Goal: Complete application form: Complete application form

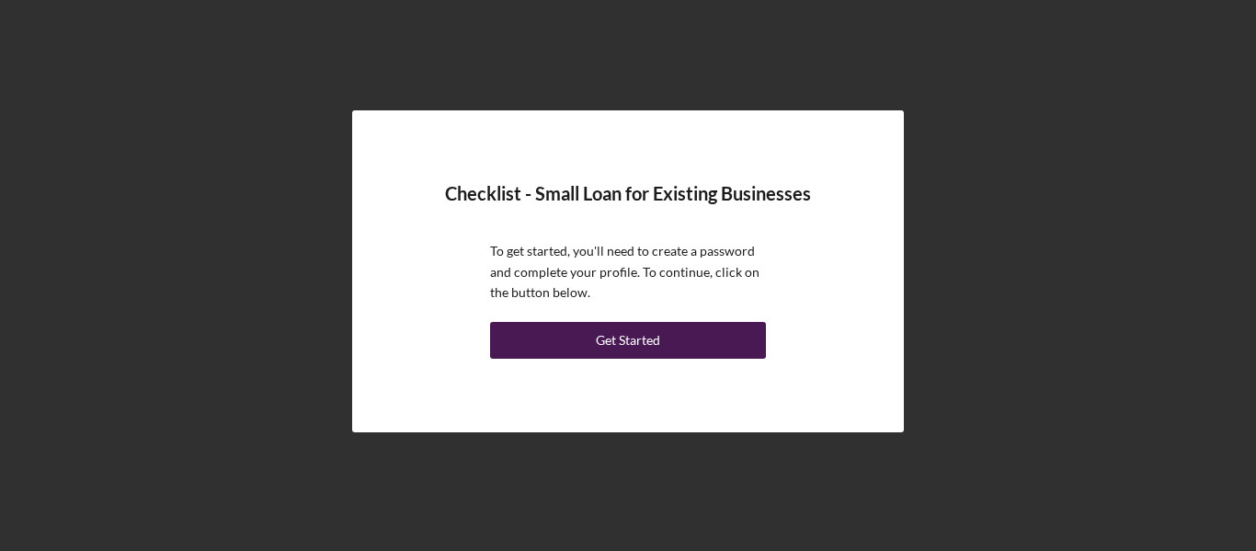
click at [590, 337] on button "Get Started" at bounding box center [628, 340] width 276 height 37
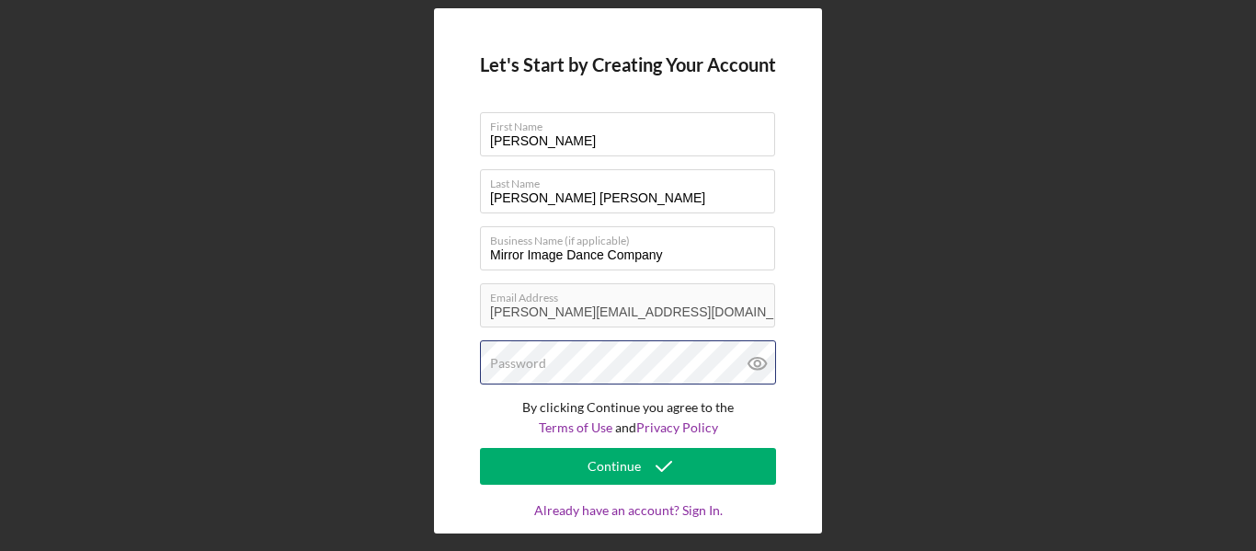
click at [546, 364] on div "Password" at bounding box center [628, 363] width 296 height 46
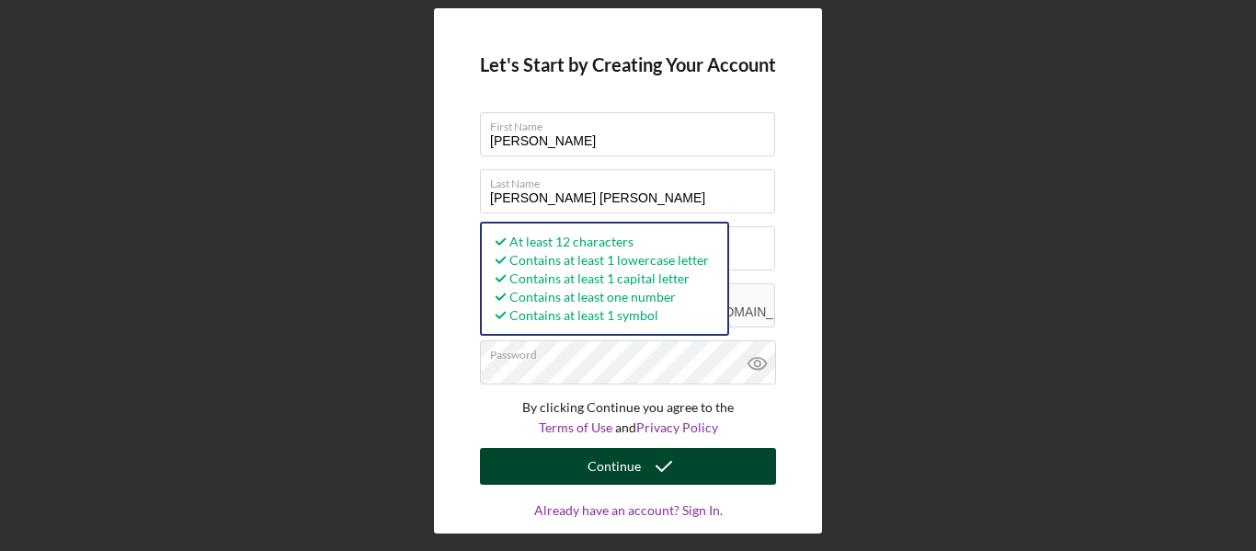
click at [583, 470] on button "Continue" at bounding box center [628, 466] width 296 height 37
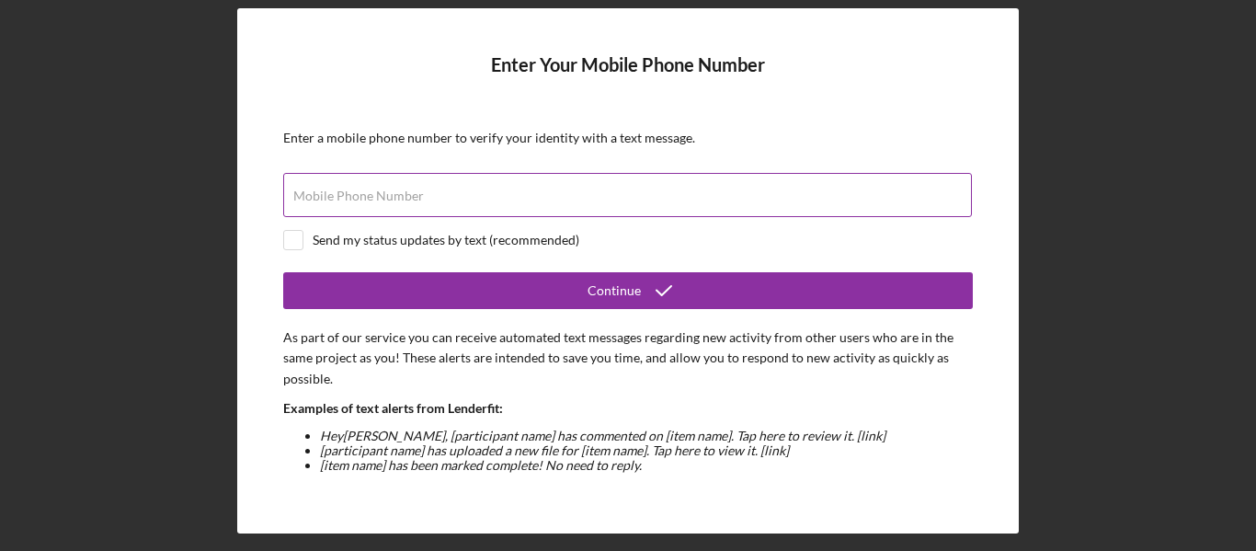
click at [800, 187] on input "Mobile Phone Number" at bounding box center [627, 195] width 689 height 44
type input "(760) 717-4439"
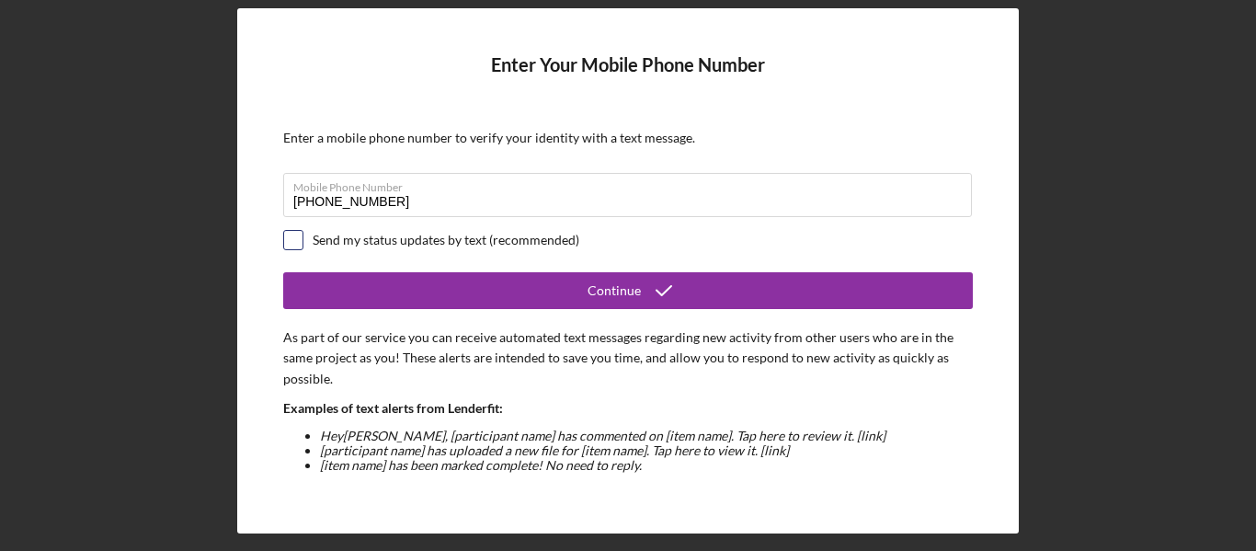
click at [296, 245] on input "checkbox" at bounding box center [293, 240] width 18 height 18
checkbox input "true"
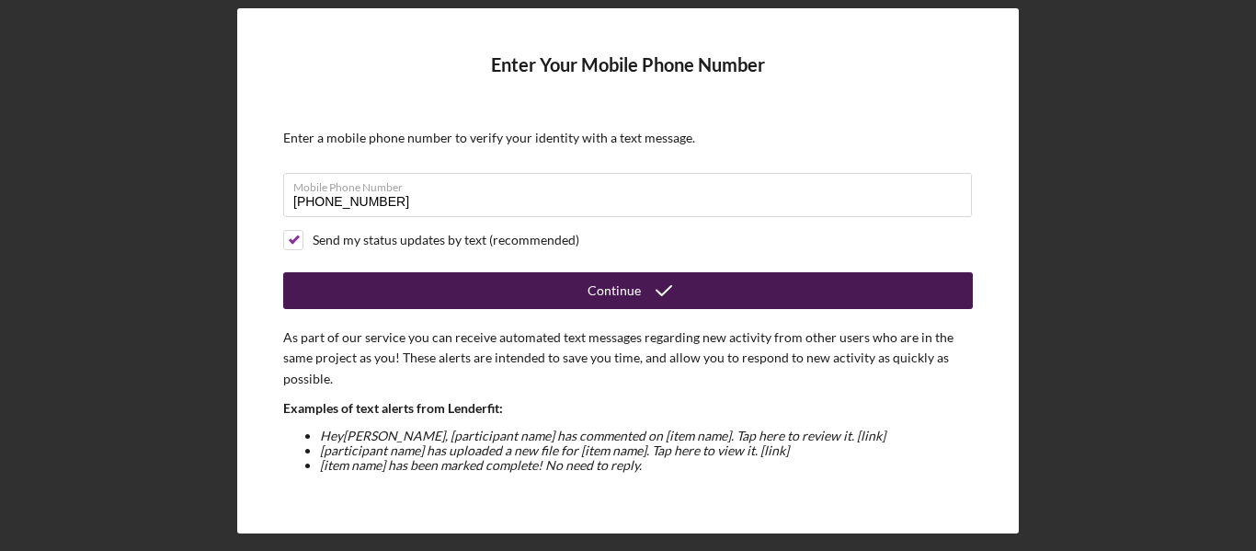
click at [364, 286] on button "Continue" at bounding box center [628, 290] width 690 height 37
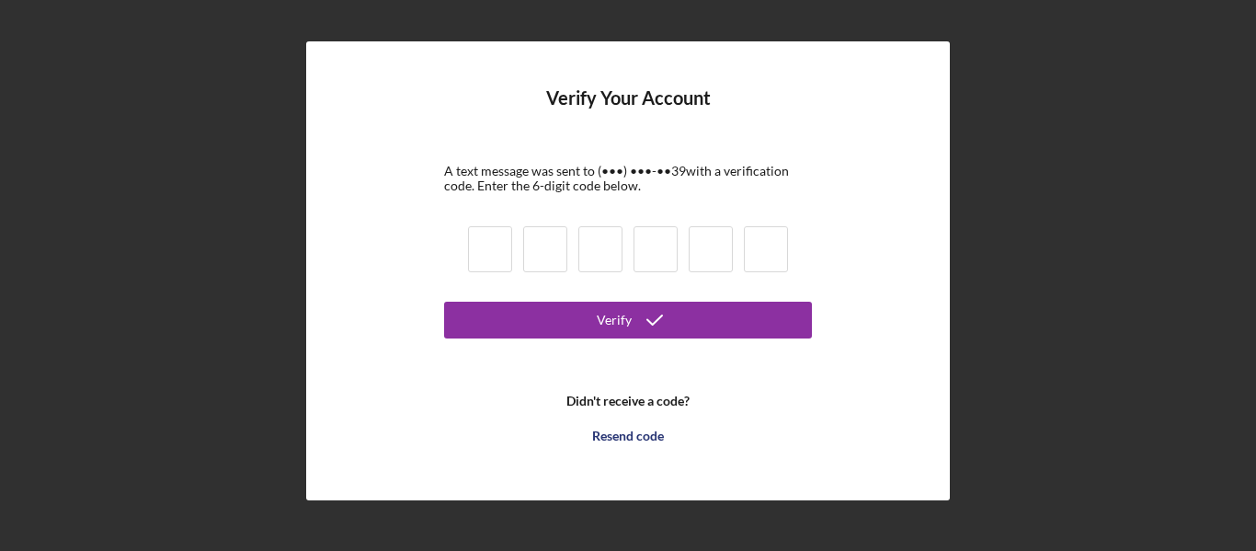
click at [483, 249] on input at bounding box center [490, 249] width 44 height 46
type input "7"
type input "4"
type input "7"
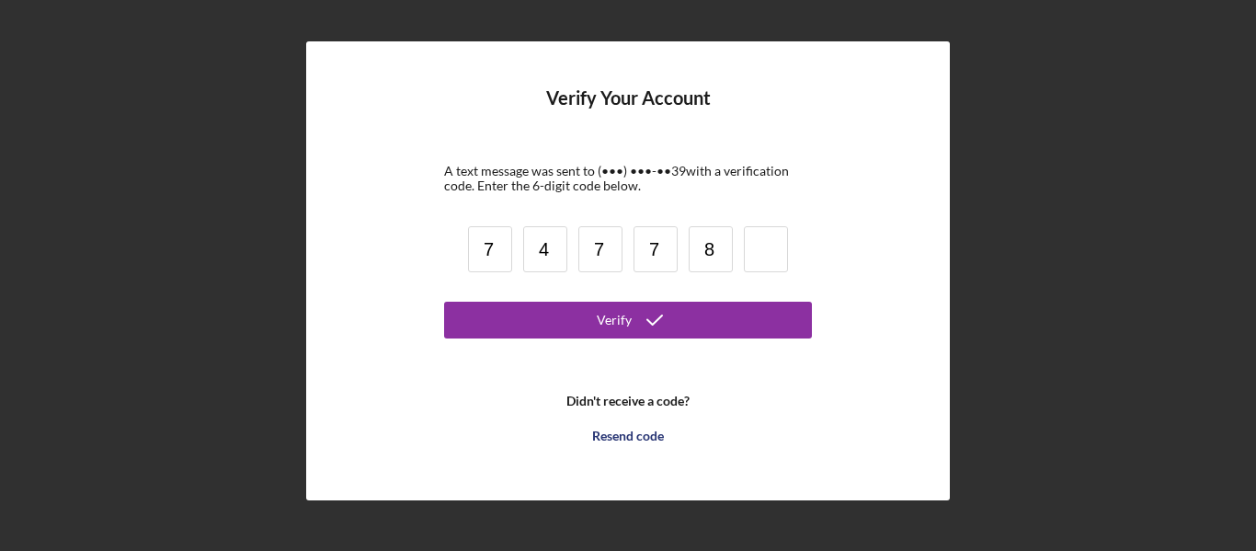
type input "8"
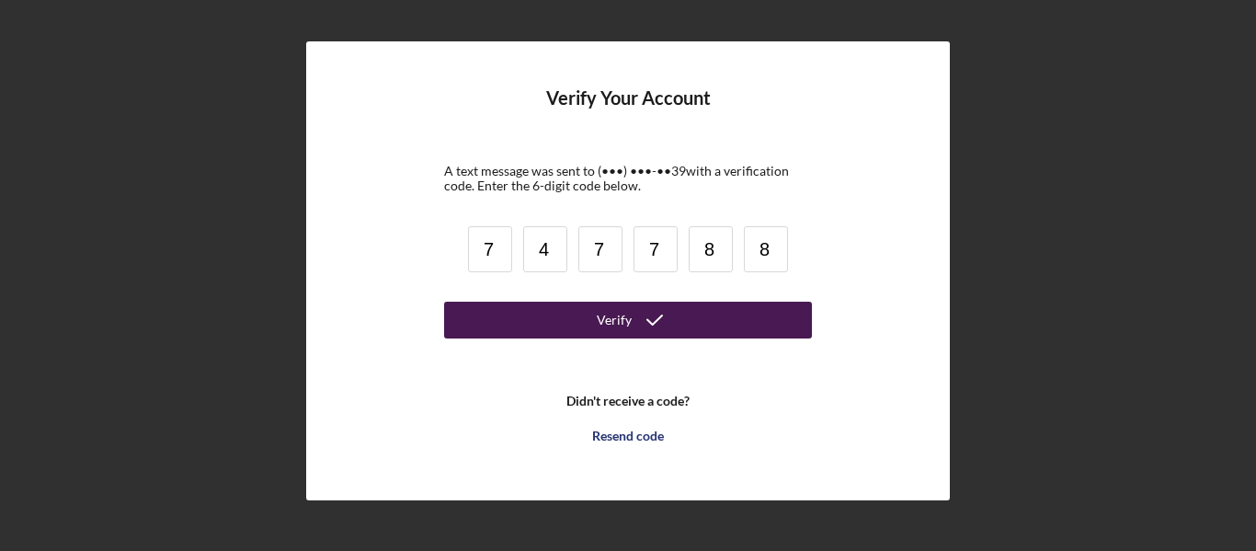
type input "8"
click at [496, 310] on button "Verify" at bounding box center [628, 320] width 368 height 37
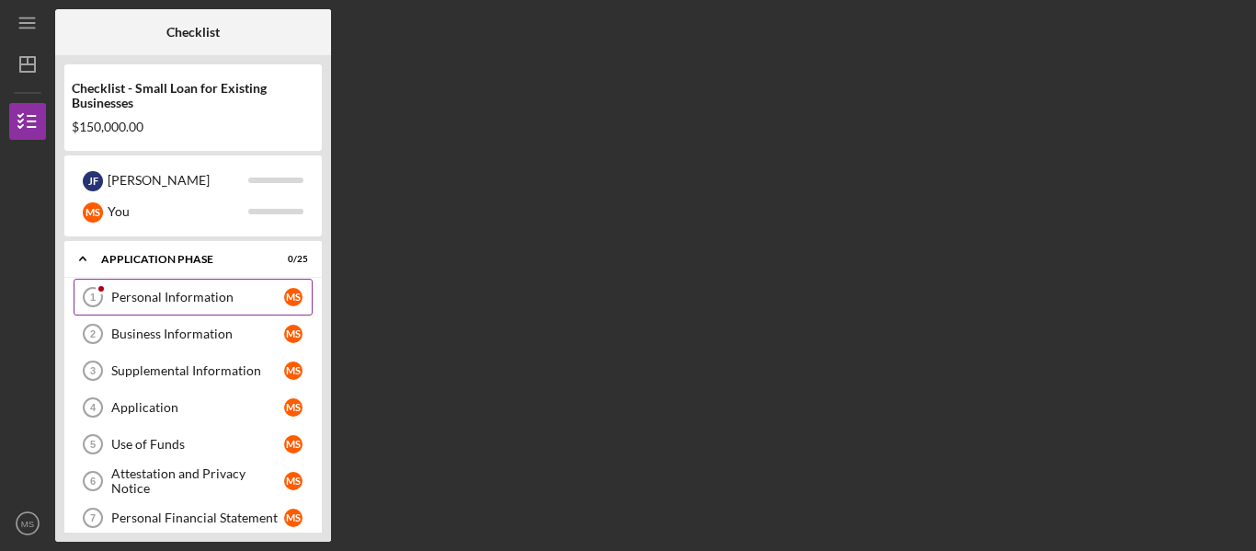
click at [254, 294] on div "Personal Information" at bounding box center [197, 297] width 173 height 15
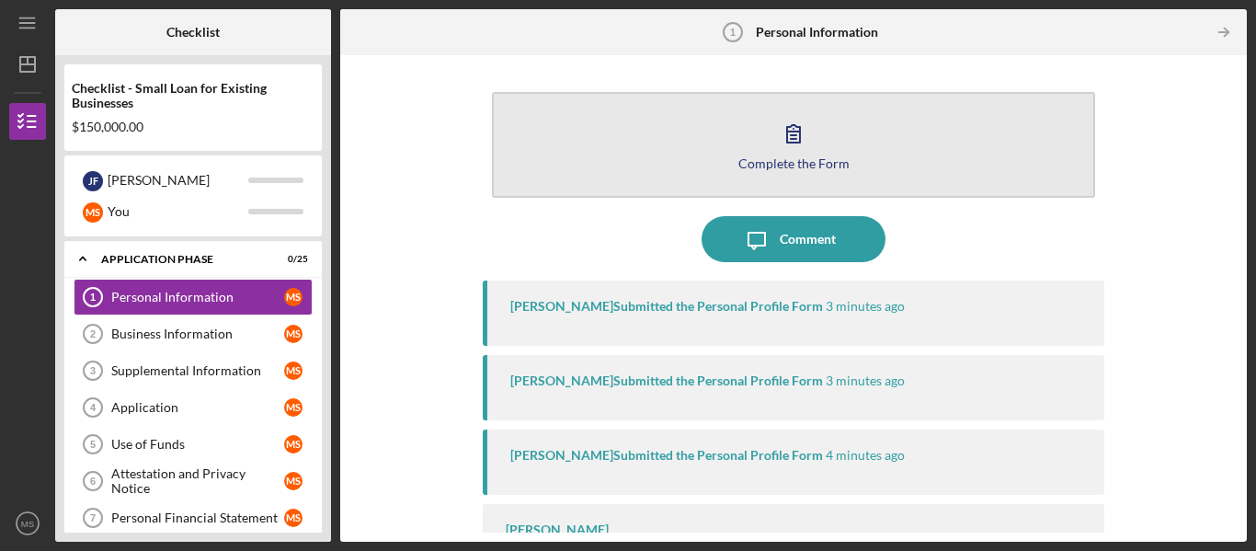
click at [710, 153] on button "Complete the Form Form" at bounding box center [793, 145] width 603 height 106
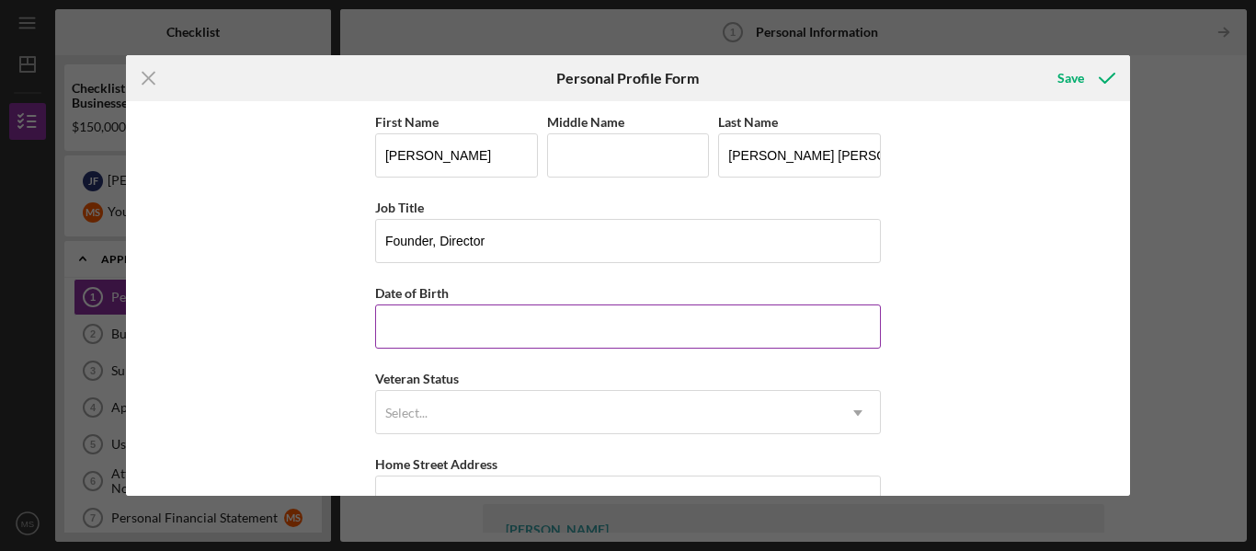
click at [586, 333] on input "Date of Birth" at bounding box center [628, 326] width 506 height 44
type input "07/27/1987"
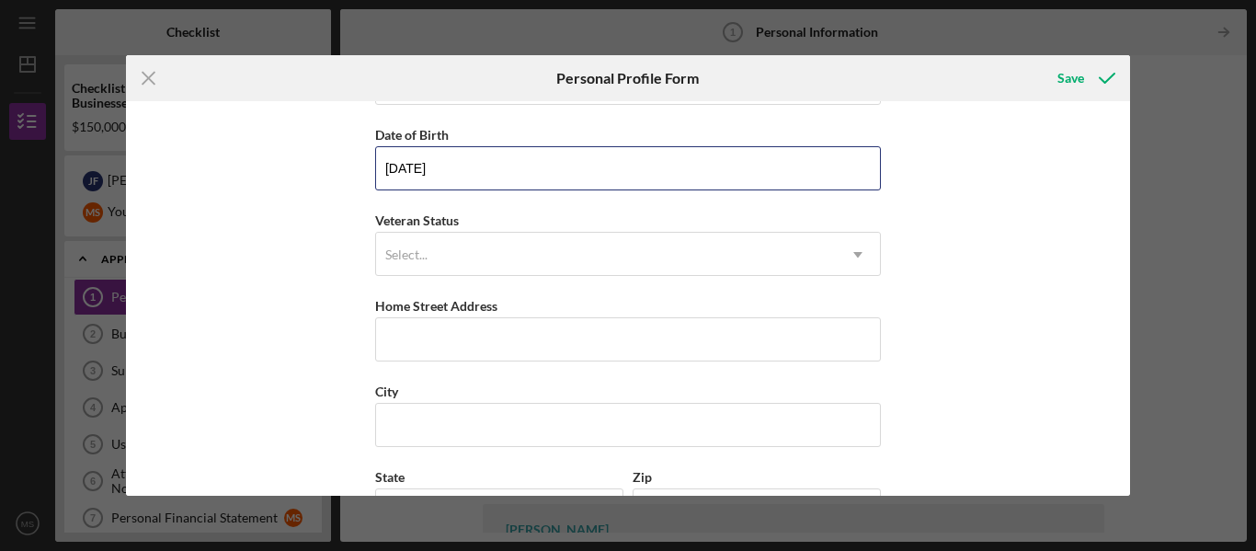
scroll to position [171, 0]
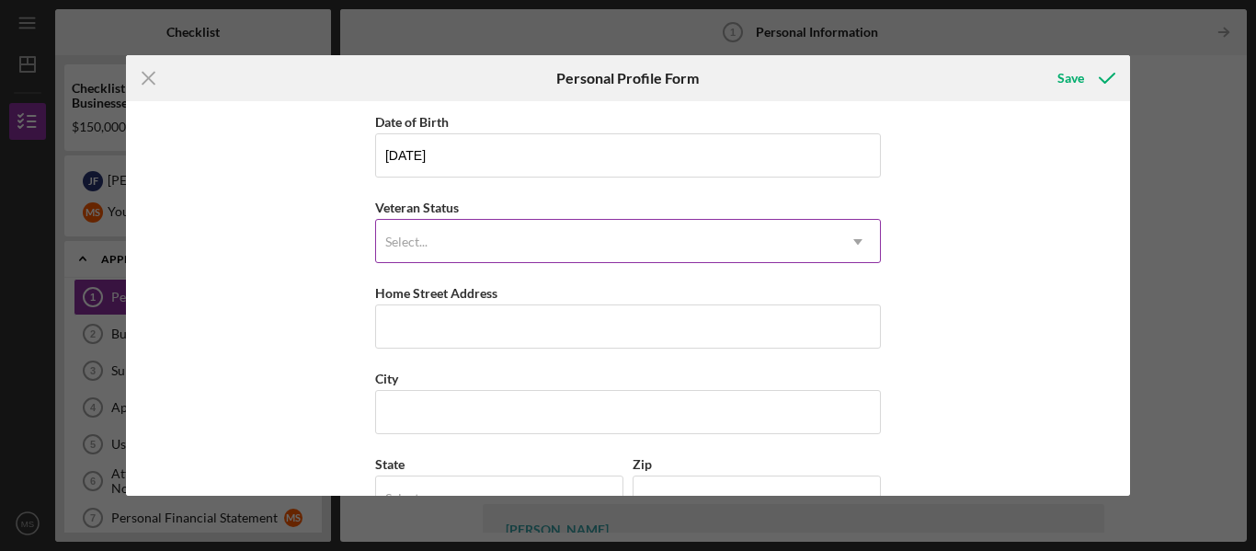
click at [424, 235] on div "Select..." at bounding box center [406, 242] width 42 height 15
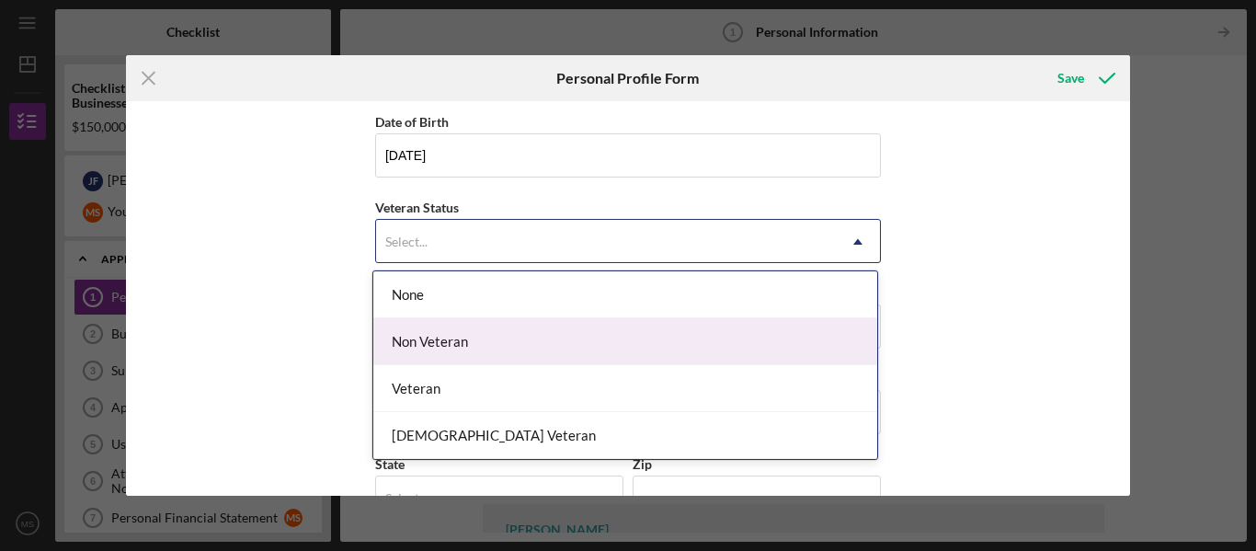
click at [433, 319] on div "Non Veteran" at bounding box center [625, 341] width 504 height 47
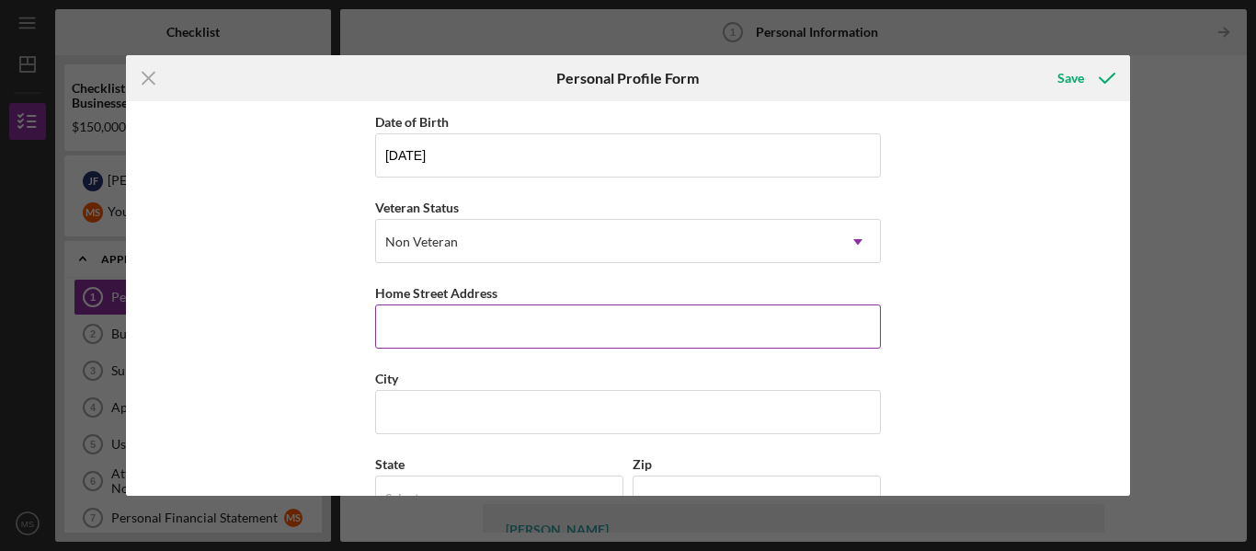
click at [401, 328] on input "Home Street Address" at bounding box center [628, 326] width 506 height 44
type input "5716 Hillbrae Drive"
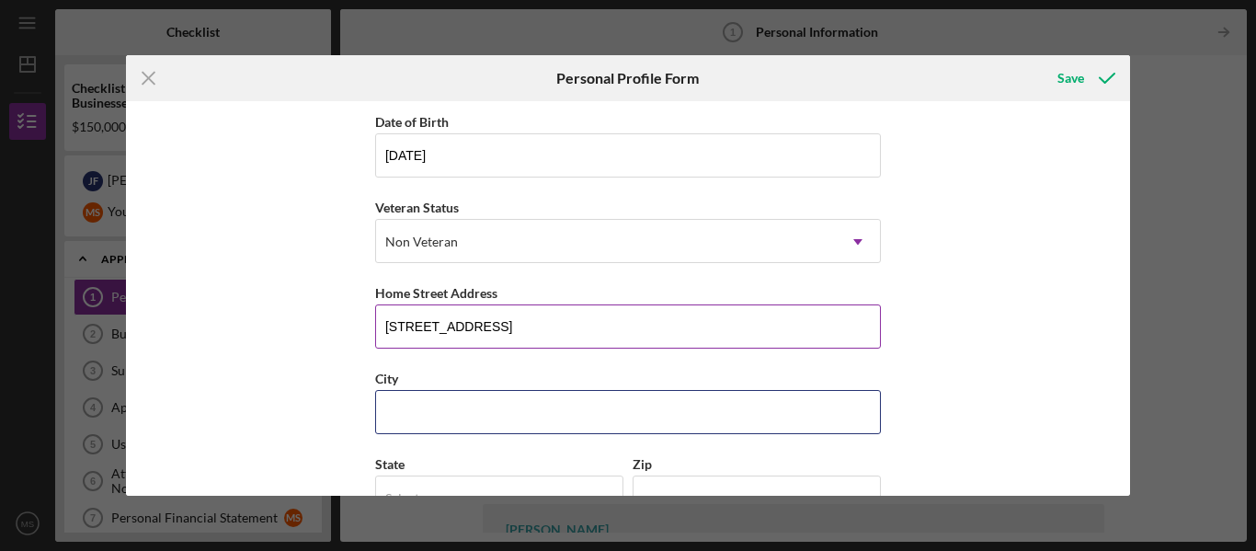
type input "Sacramento"
type input "CA"
type input "95842"
type input "United States"
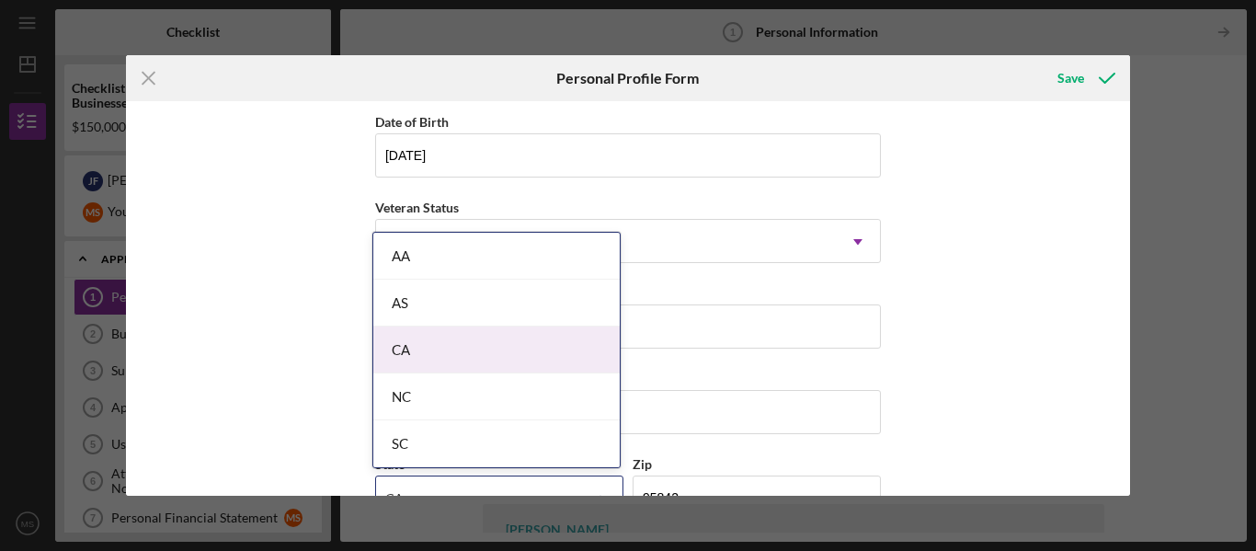
click at [539, 340] on div "CA" at bounding box center [496, 349] width 246 height 47
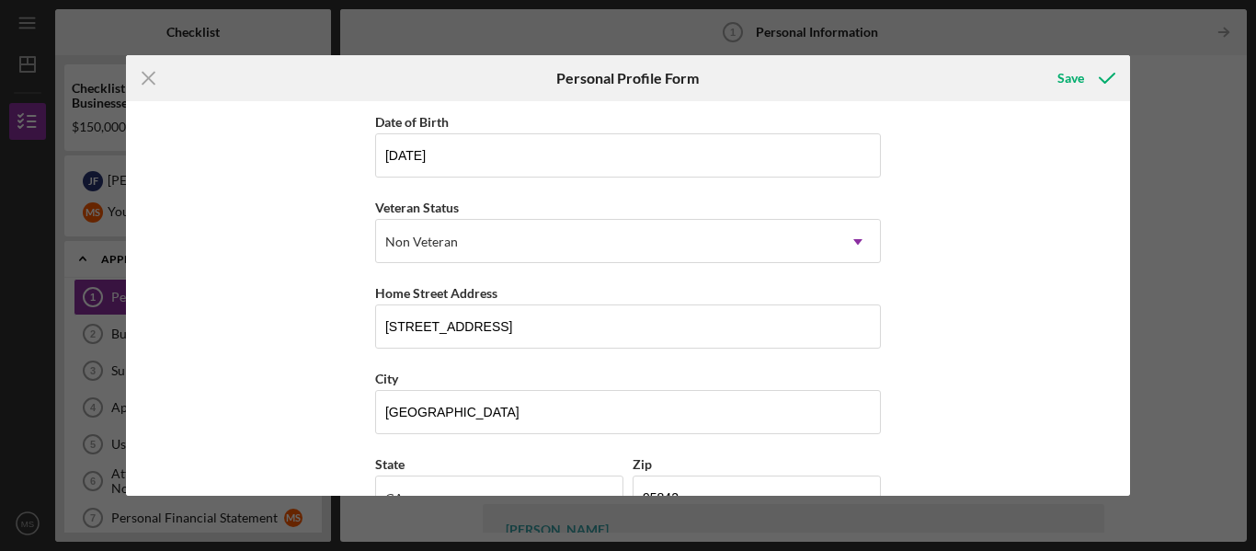
scroll to position [181, 0]
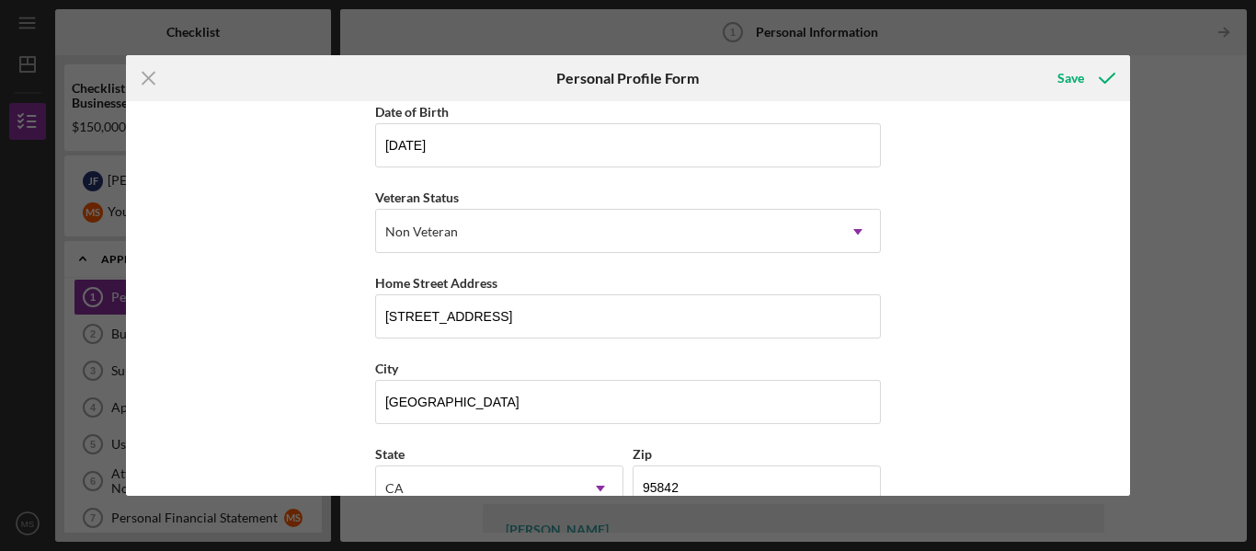
click at [363, 336] on div "First Name Marlaina Middle Name Last Name Schroeder Spivey Job Title Founder, D…" at bounding box center [628, 298] width 1005 height 395
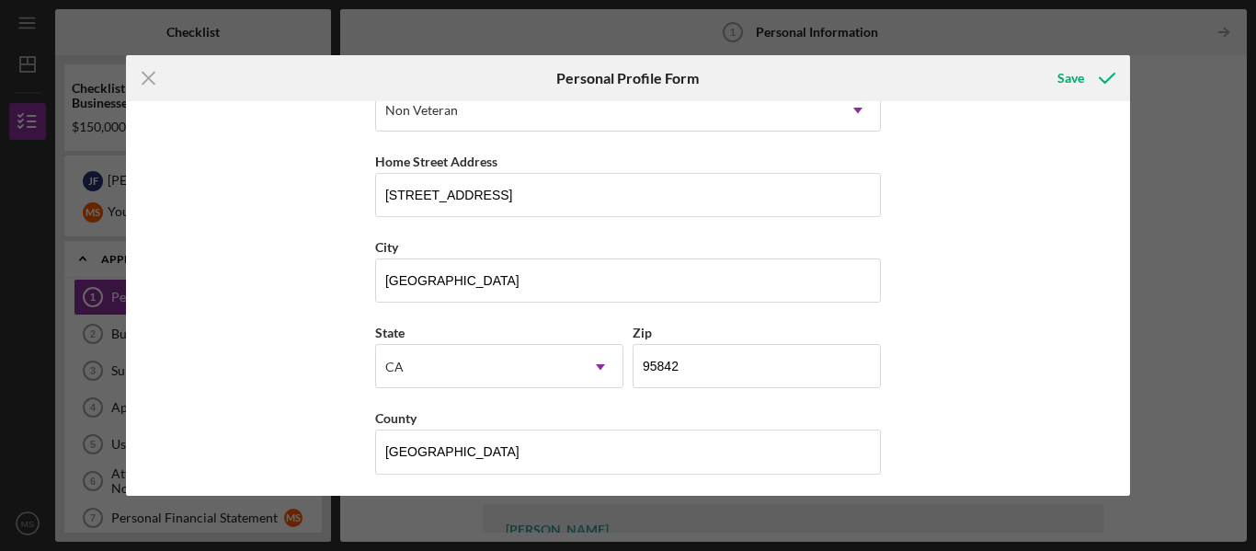
scroll to position [309, 0]
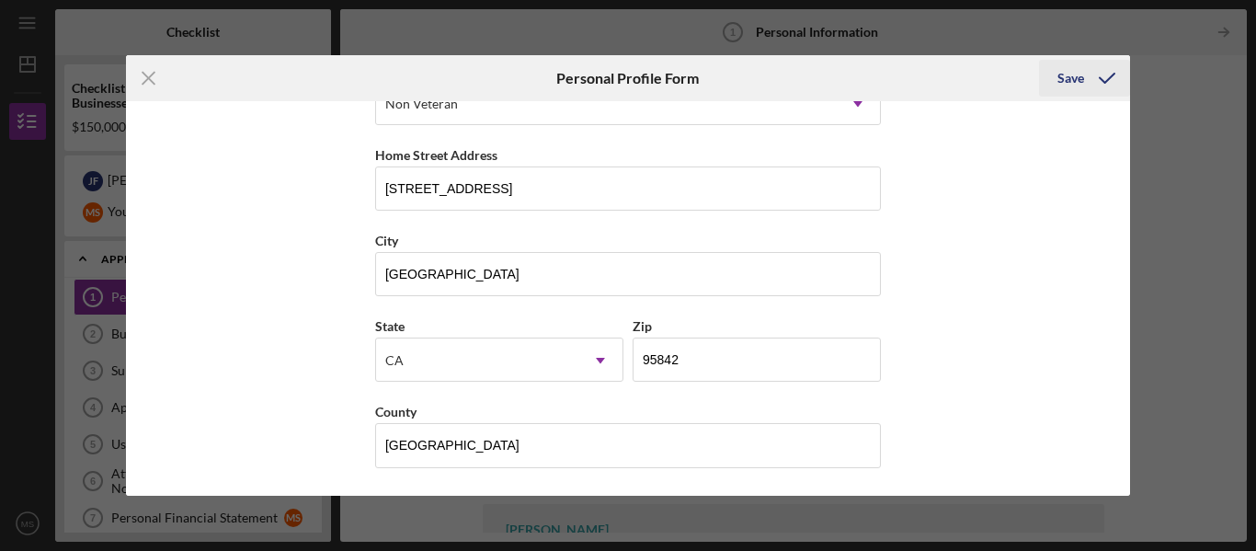
click at [1076, 85] on div "Save" at bounding box center [1071, 78] width 27 height 37
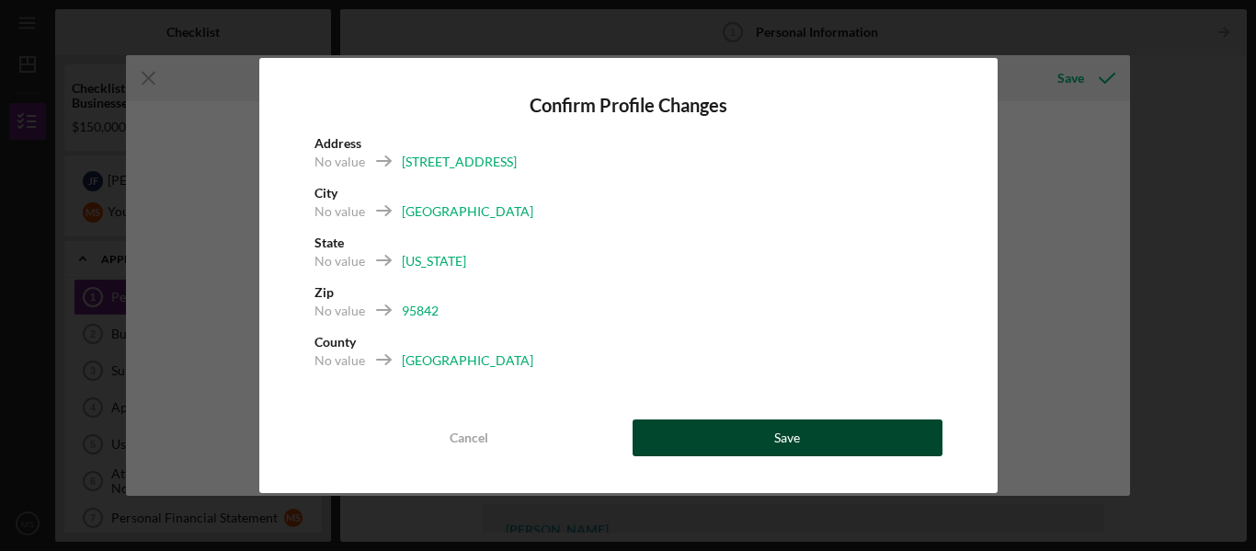
click at [809, 432] on button "Save" at bounding box center [788, 437] width 310 height 37
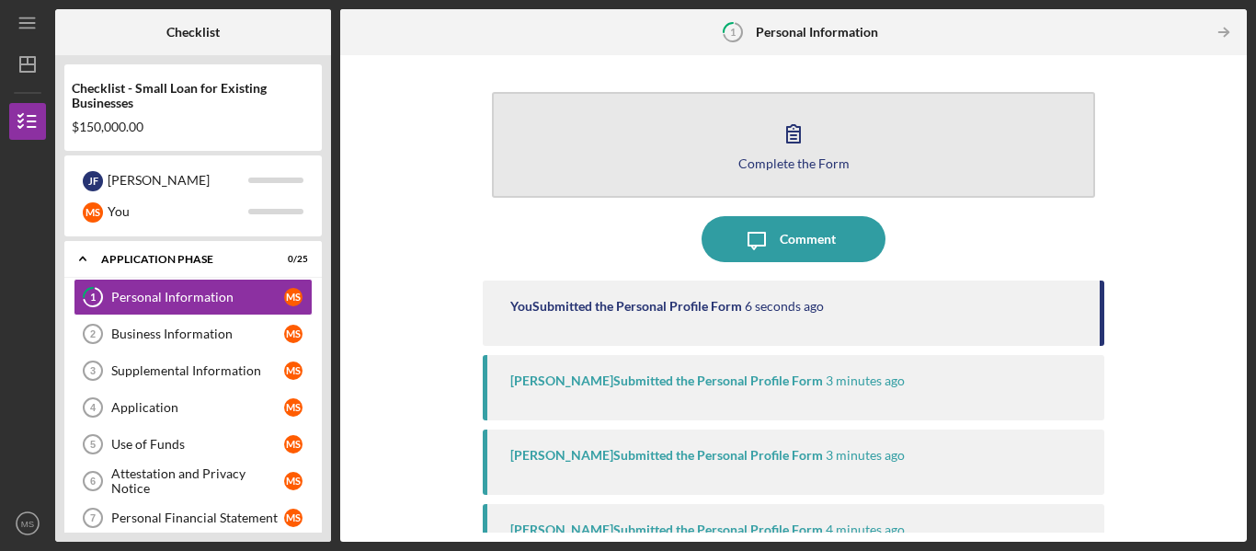
click at [687, 157] on button "Complete the Form Form" at bounding box center [793, 145] width 603 height 106
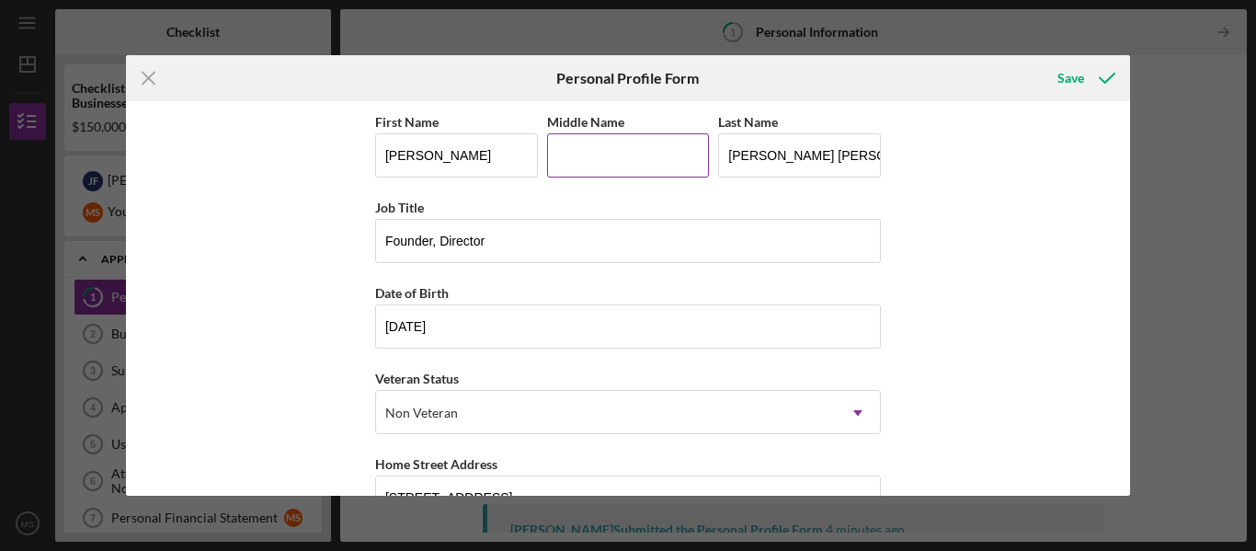
click at [629, 141] on input "Middle Name" at bounding box center [628, 155] width 163 height 44
type input "Blanche"
click at [324, 252] on div "First Name Marlaina Middle Name Blanche Last Name Schroeder Spivey Job Title Fo…" at bounding box center [628, 298] width 1005 height 395
click at [1070, 81] on div "Save" at bounding box center [1071, 78] width 27 height 37
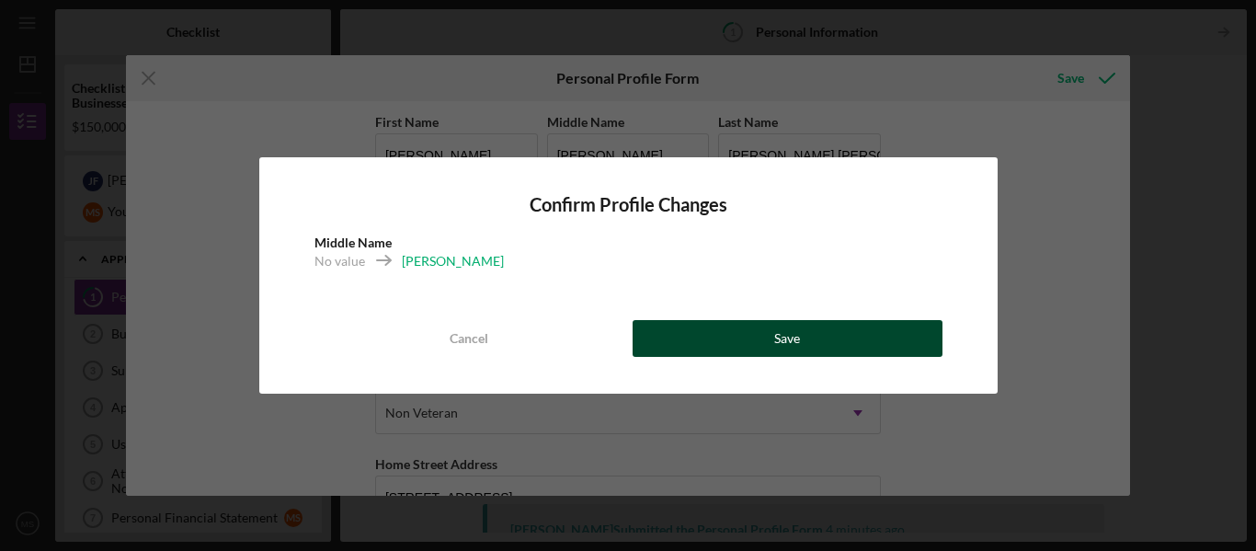
click at [804, 337] on button "Save" at bounding box center [788, 338] width 310 height 37
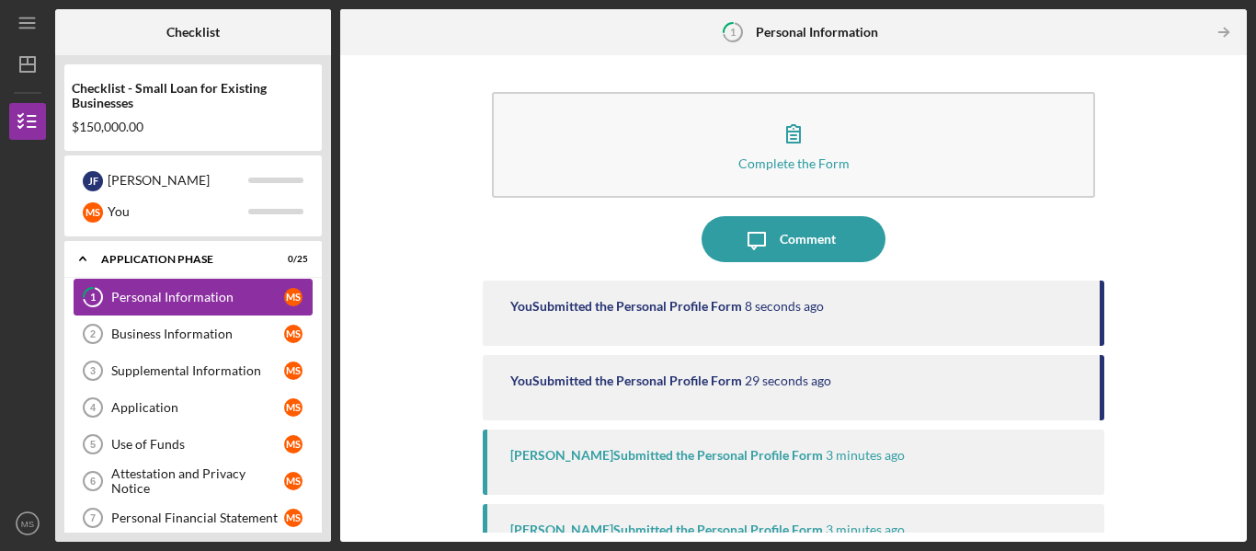
click at [222, 300] on div "Personal Information" at bounding box center [197, 297] width 173 height 15
click at [212, 338] on div "Business Information" at bounding box center [197, 333] width 173 height 15
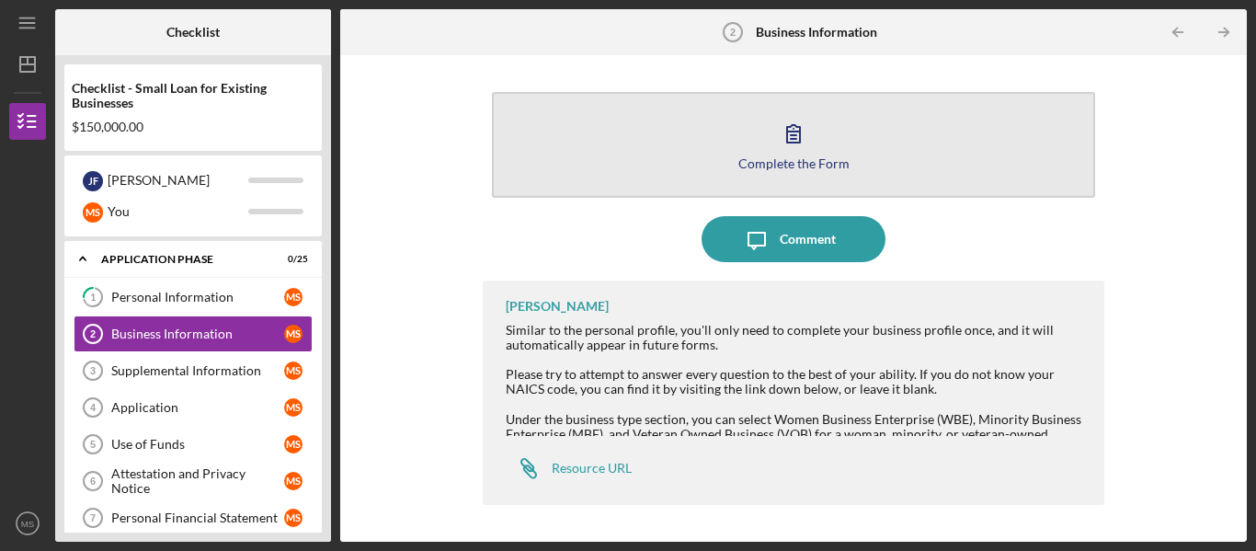
click at [762, 140] on button "Complete the Form Form" at bounding box center [793, 145] width 603 height 106
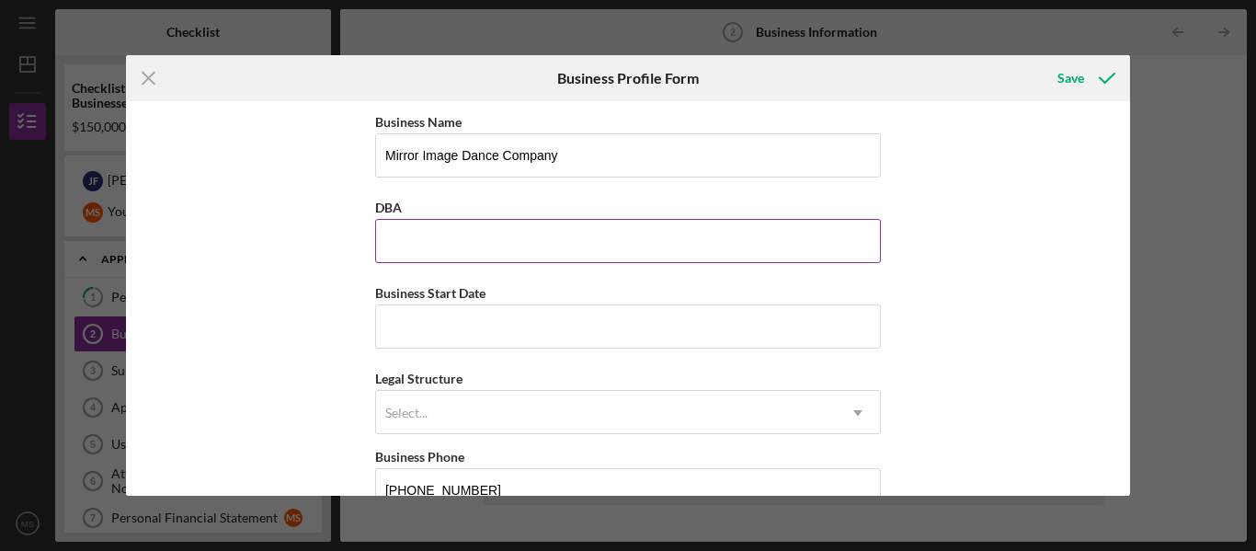
click at [682, 232] on input "DBA" at bounding box center [628, 241] width 506 height 44
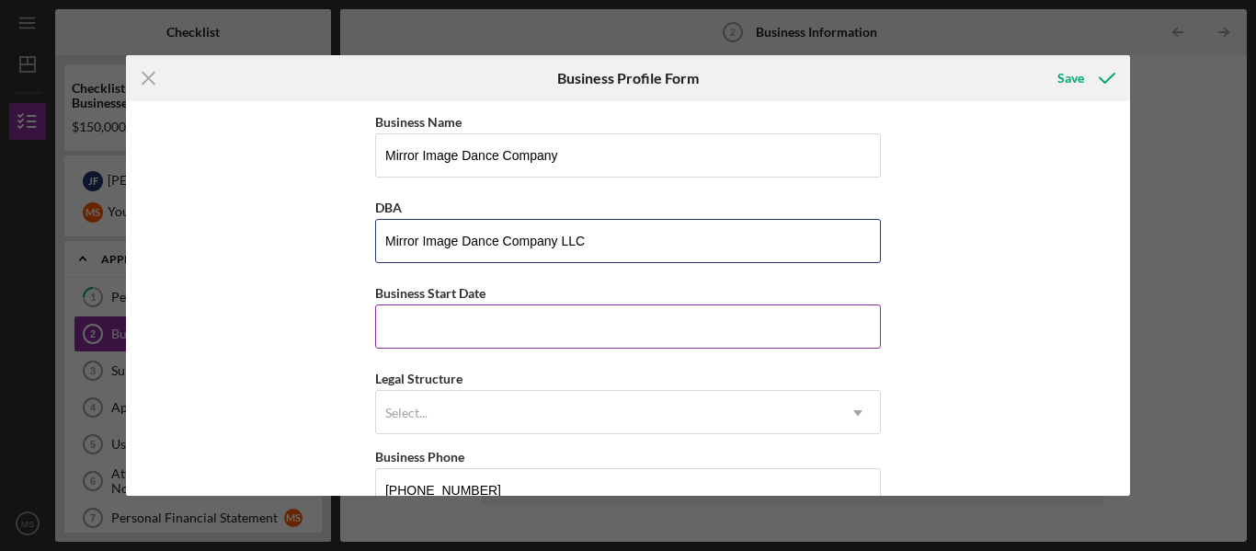
type input "Mirror Image Dance Company LLC"
click at [534, 336] on input "Business Start Date" at bounding box center [628, 326] width 506 height 44
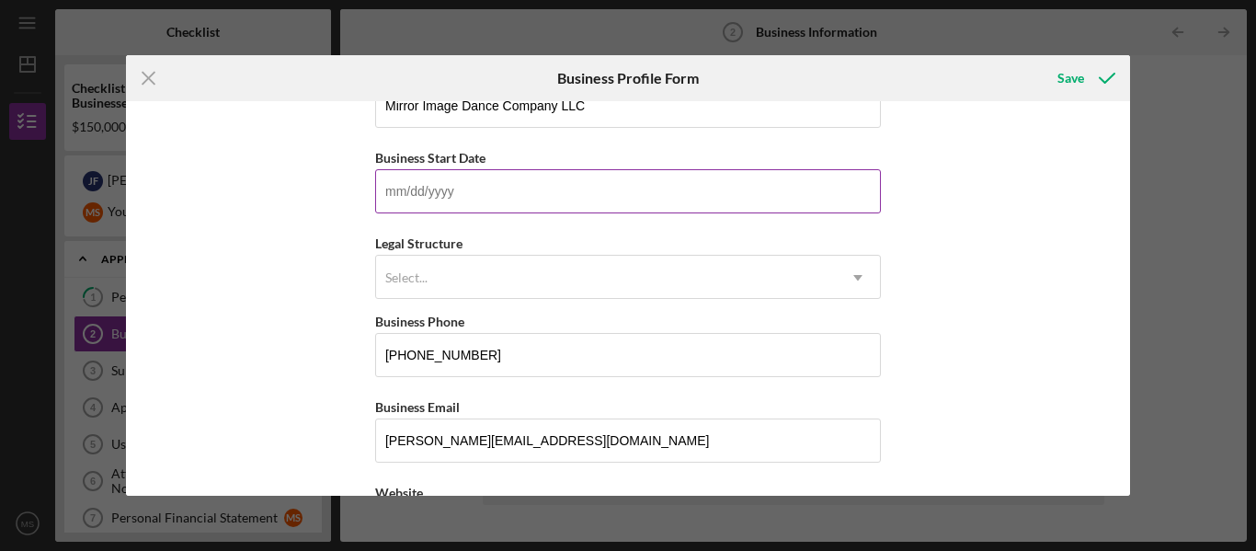
scroll to position [143, 0]
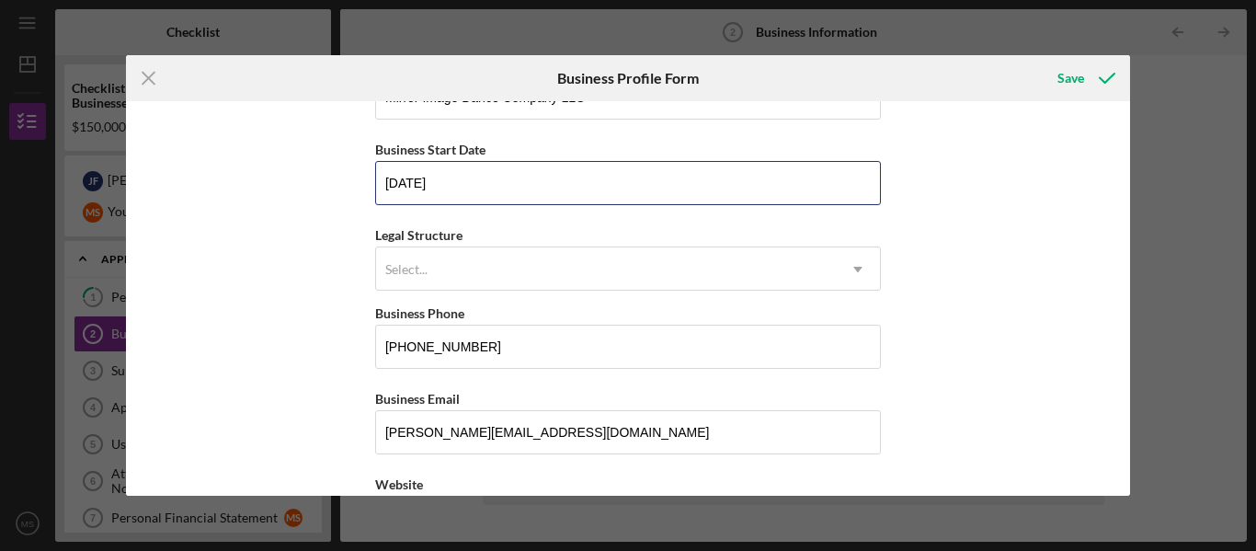
type input "[DATE]"
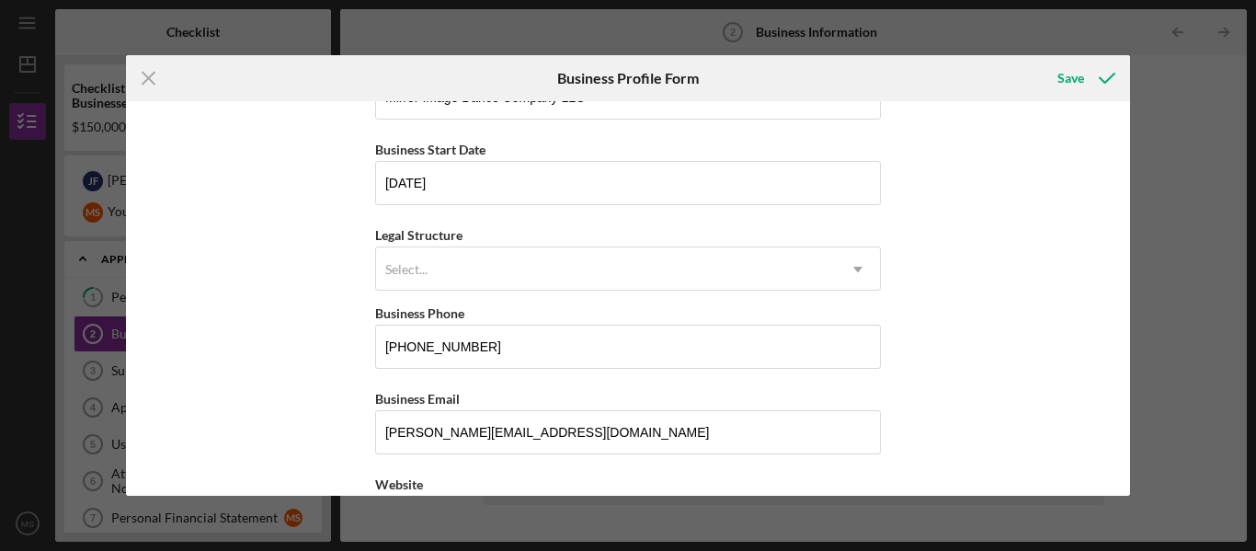
click at [429, 278] on div "Select..." at bounding box center [606, 269] width 460 height 42
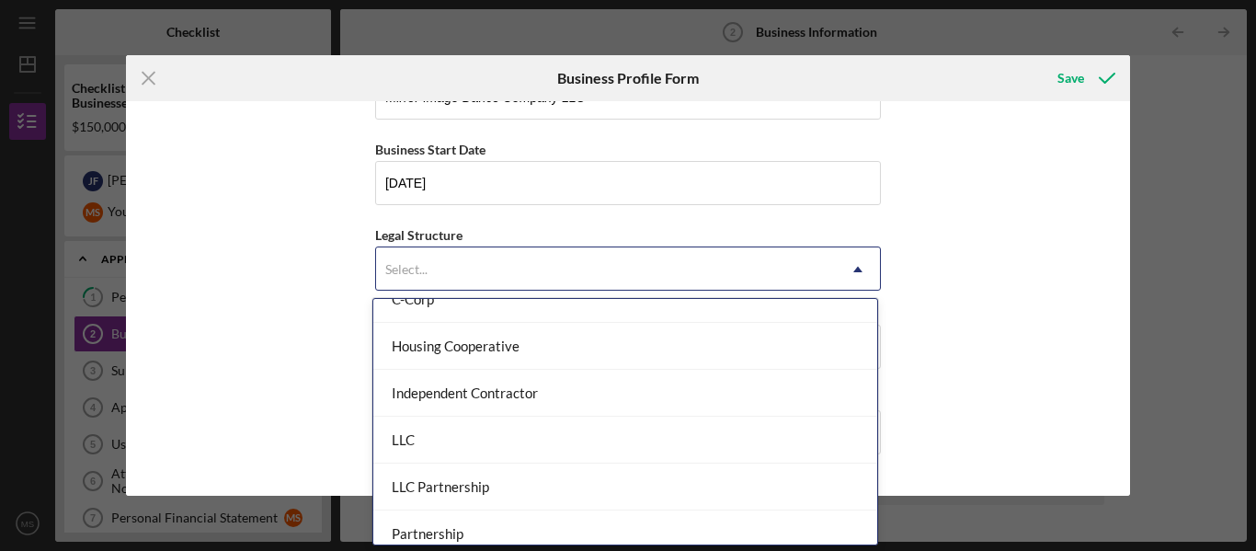
scroll to position [227, 0]
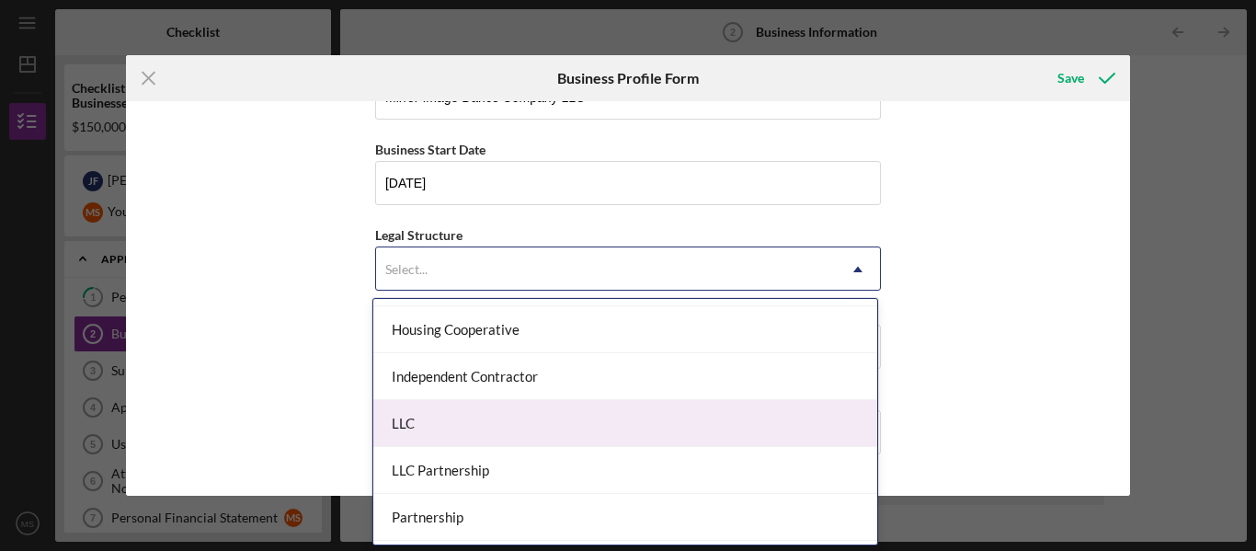
click at [445, 418] on div "LLC" at bounding box center [625, 423] width 504 height 47
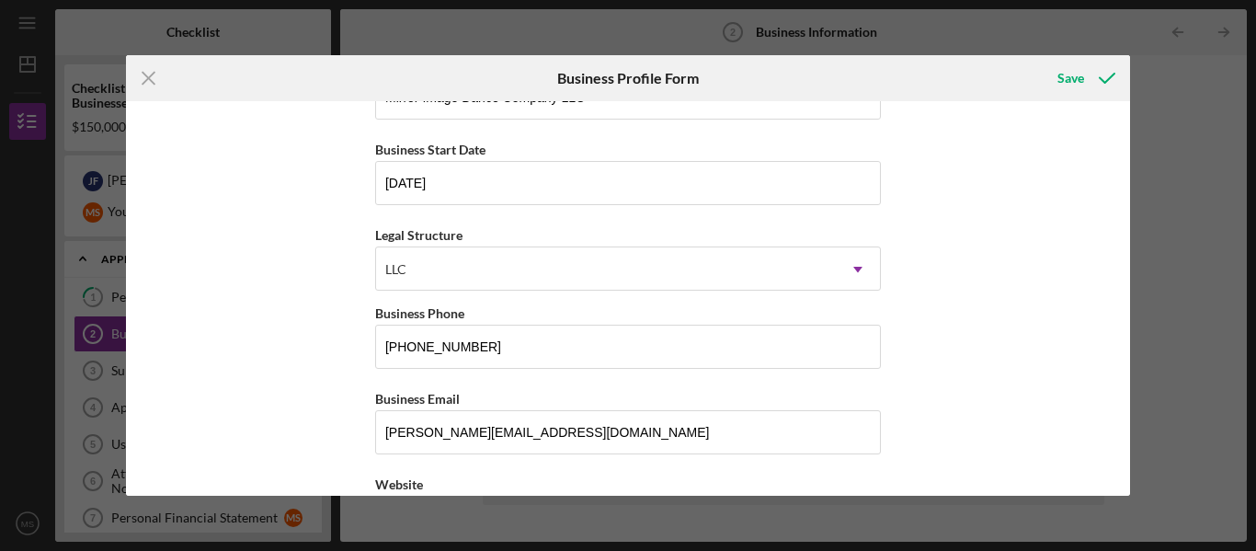
click at [283, 348] on div "Business Name Mirror Image Dance Company DBA Mirror Image Dance Company LLC Bus…" at bounding box center [628, 298] width 1005 height 395
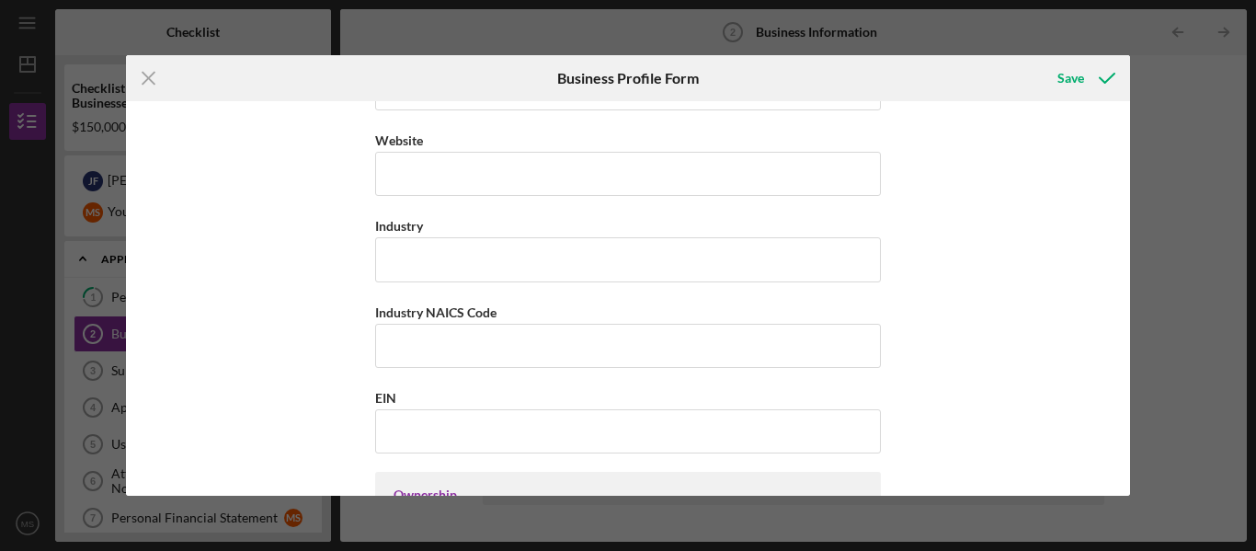
scroll to position [493, 0]
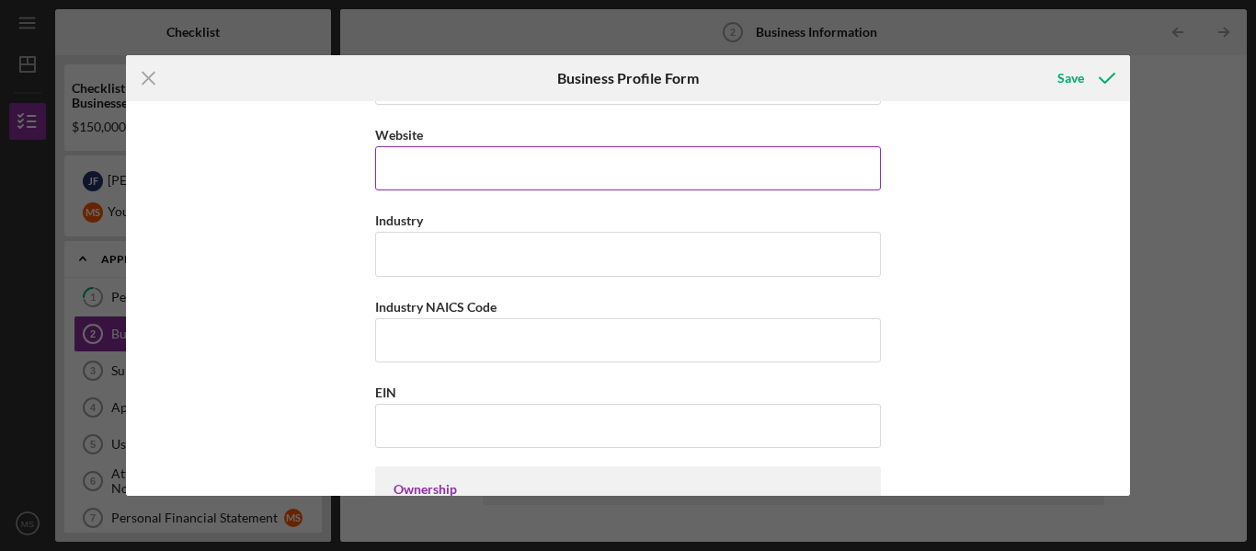
click at [409, 154] on input "Website" at bounding box center [628, 168] width 506 height 44
type input "mirrorimagedancecompany.com"
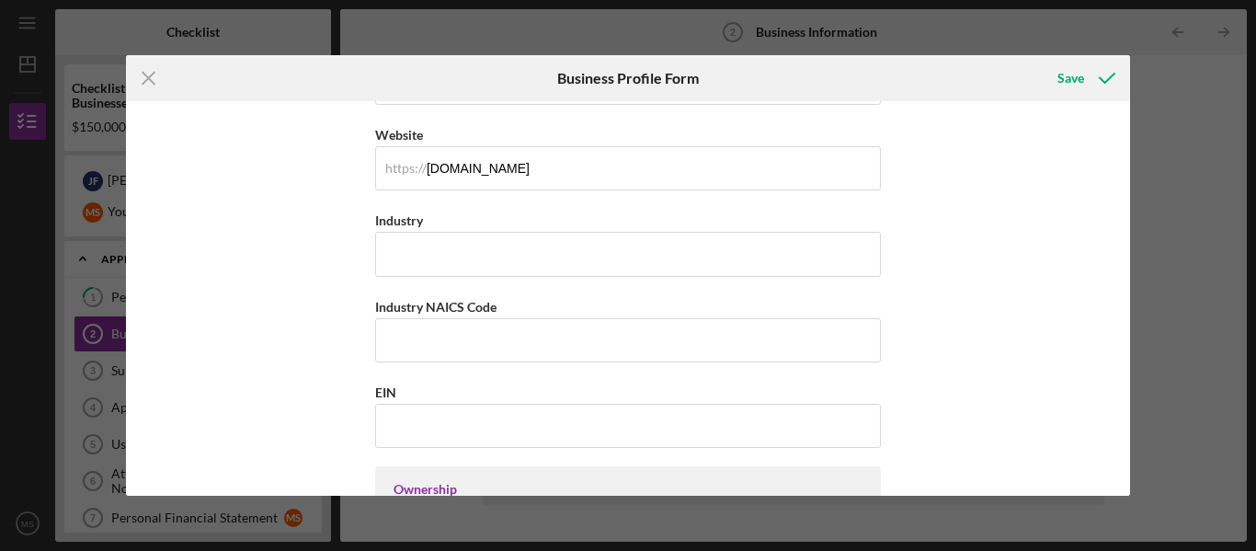
click at [317, 235] on div "Business Name Mirror Image Dance Company DBA Mirror Image Dance Company LLC Bus…" at bounding box center [628, 298] width 1005 height 395
click at [385, 248] on input "Industry" at bounding box center [628, 254] width 506 height 44
type input "Dance Studio"
click at [302, 349] on div "Business Name Mirror Image Dance Company DBA Mirror Image Dance Company LLC Bus…" at bounding box center [628, 298] width 1005 height 395
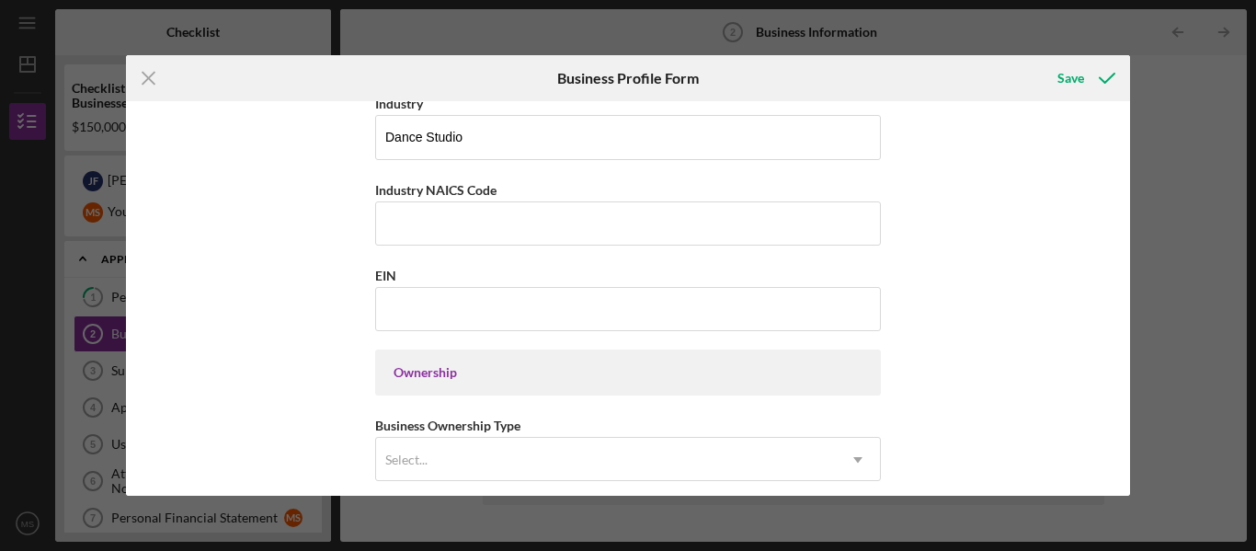
scroll to position [614, 0]
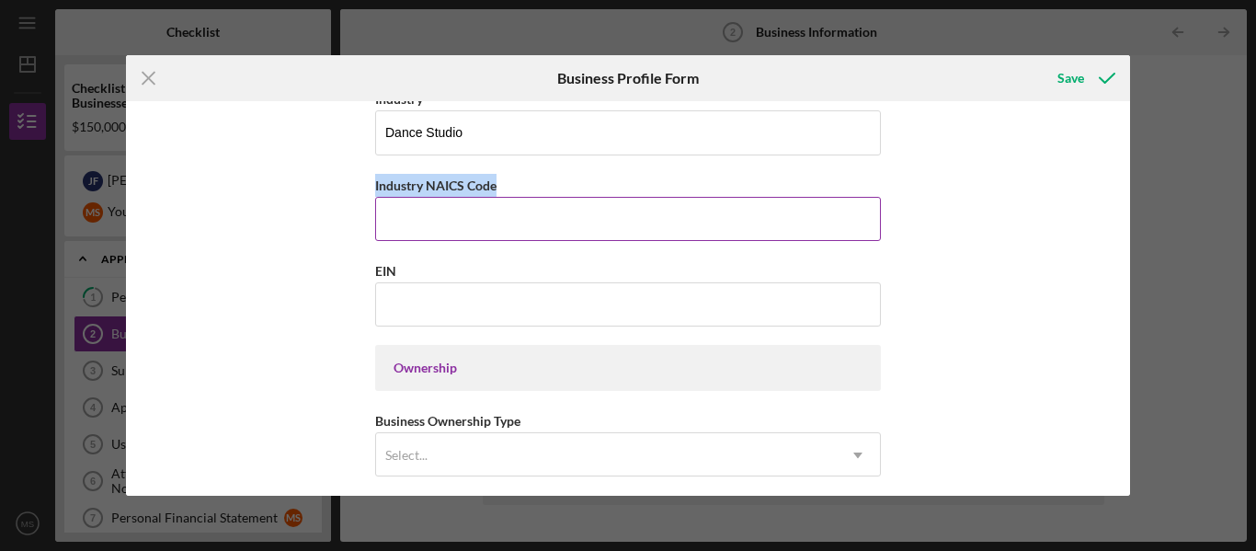
drag, startPoint x: 498, startPoint y: 186, endPoint x: 372, endPoint y: 188, distance: 125.1
click at [375, 188] on div "Industry NAICS Code" at bounding box center [628, 185] width 506 height 23
copy label "Industry NAICS Code"
click at [387, 212] on input "Industry NAICS Code" at bounding box center [628, 219] width 506 height 44
type input "711120"
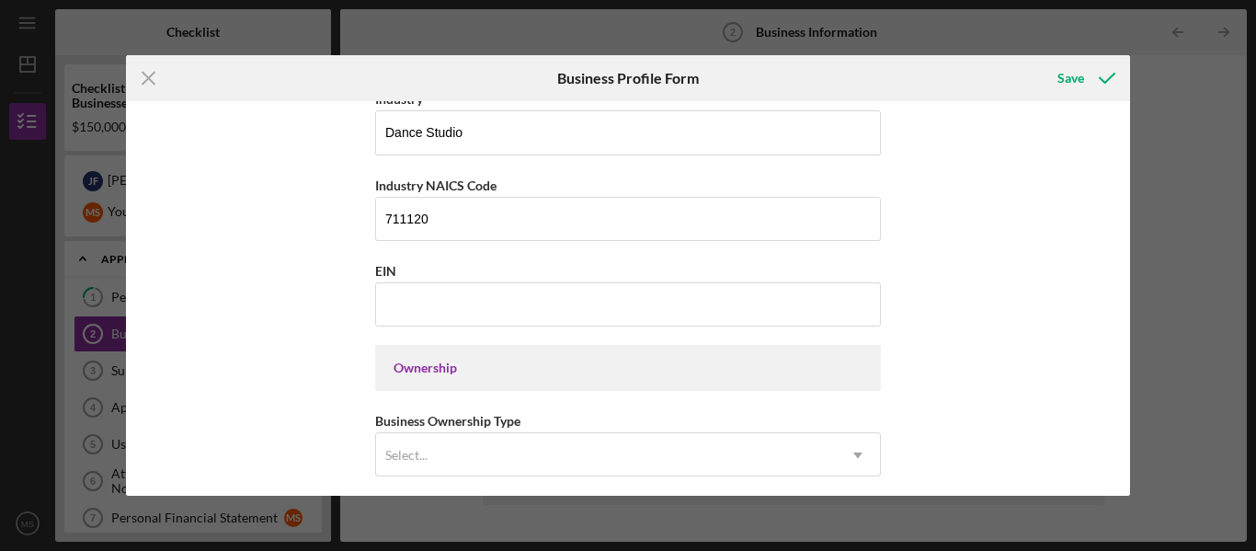
click at [281, 192] on div "Business Name Mirror Image Dance Company DBA Mirror Image Dance Company LLC Bus…" at bounding box center [628, 298] width 1005 height 395
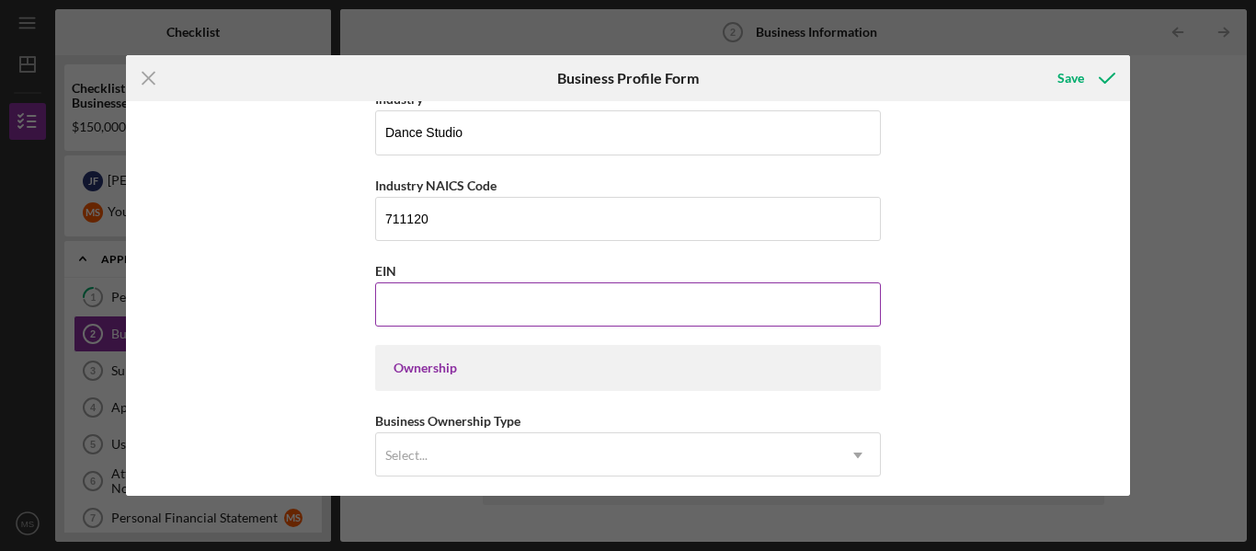
click at [406, 298] on input "EIN" at bounding box center [628, 304] width 506 height 44
type input "84-1976886"
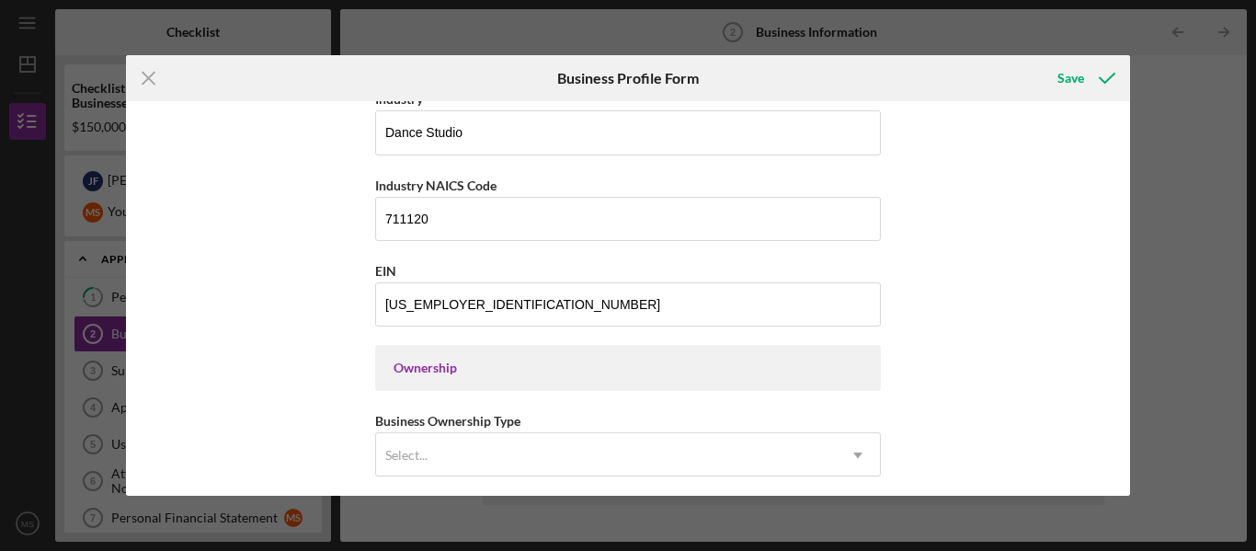
click at [304, 316] on div "Business Name Mirror Image Dance Company DBA Mirror Image Dance Company LLC Bus…" at bounding box center [628, 298] width 1005 height 395
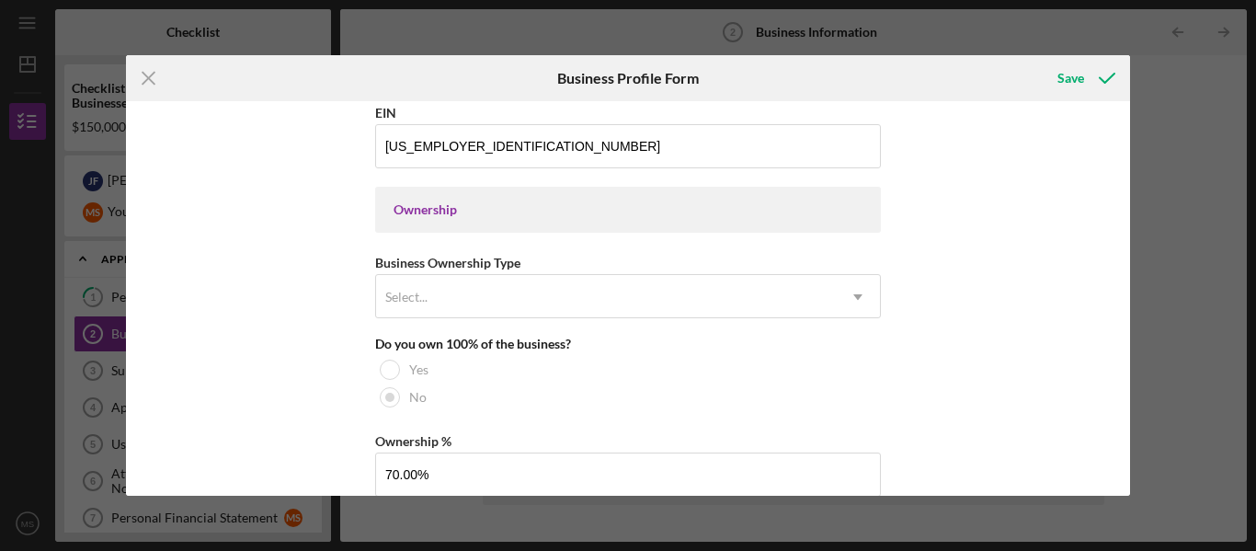
scroll to position [777, 0]
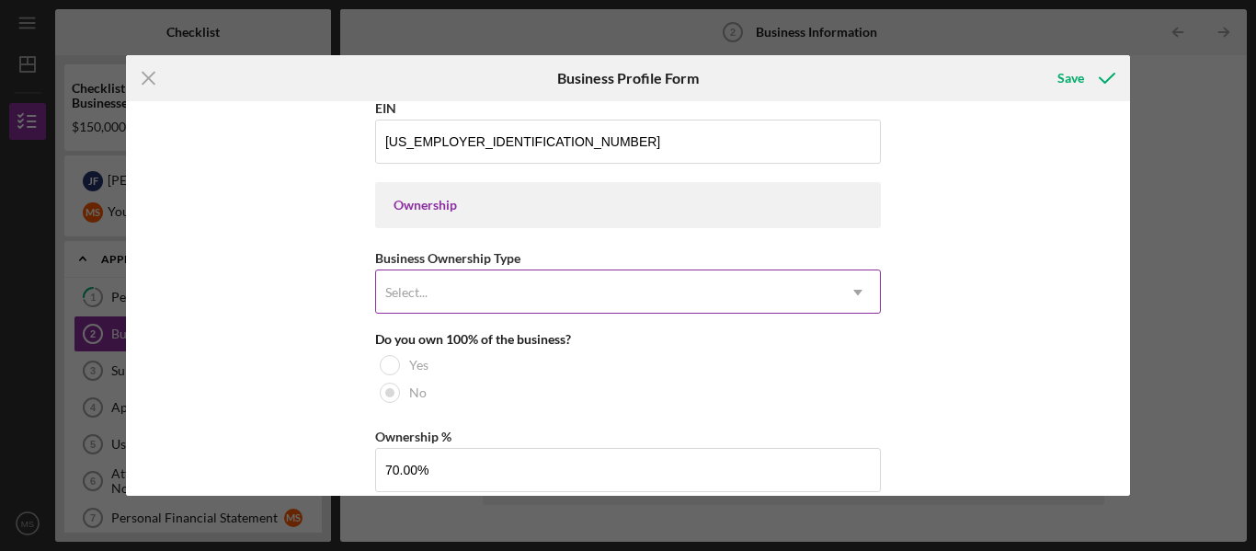
click at [415, 287] on div "Select..." at bounding box center [406, 292] width 42 height 15
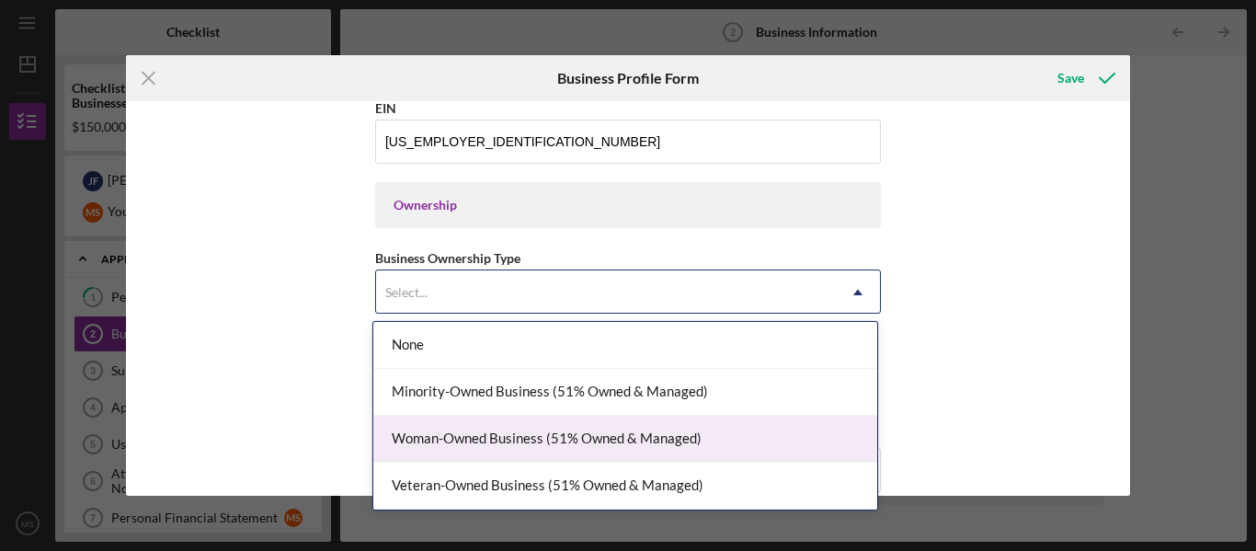
click at [464, 449] on div "Woman-Owned Business (51% Owned & Managed)" at bounding box center [625, 439] width 504 height 47
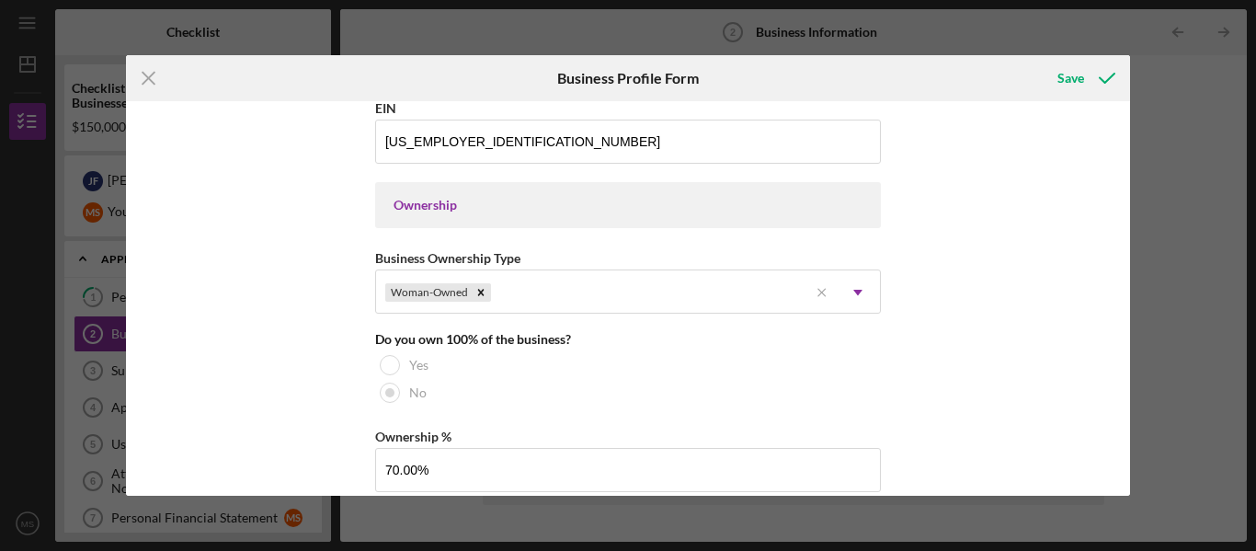
click at [348, 383] on div "Business Name Mirror Image Dance Company DBA Mirror Image Dance Company LLC Bus…" at bounding box center [628, 298] width 1005 height 395
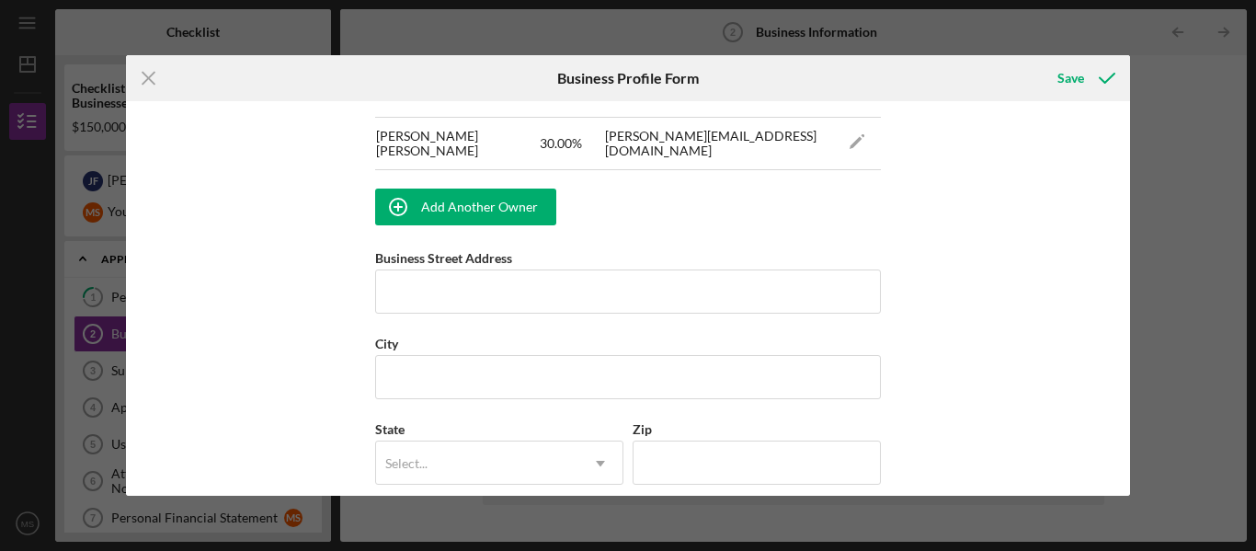
scroll to position [1217, 0]
click at [399, 287] on input "Business Street Address" at bounding box center [628, 291] width 506 height 44
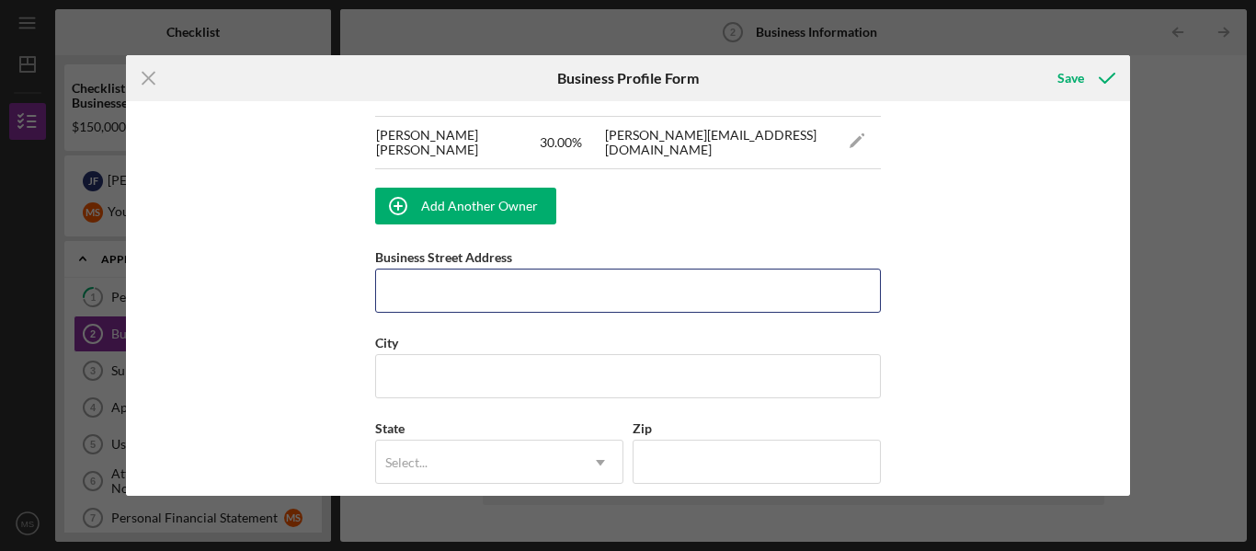
type input "2121 2nd. St."
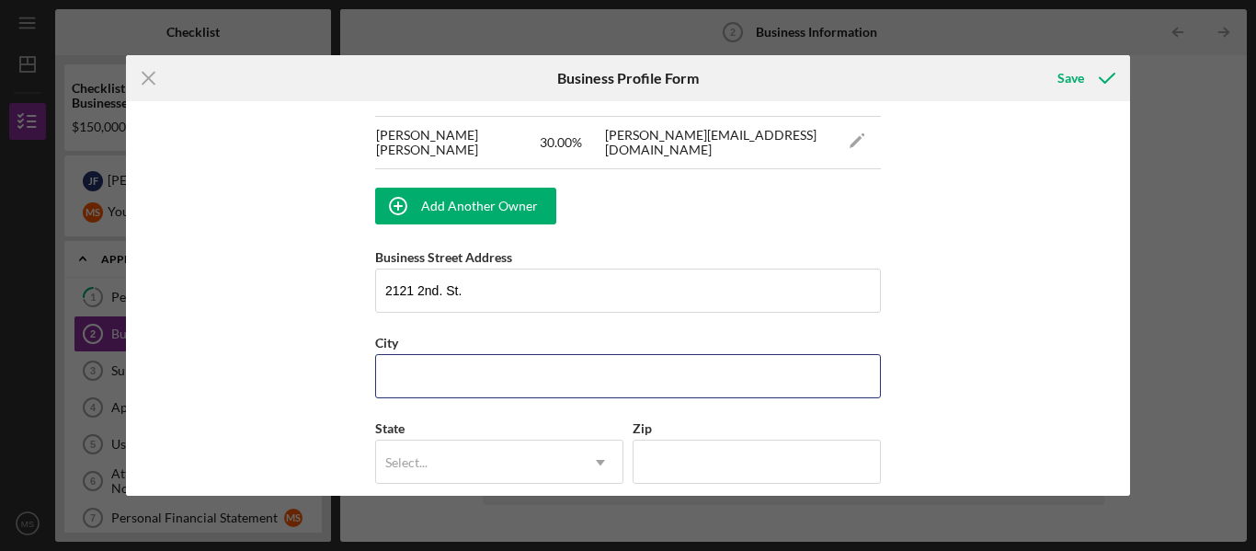
type input "DAVIS"
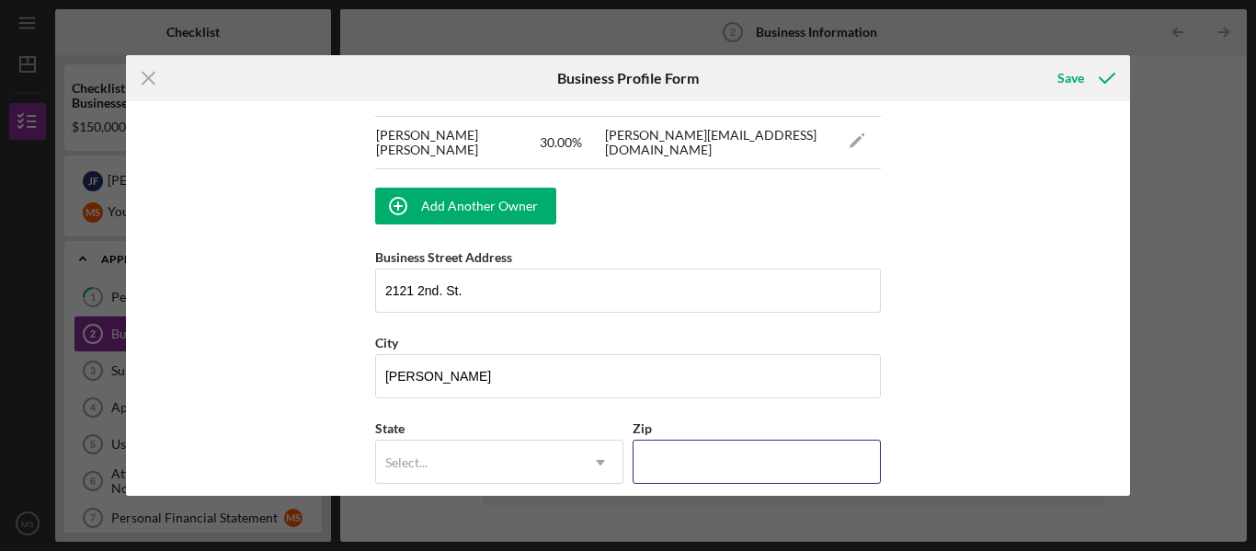
type input "95618"
click at [222, 319] on div "Business Name Mirror Image Dance Company DBA Mirror Image Dance Company LLC Bus…" at bounding box center [628, 298] width 1005 height 395
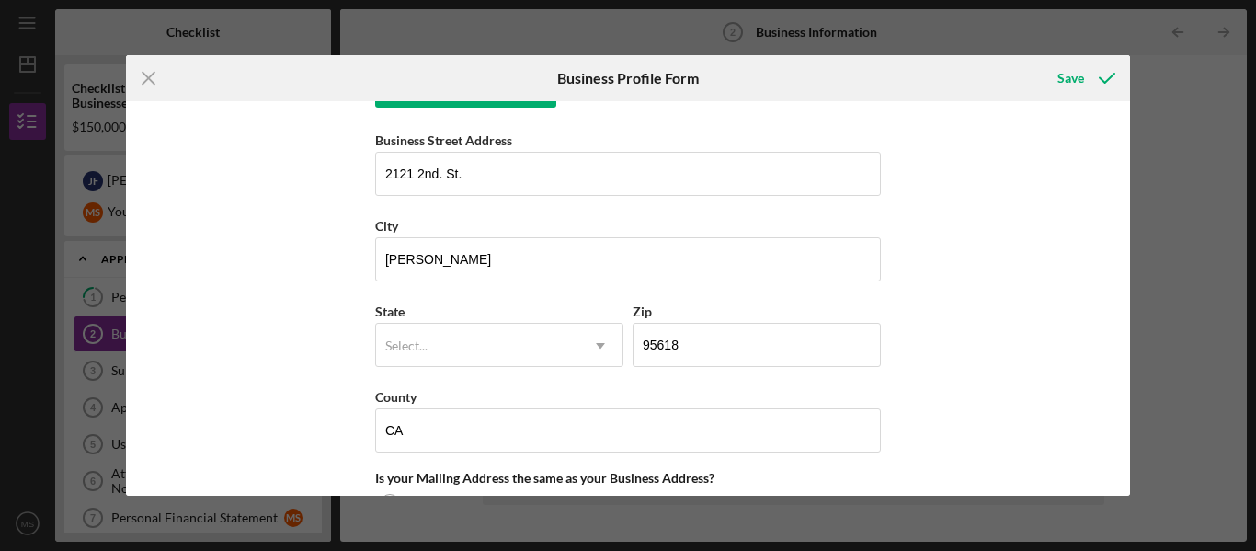
scroll to position [1343, 0]
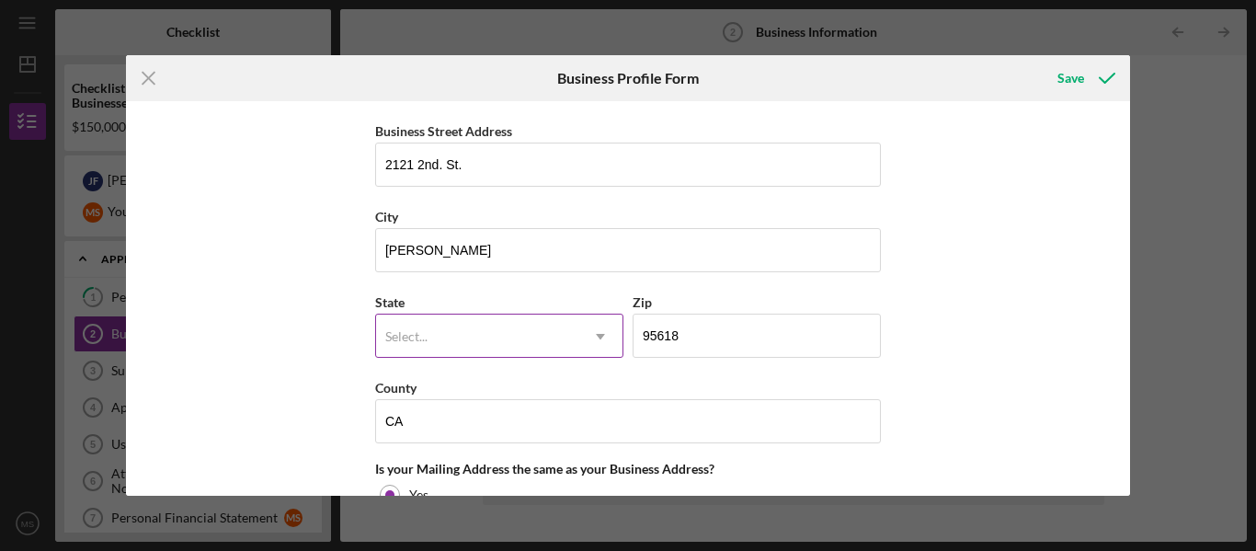
click at [410, 326] on div "Select..." at bounding box center [477, 336] width 202 height 42
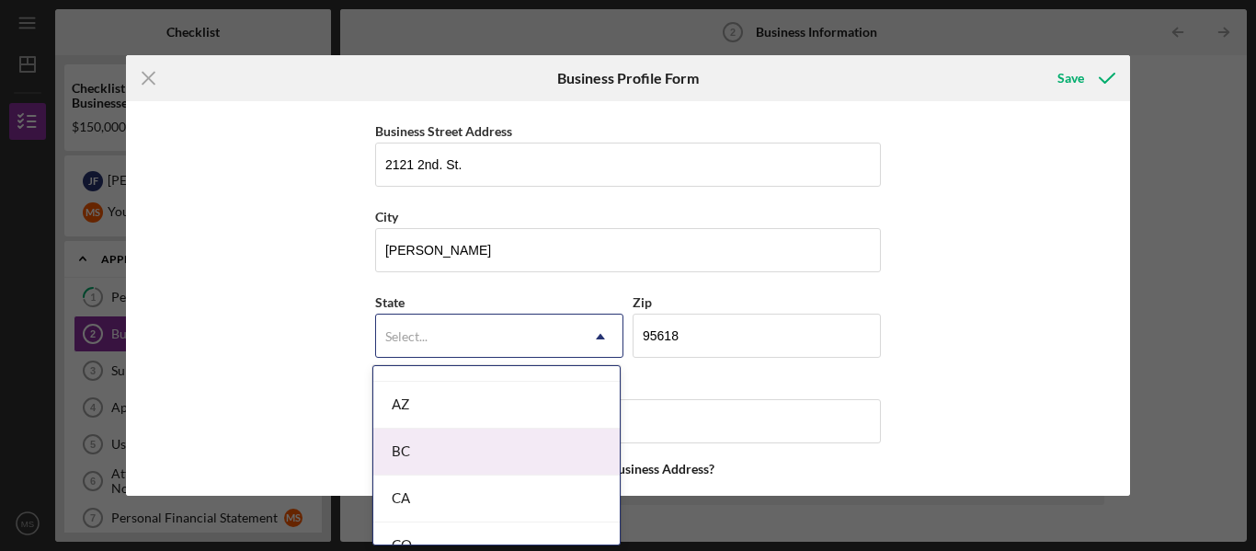
scroll to position [439, 0]
click at [426, 454] on div "CA" at bounding box center [496, 466] width 246 height 47
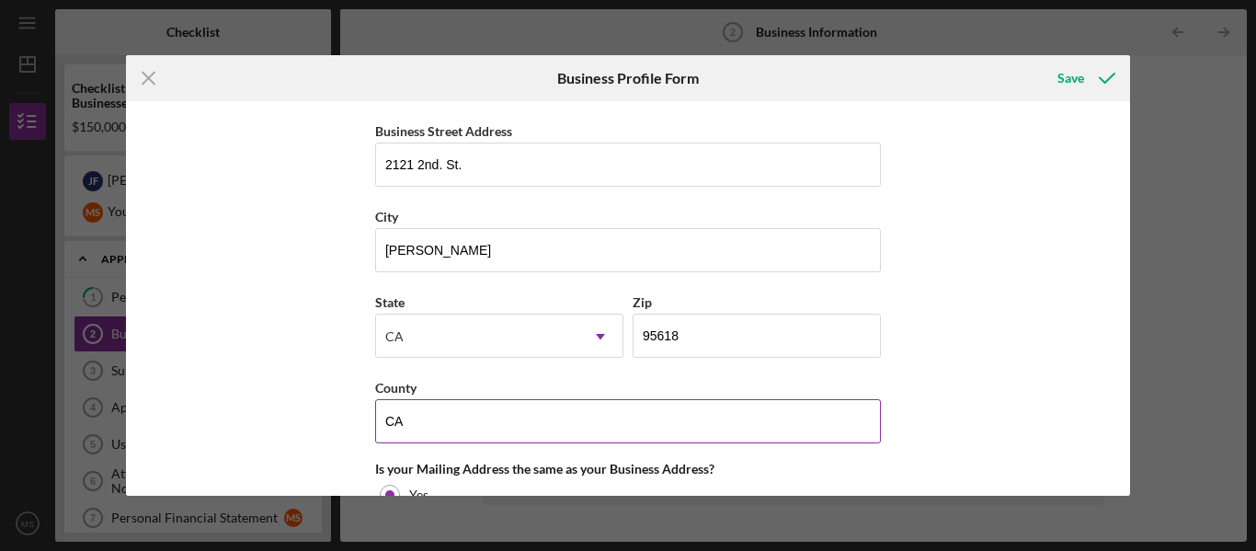
click at [395, 421] on input "CA" at bounding box center [628, 421] width 506 height 44
click at [411, 419] on input "CA" at bounding box center [628, 421] width 506 height 44
type input "C"
type input "Yolo"
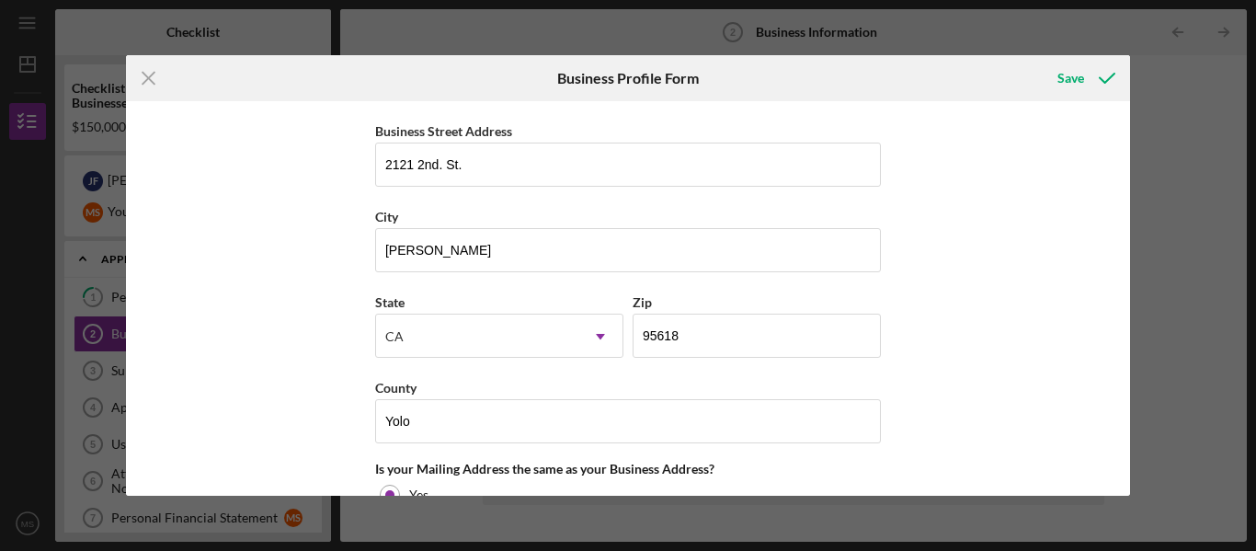
click at [311, 409] on div "Business Name Mirror Image Dance Company DBA Mirror Image Dance Company LLC Bus…" at bounding box center [628, 298] width 1005 height 395
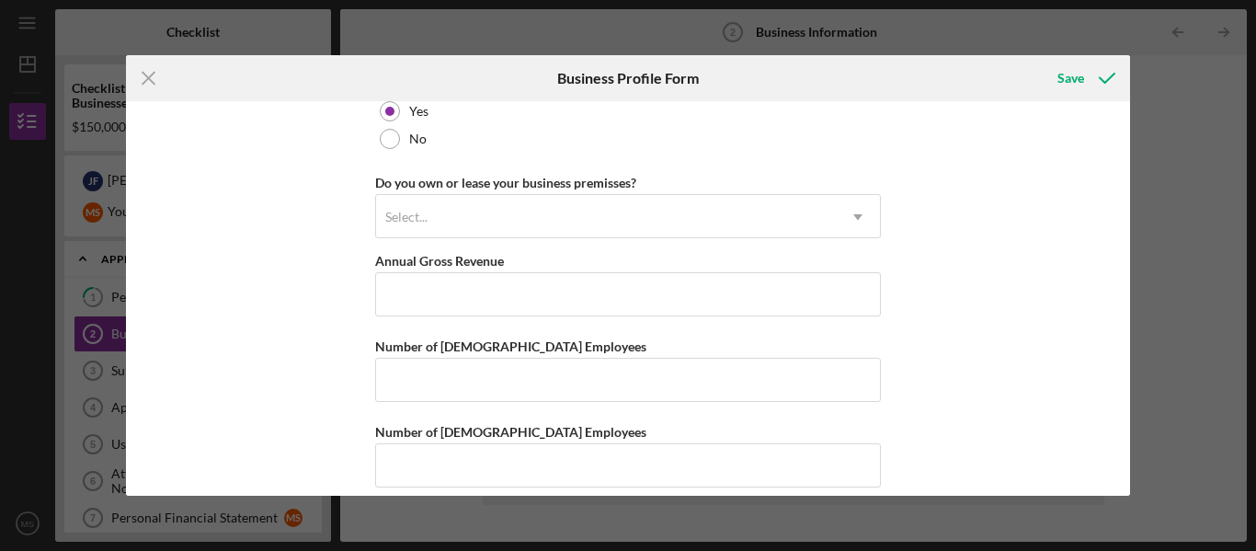
scroll to position [1746, 0]
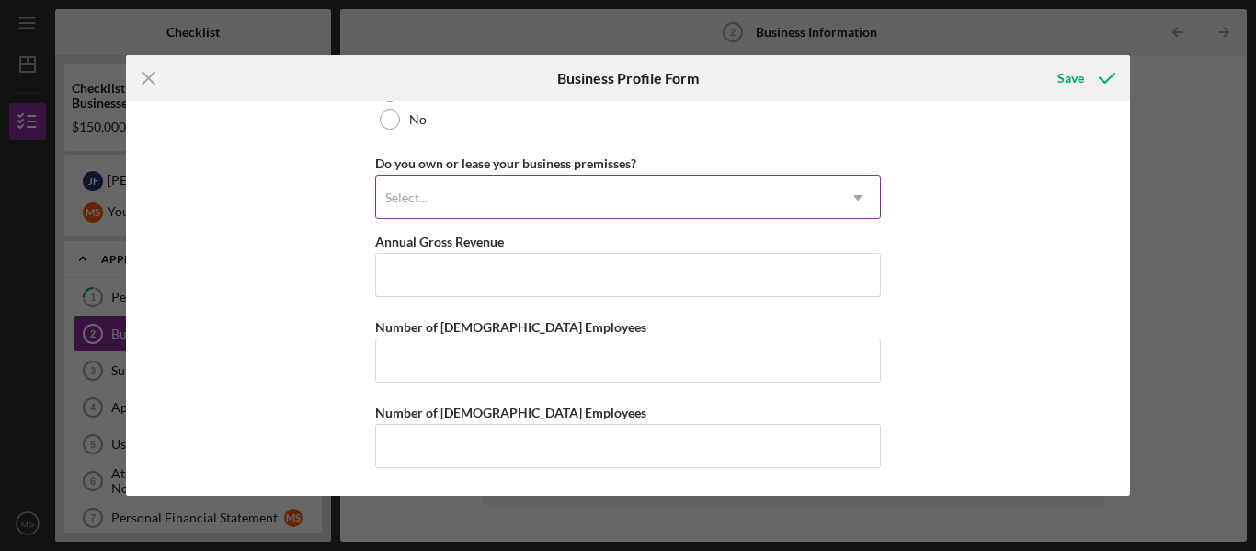
click at [426, 200] on div "Select..." at bounding box center [407, 197] width 47 height 15
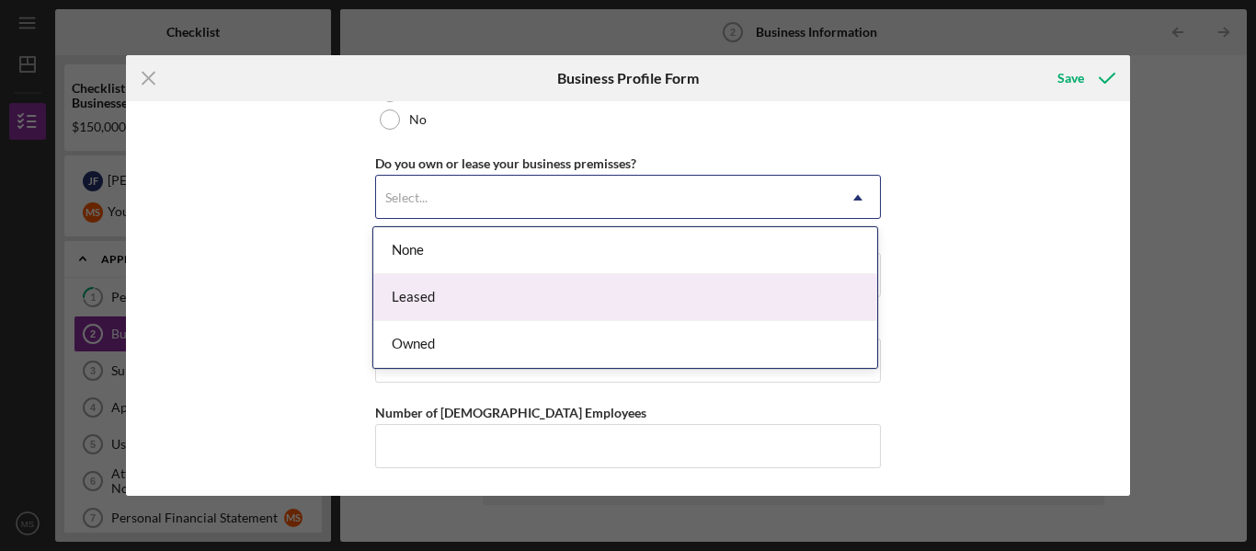
click at [446, 297] on div "Leased" at bounding box center [625, 297] width 504 height 47
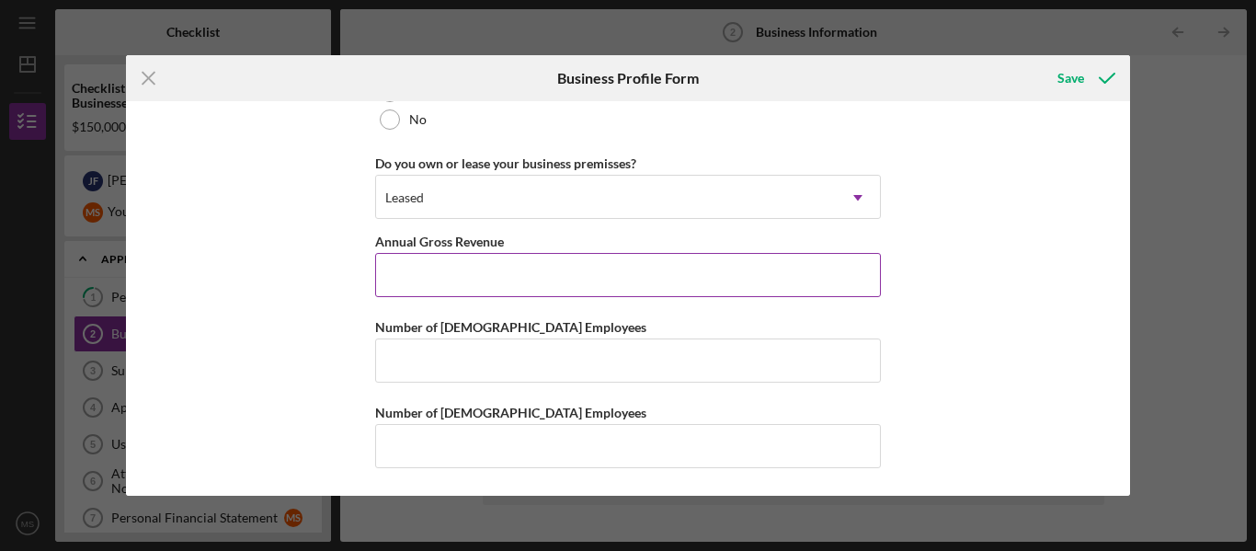
click at [422, 281] on input "Annual Gross Revenue" at bounding box center [628, 275] width 506 height 44
paste input "$154,128,396"
type input "$154,128,396"
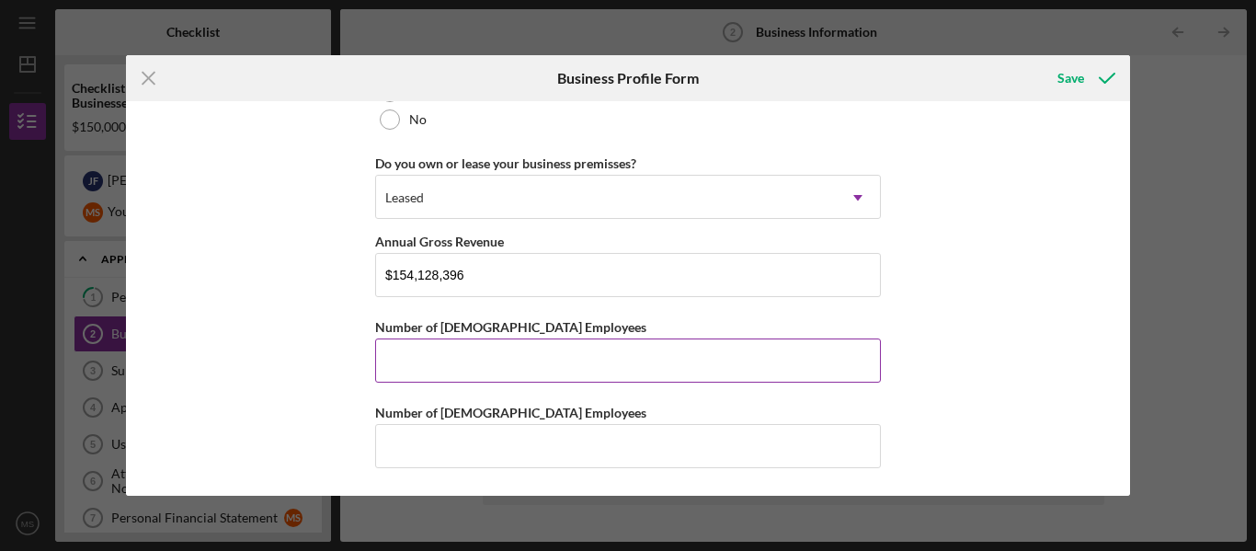
click at [404, 341] on input "Number of Full-Time Employees" at bounding box center [628, 360] width 506 height 44
type input "4"
click at [353, 381] on div "Business Name Mirror Image Dance Company DBA Mirror Image Dance Company LLC Bus…" at bounding box center [628, 298] width 1005 height 395
click at [410, 363] on input "4" at bounding box center [628, 360] width 506 height 44
type input "3"
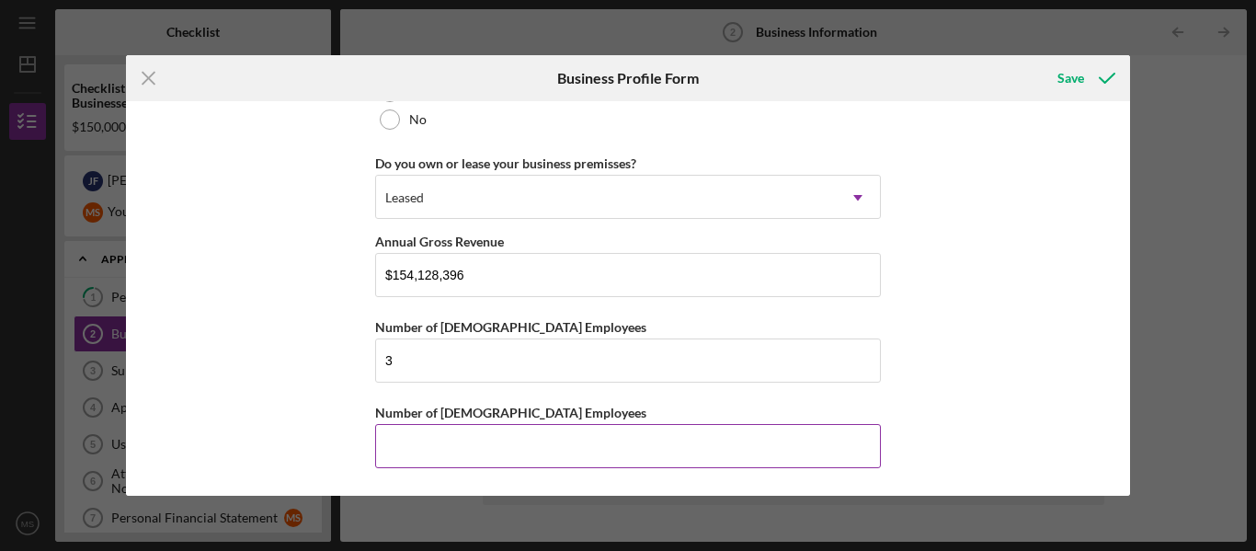
click at [392, 446] on input "Number of Part-Time Employees" at bounding box center [628, 446] width 506 height 44
type input "44"
click at [1054, 78] on button "Save" at bounding box center [1084, 78] width 91 height 37
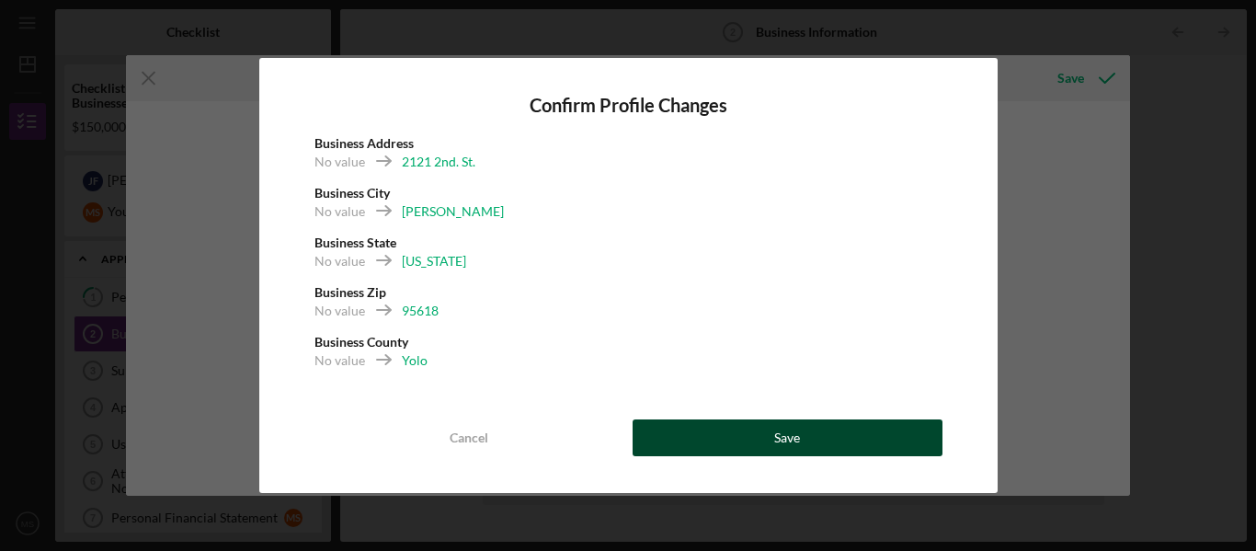
click at [795, 433] on div "Save" at bounding box center [787, 437] width 26 height 37
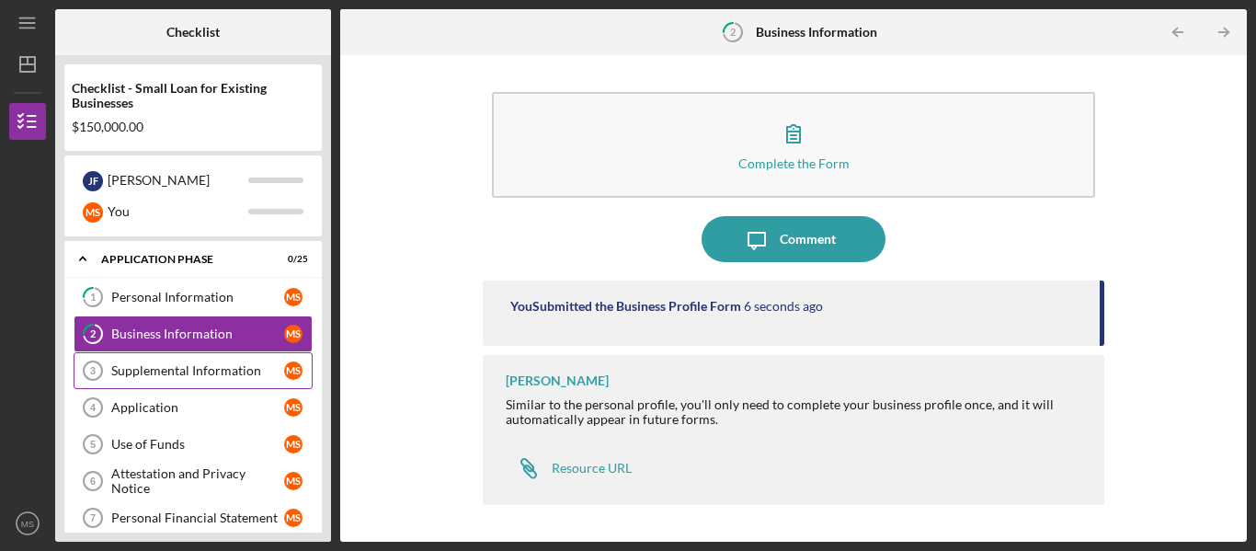
click at [256, 365] on div "Supplemental Information" at bounding box center [197, 370] width 173 height 15
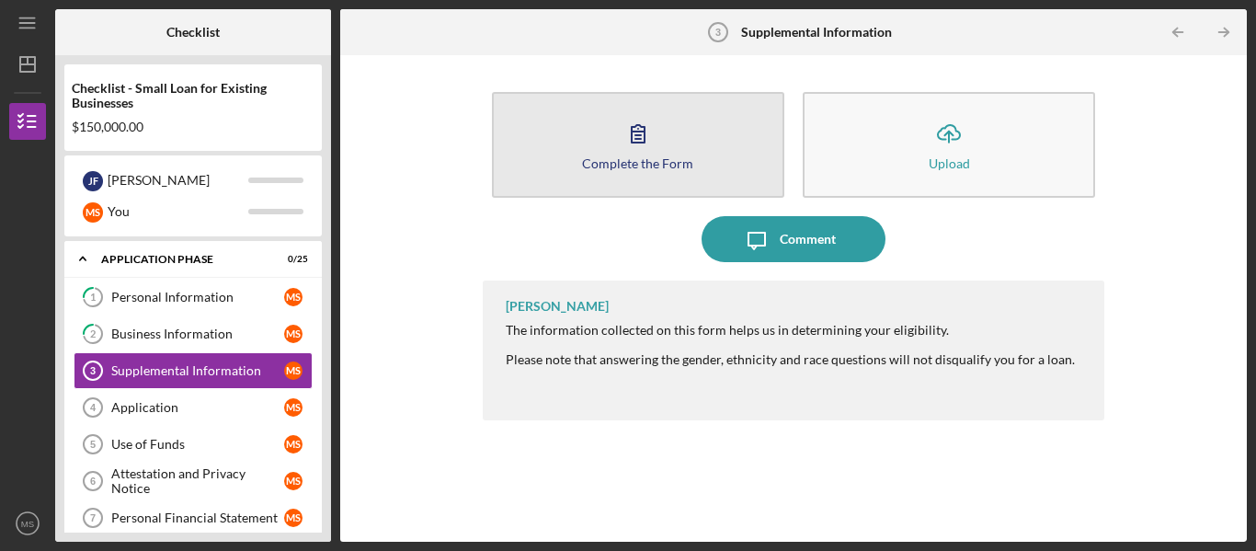
click at [624, 139] on icon "button" at bounding box center [638, 133] width 46 height 46
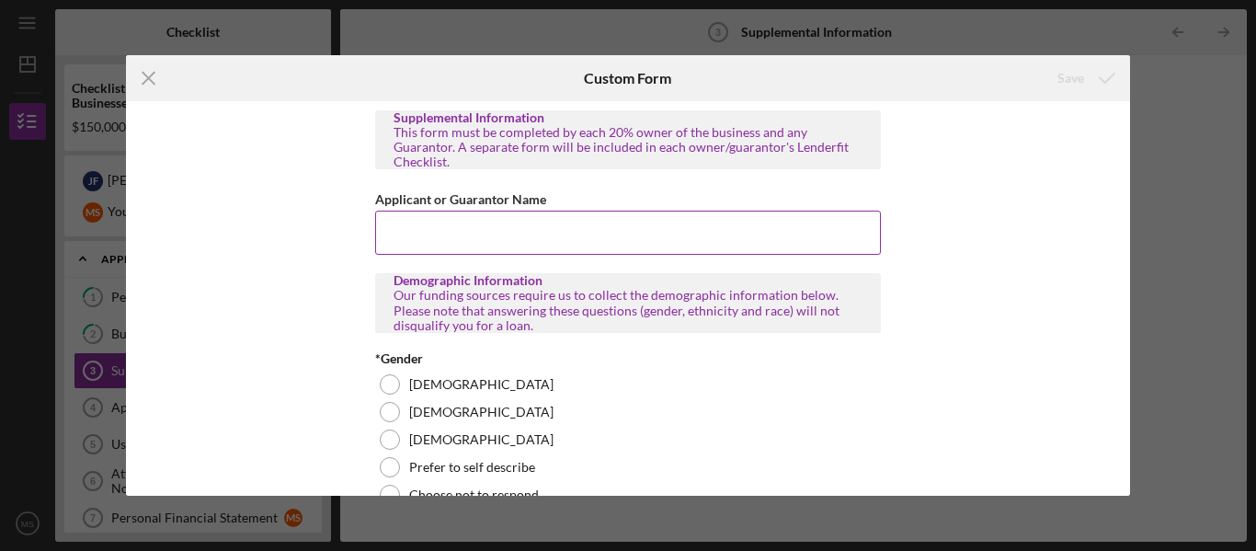
click at [605, 219] on input "Applicant or Guarantor Name" at bounding box center [628, 233] width 506 height 44
type input "[PERSON_NAME]"
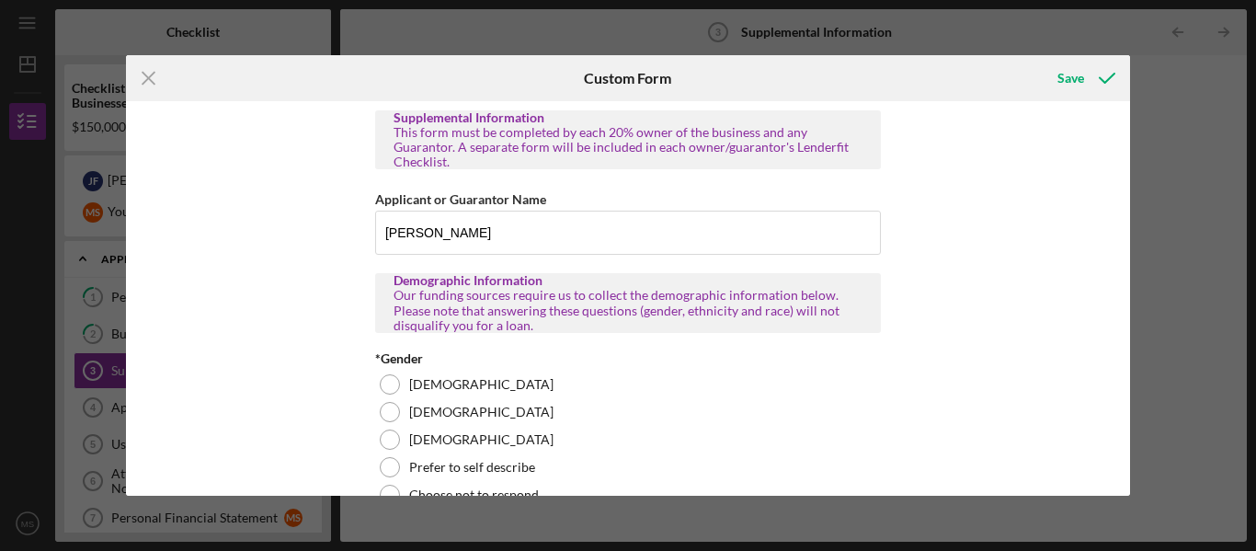
click at [293, 353] on div "Supplemental Information This form must be completed by each 20% owner of the b…" at bounding box center [628, 298] width 1005 height 395
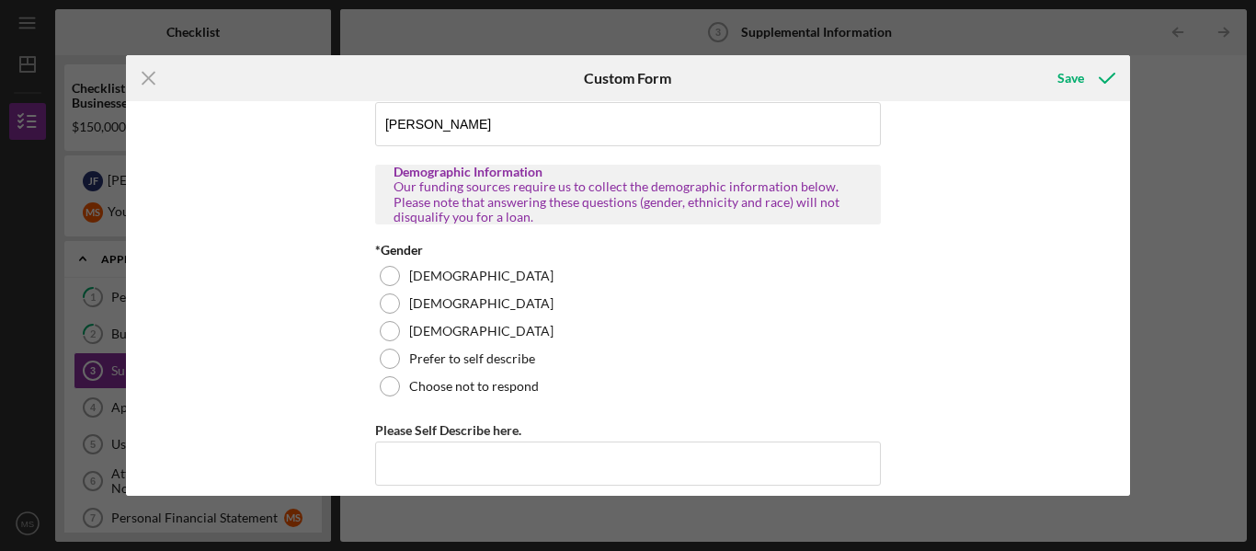
scroll to position [109, 0]
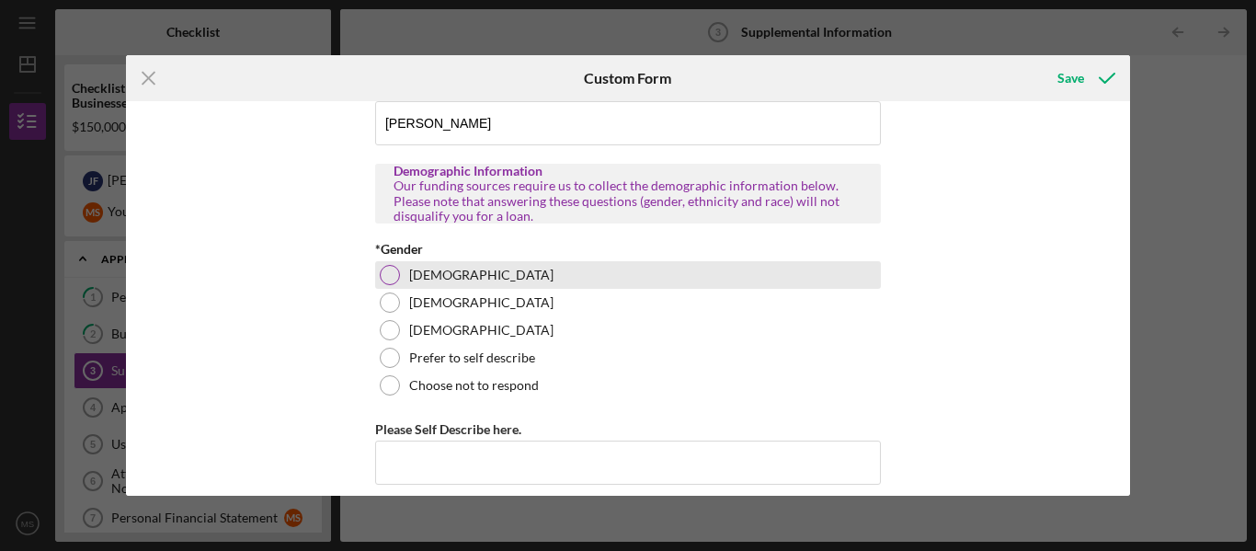
click at [385, 265] on div at bounding box center [390, 275] width 20 height 20
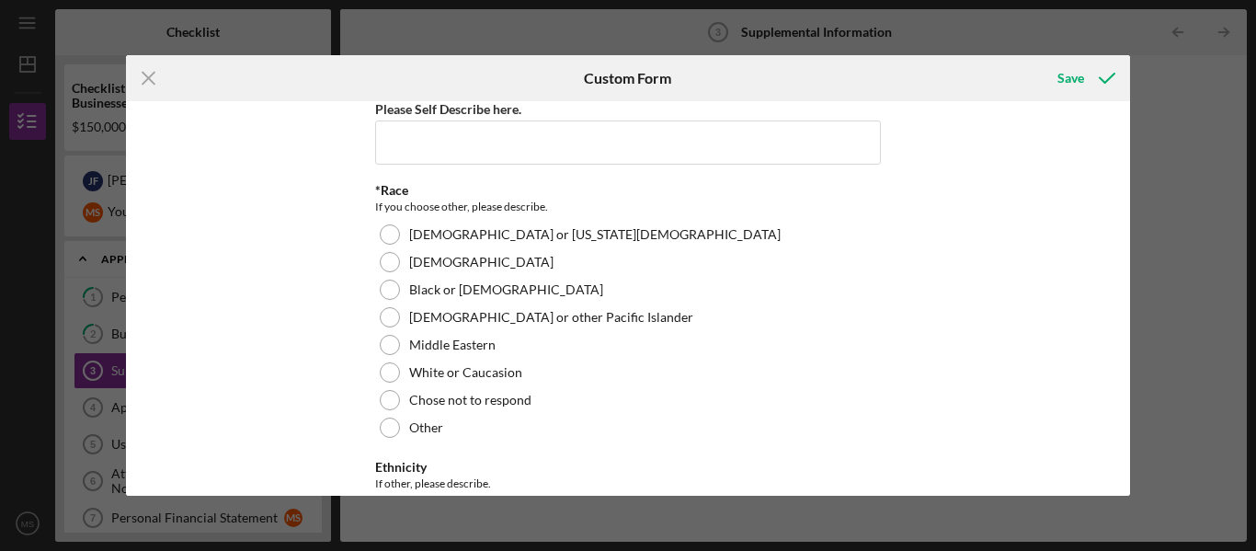
scroll to position [434, 0]
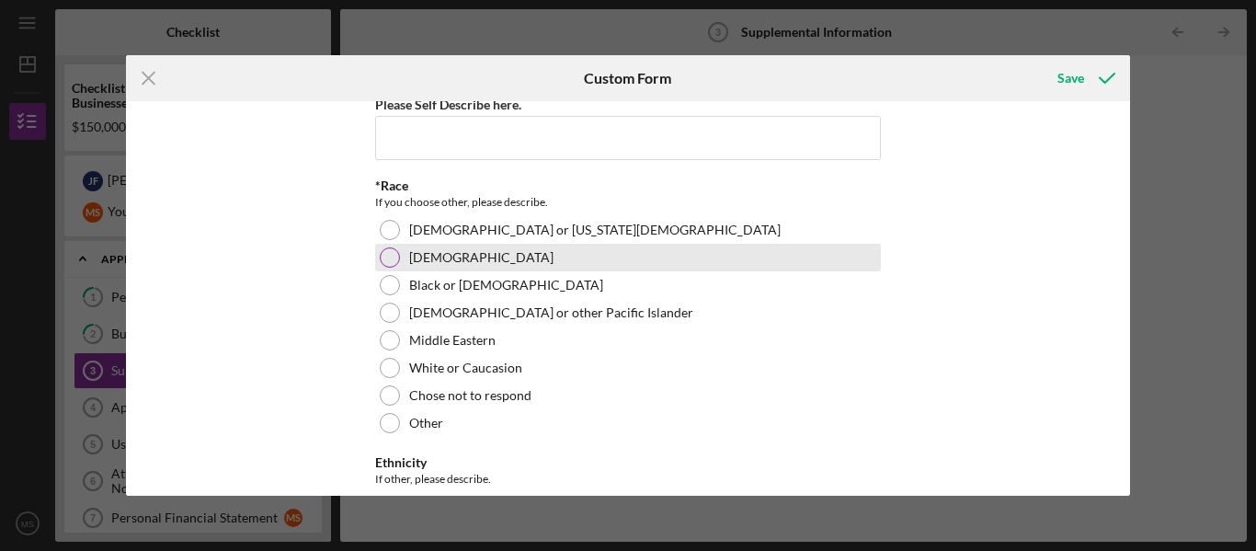
click at [390, 247] on div at bounding box center [390, 257] width 20 height 20
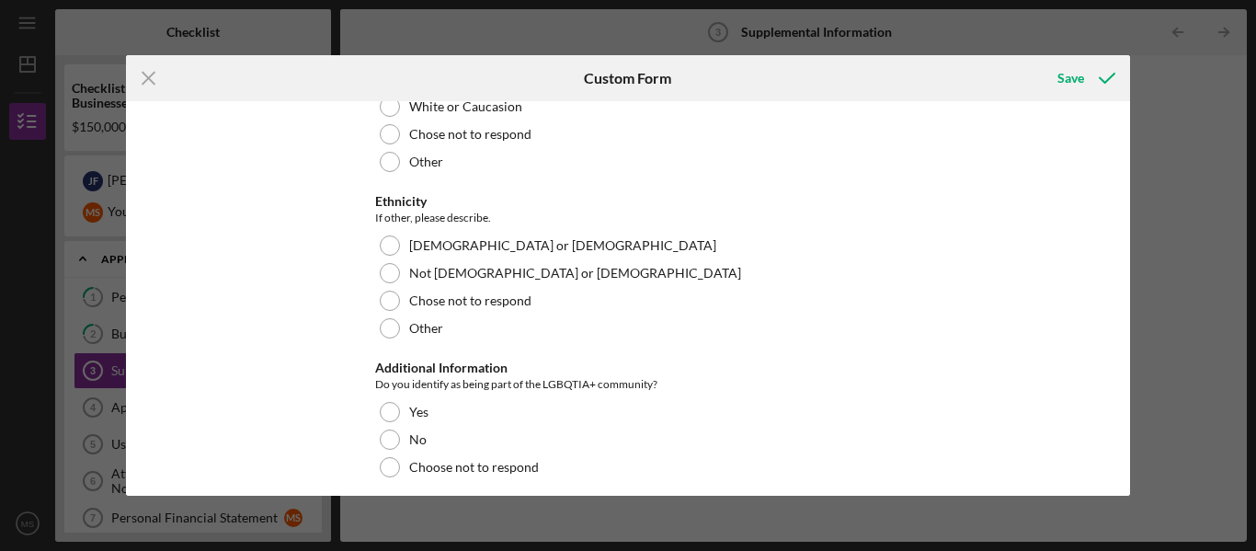
scroll to position [700, 0]
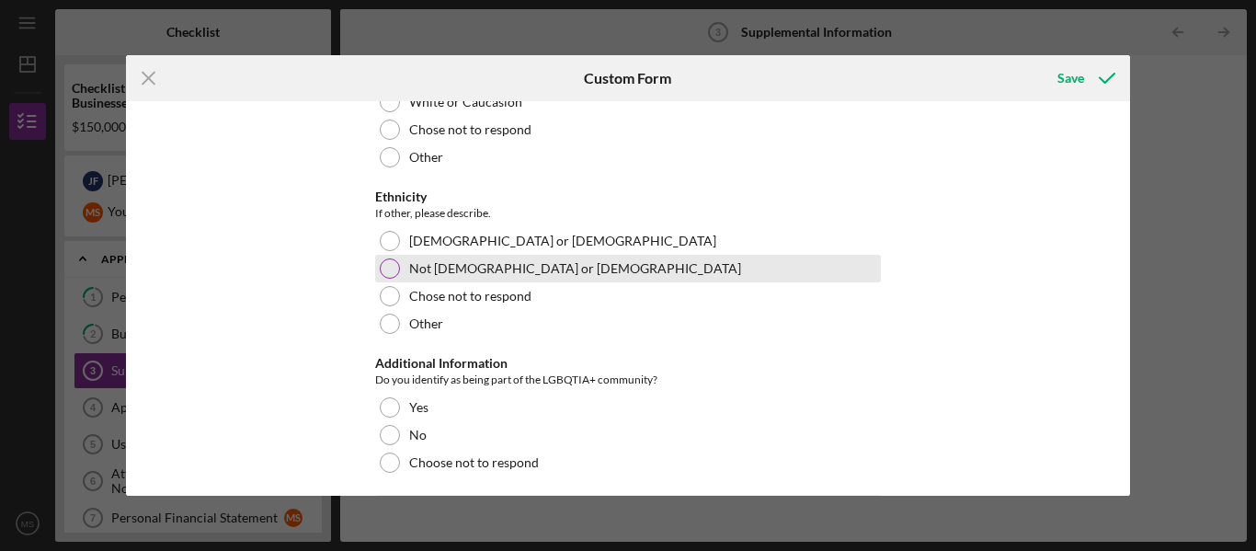
click at [389, 258] on div at bounding box center [390, 268] width 20 height 20
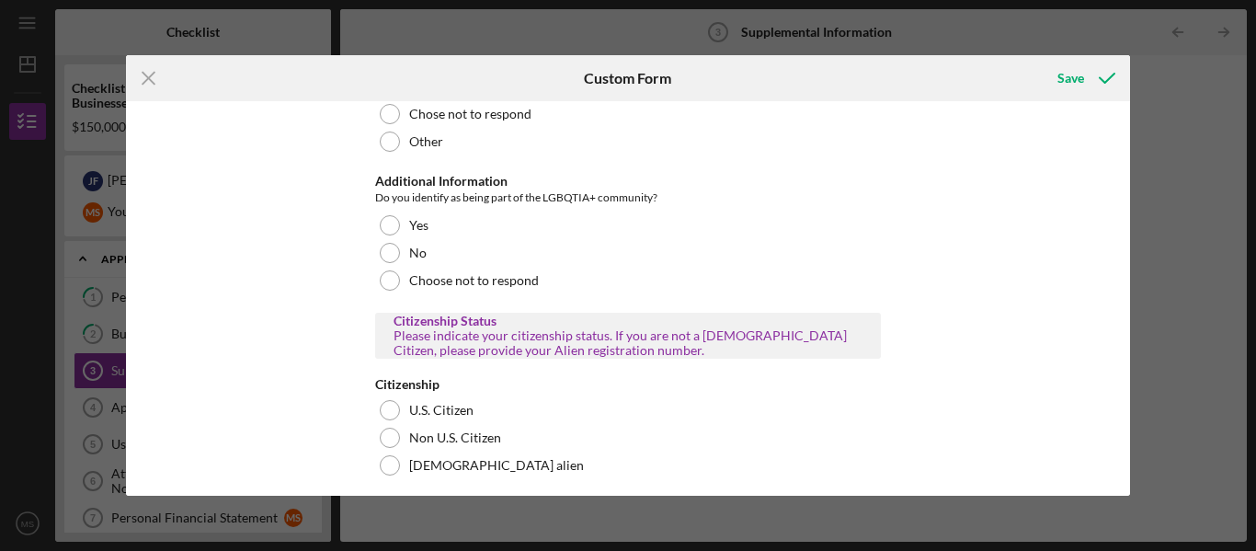
scroll to position [891, 0]
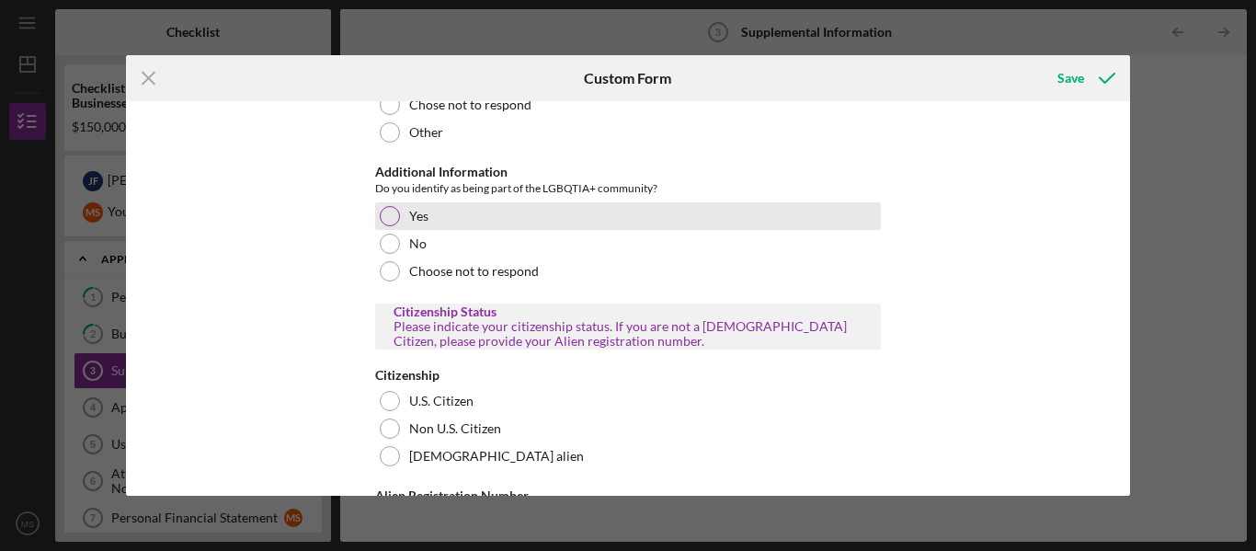
click at [387, 208] on div at bounding box center [390, 216] width 20 height 20
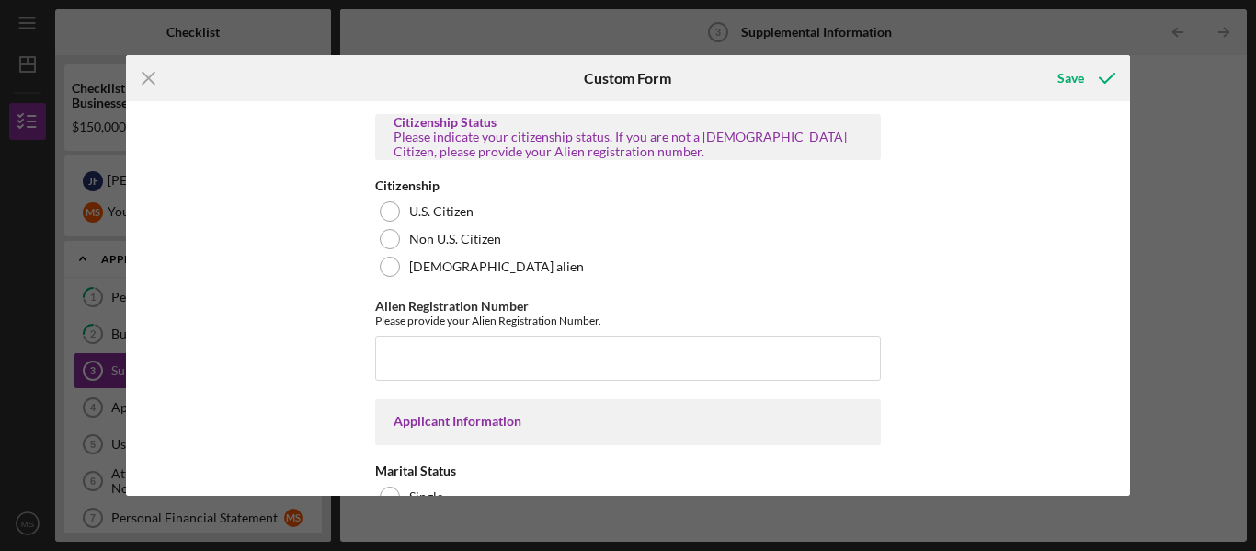
scroll to position [1089, 0]
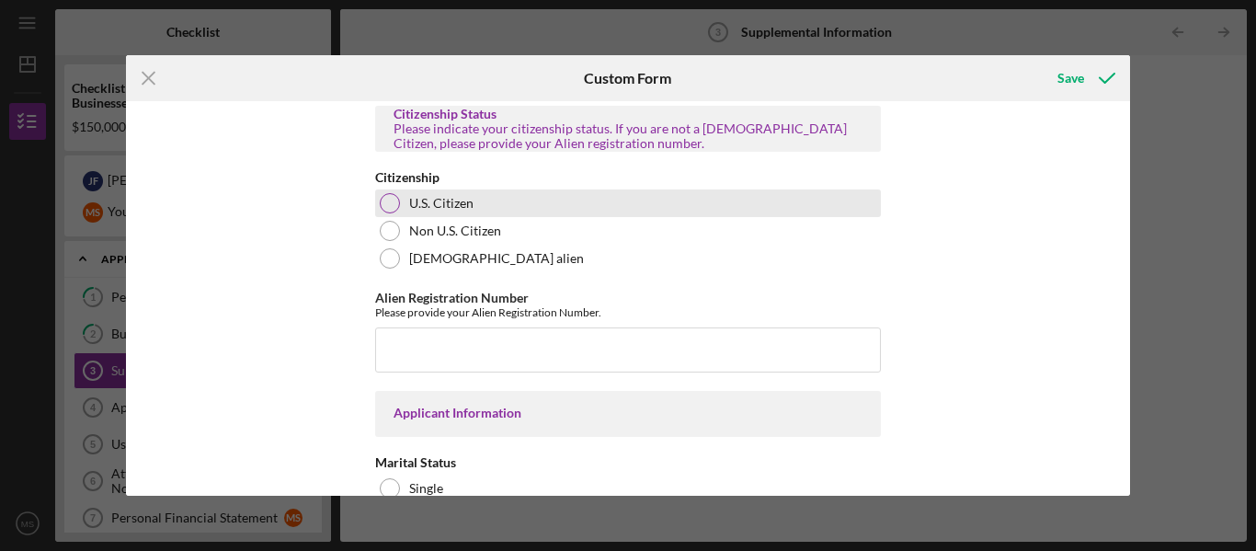
click at [391, 197] on div at bounding box center [390, 203] width 20 height 20
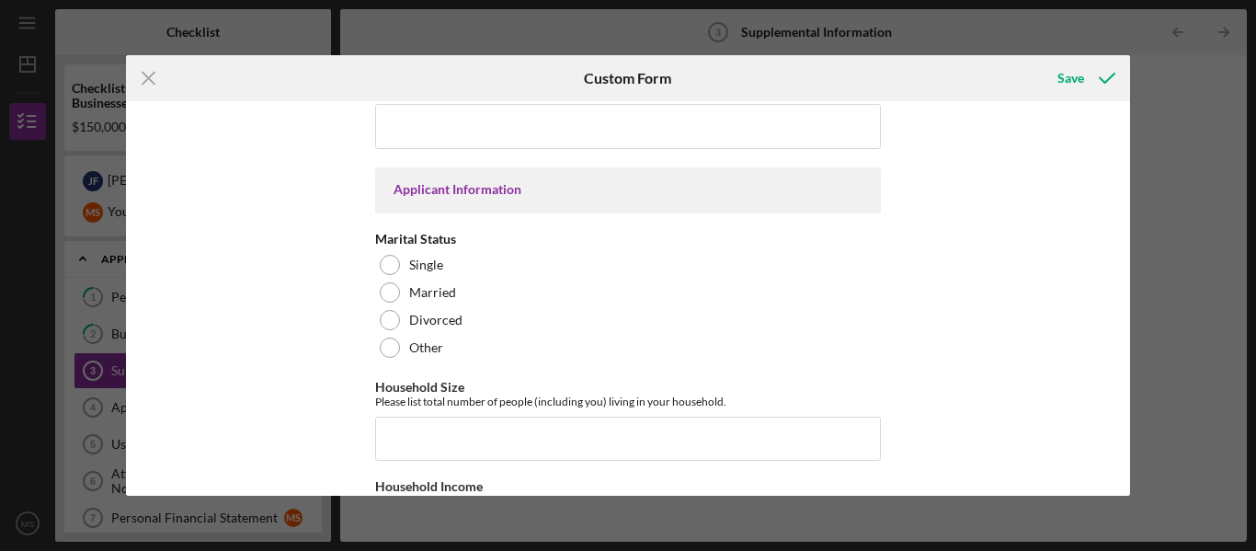
scroll to position [1336, 0]
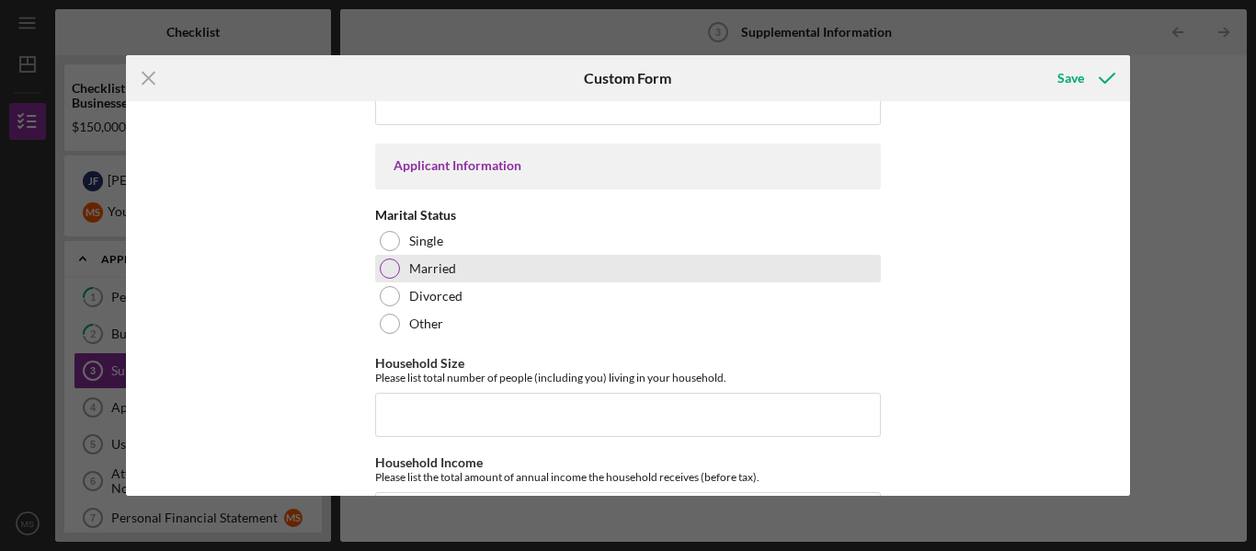
click at [382, 258] on div at bounding box center [390, 268] width 20 height 20
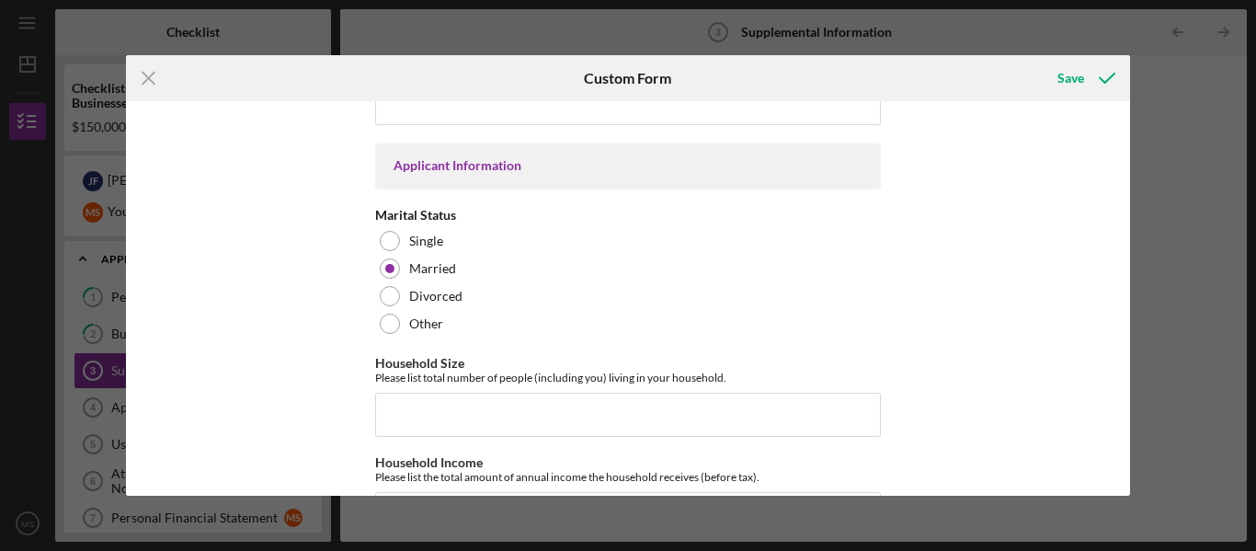
click at [313, 291] on div "Supplemental Information This form must be completed by each 20% owner of the b…" at bounding box center [628, 298] width 1005 height 395
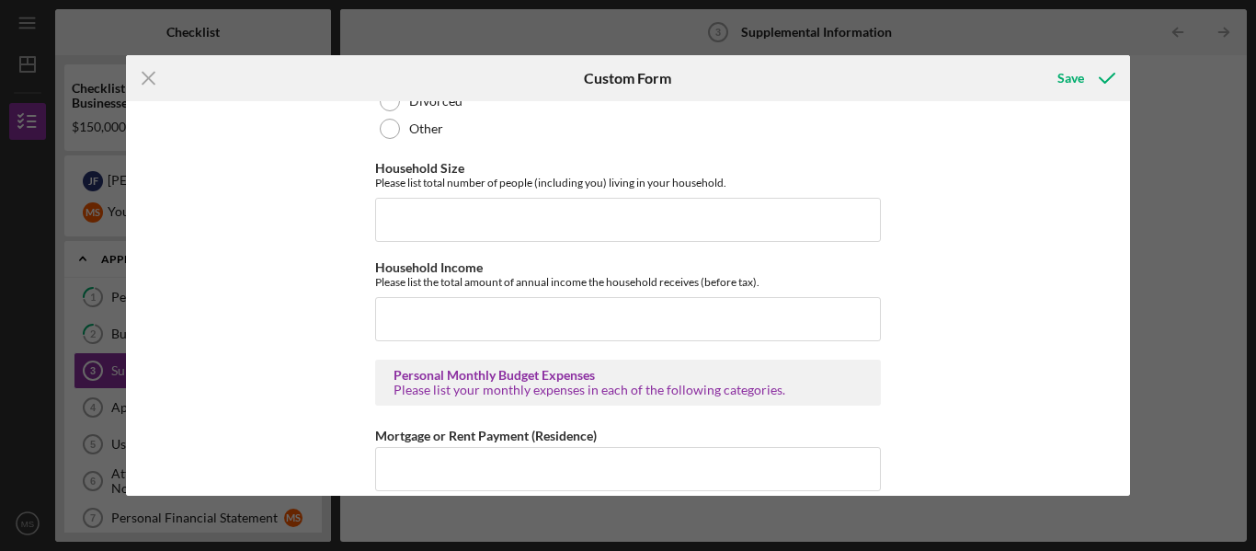
scroll to position [1539, 0]
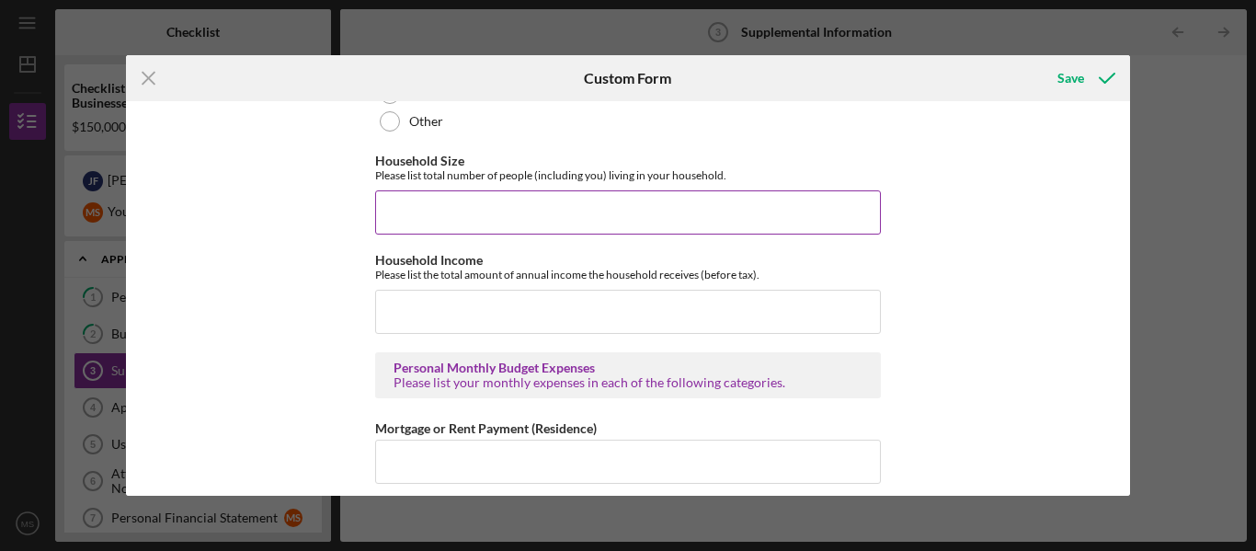
click at [401, 195] on input "Household Size" at bounding box center [628, 212] width 506 height 44
type input "4"
click at [325, 293] on div "Supplemental Information This form must be completed by each 20% owner of the b…" at bounding box center [628, 298] width 1005 height 395
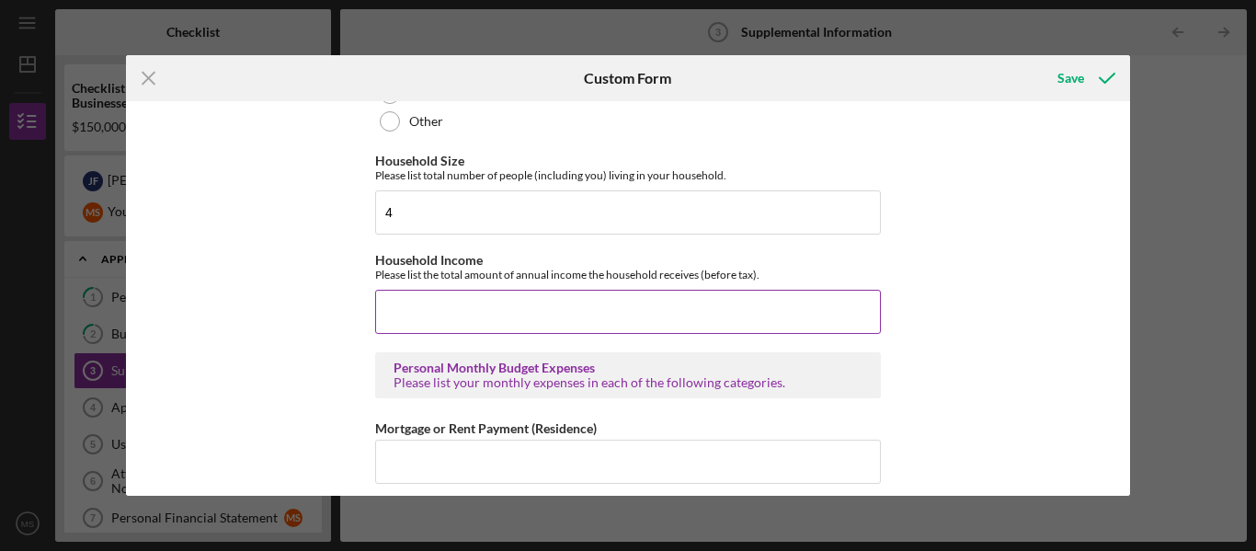
click at [395, 300] on input "Household Income" at bounding box center [628, 312] width 506 height 44
type input "$190,000"
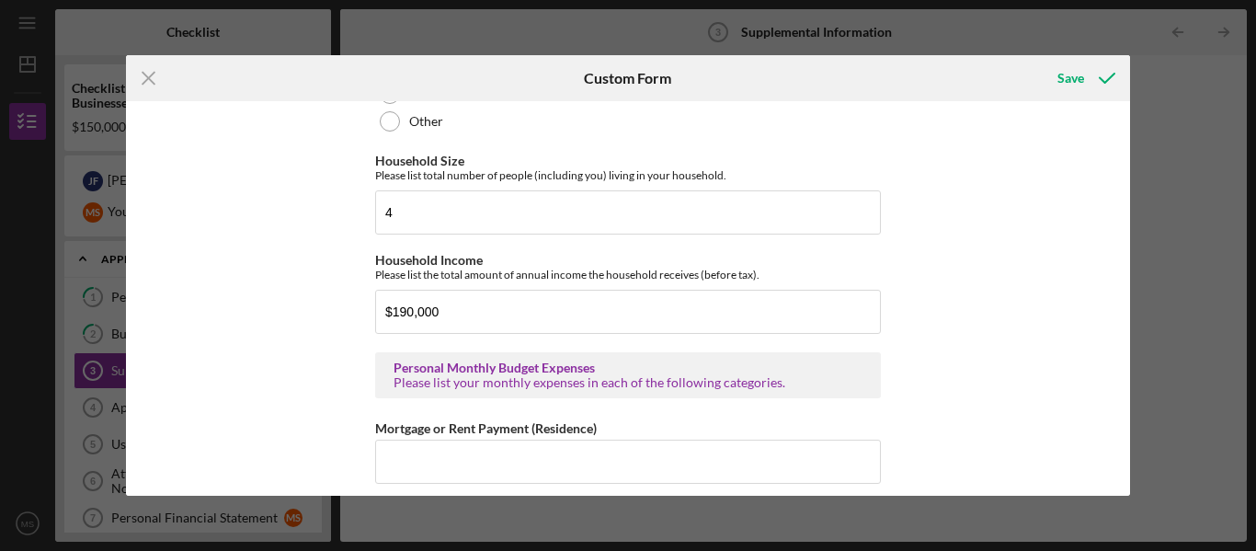
click at [296, 304] on div "Supplemental Information This form must be completed by each 20% owner of the b…" at bounding box center [628, 298] width 1005 height 395
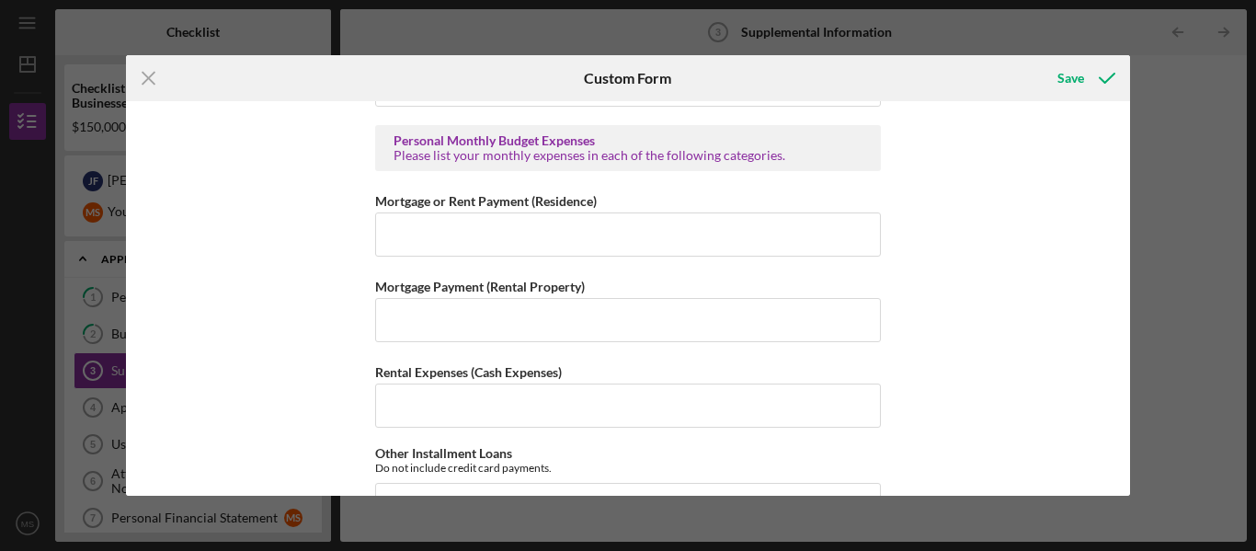
scroll to position [1770, 0]
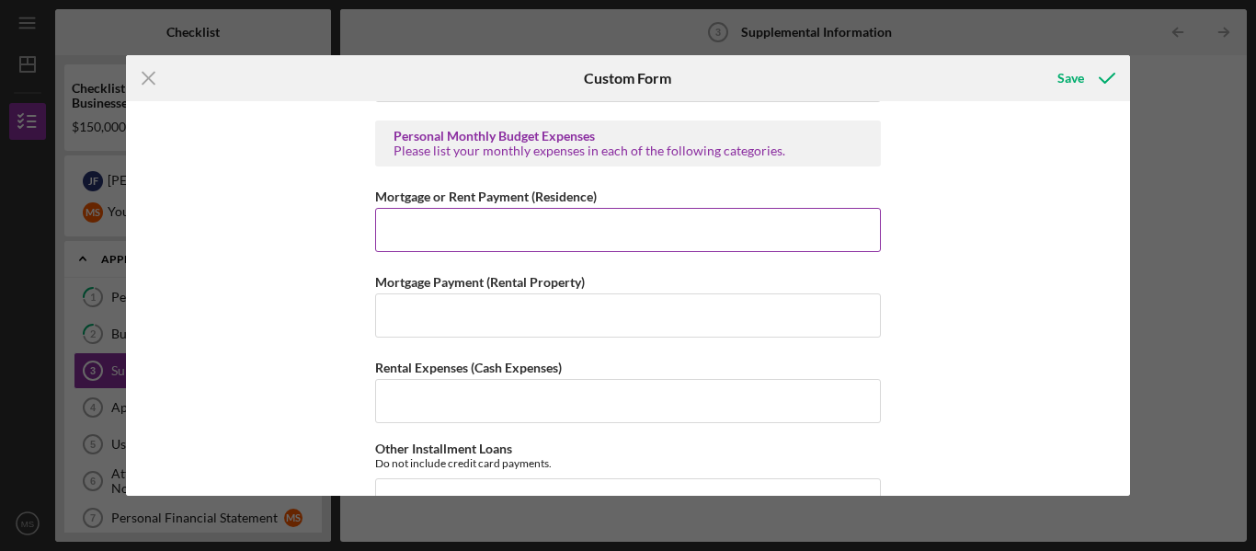
click at [411, 216] on input "Mortgage or Rent Payment (Residence)" at bounding box center [628, 230] width 506 height 44
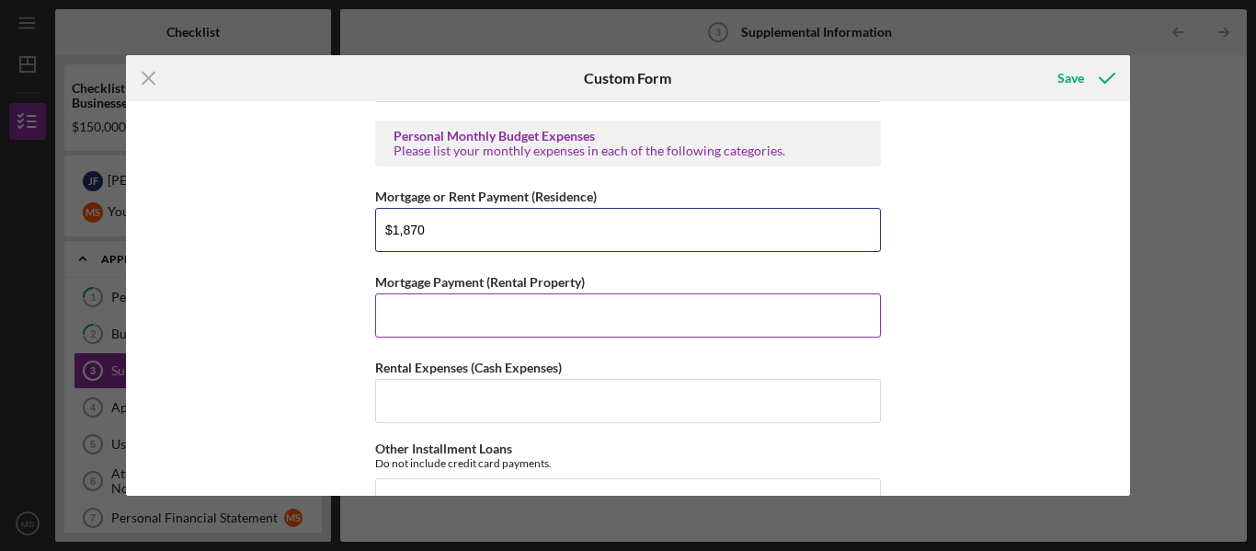
type input "$1,870"
click at [399, 315] on input "Mortgage Payment (Rental Property)" at bounding box center [628, 315] width 506 height 44
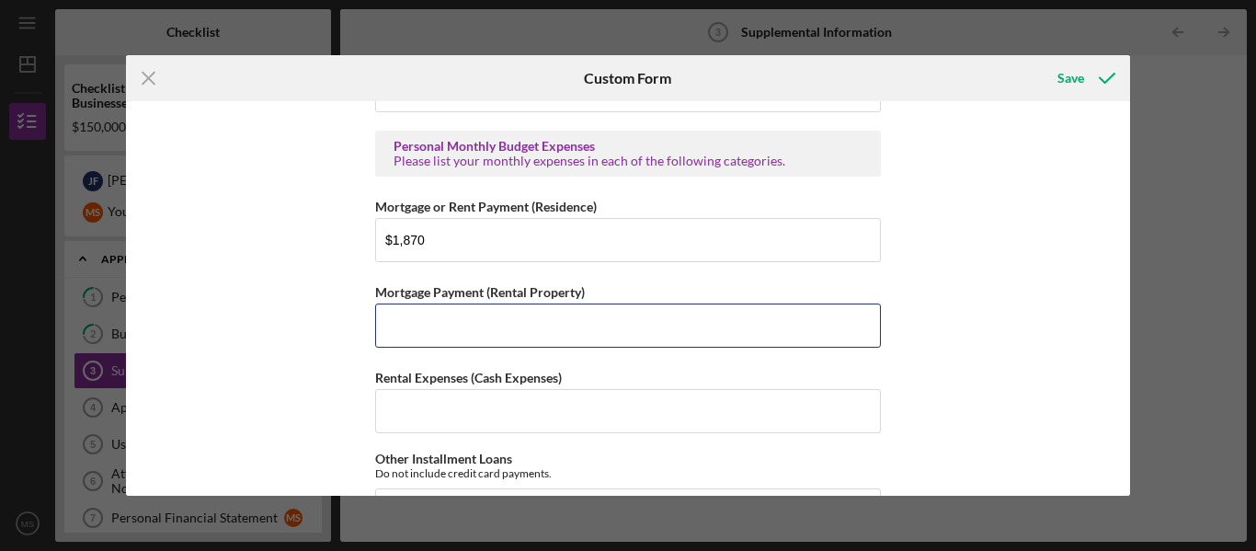
scroll to position [1768, 0]
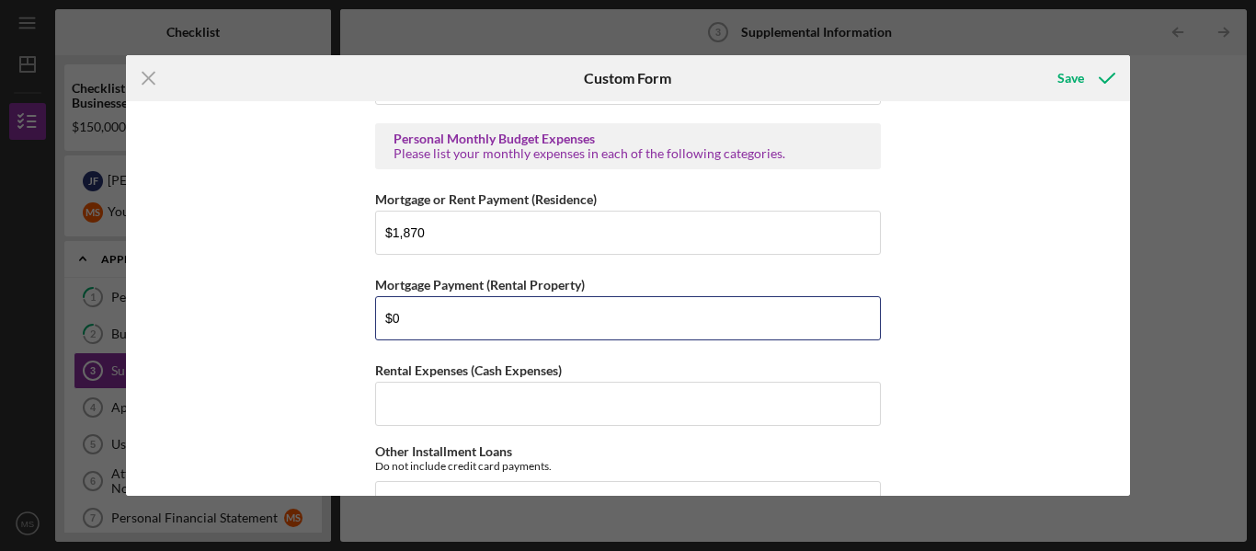
type input "$0"
click at [329, 322] on div "Supplemental Information This form must be completed by each 20% owner of the b…" at bounding box center [628, 298] width 1005 height 395
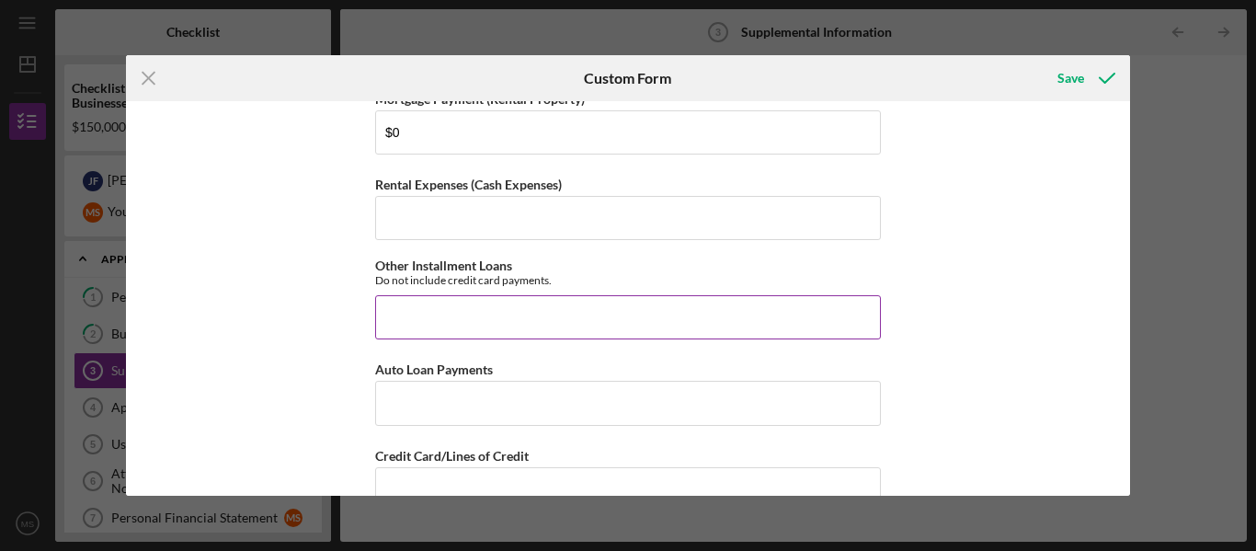
scroll to position [1950, 0]
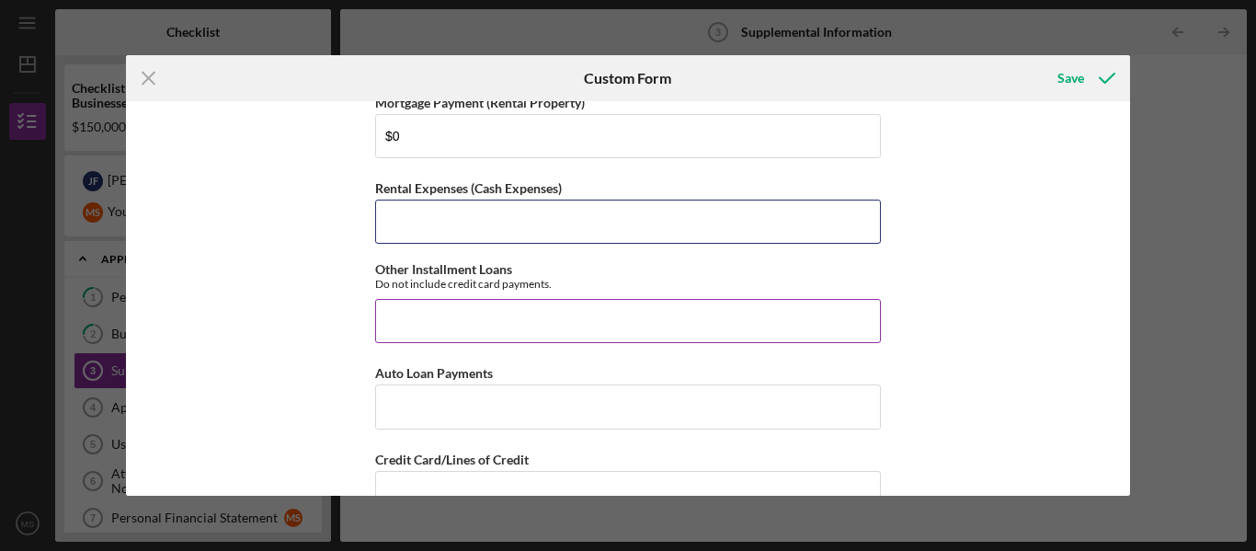
click at [380, 212] on input "Rental Expenses (Cash Expenses)" at bounding box center [628, 222] width 506 height 44
type input "$0"
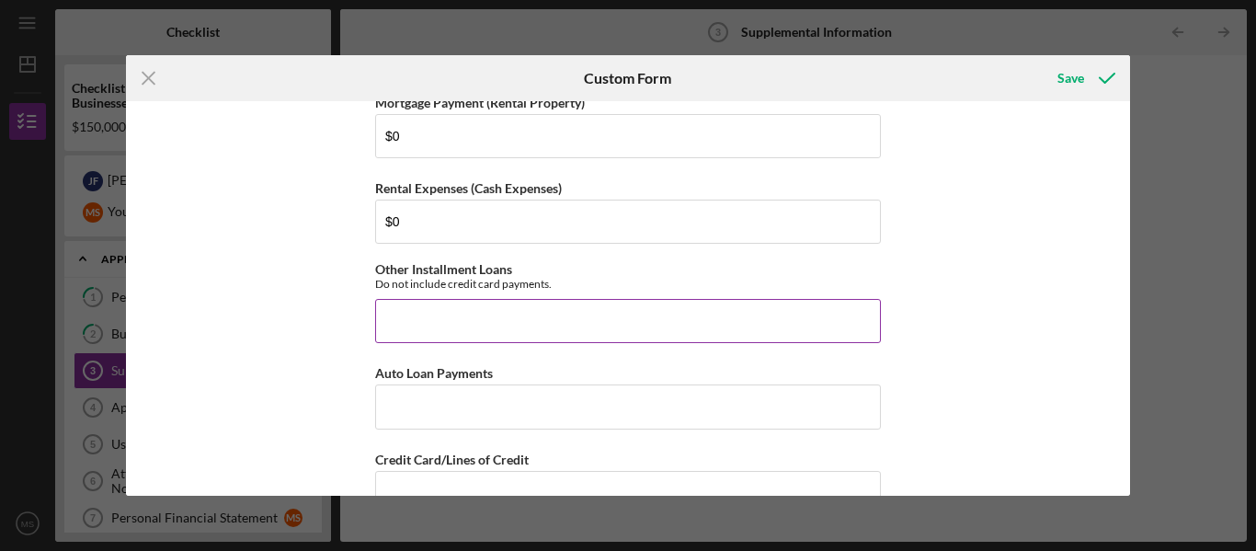
click at [391, 302] on input "Other Installment Loans" at bounding box center [628, 321] width 506 height 44
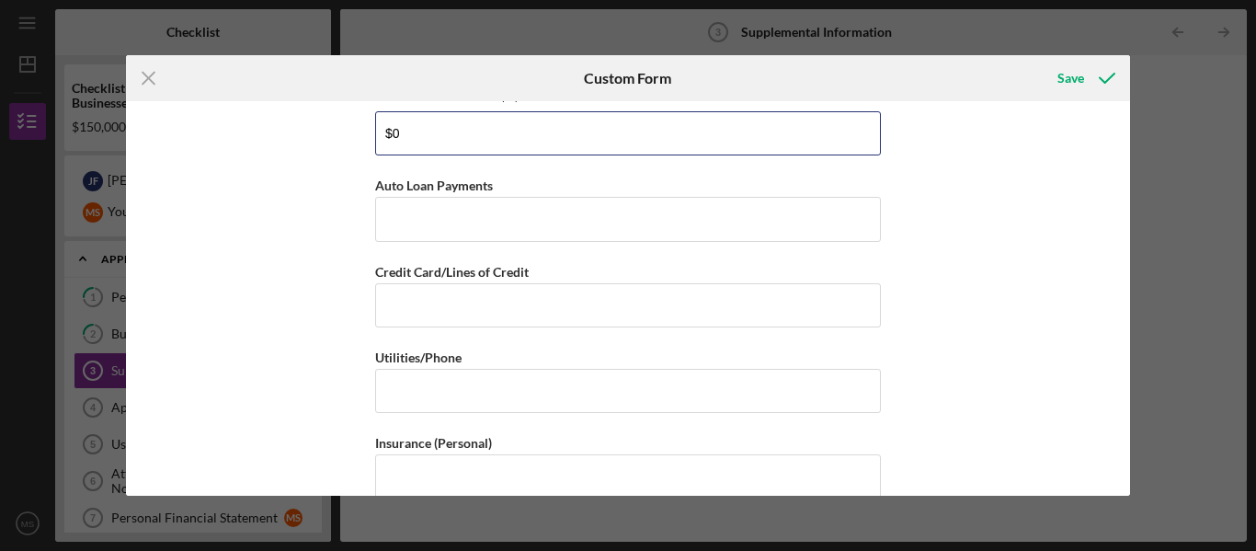
scroll to position [2146, 0]
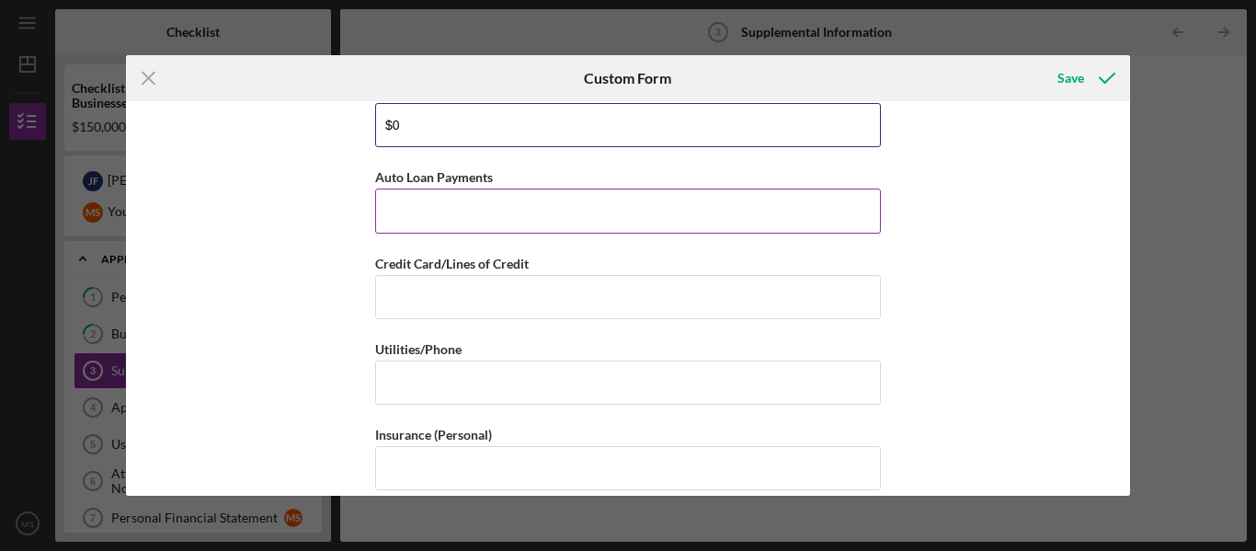
type input "$0"
click at [384, 204] on input "Auto Loan Payments" at bounding box center [628, 211] width 506 height 44
type input "$1,400"
click at [338, 253] on div "Supplemental Information This form must be completed by each 20% owner of the b…" at bounding box center [628, 298] width 1005 height 395
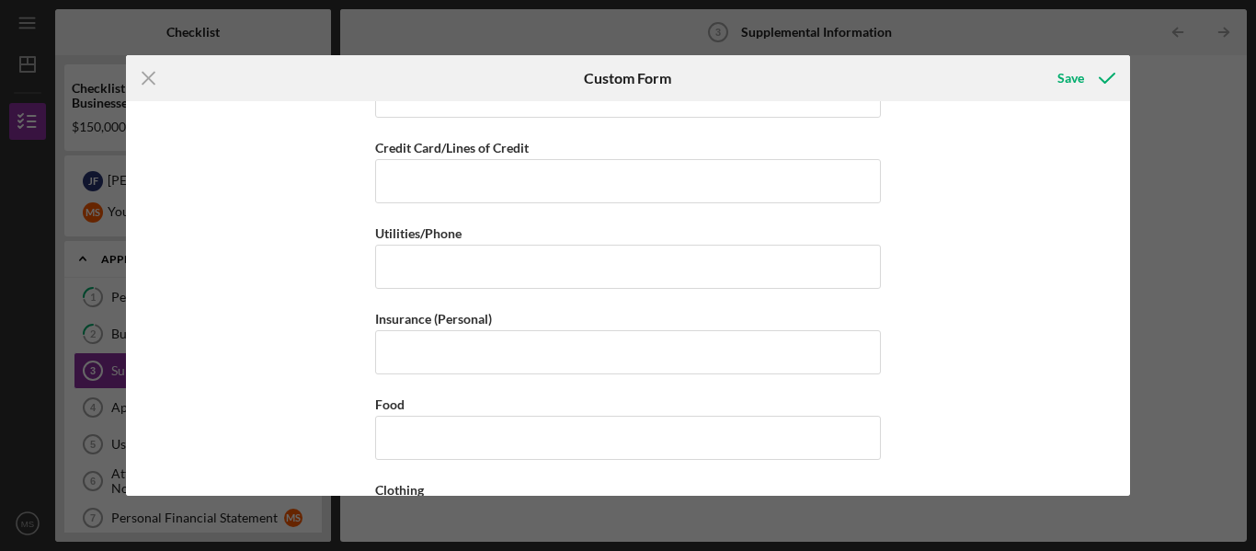
scroll to position [2263, 0]
click at [395, 171] on input "Credit Card/Lines of Credit" at bounding box center [628, 180] width 506 height 44
type input "$0"
click at [326, 253] on div "Supplemental Information This form must be completed by each 20% owner of the b…" at bounding box center [628, 298] width 1005 height 395
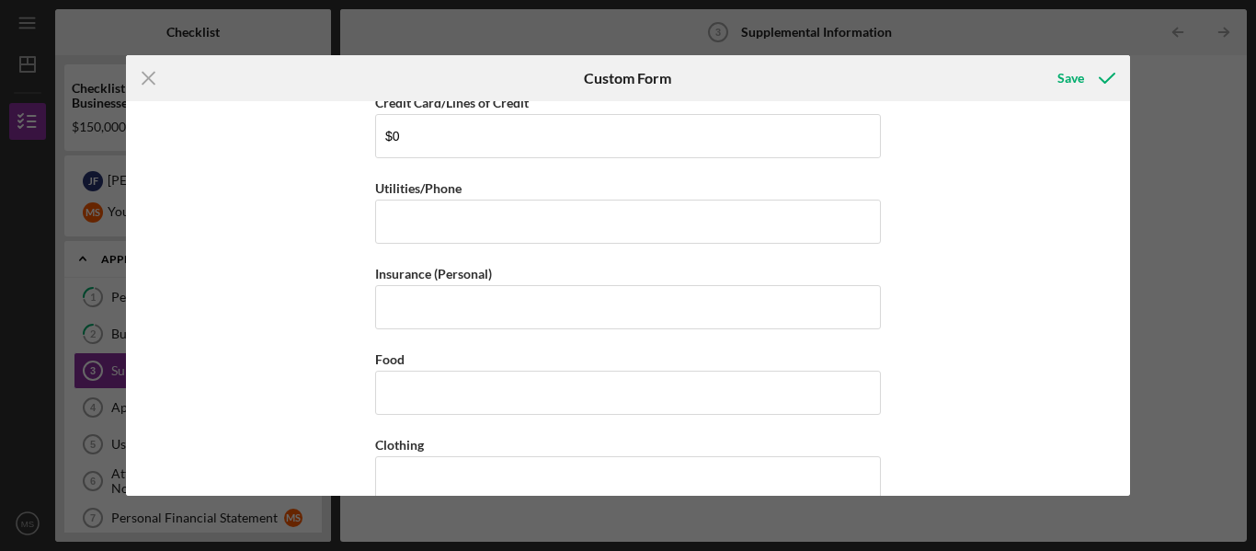
scroll to position [2318, 0]
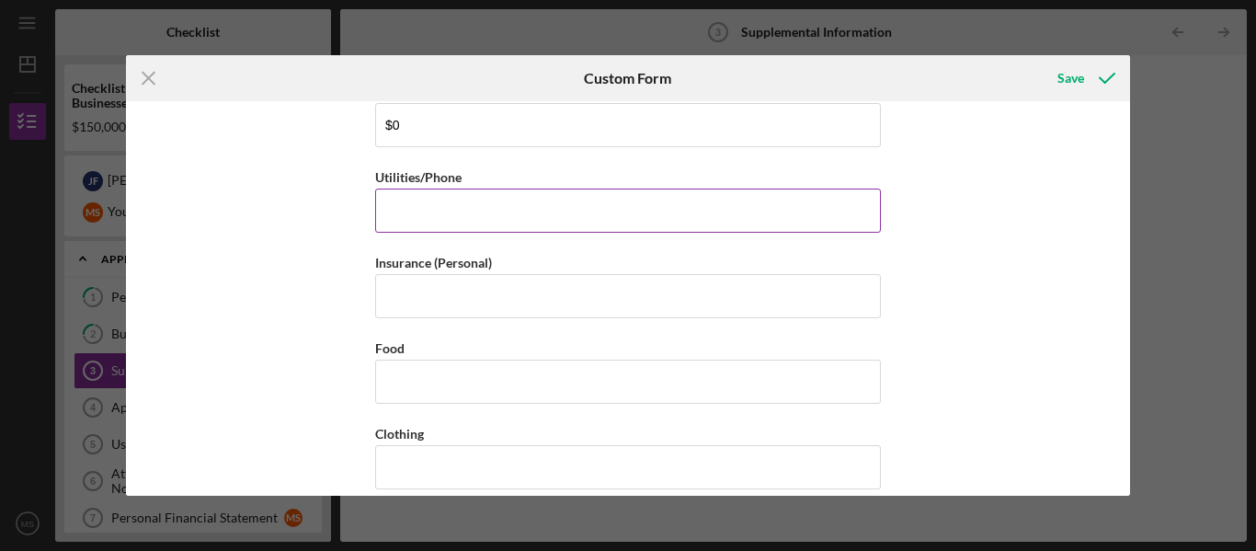
click at [384, 197] on input "Utilities/Phone" at bounding box center [628, 211] width 506 height 44
type input "$800"
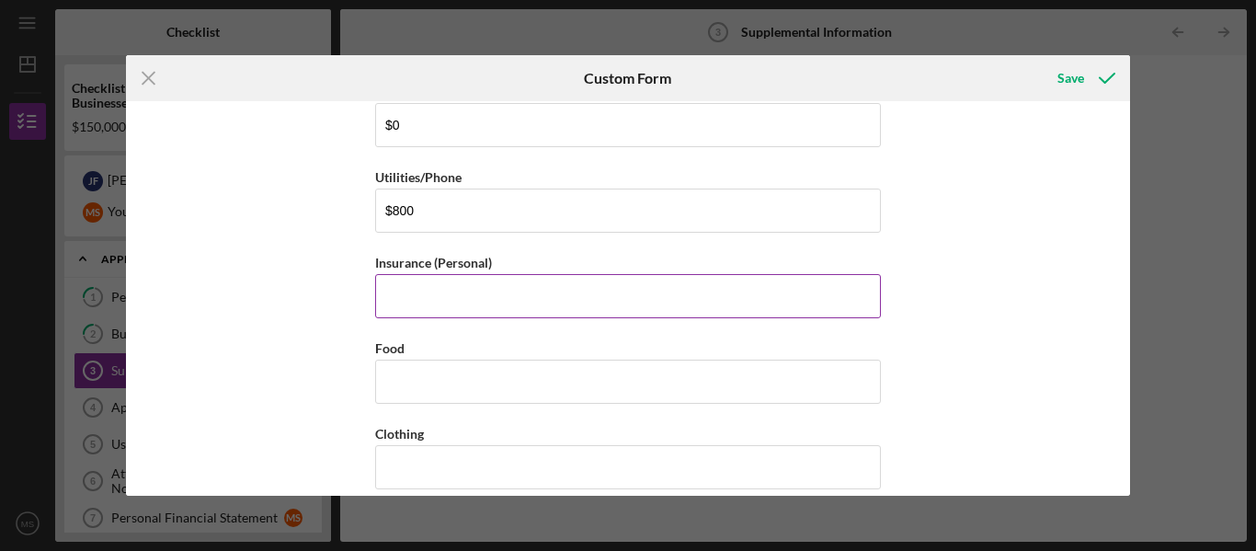
click at [400, 288] on input "Insurance (Personal)" at bounding box center [628, 296] width 506 height 44
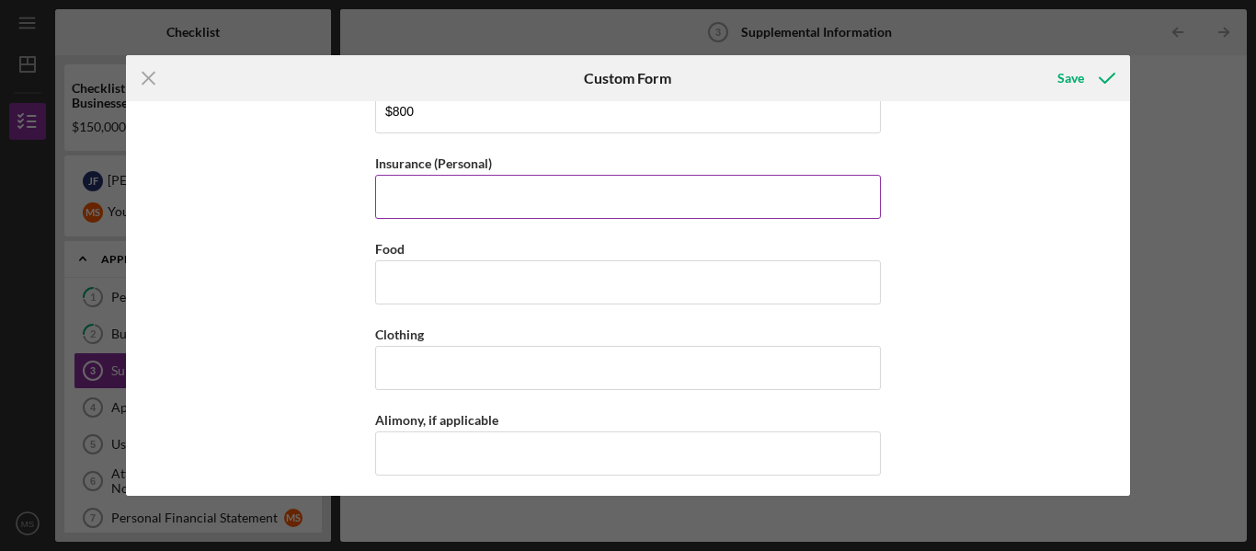
scroll to position [2420, 0]
type input "$1,700"
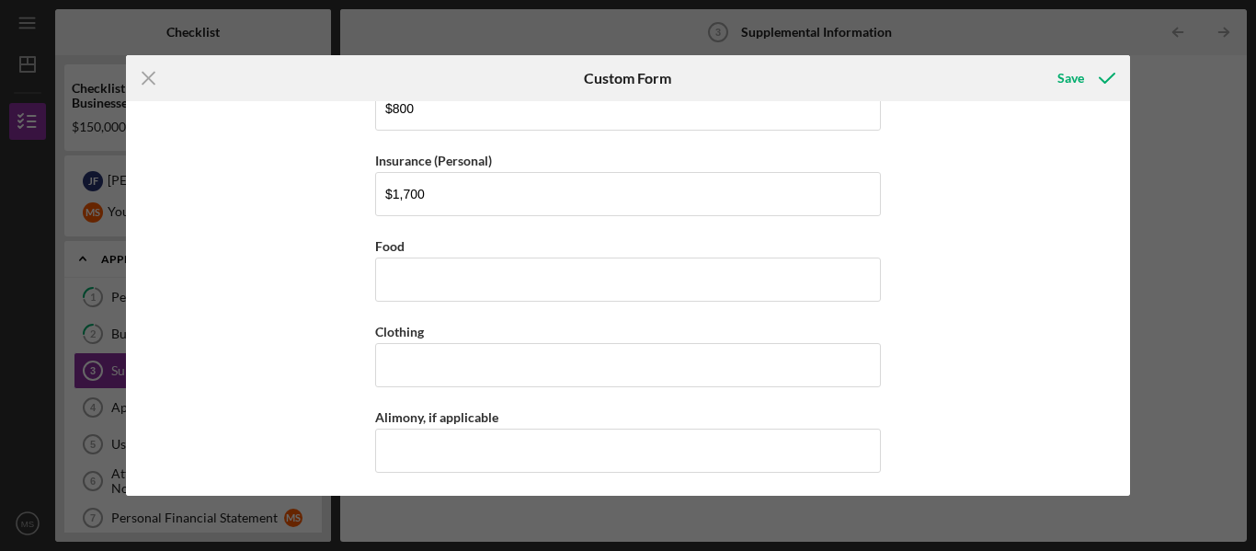
click at [359, 304] on div "Supplemental Information This form must be completed by each 20% owner of the b…" at bounding box center [628, 298] width 1005 height 395
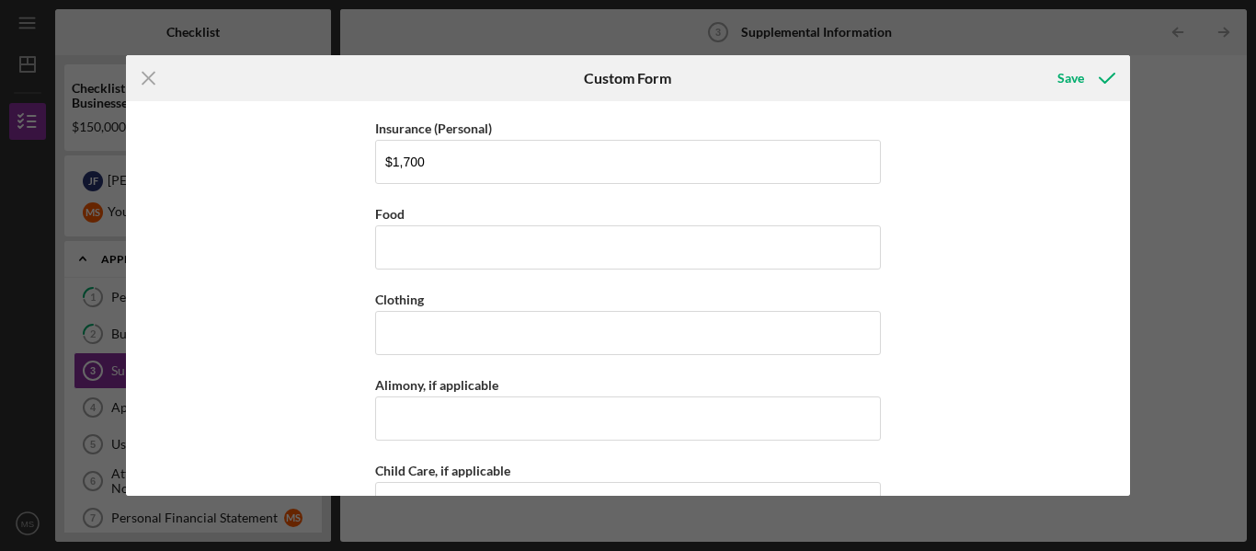
scroll to position [2454, 0]
click at [393, 235] on input "Food" at bounding box center [628, 245] width 506 height 44
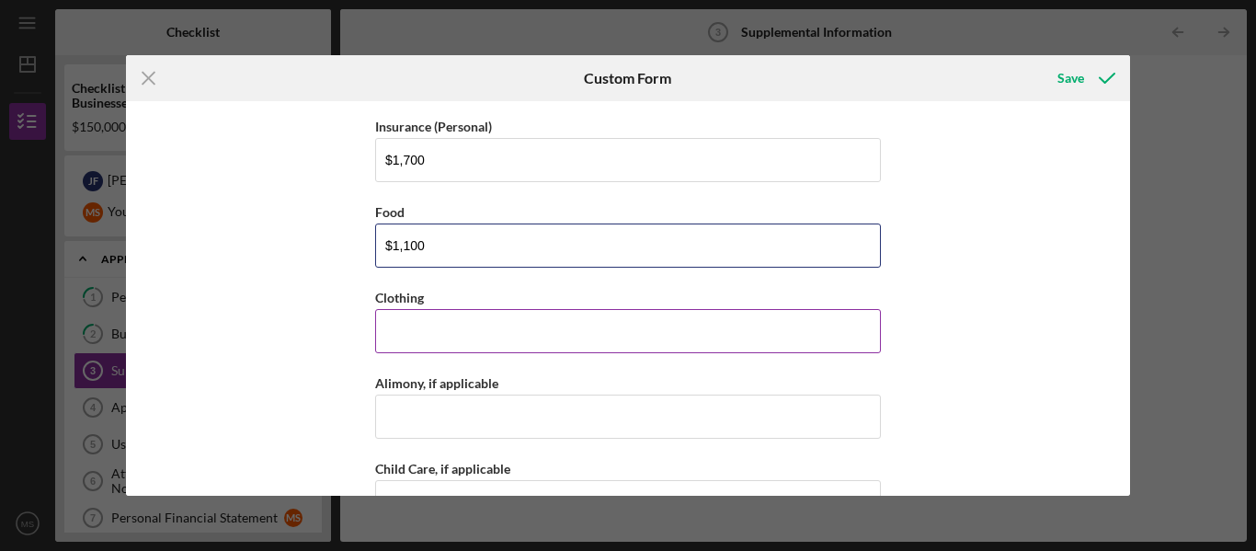
type input "$1,100"
click at [398, 316] on input "Clothing" at bounding box center [628, 331] width 506 height 44
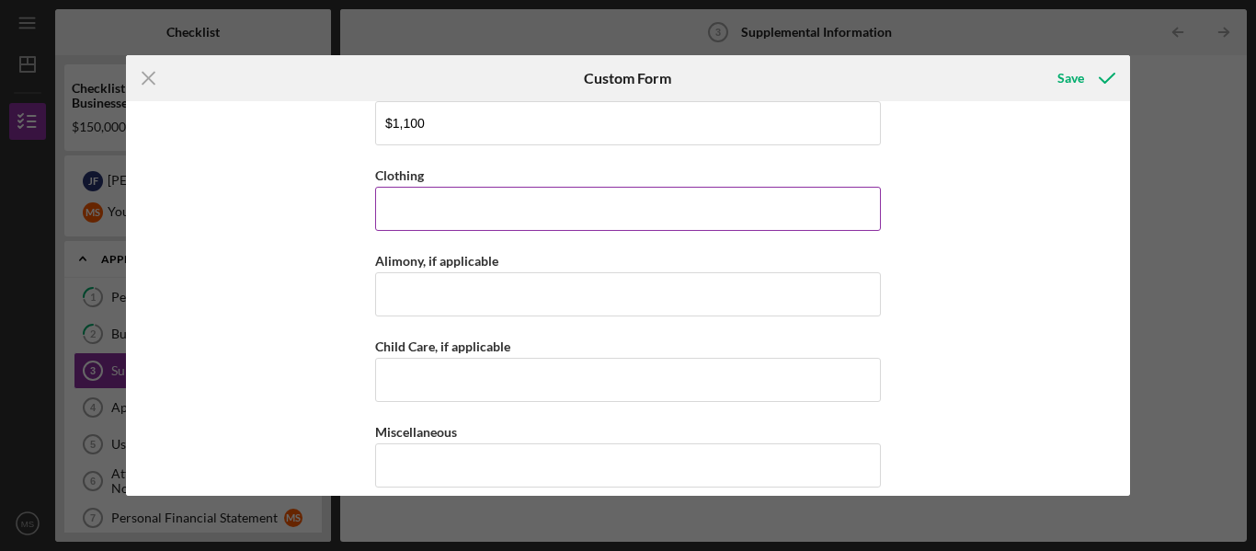
scroll to position [2590, 0]
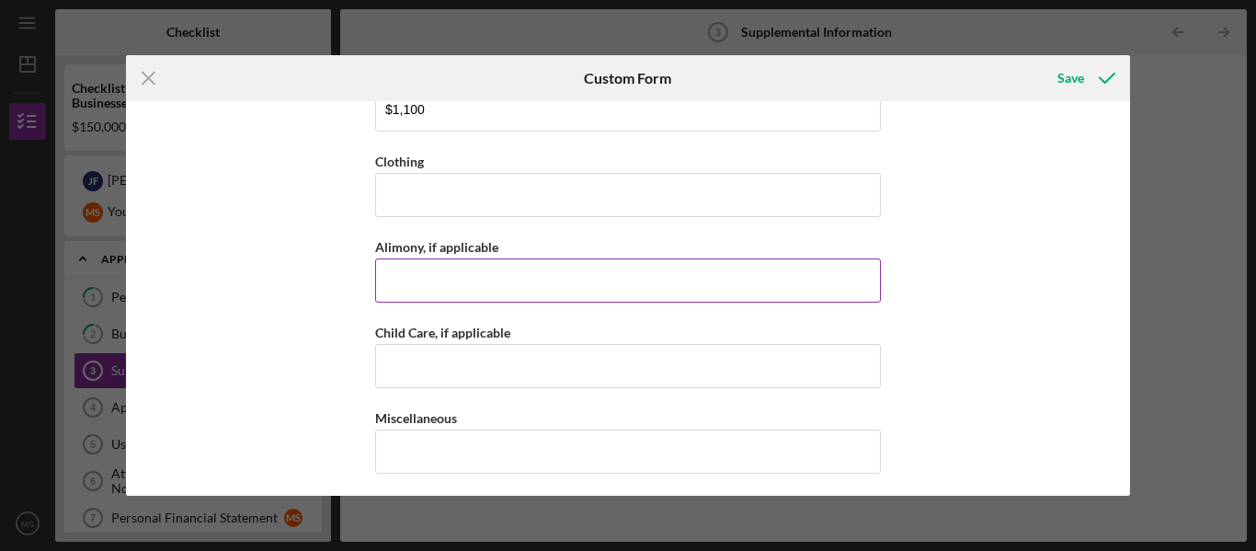
click at [390, 258] on input "Alimony, if applicable" at bounding box center [628, 280] width 506 height 44
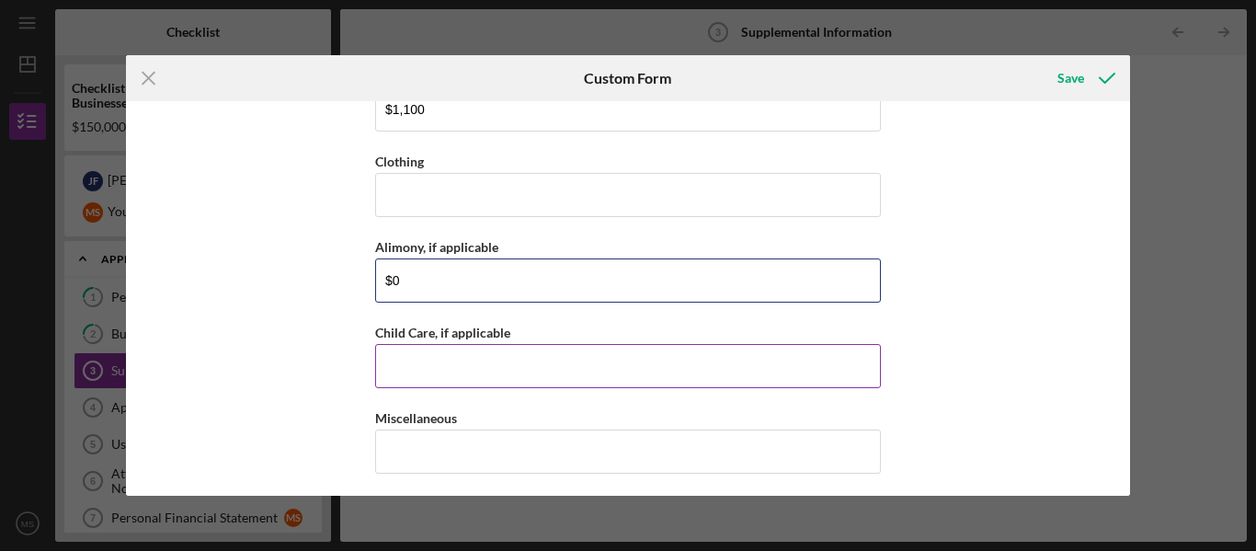
type input "$0"
click at [398, 361] on input "Child Care, if applicable" at bounding box center [628, 366] width 506 height 44
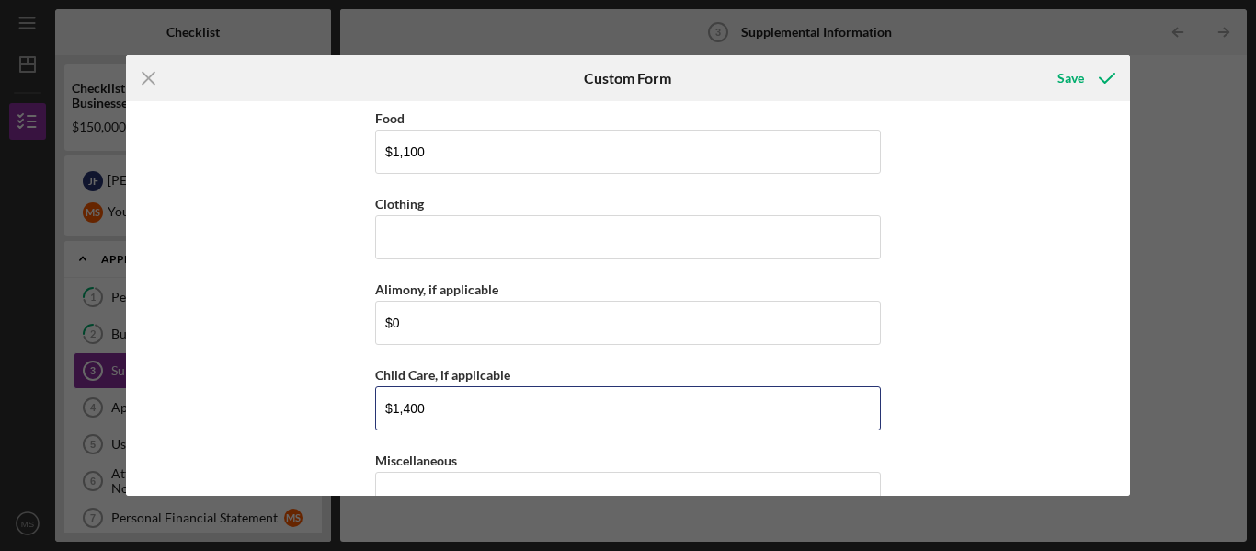
type input "$1,400"
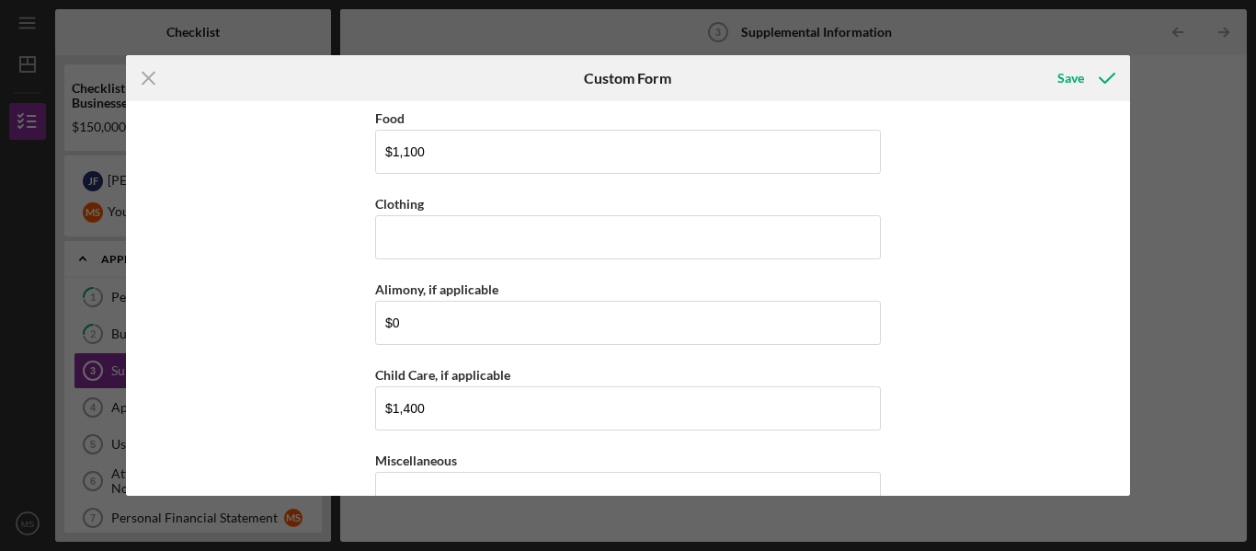
click at [329, 345] on div "Supplemental Information This form must be completed by each 20% owner of the b…" at bounding box center [628, 298] width 1005 height 395
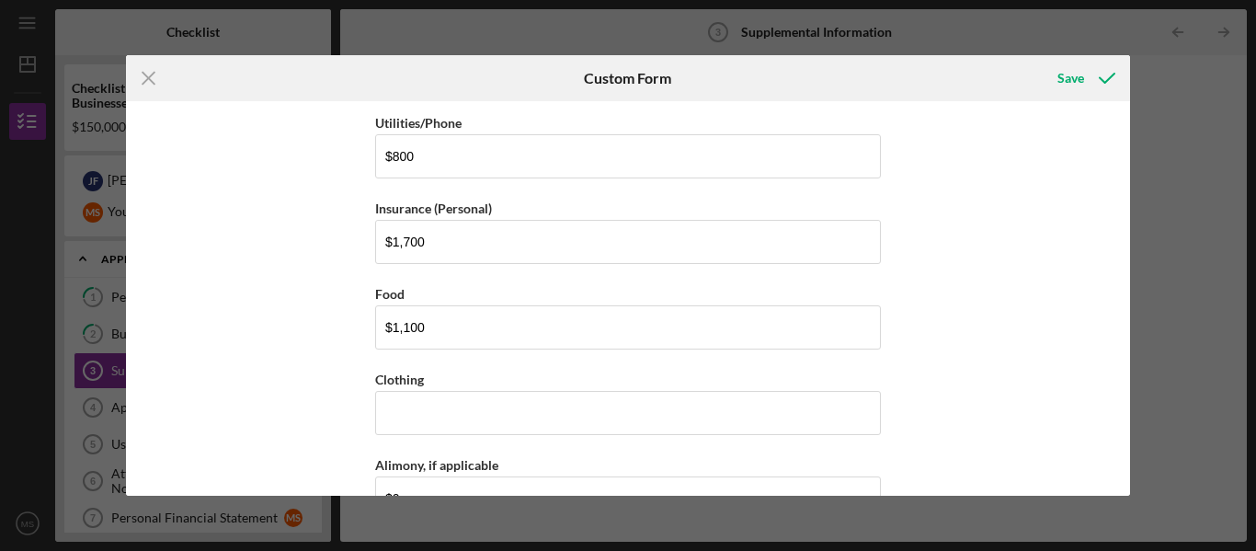
scroll to position [2363, 0]
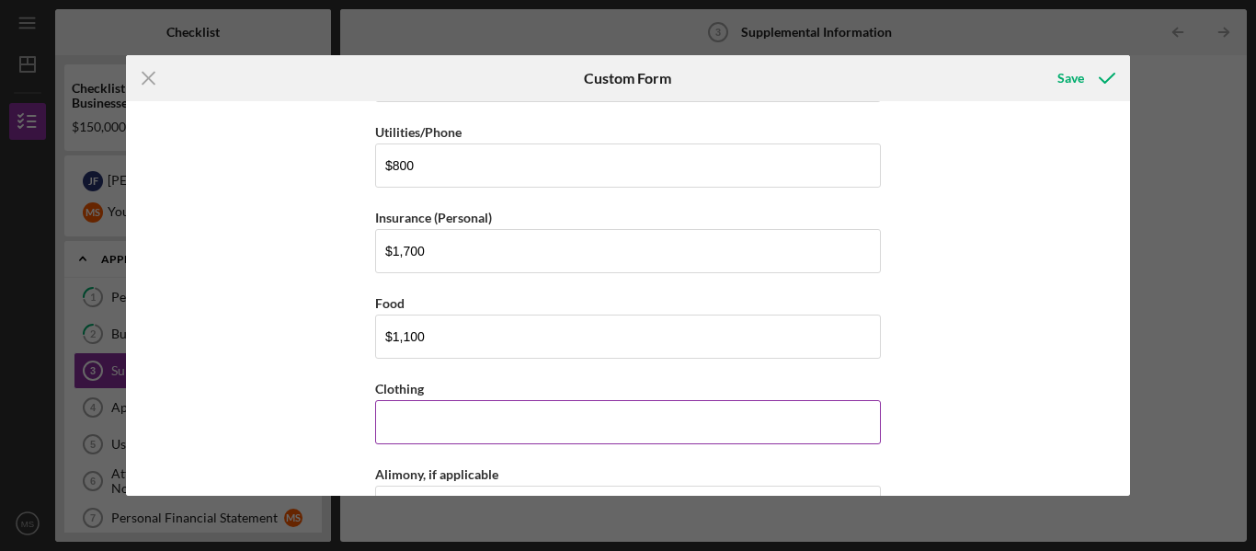
click at [413, 417] on input "Clothing" at bounding box center [628, 422] width 506 height 44
type input "$200"
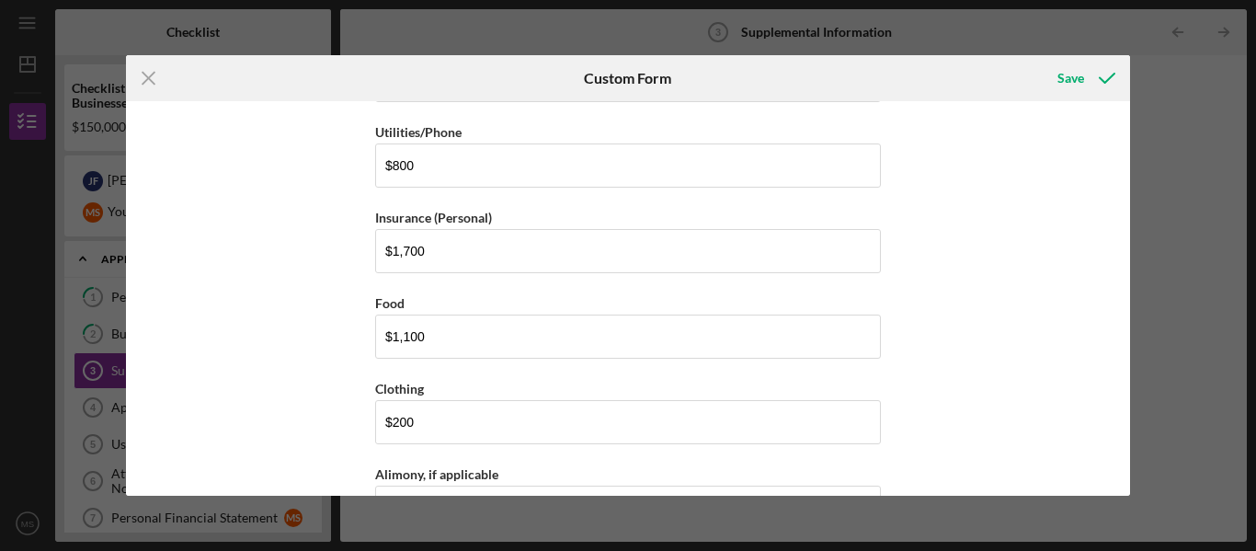
click at [275, 435] on div "Supplemental Information This form must be completed by each 20% owner of the b…" at bounding box center [628, 298] width 1005 height 395
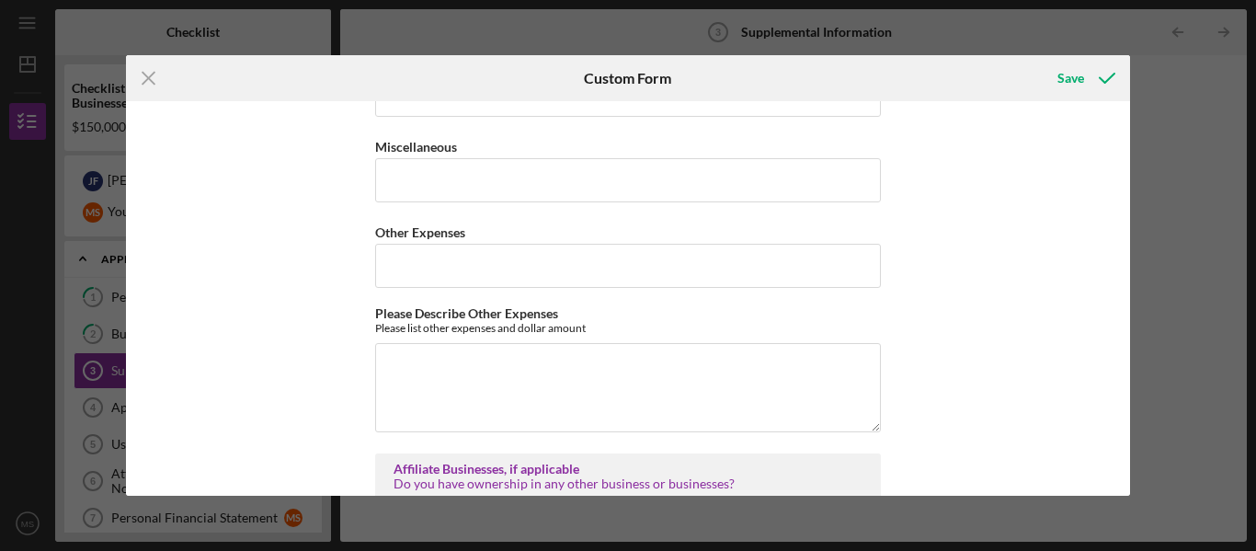
scroll to position [2809, 0]
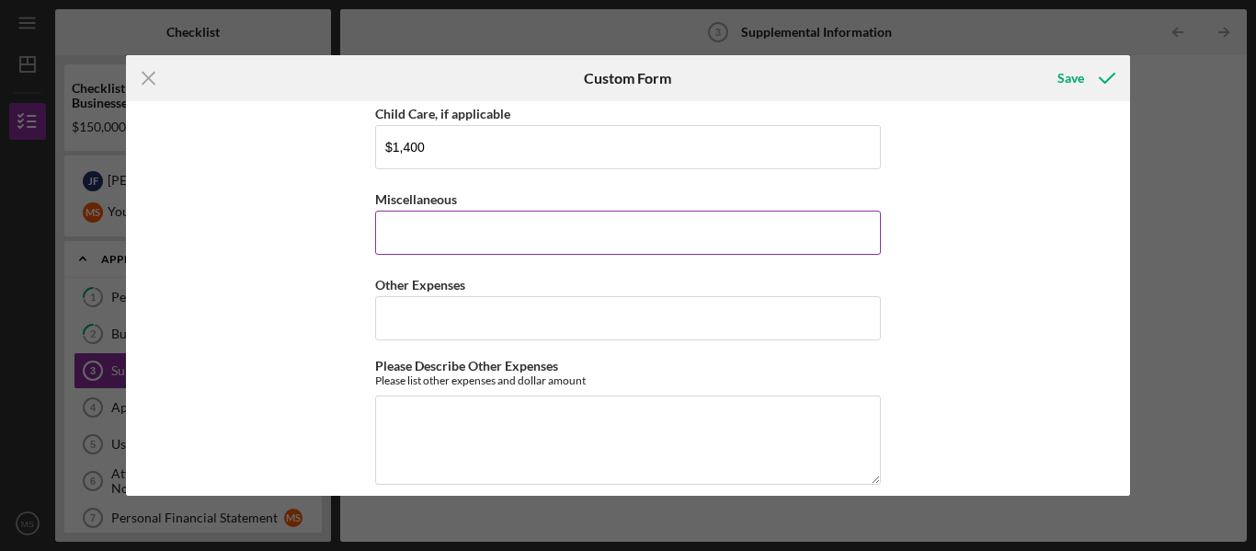
click at [395, 218] on input "Miscellaneous" at bounding box center [628, 233] width 506 height 44
type input "$200"
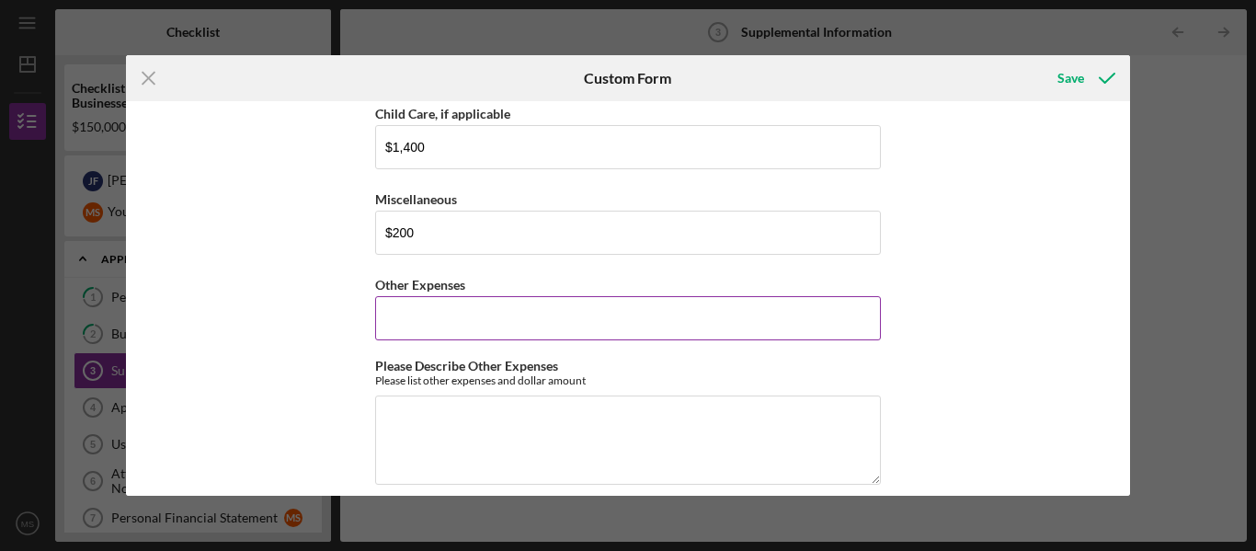
click at [407, 298] on input "Other Expenses" at bounding box center [628, 318] width 506 height 44
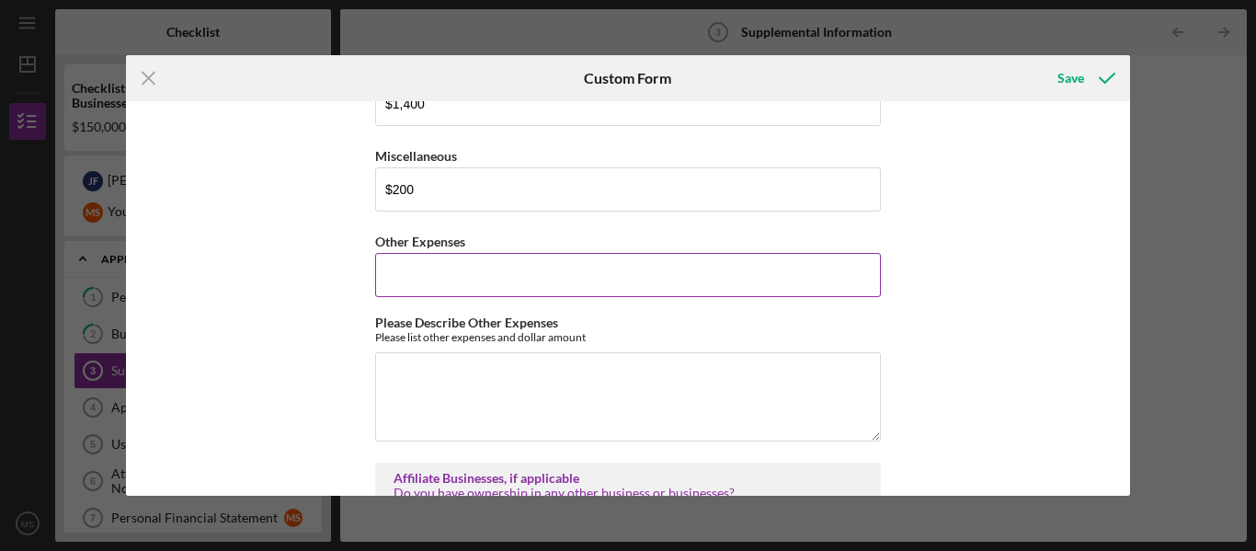
scroll to position [2851, 0]
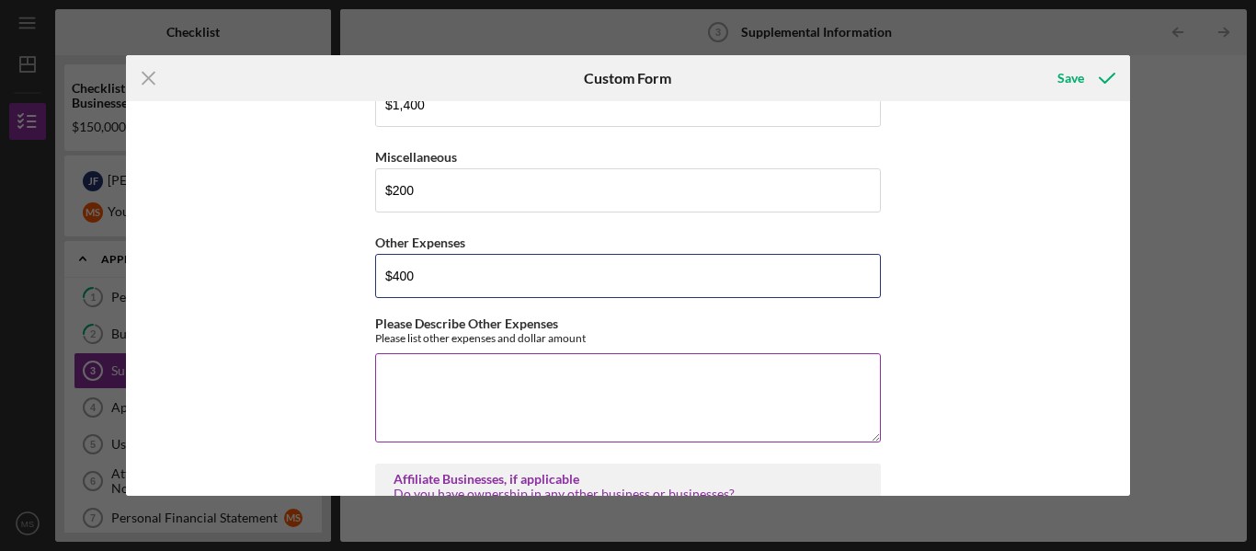
type input "$400"
click at [412, 384] on textarea "Please Describe Other Expenses" at bounding box center [628, 397] width 506 height 88
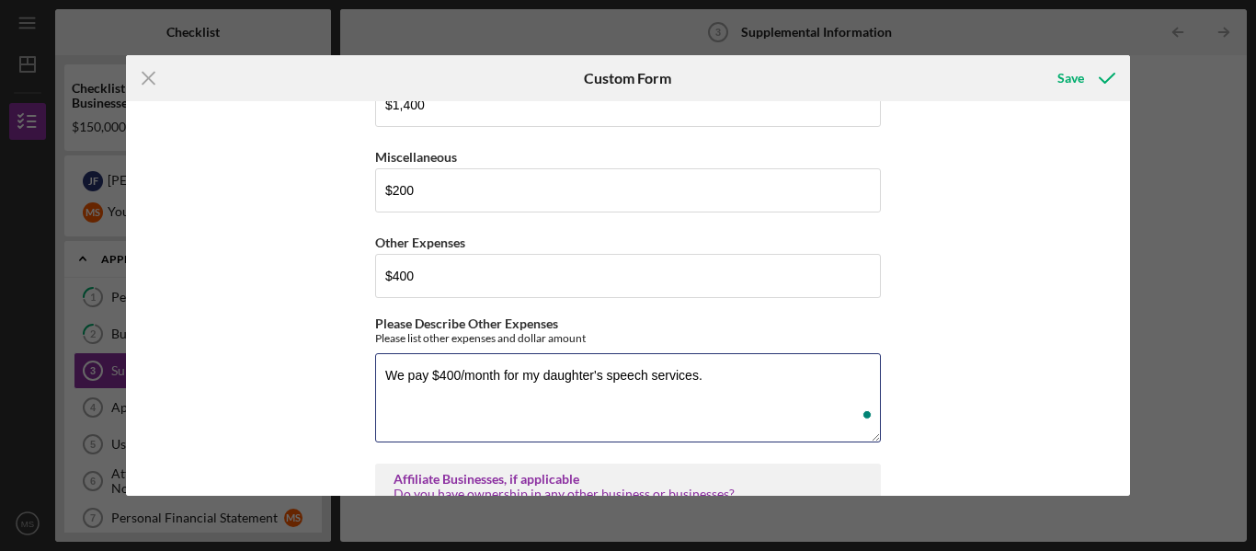
type textarea "We pay $400/month for my daughter's speech services."
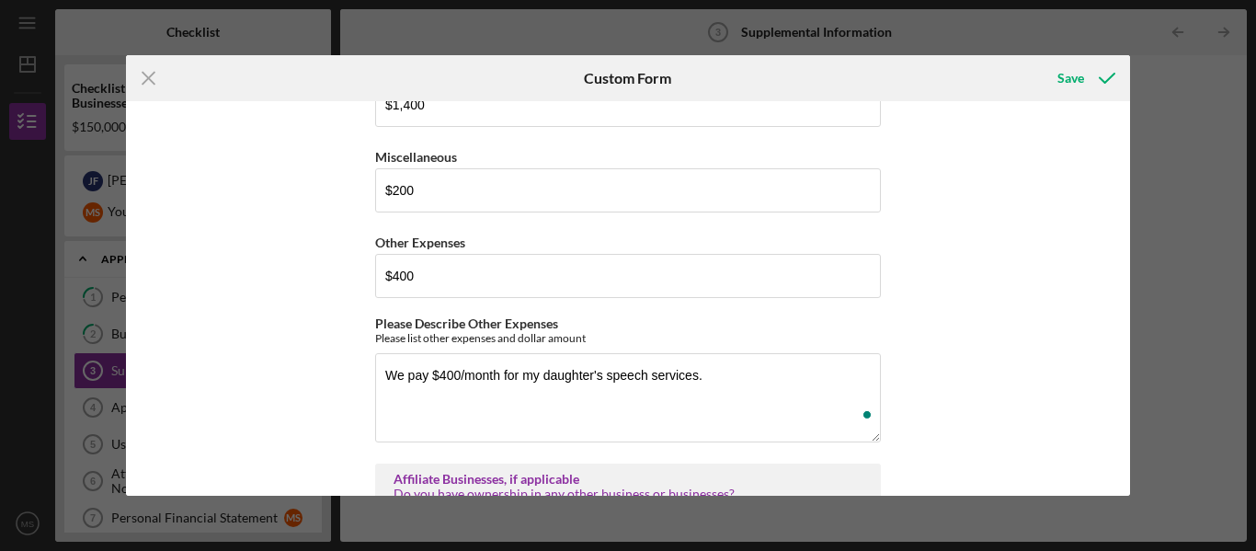
click at [336, 362] on div "Supplemental Information This form must be completed by each 20% owner of the b…" at bounding box center [628, 298] width 1005 height 395
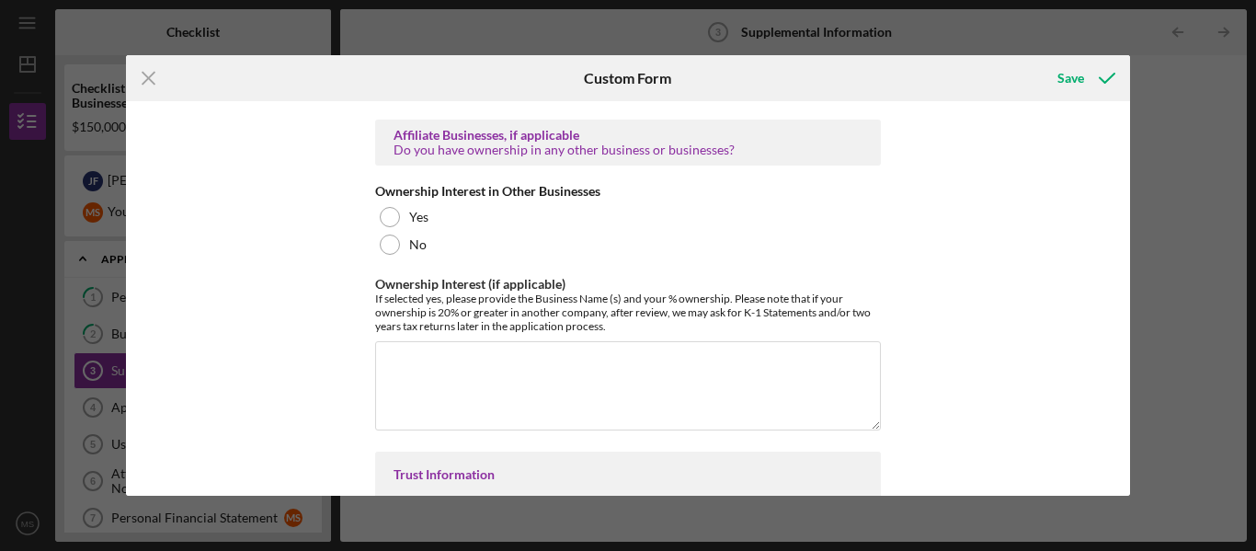
scroll to position [0, 0]
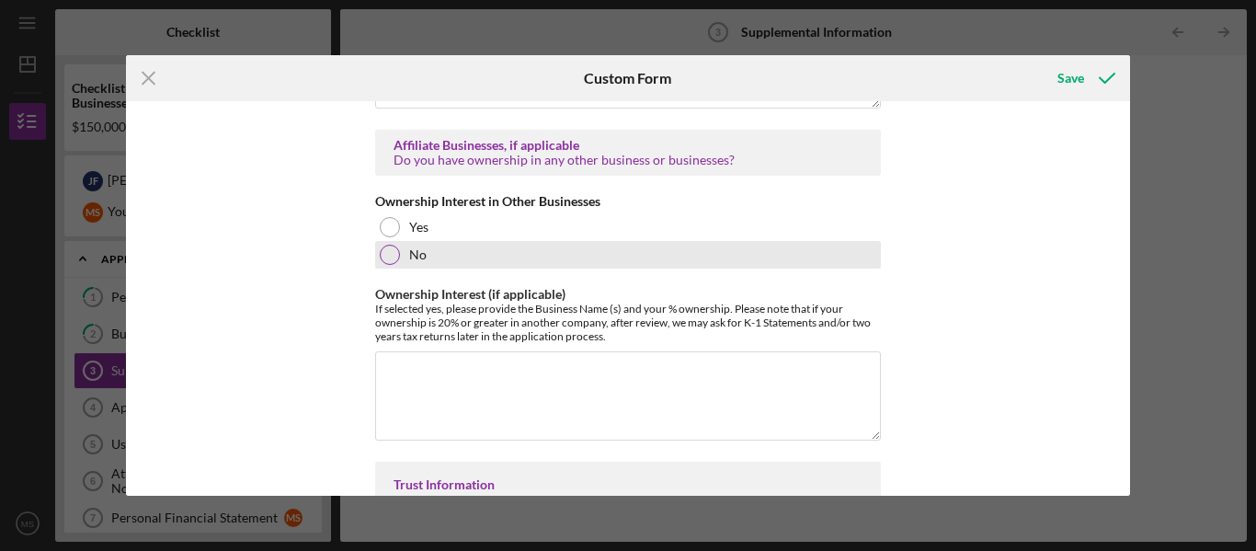
click at [387, 245] on div at bounding box center [390, 255] width 20 height 20
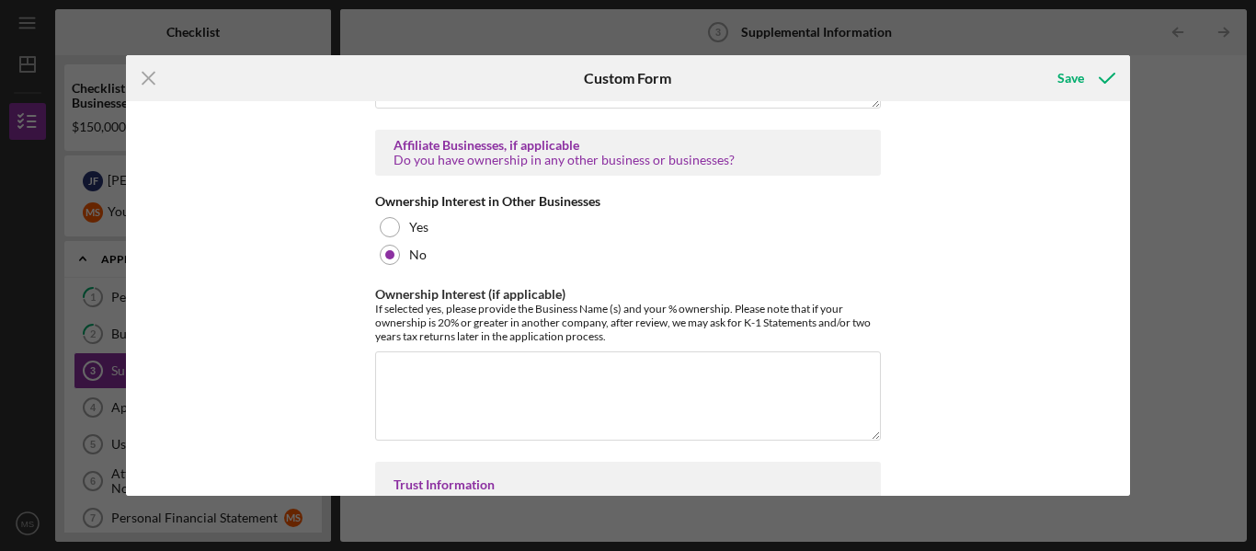
click at [336, 292] on div "Supplemental Information This form must be completed by each 20% owner of the b…" at bounding box center [628, 298] width 1005 height 395
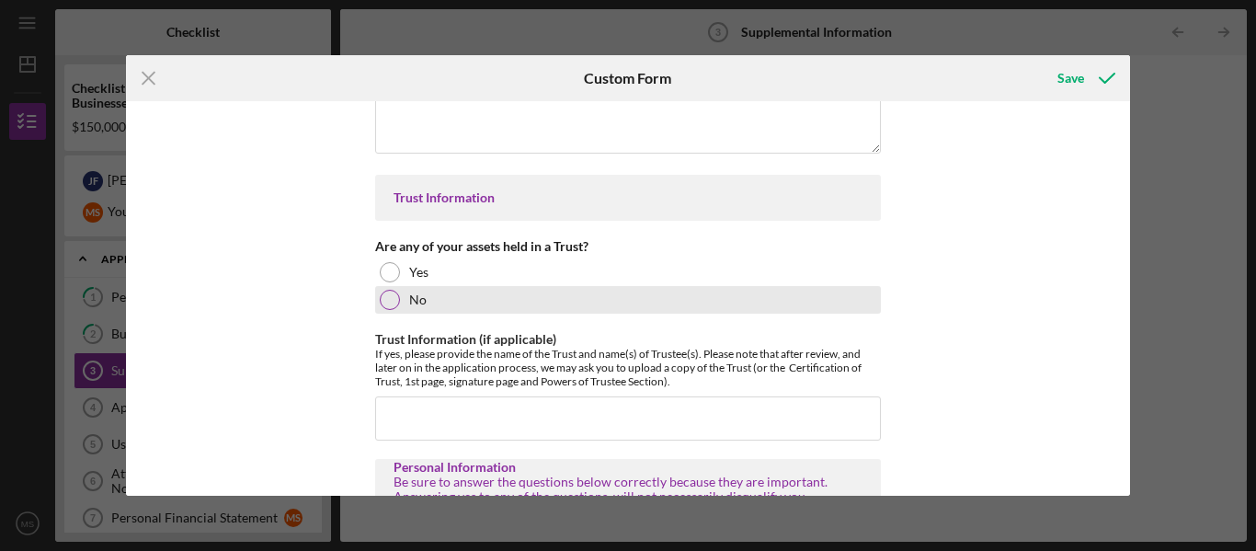
click at [386, 290] on div at bounding box center [390, 300] width 20 height 20
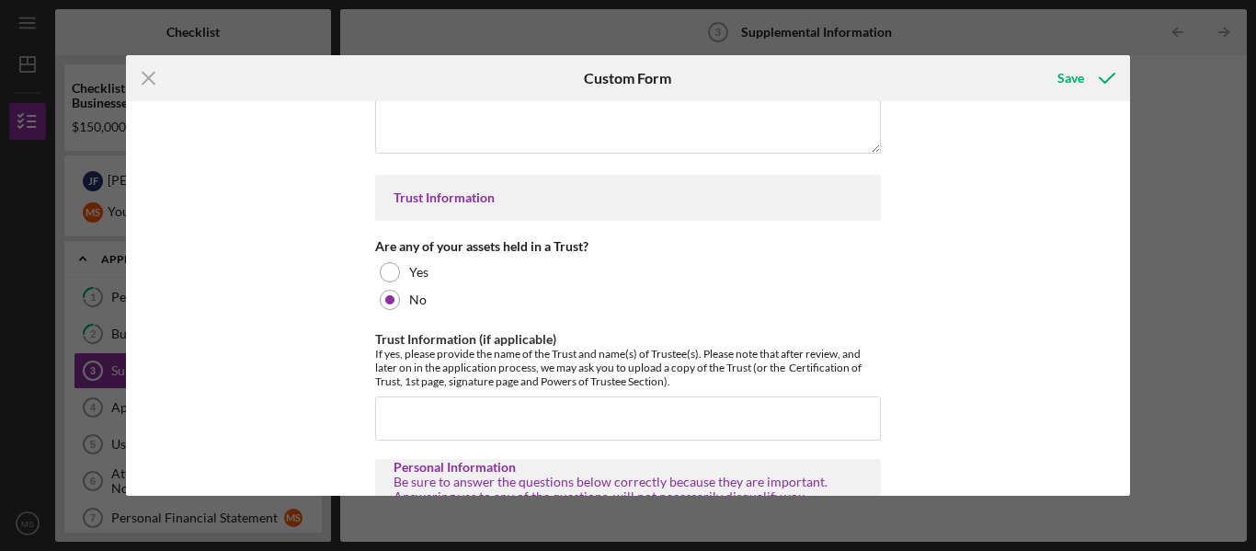
click at [321, 302] on div "Supplemental Information This form must be completed by each 20% owner of the b…" at bounding box center [628, 298] width 1005 height 395
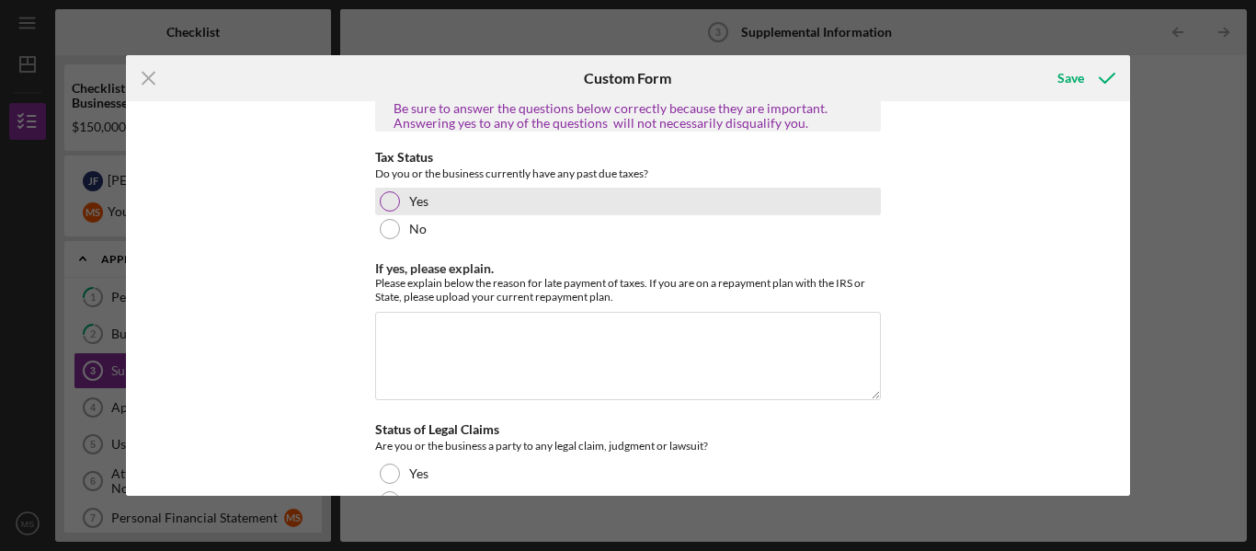
click at [380, 192] on div at bounding box center [390, 201] width 20 height 20
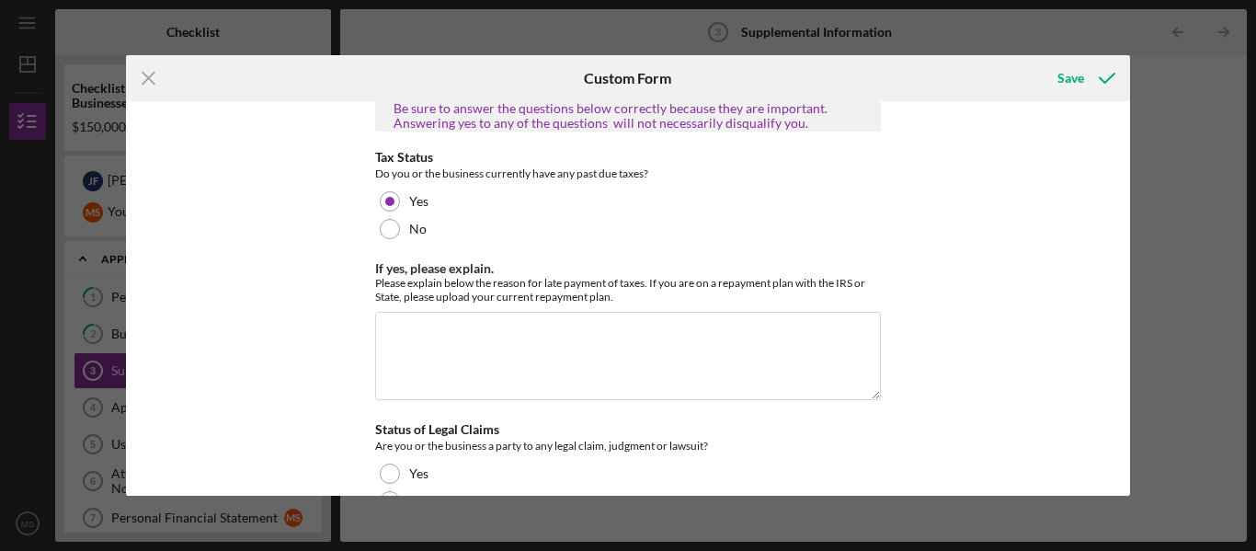
click at [338, 199] on div "Supplemental Information This form must be completed by each 20% owner of the b…" at bounding box center [628, 298] width 1005 height 395
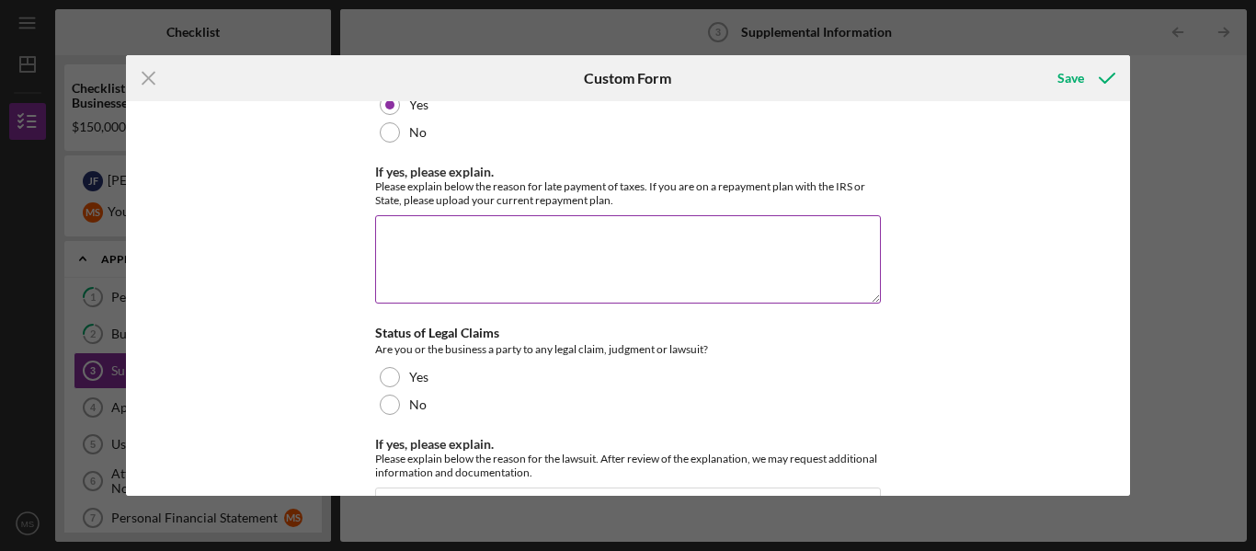
click at [394, 232] on textarea "If yes, please explain." at bounding box center [628, 259] width 506 height 88
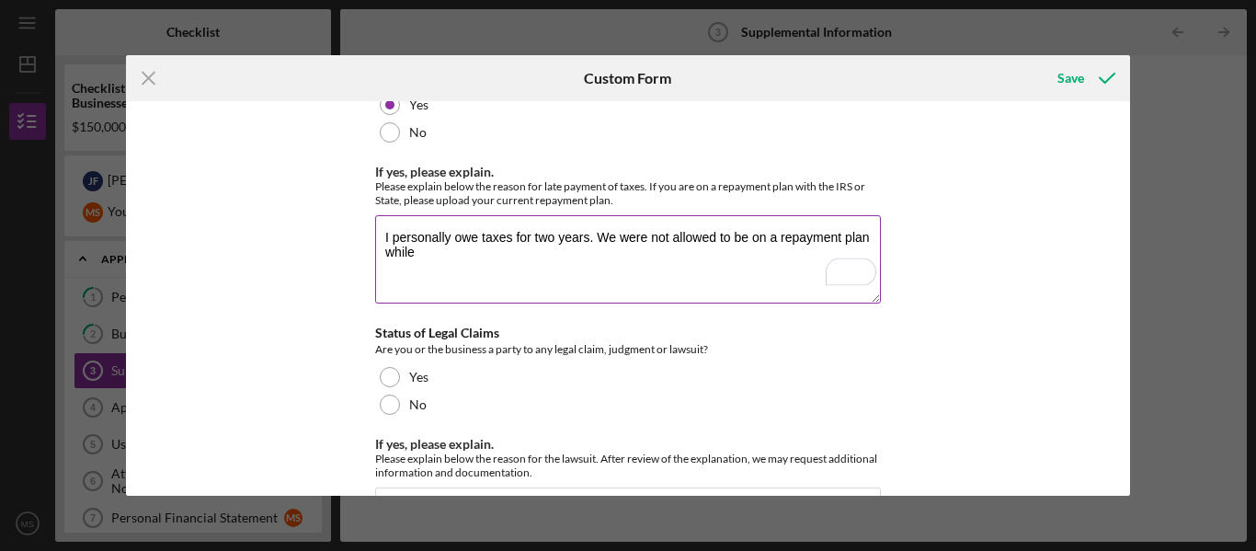
click at [587, 241] on textarea "I personally owe taxes for two years. We were not allowed to be on a repayment …" at bounding box center [628, 259] width 506 height 88
click at [694, 240] on textarea "I personally owe taxes for two years. We were not allowed to be on a repayment …" at bounding box center [628, 259] width 506 height 88
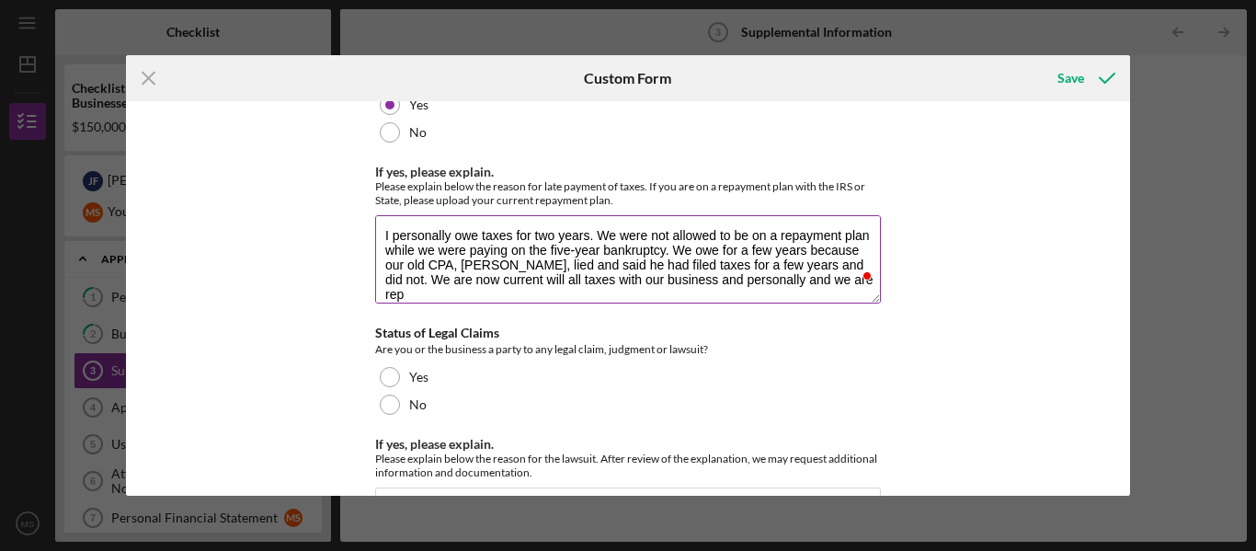
scroll to position [2, 0]
click at [671, 189] on div "Please explain below the reason for late payment of taxes. If you are on a repa…" at bounding box center [628, 193] width 506 height 28
click at [659, 236] on textarea "I personally owe taxes for two years. We were not allowed to be on a repayment …" at bounding box center [628, 259] width 506 height 88
paste textarea "wanted to provide clarification regarding our personal tax situation. We curren…"
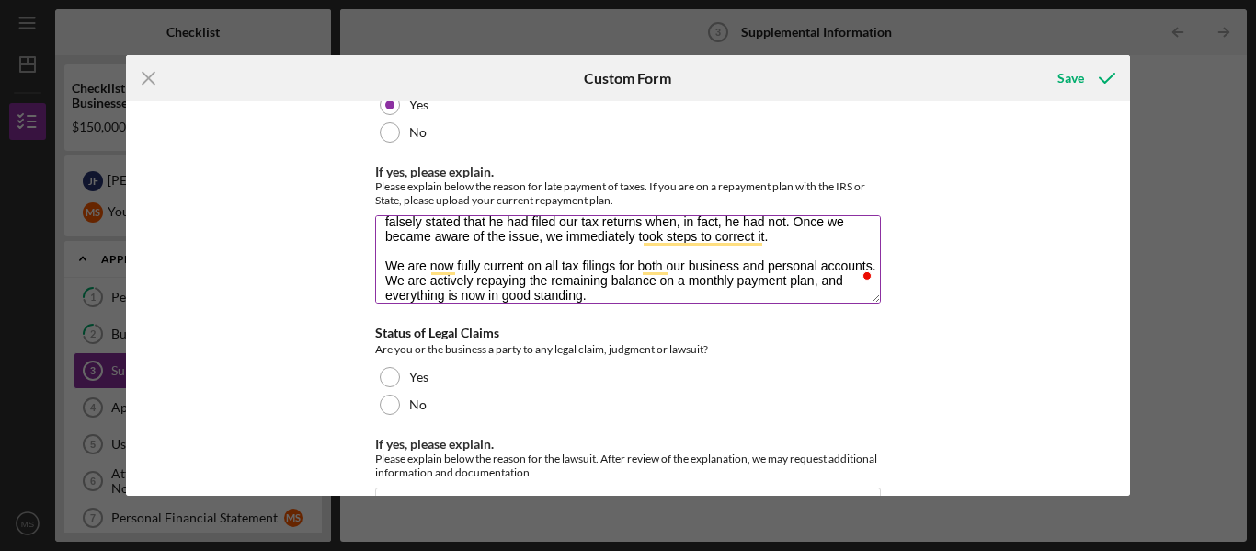
scroll to position [0, 0]
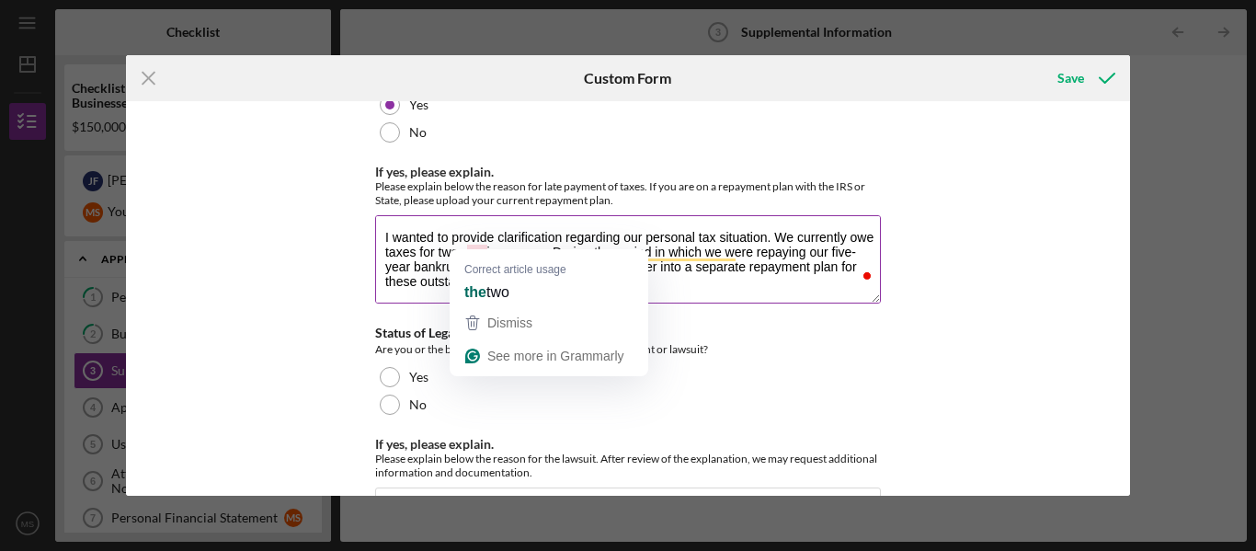
click at [467, 241] on textarea "I wanted to provide clarification regarding our personal tax situation. We curr…" at bounding box center [628, 259] width 506 height 88
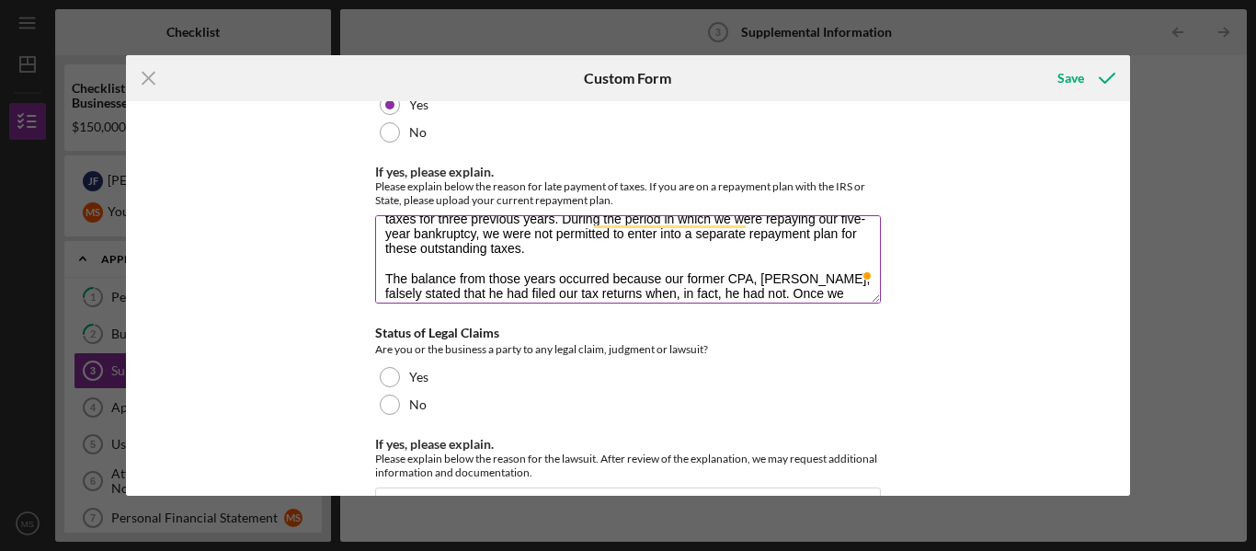
scroll to position [48, 0]
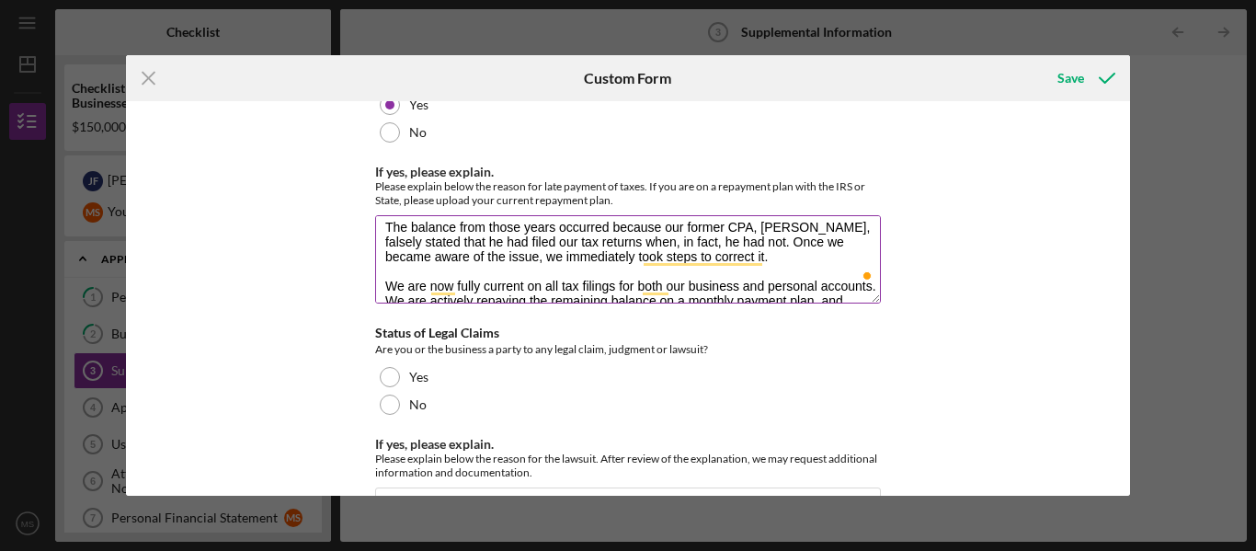
click at [792, 241] on textarea "I wanted to provide clarification regarding our personal tax situation. We curr…" at bounding box center [628, 259] width 506 height 88
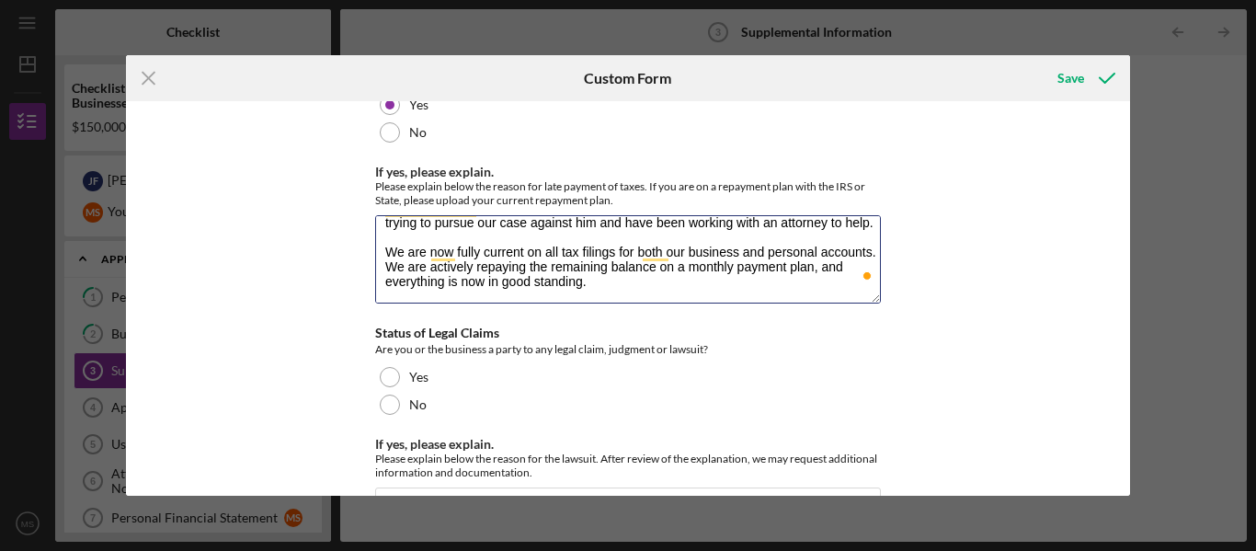
type textarea "I wanted to provide clarification regarding our personal tax situation. We curr…"
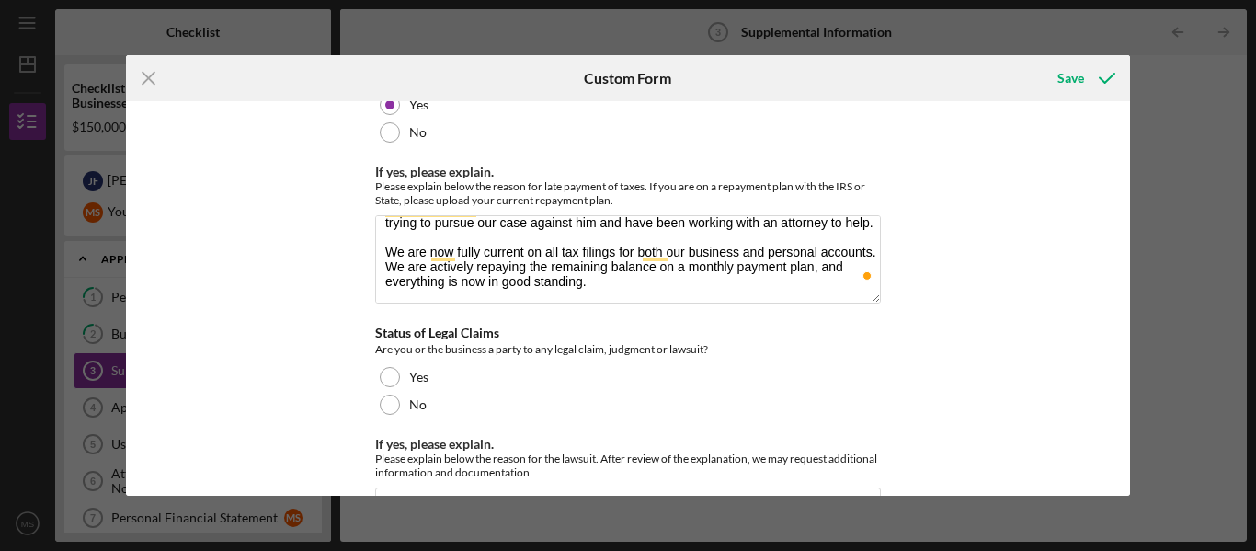
click at [322, 296] on div "Supplemental Information This form must be completed by each 20% owner of the b…" at bounding box center [628, 298] width 1005 height 395
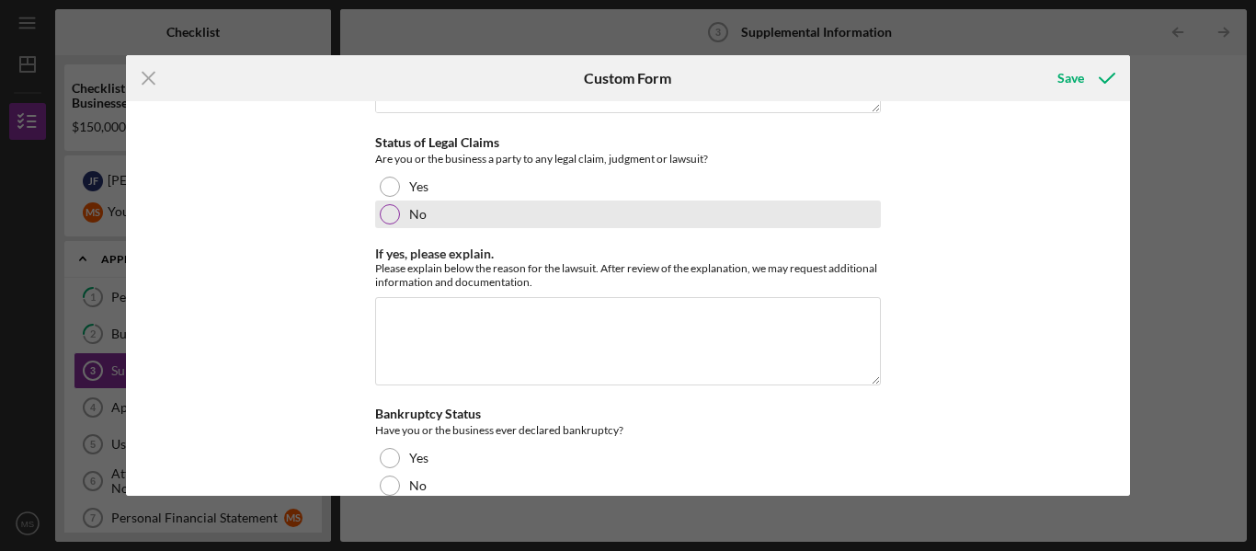
click at [386, 205] on div at bounding box center [390, 214] width 20 height 20
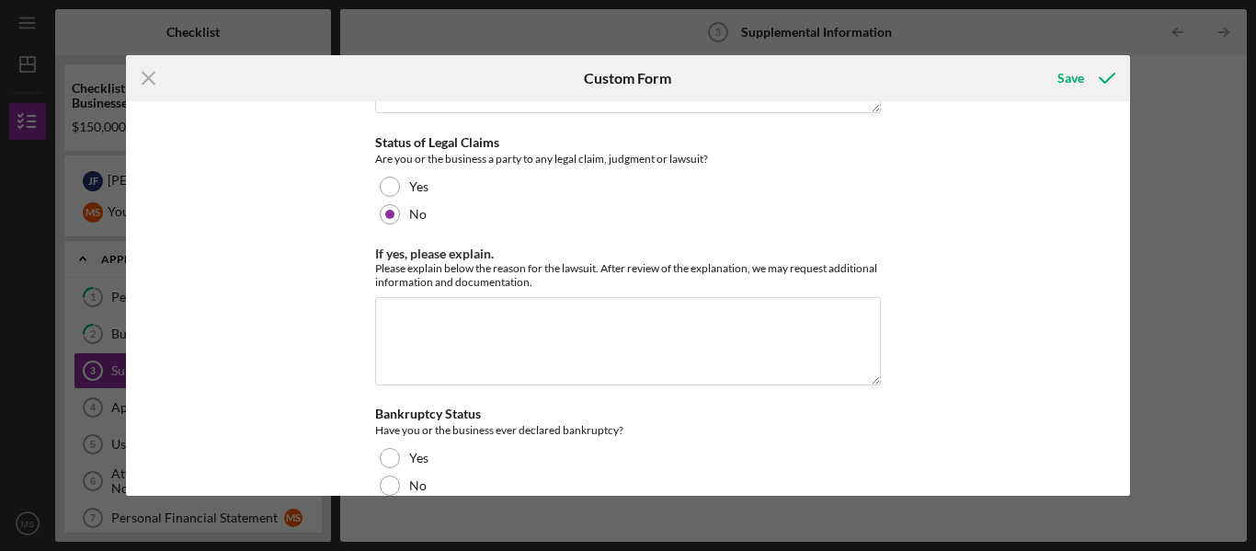
click at [324, 252] on div "Supplemental Information This form must be completed by each 20% owner of the b…" at bounding box center [628, 298] width 1005 height 395
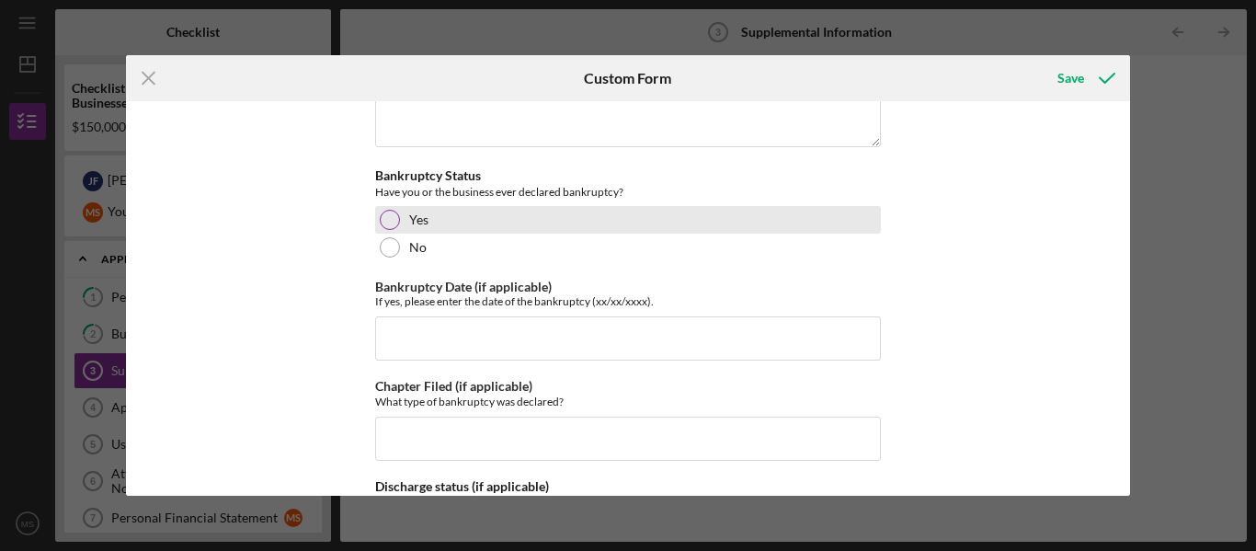
click at [384, 210] on div at bounding box center [390, 220] width 20 height 20
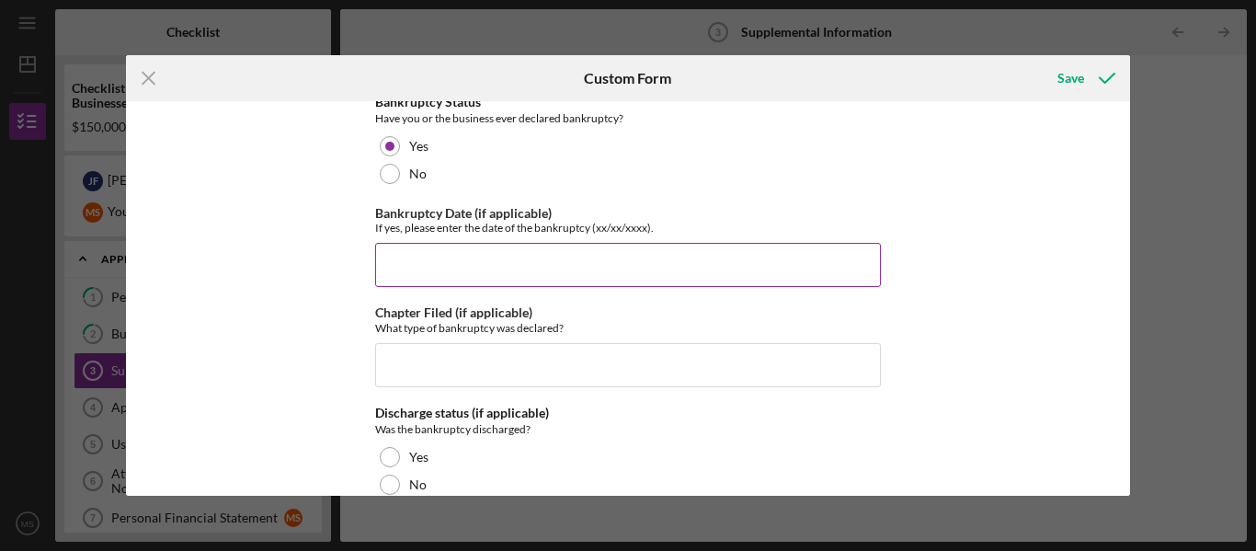
click at [411, 248] on input "Bankruptcy Date (if applicable)" at bounding box center [628, 265] width 506 height 44
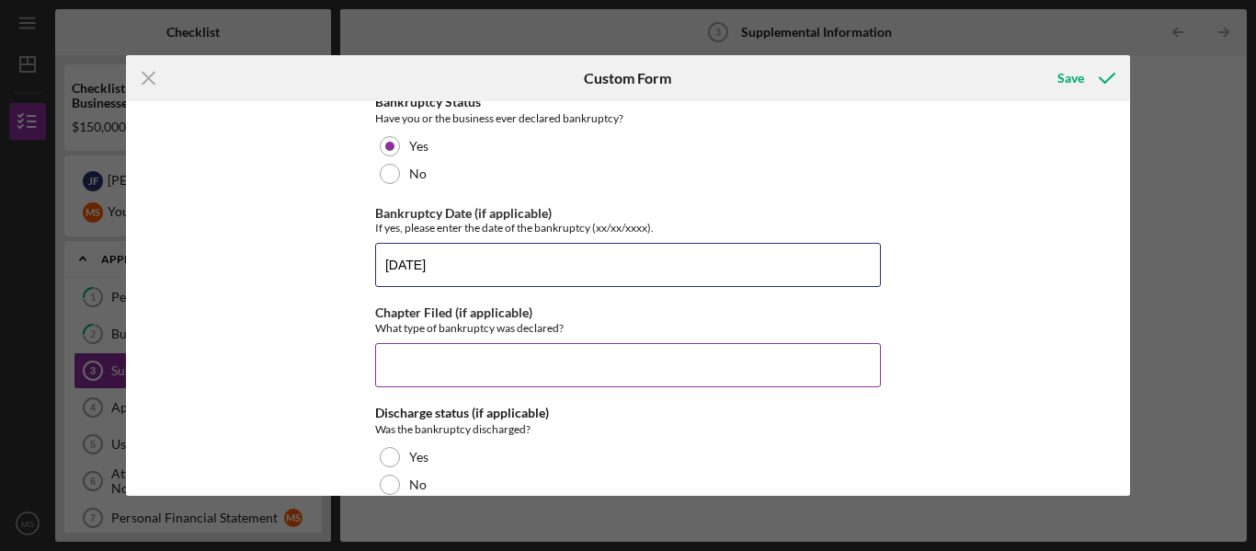
type input "[DATE]"
click at [408, 349] on input "Chapter Filed (if applicable)" at bounding box center [628, 365] width 506 height 44
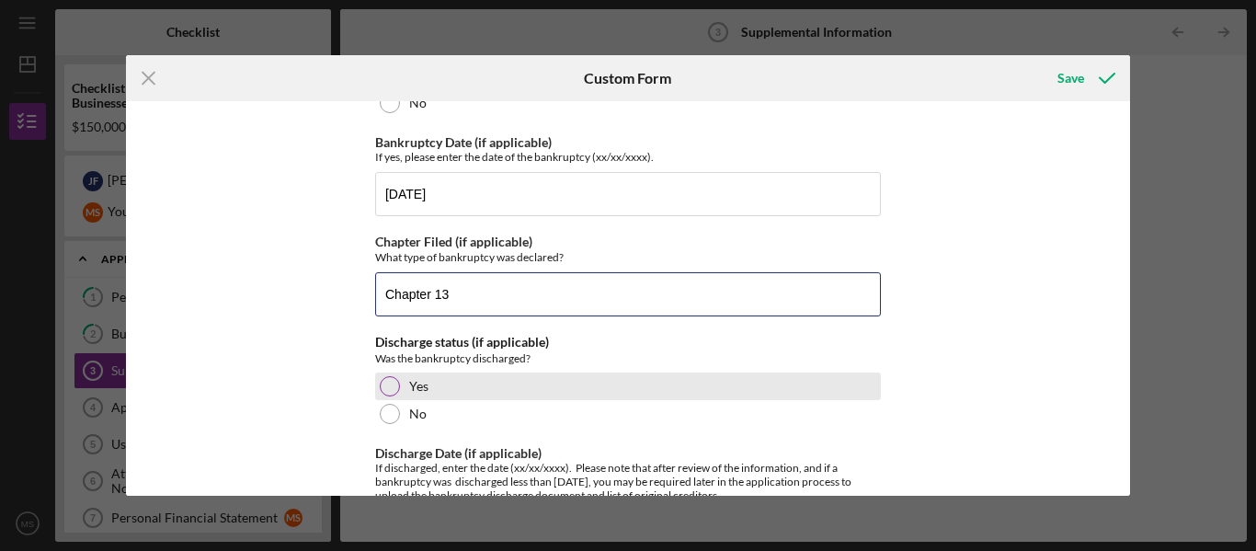
type input "Chapter 13"
click at [384, 376] on div at bounding box center [390, 386] width 20 height 20
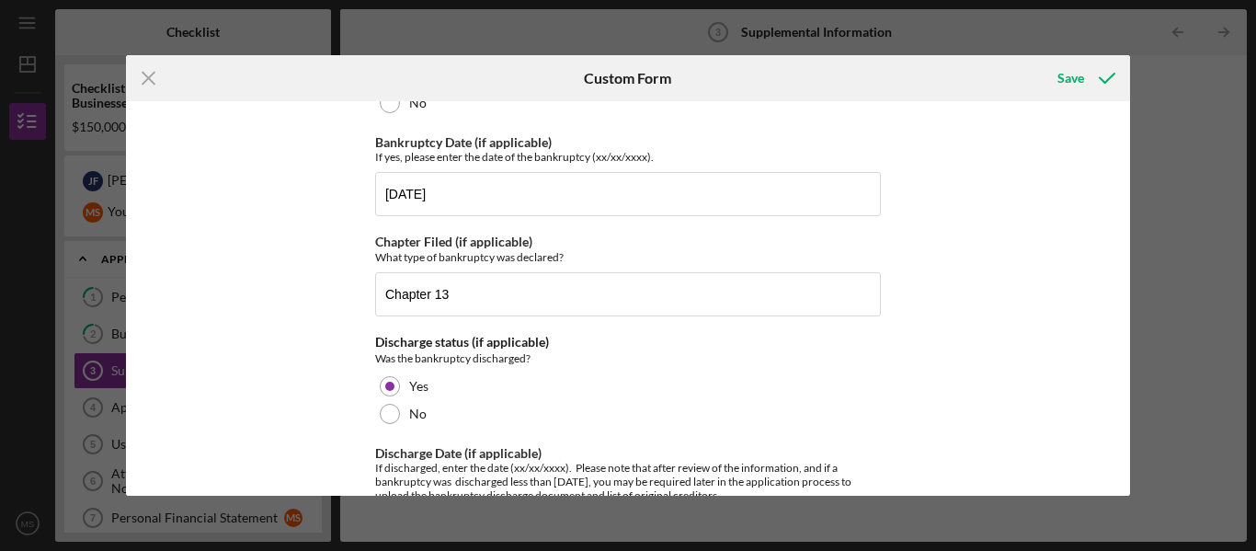
click at [320, 406] on div "Supplemental Information This form must be completed by each 20% owner of the b…" at bounding box center [628, 298] width 1005 height 395
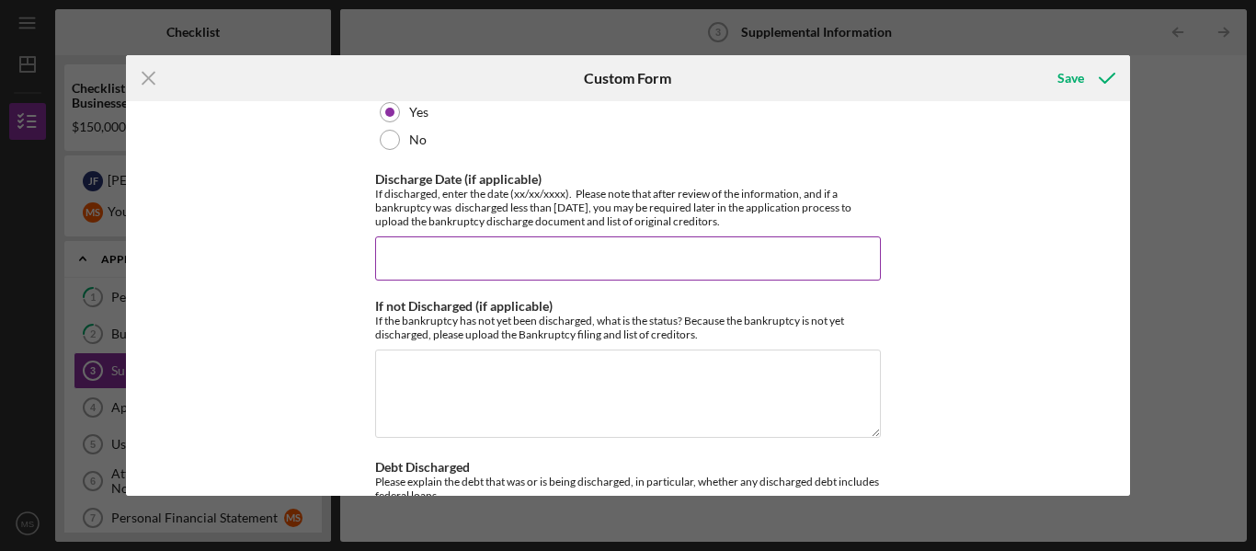
click at [387, 249] on input "Discharge Date (if applicable)" at bounding box center [628, 258] width 506 height 44
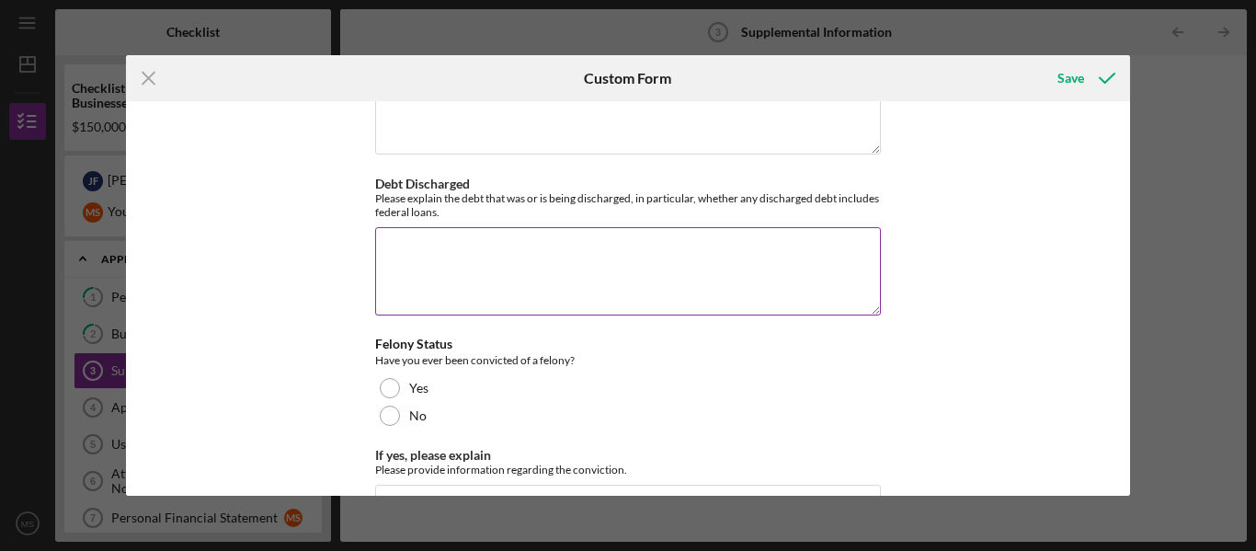
type input "[DATE]"
click at [398, 234] on textarea "Debt Discharged" at bounding box center [628, 271] width 506 height 88
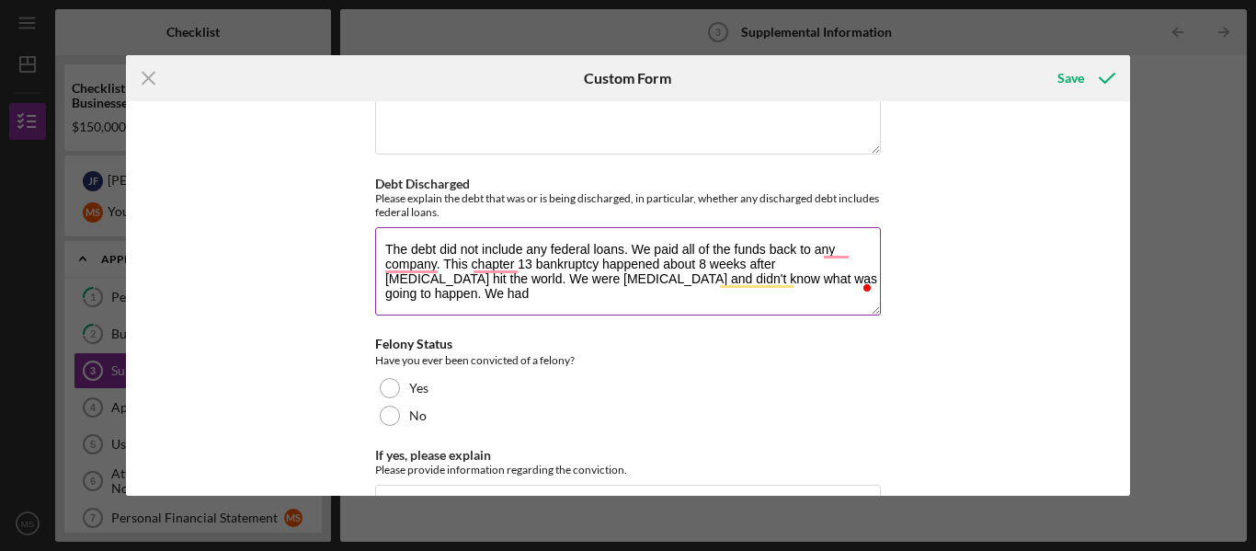
click at [528, 276] on textarea "The debt did not include any federal loans. We paid all of the funds back to an…" at bounding box center [628, 271] width 506 height 88
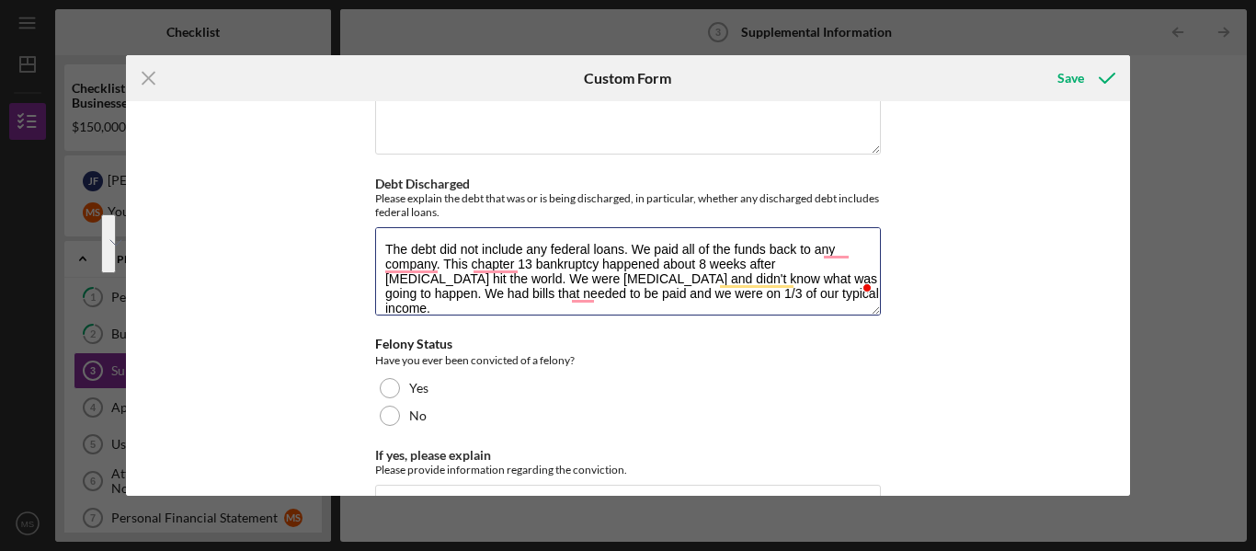
type textarea "The debt did not include any federal loans. We paid all of the funds back to an…"
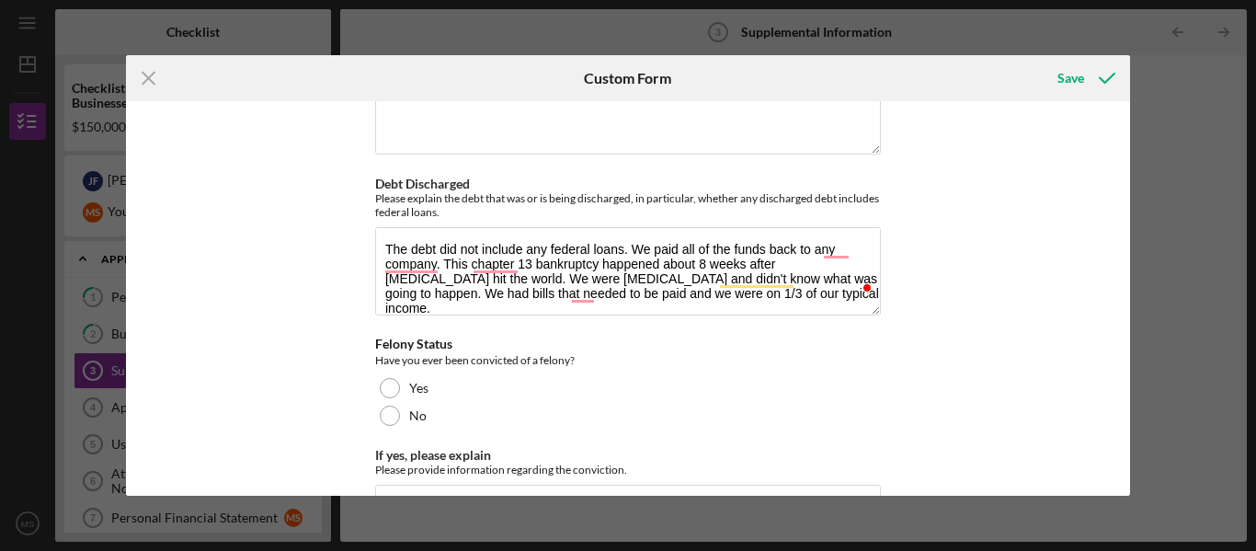
scroll to position [148, 0]
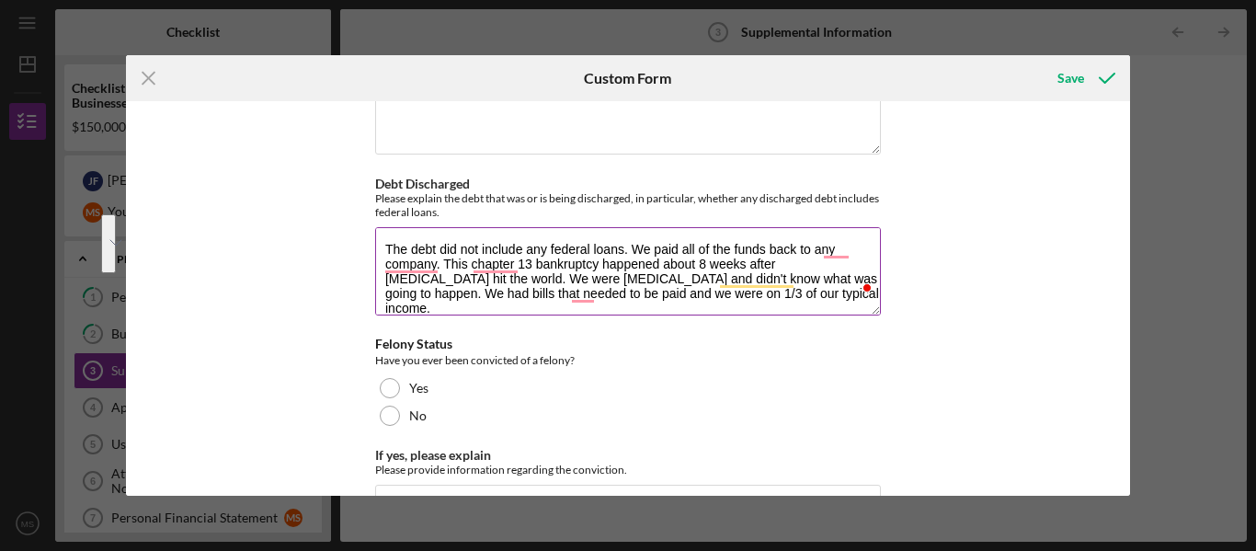
paste textarea "I wanted to provide background and clarification regarding our financial histor…"
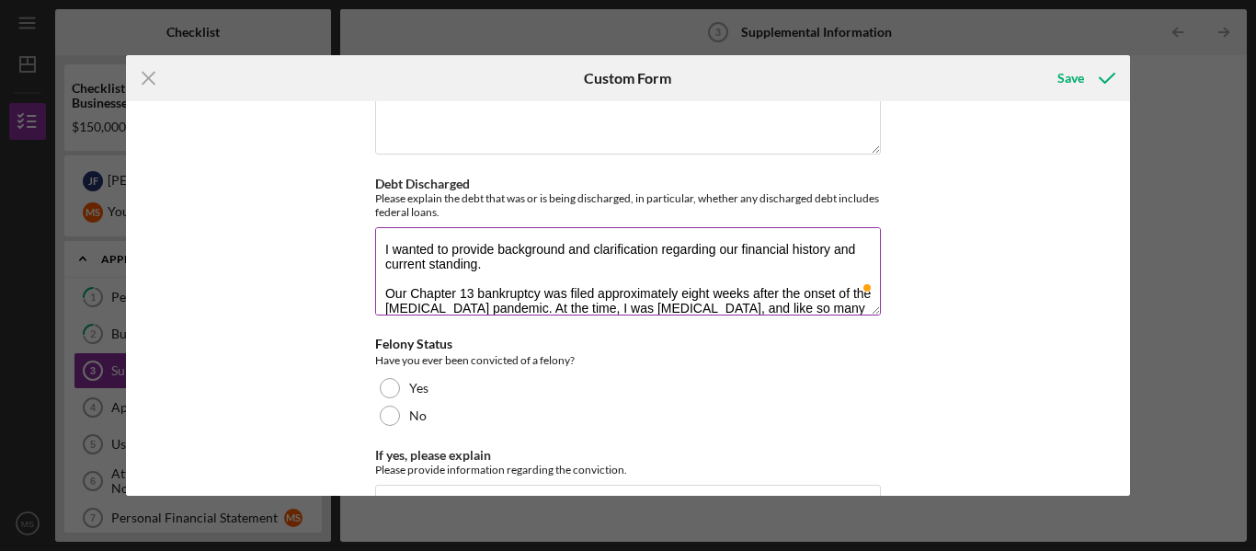
scroll to position [108, 0]
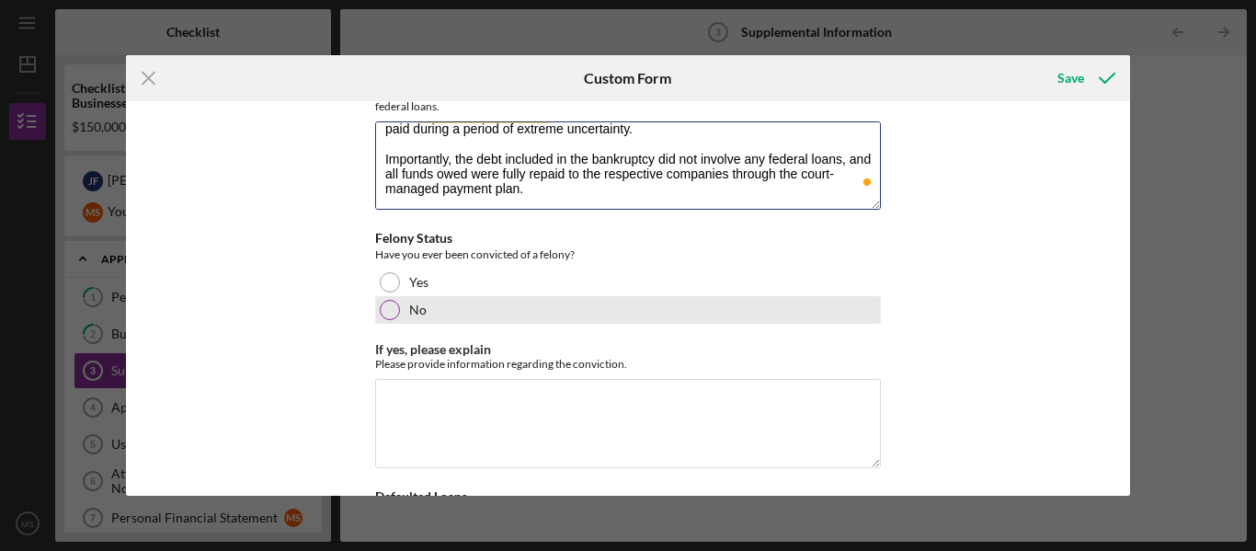
type textarea "I wanted to provide background and clarification regarding our financial histor…"
click at [390, 300] on div at bounding box center [390, 310] width 20 height 20
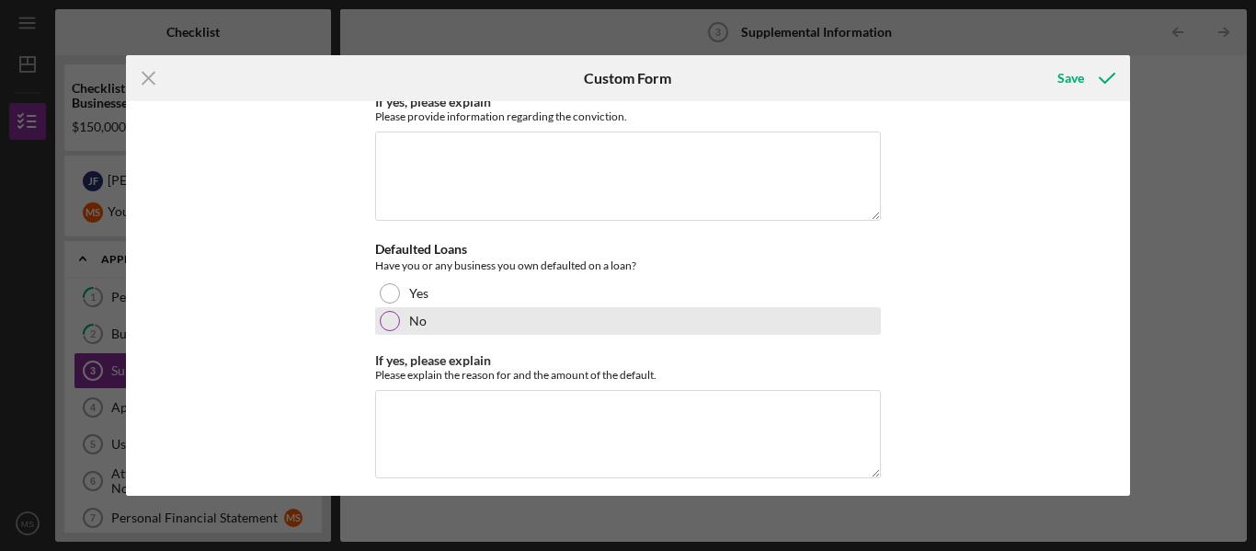
click at [380, 311] on div at bounding box center [390, 321] width 20 height 20
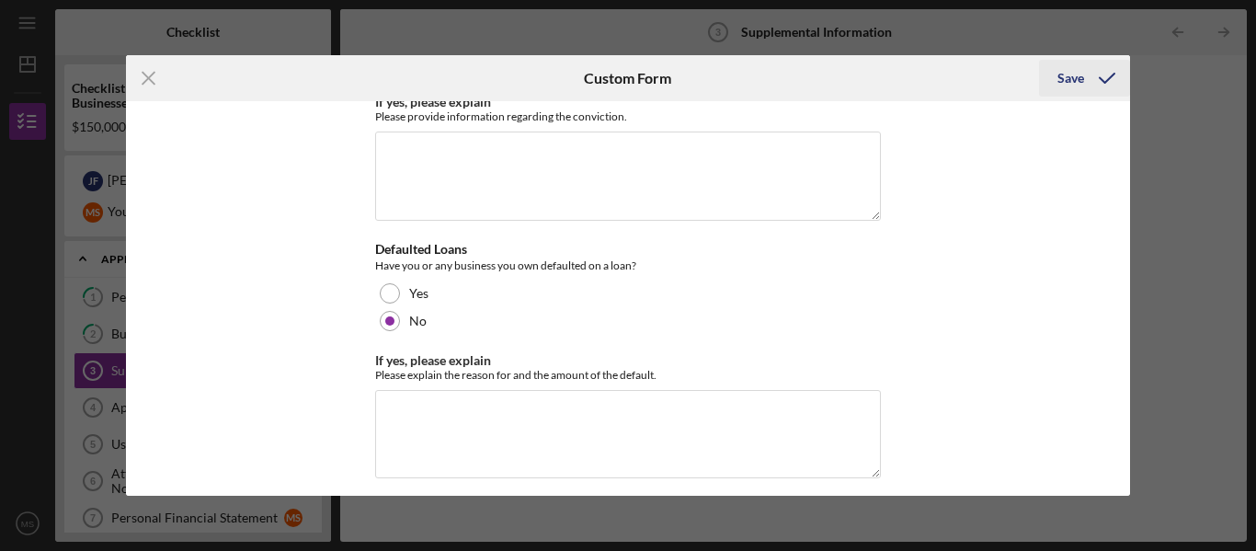
click at [1061, 80] on div "Save" at bounding box center [1071, 78] width 27 height 37
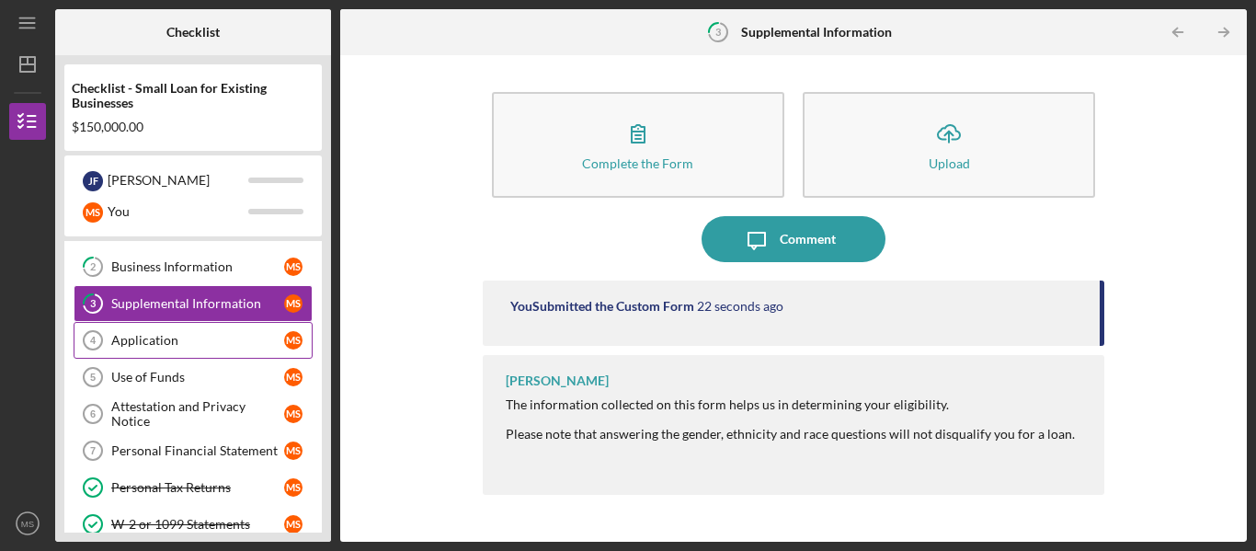
click at [220, 333] on div "Application" at bounding box center [197, 340] width 173 height 15
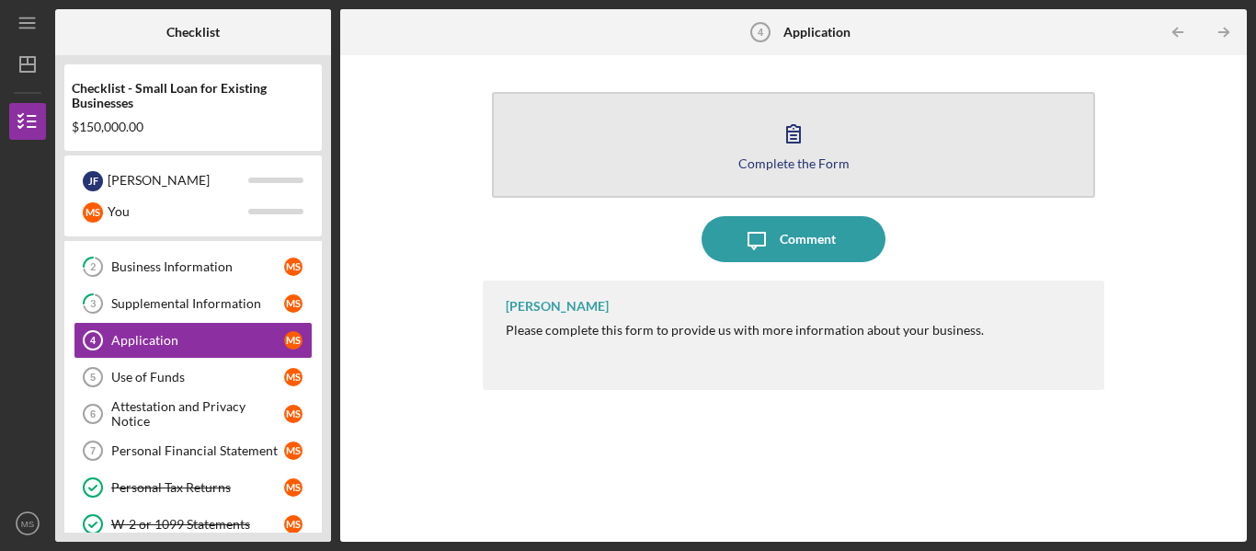
click at [660, 166] on button "Complete the Form Form" at bounding box center [793, 145] width 603 height 106
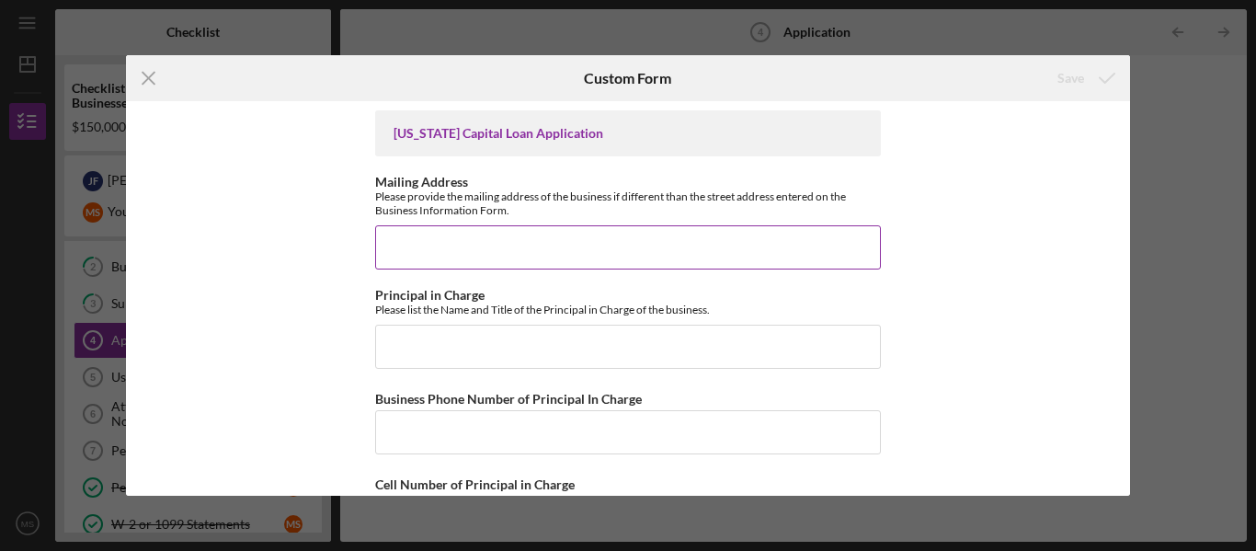
click at [635, 252] on input "Mailing Address" at bounding box center [628, 247] width 506 height 44
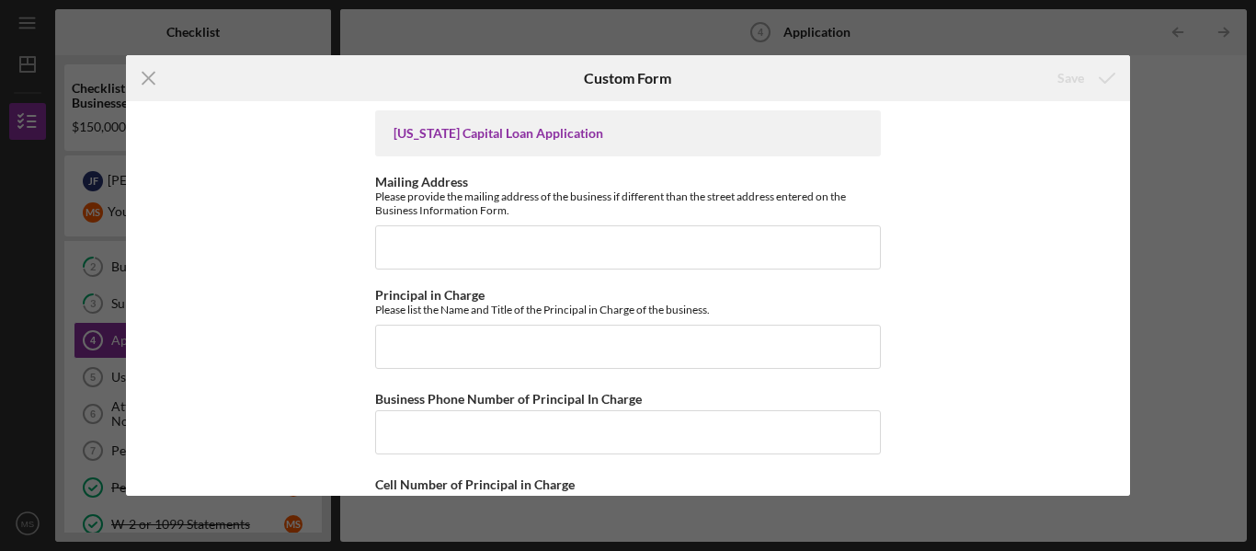
click at [359, 242] on div "[US_STATE] Capital Loan Application Mailing Address Please provide the mailing …" at bounding box center [628, 298] width 1005 height 395
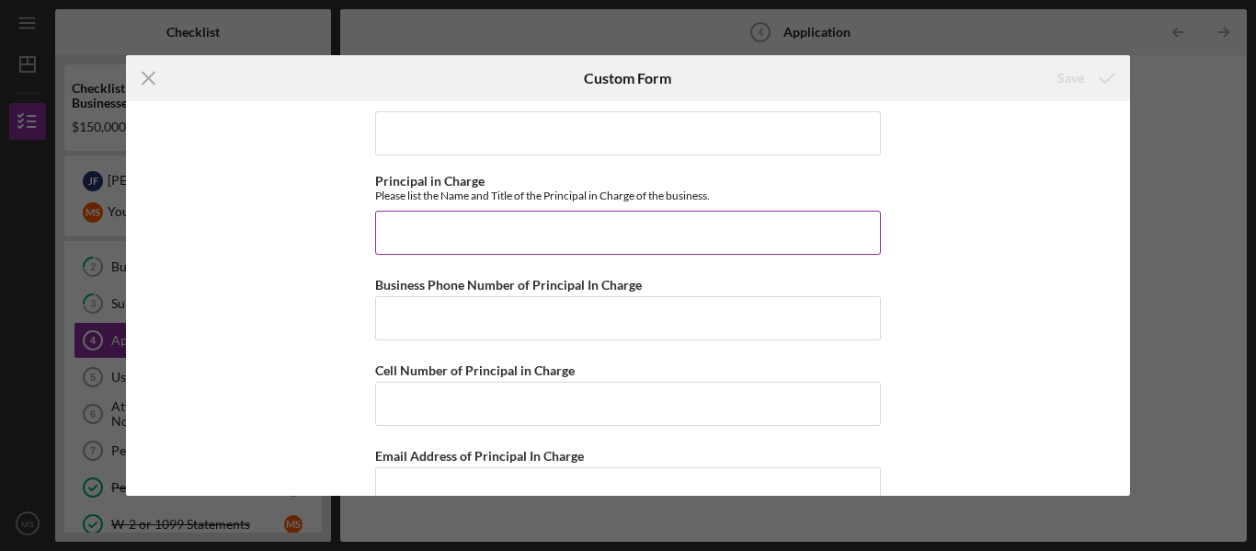
click at [406, 234] on input "Principal in Charge" at bounding box center [628, 233] width 506 height 44
type input "M"
type input "1"
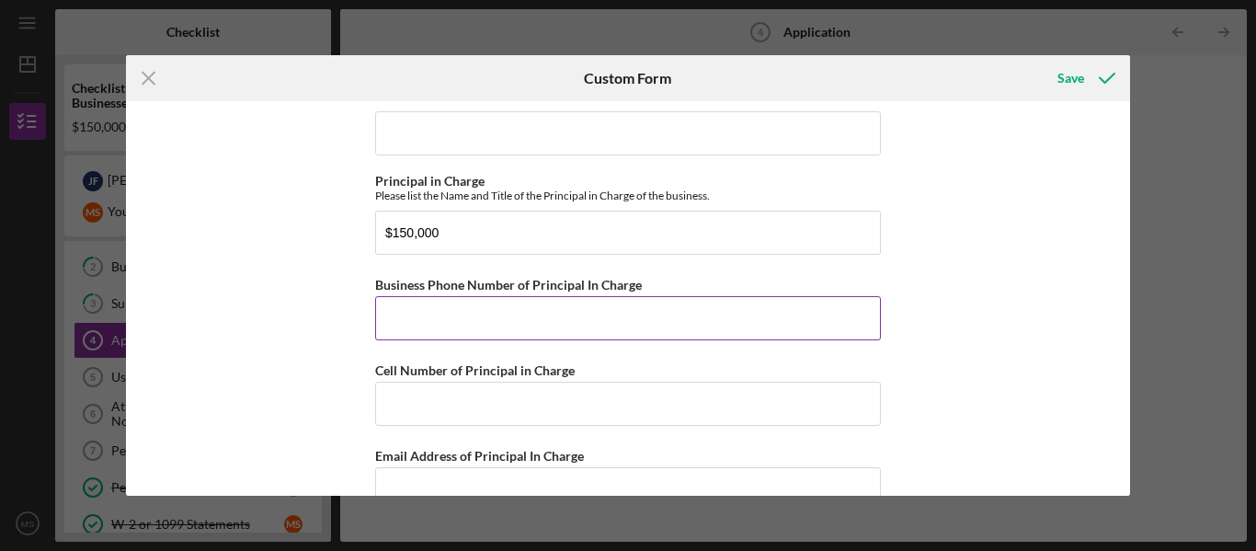
click at [429, 309] on input "Business Phone Number of Principal In Charge" at bounding box center [628, 318] width 506 height 44
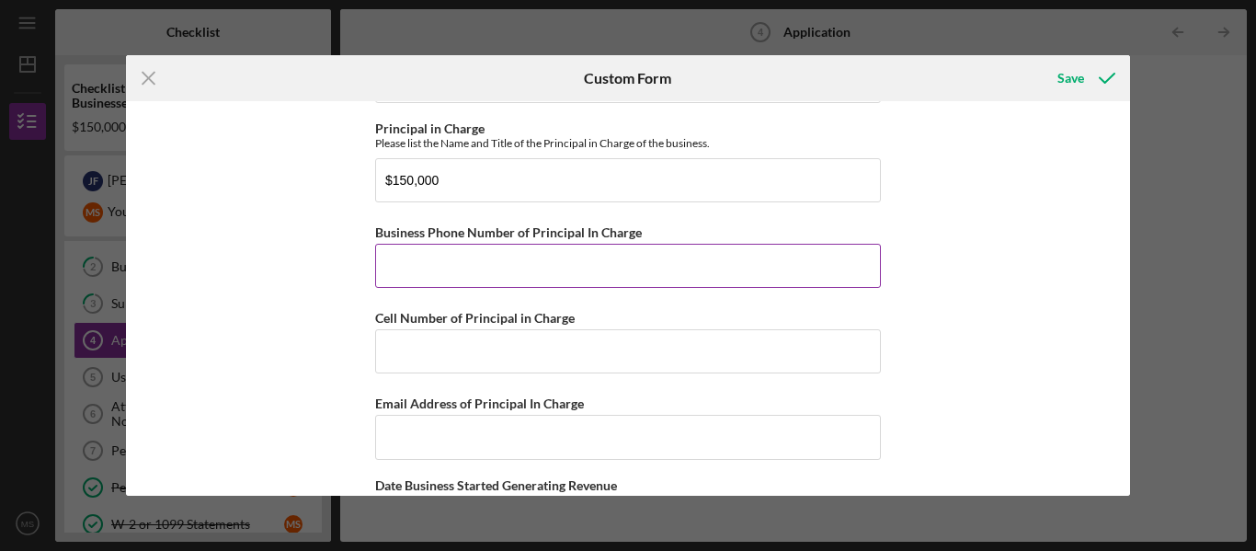
scroll to position [169, 0]
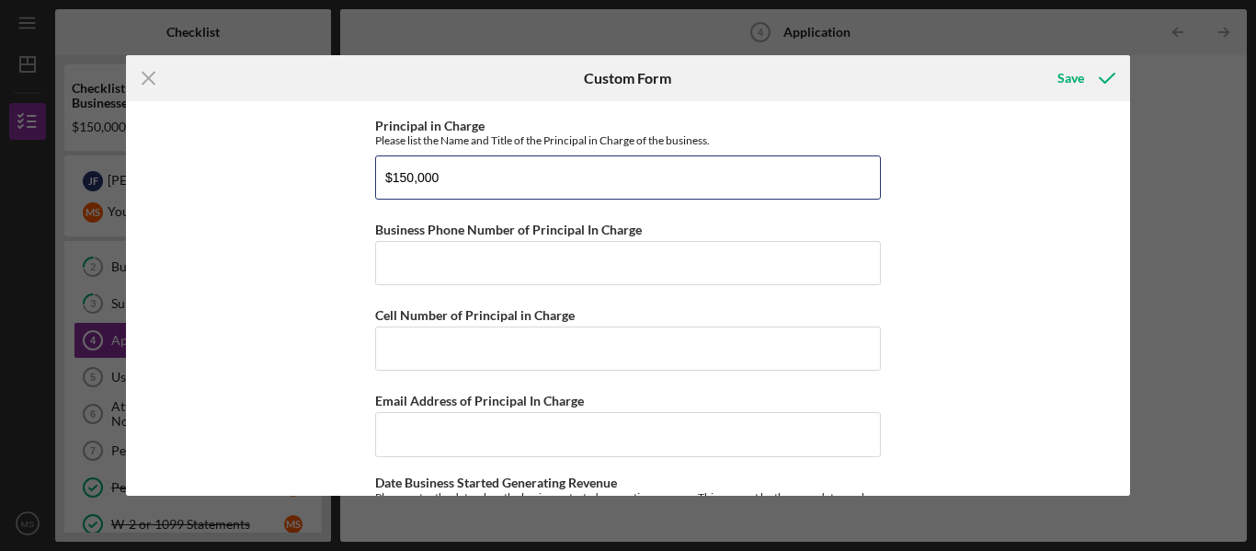
drag, startPoint x: 455, startPoint y: 183, endPoint x: 357, endPoint y: 173, distance: 98.9
click at [357, 173] on div "[US_STATE] Capital Loan Application Mailing Address Please provide the mailing …" at bounding box center [628, 298] width 1005 height 395
click at [1039, 60] on button "Save" at bounding box center [1084, 78] width 91 height 37
type input "[PERSON_NAME], Owner/Director"
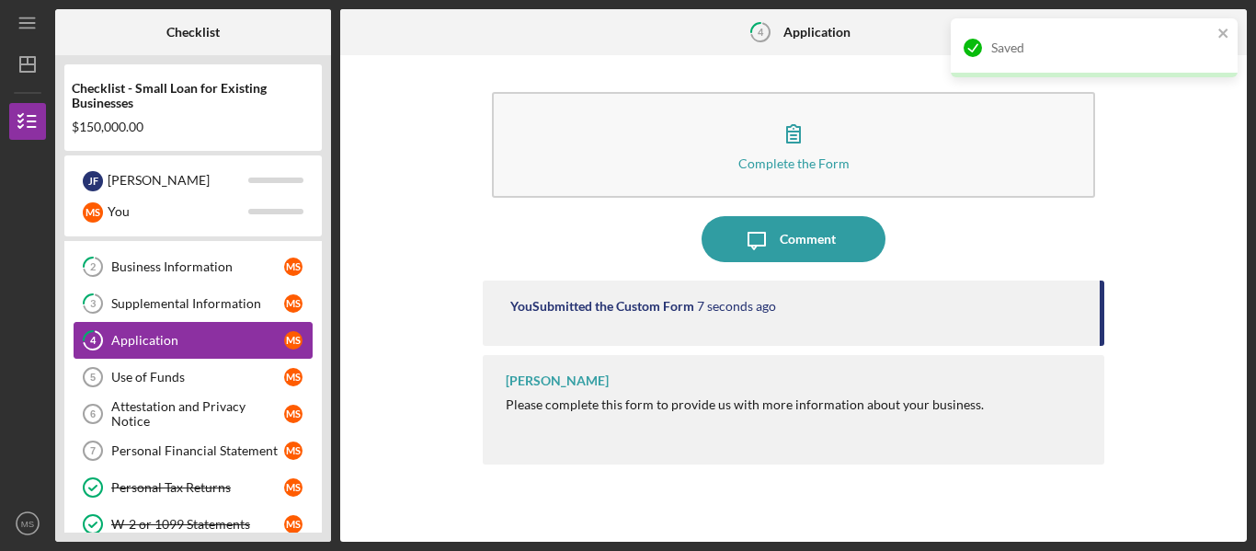
click at [211, 330] on link "4 Application M S" at bounding box center [193, 340] width 239 height 37
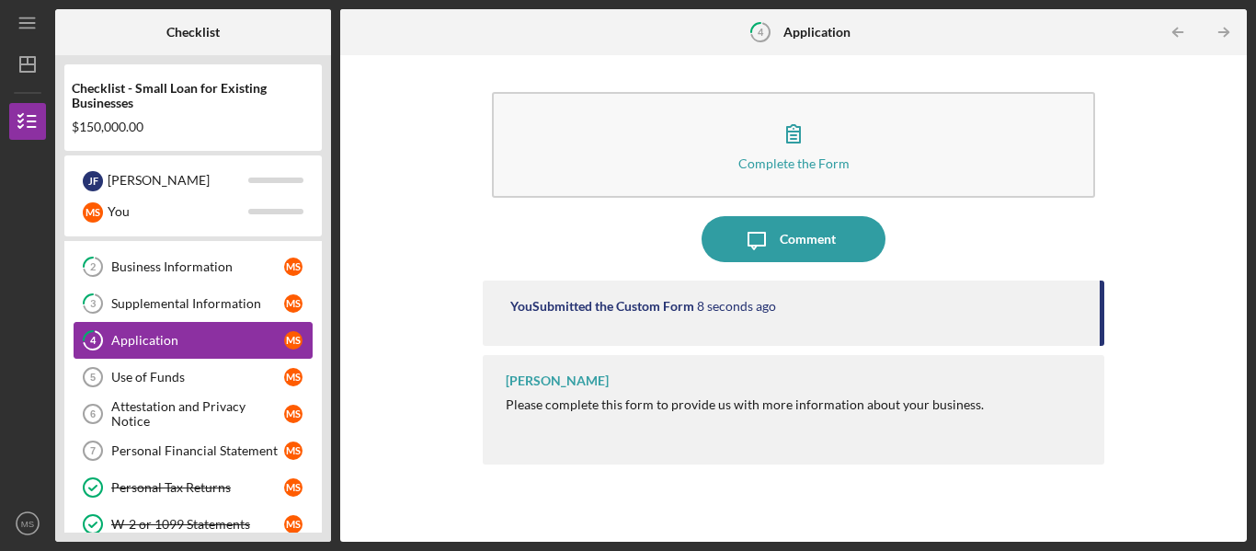
click at [211, 330] on link "4 Application M S" at bounding box center [193, 340] width 239 height 37
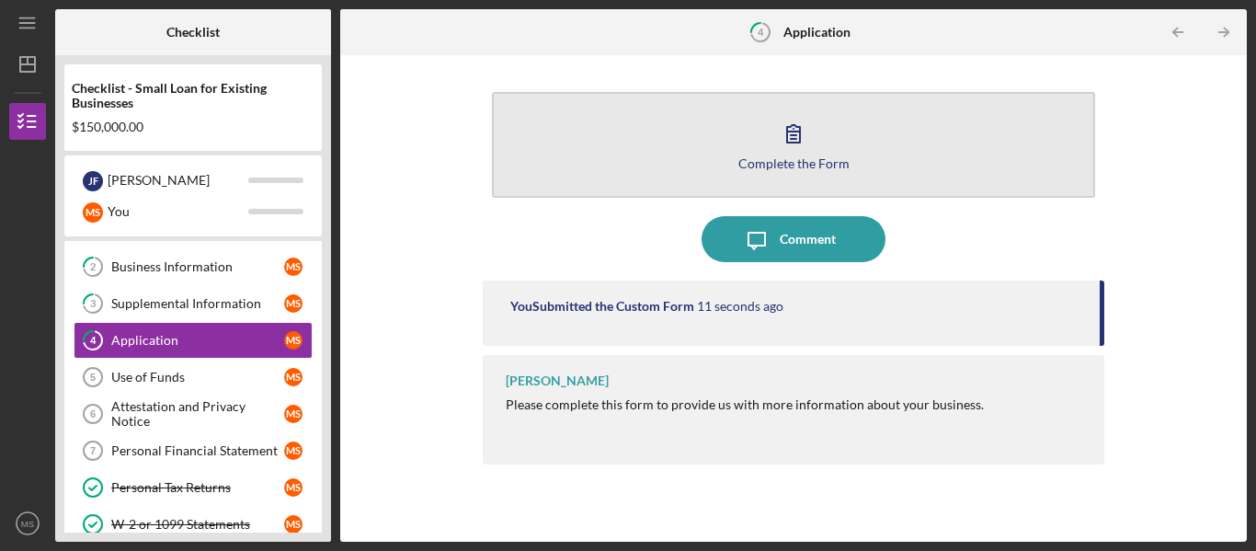
click at [593, 166] on button "Complete the Form Form" at bounding box center [793, 145] width 603 height 106
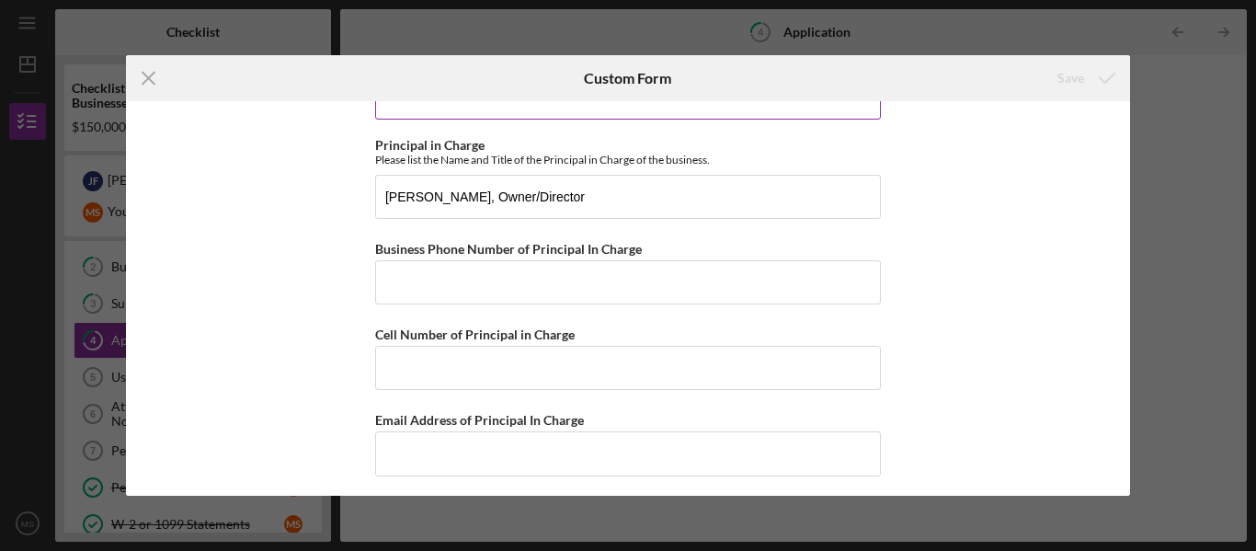
scroll to position [153, 0]
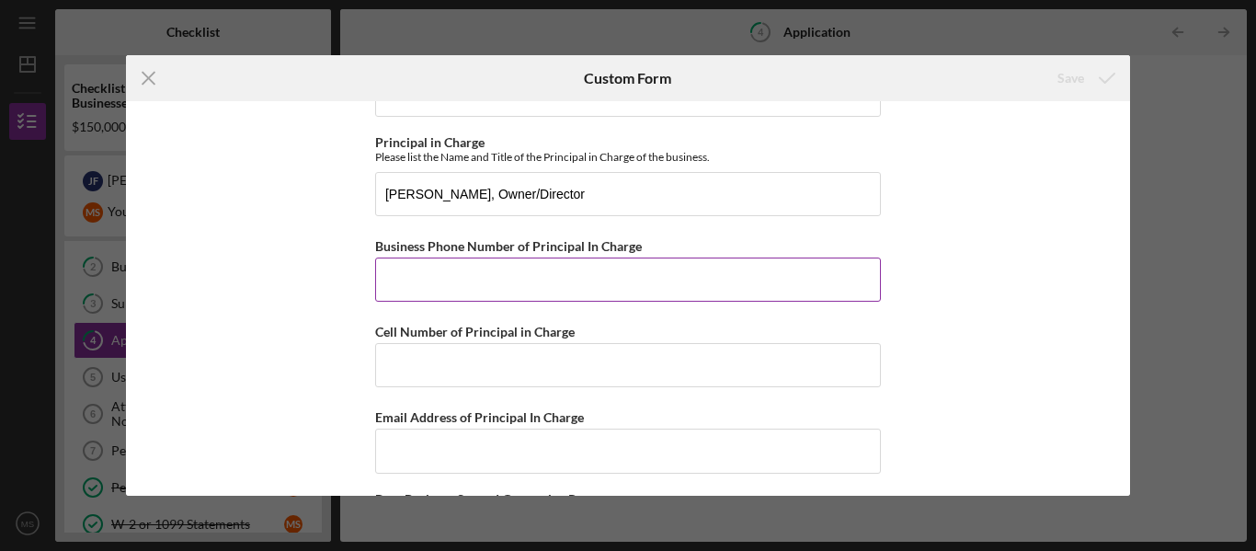
click at [497, 282] on input "Business Phone Number of Principal In Charge" at bounding box center [628, 280] width 506 height 44
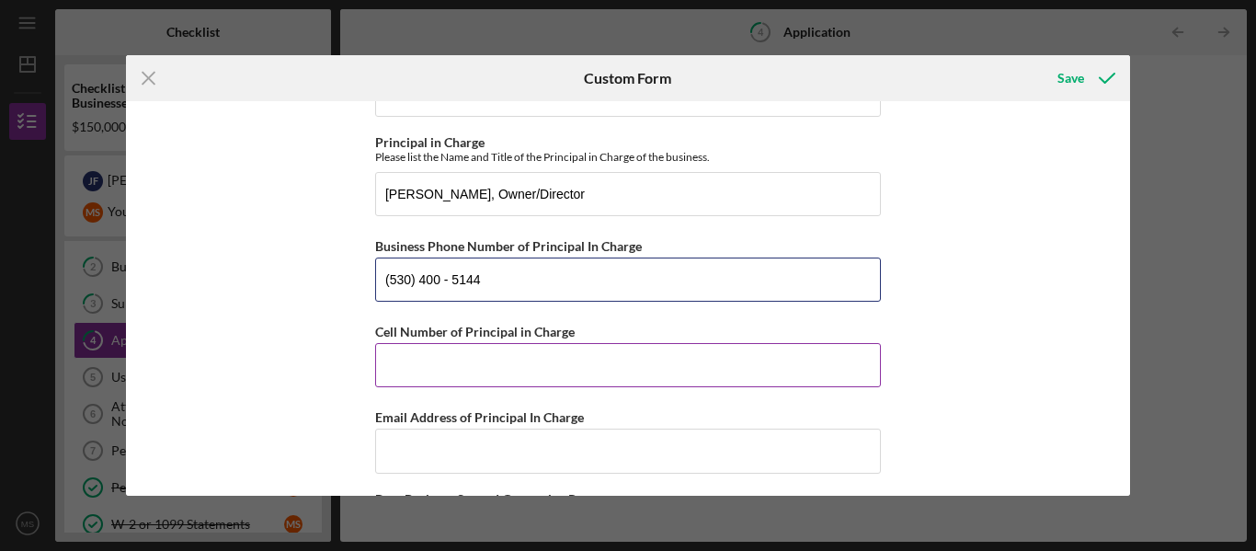
type input "(530) 400 - 5144"
click at [474, 359] on input "Cell Number of Principal in Charge" at bounding box center [628, 365] width 506 height 44
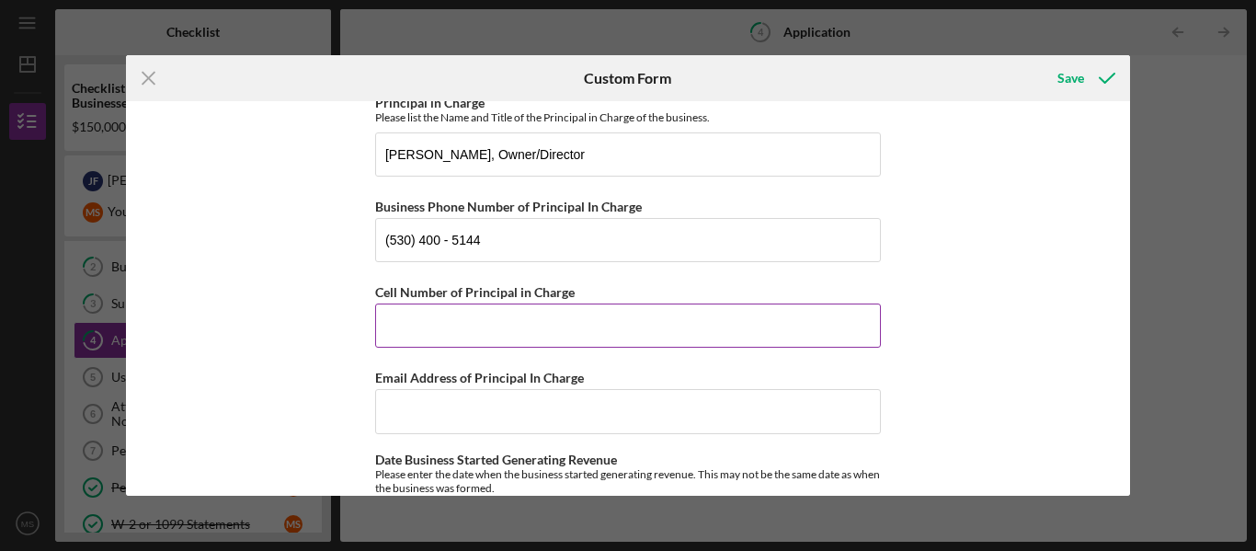
scroll to position [206, 0]
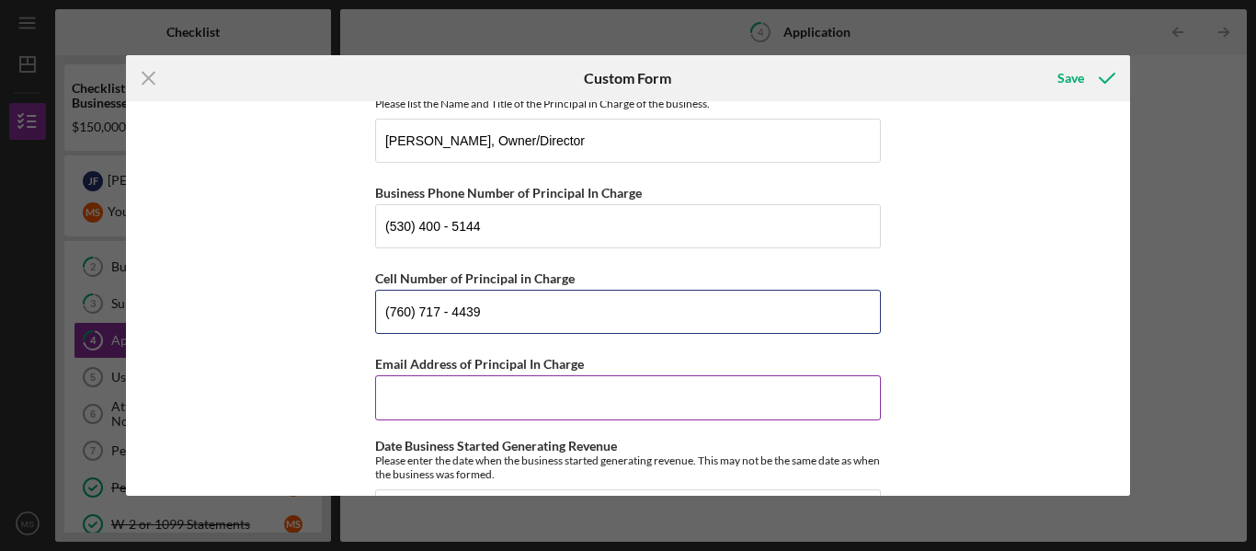
type input "(760) 717 - 4439"
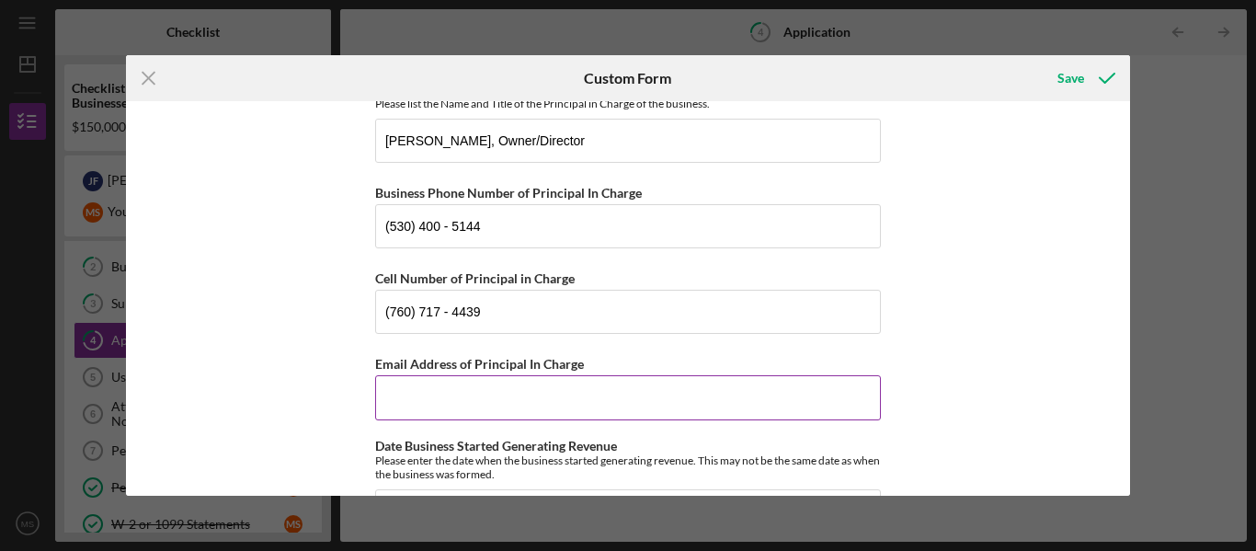
click at [429, 412] on input "Email Address of Principal In Charge" at bounding box center [628, 397] width 506 height 44
type input "[PERSON_NAME][EMAIL_ADDRESS][DOMAIN_NAME]"
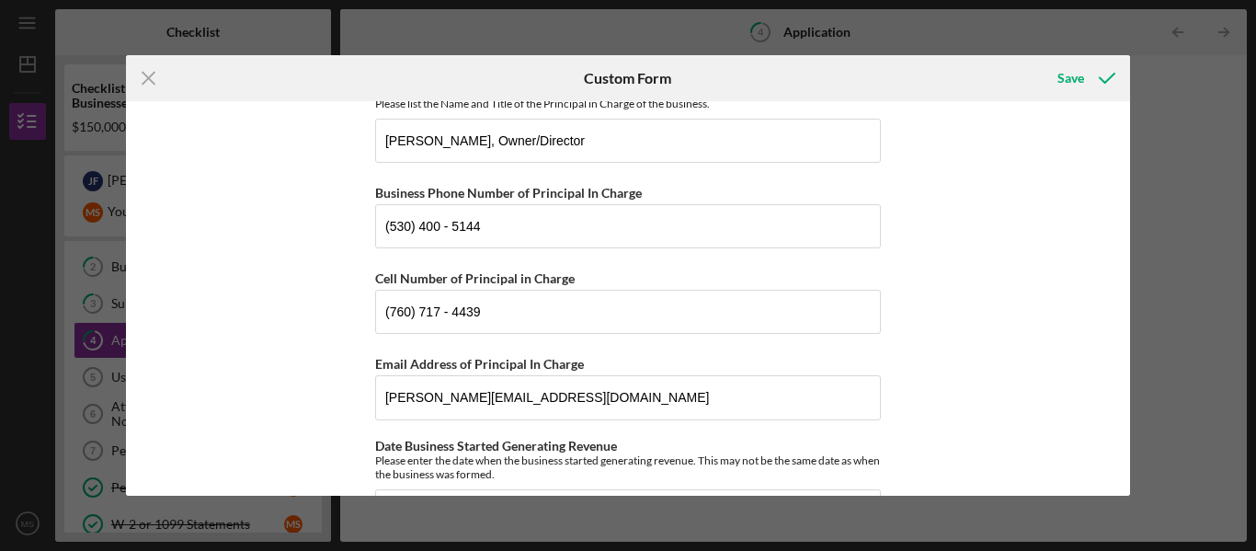
type input "2121 2nd. St."
click at [335, 328] on div "[US_STATE] Capital Loan Application Mailing Address Please provide the mailing …" at bounding box center [628, 298] width 1005 height 395
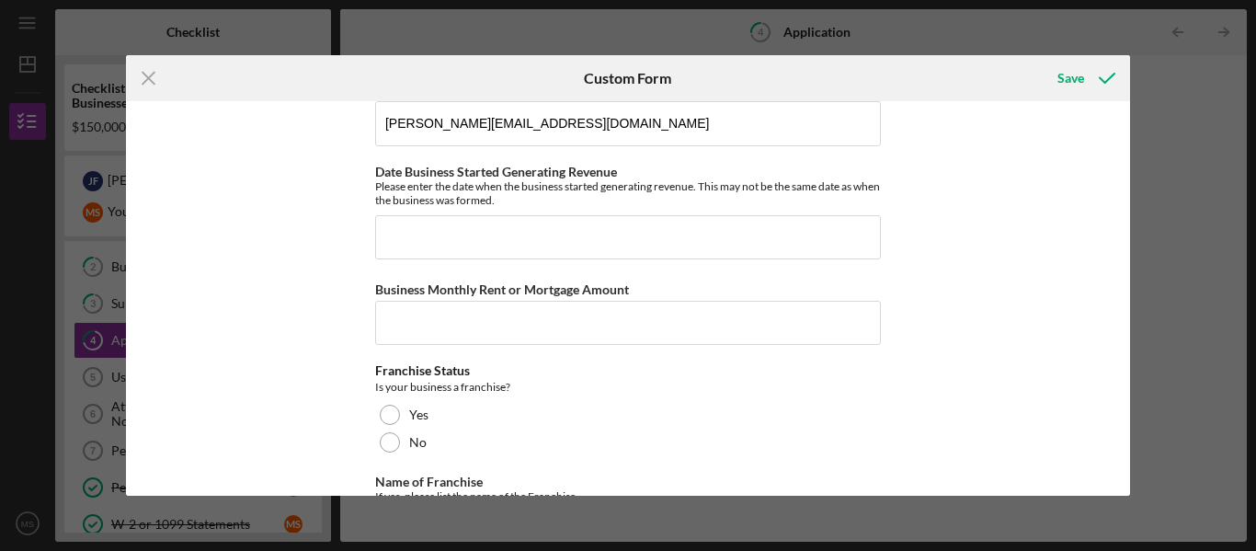
scroll to position [485, 0]
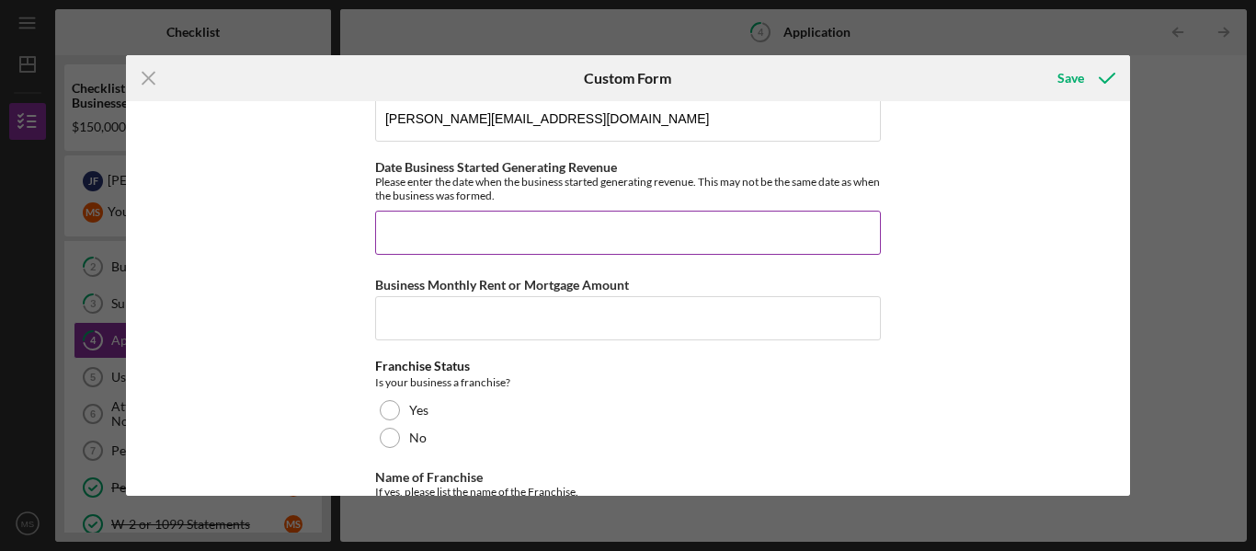
click at [411, 232] on input "Date Business Started Generating Revenue" at bounding box center [628, 233] width 506 height 44
type input "[DATE]"
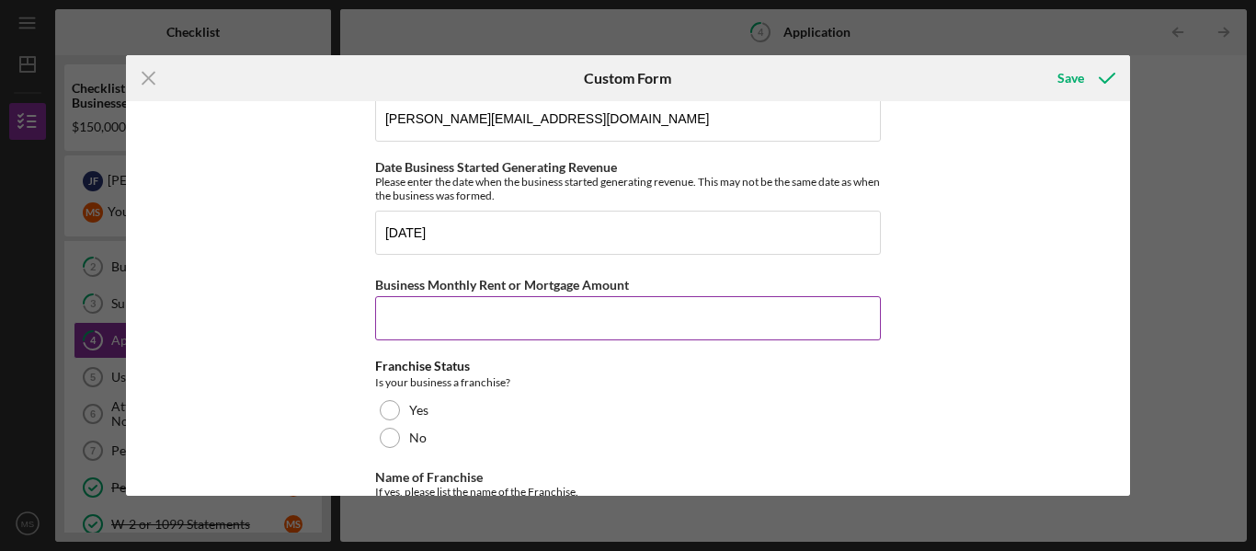
click at [412, 319] on input "Business Monthly Rent or Mortgage Amount" at bounding box center [628, 318] width 506 height 44
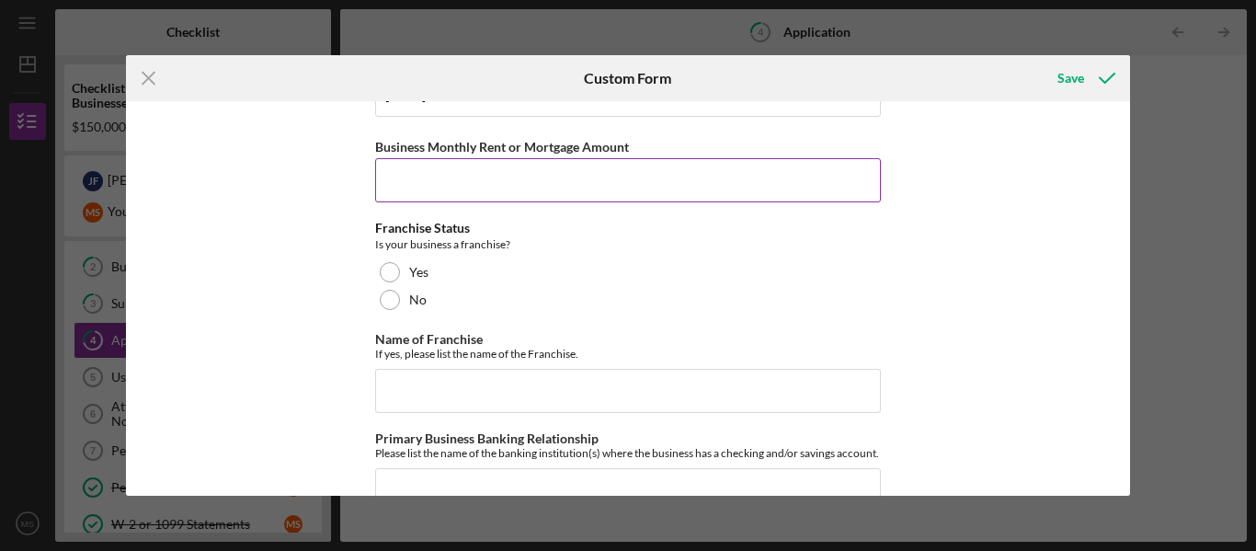
scroll to position [624, 0]
type input "1"
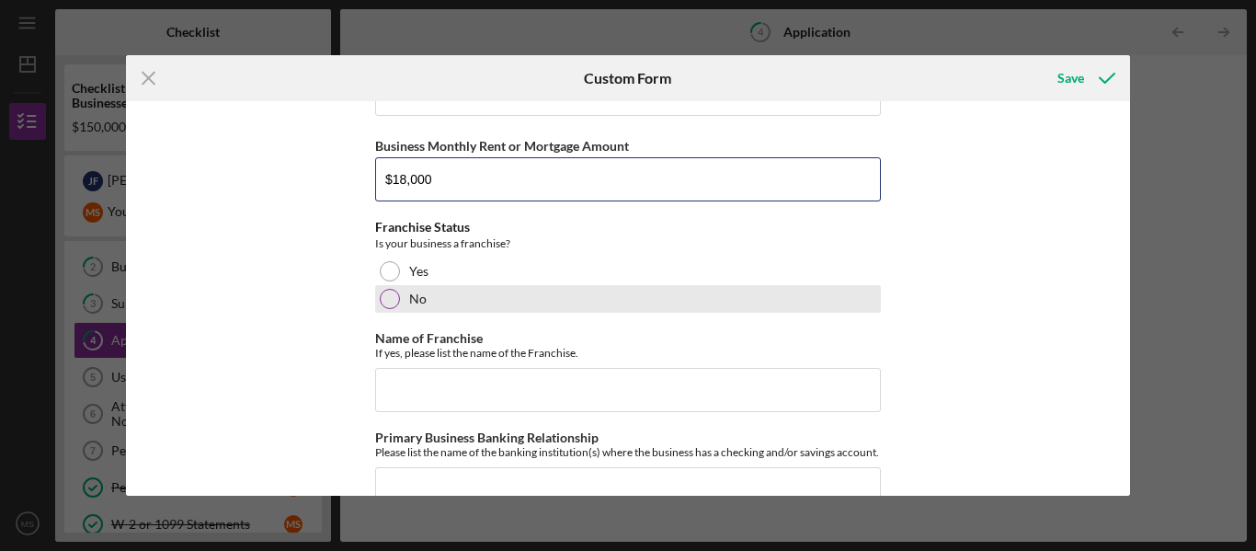
type input "$18,000"
click at [383, 297] on div at bounding box center [390, 299] width 20 height 20
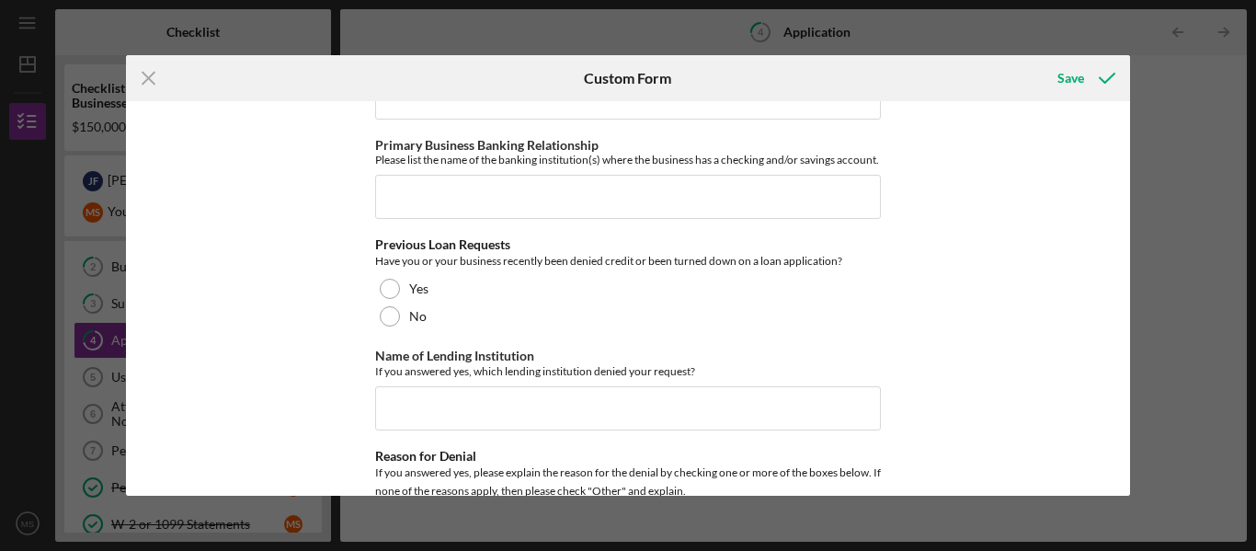
scroll to position [923, 0]
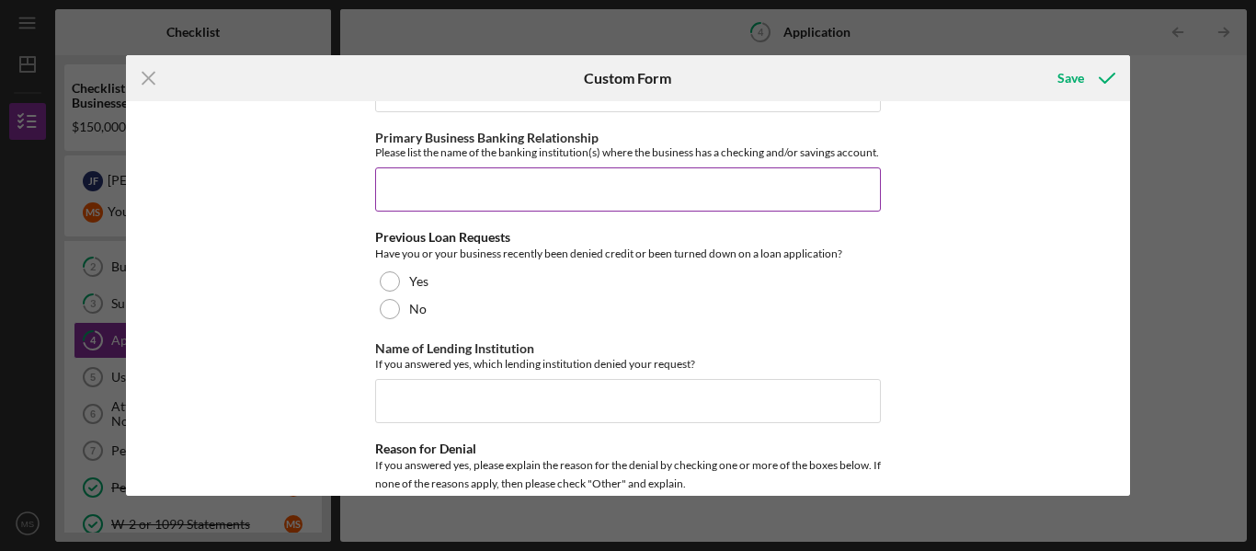
click at [405, 200] on input "Primary Business Banking Relationship" at bounding box center [628, 189] width 506 height 44
type input "Bank of America"
click at [343, 226] on div "[US_STATE] Capital Loan Application Mailing Address Please provide the mailing …" at bounding box center [628, 298] width 1005 height 395
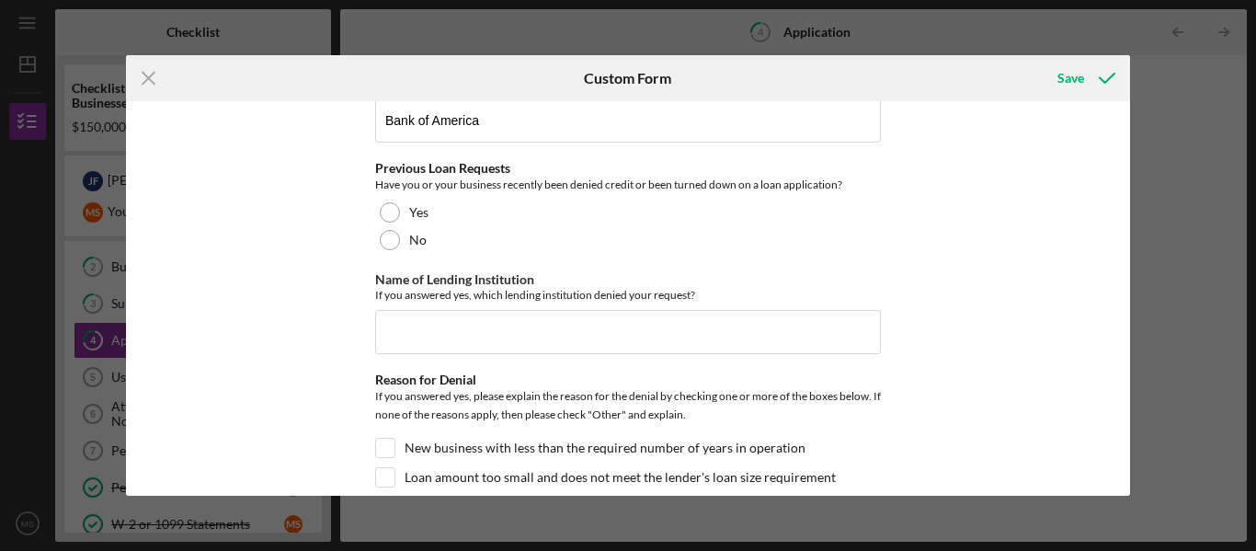
scroll to position [997, 0]
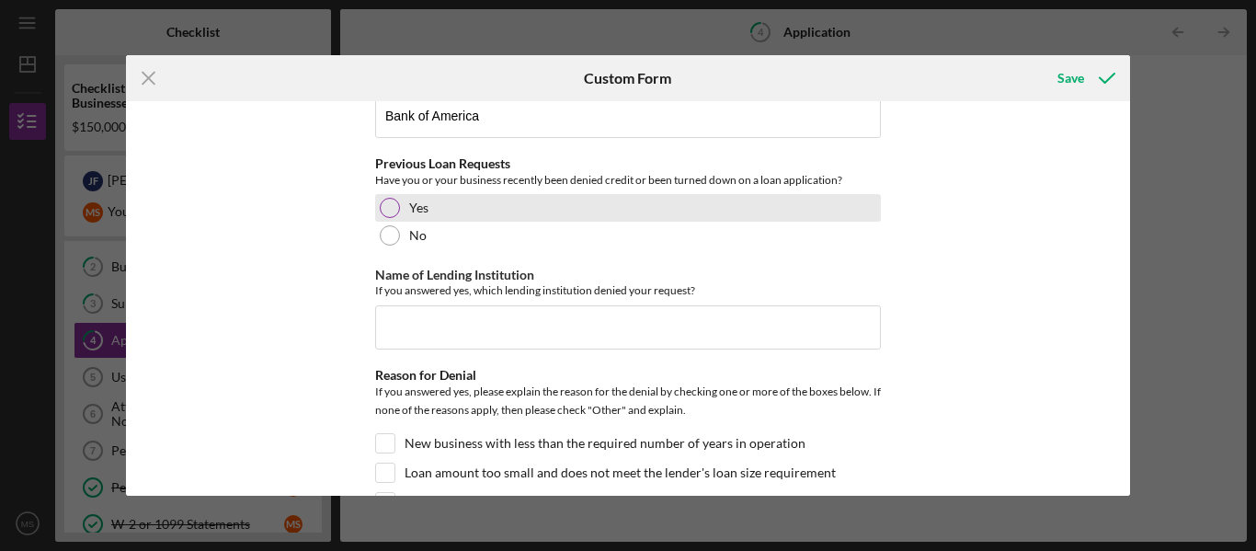
click at [384, 218] on div at bounding box center [390, 208] width 20 height 20
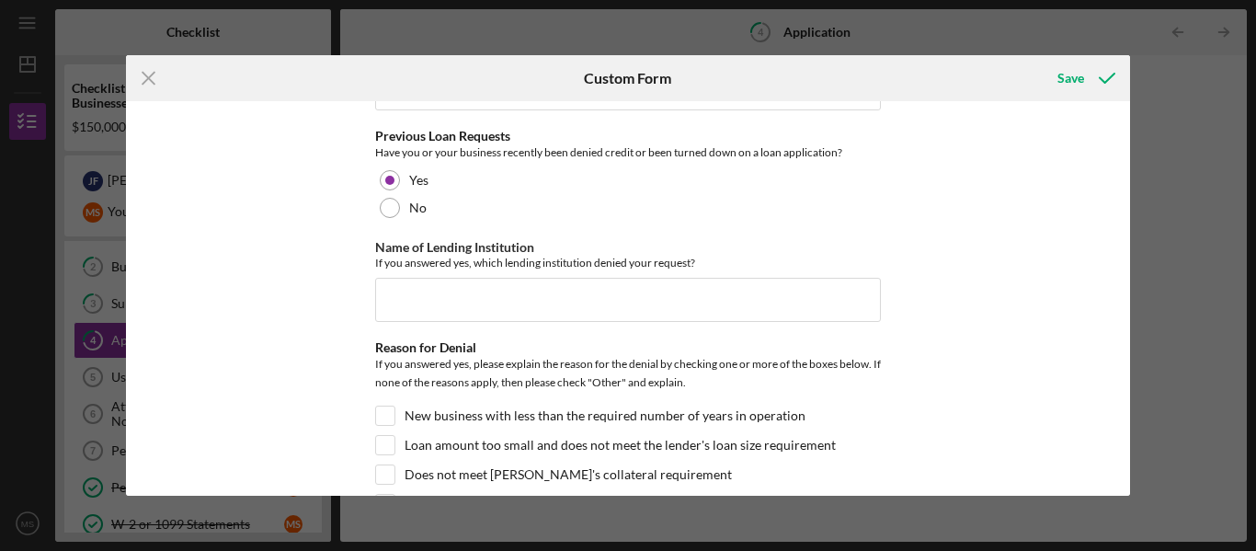
scroll to position [1035, 0]
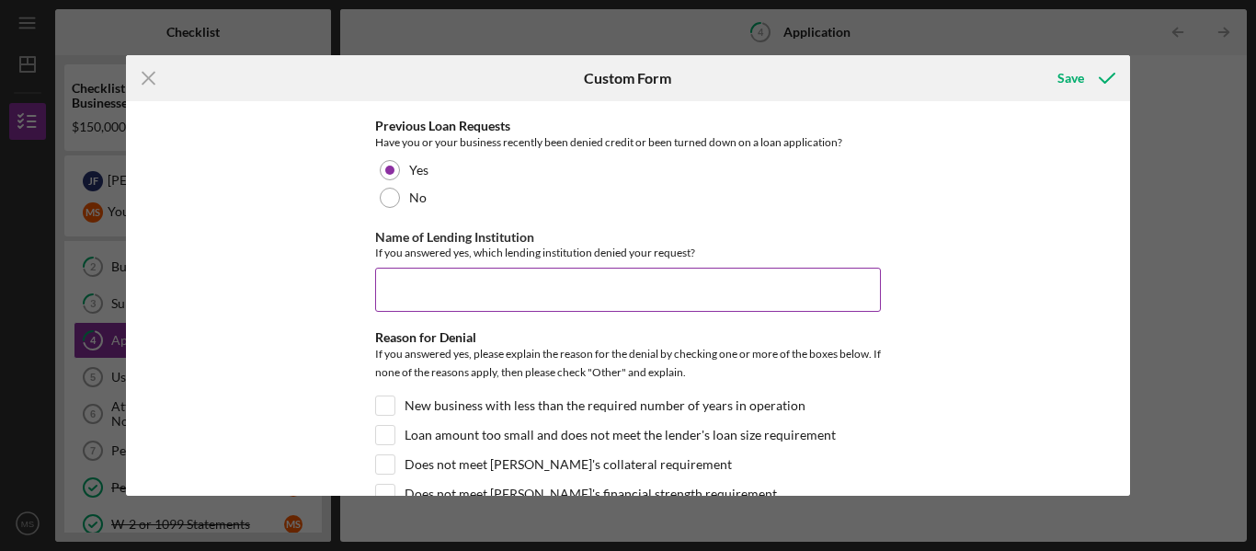
click at [414, 303] on input "Name of Lending Institution" at bounding box center [628, 290] width 506 height 44
type input "Bank of America"
click at [343, 322] on div "[US_STATE] Capital Loan Application Mailing Address Please provide the mailing …" at bounding box center [628, 298] width 1005 height 395
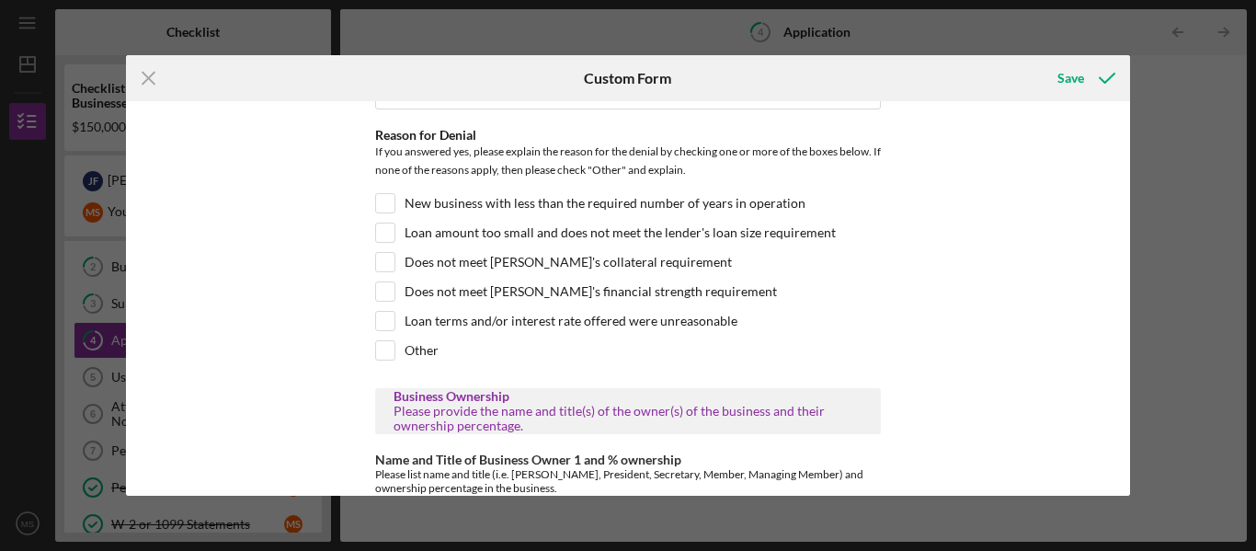
scroll to position [1243, 0]
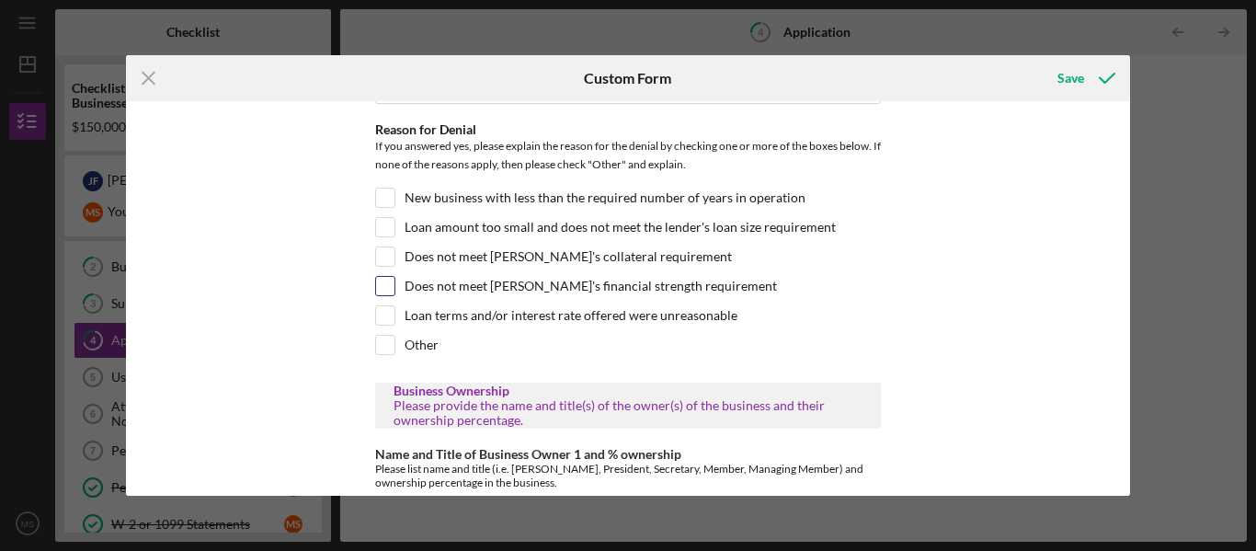
click at [381, 295] on input "Does not meet [PERSON_NAME]'s financial strength requirement" at bounding box center [385, 286] width 18 height 18
checkbox input "true"
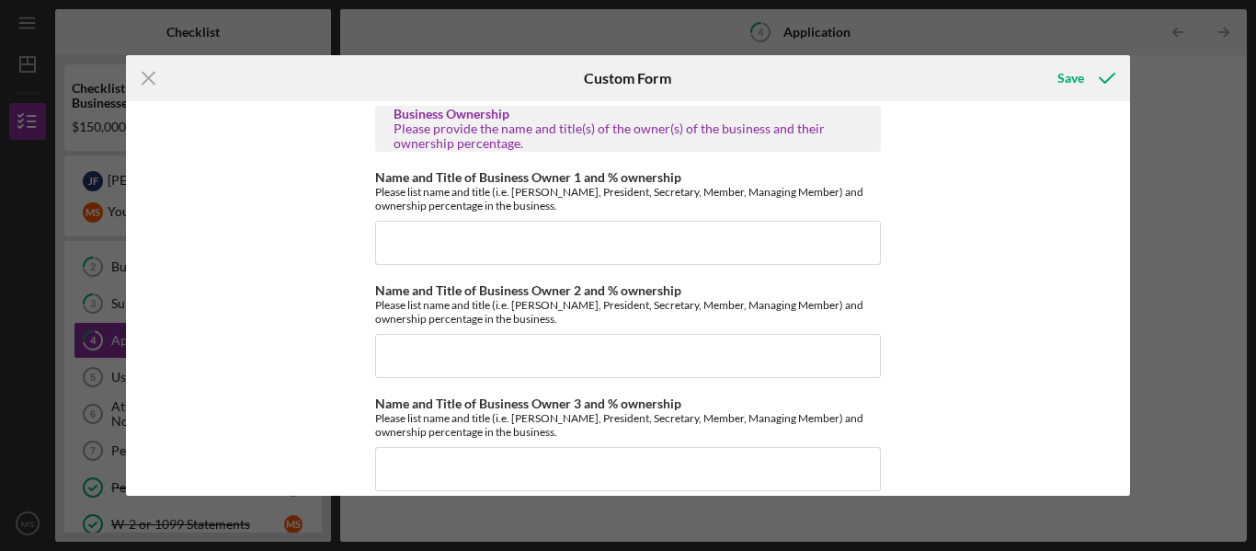
scroll to position [1529, 0]
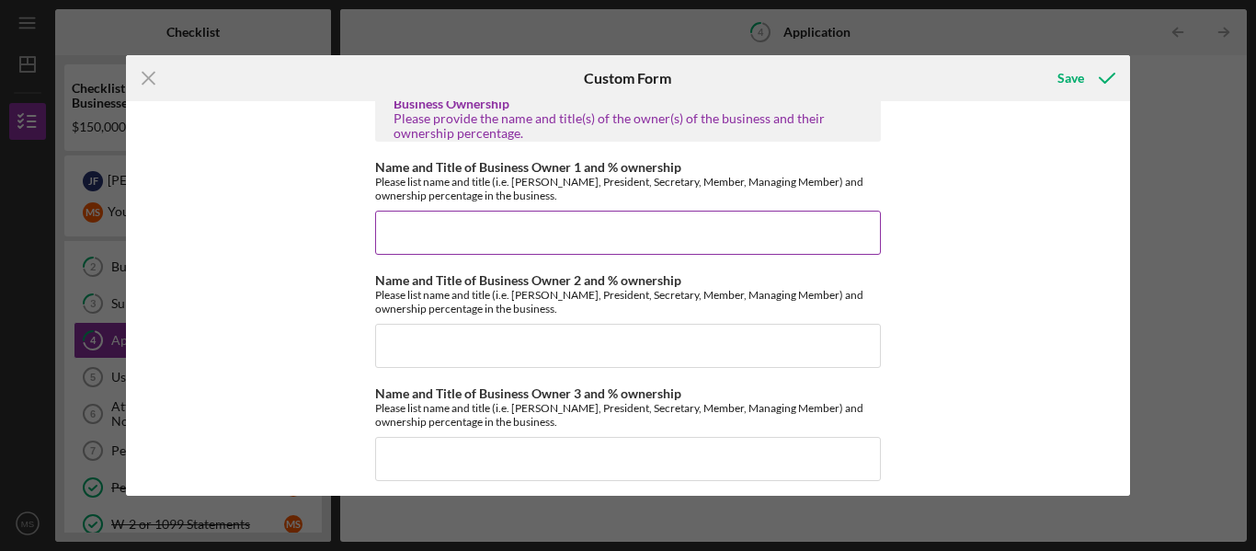
click at [394, 255] on input "Name and Title of Business Owner 1 and % ownership" at bounding box center [628, 233] width 506 height 44
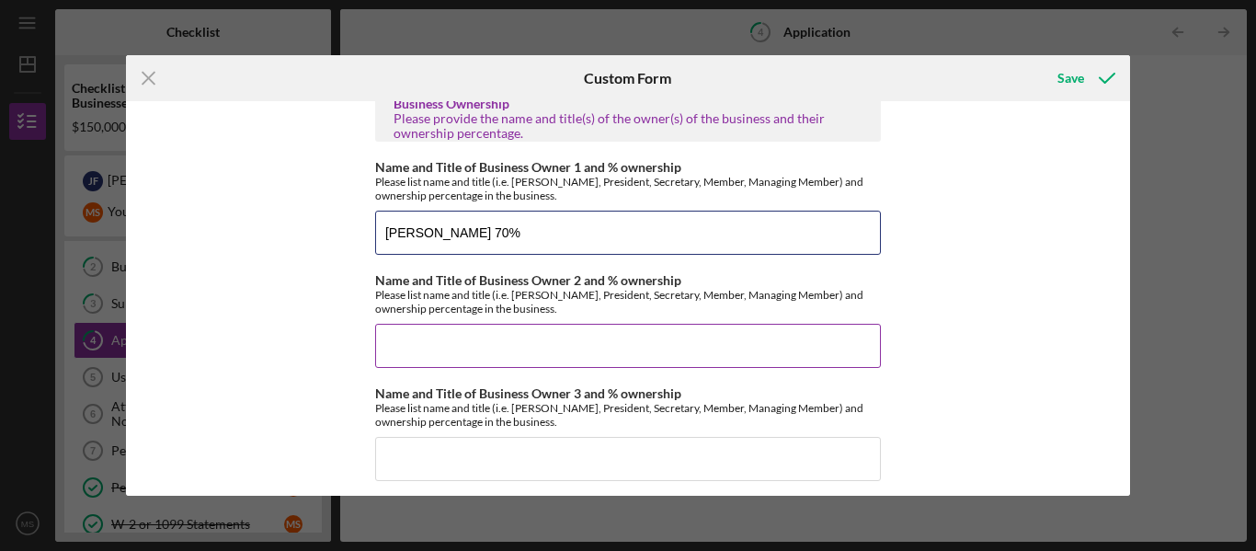
type input "[PERSON_NAME] 70%"
click at [387, 353] on input "Name and Title of Business Owner 2 and % ownership" at bounding box center [628, 346] width 506 height 44
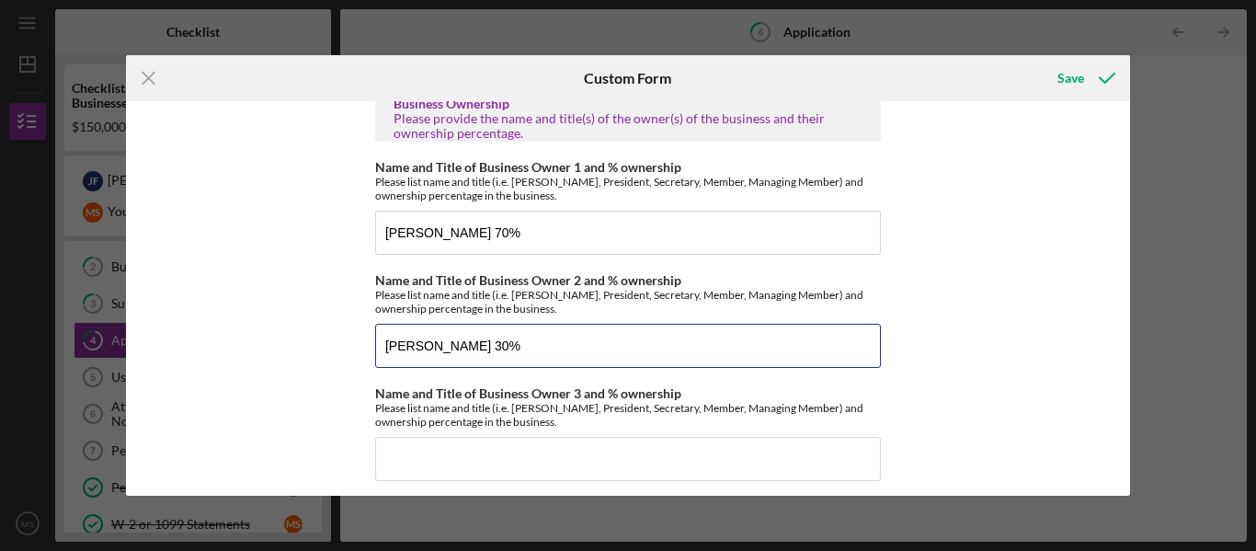
type input "[PERSON_NAME] 30%"
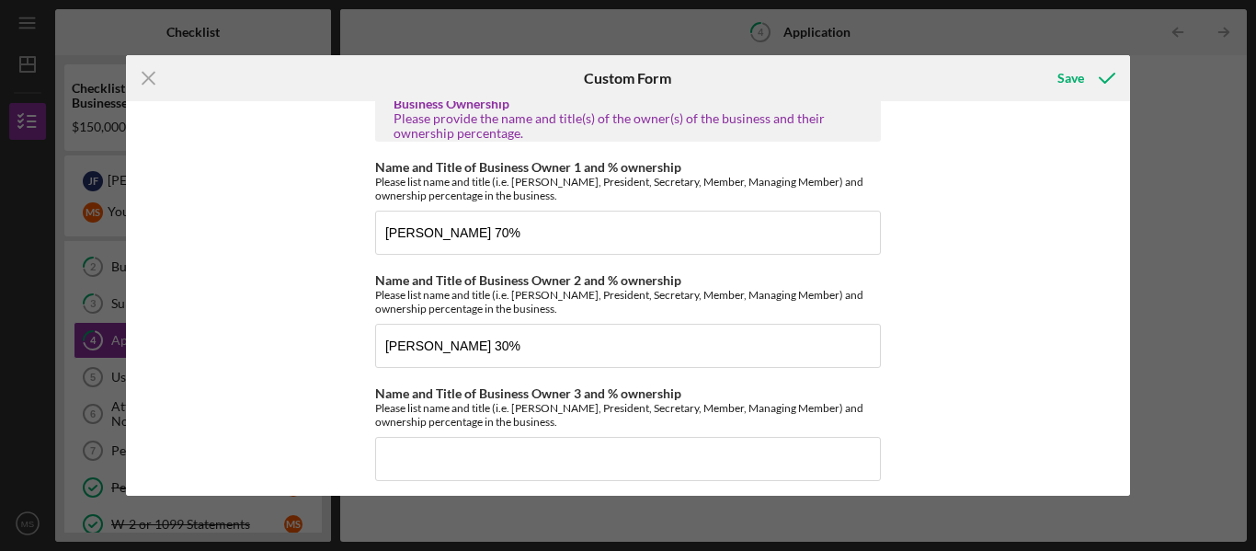
click at [260, 369] on div "[US_STATE] Capital Loan Application Mailing Address Please provide the mailing …" at bounding box center [628, 298] width 1005 height 395
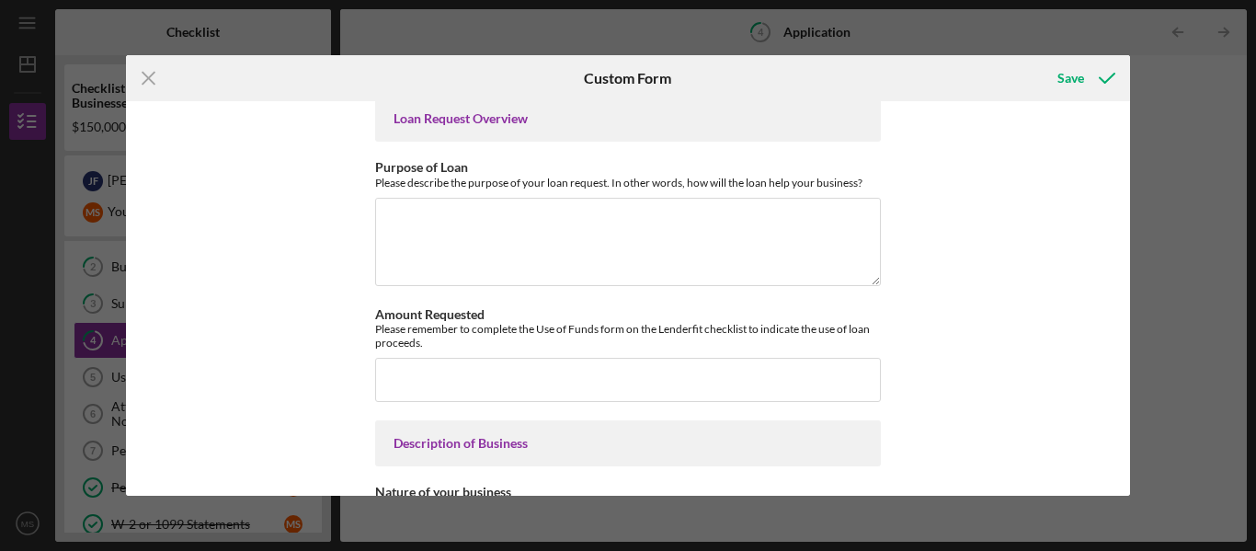
scroll to position [2048, 0]
click at [407, 232] on textarea "Purpose of Loan" at bounding box center [628, 240] width 506 height 88
paste textarea "We recently completed a major expansion, growing from 3,000 sq. ft. to over 9,0…"
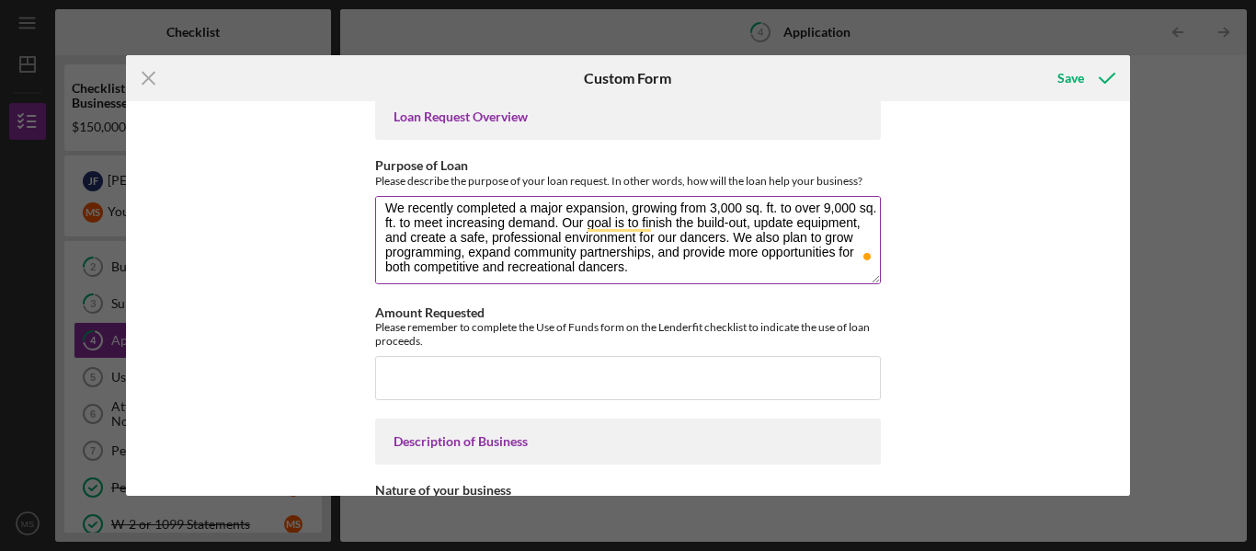
scroll to position [15, 0]
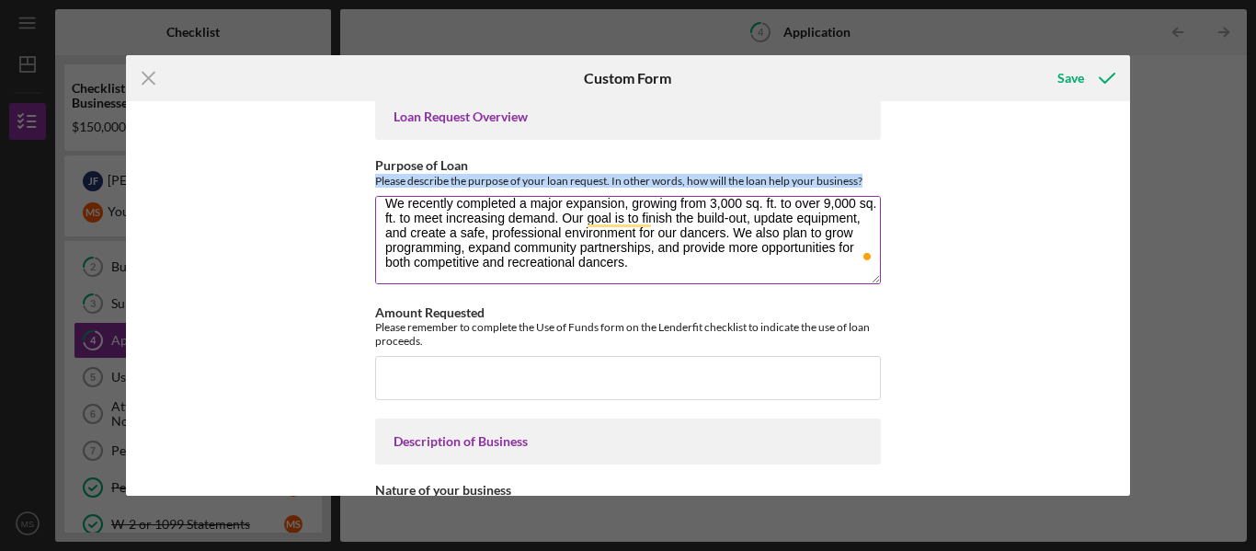
drag, startPoint x: 372, startPoint y: 194, endPoint x: 875, endPoint y: 198, distance: 503.1
click at [875, 188] on div "Please describe the purpose of your loan request. In other words, how will the …" at bounding box center [628, 181] width 506 height 14
copy div "Please describe the purpose of your loan request. In other words, how will the …"
click at [403, 238] on textarea "We recently completed a major expansion, growing from 3,000 sq. ft. to over 9,0…" at bounding box center [628, 240] width 506 height 88
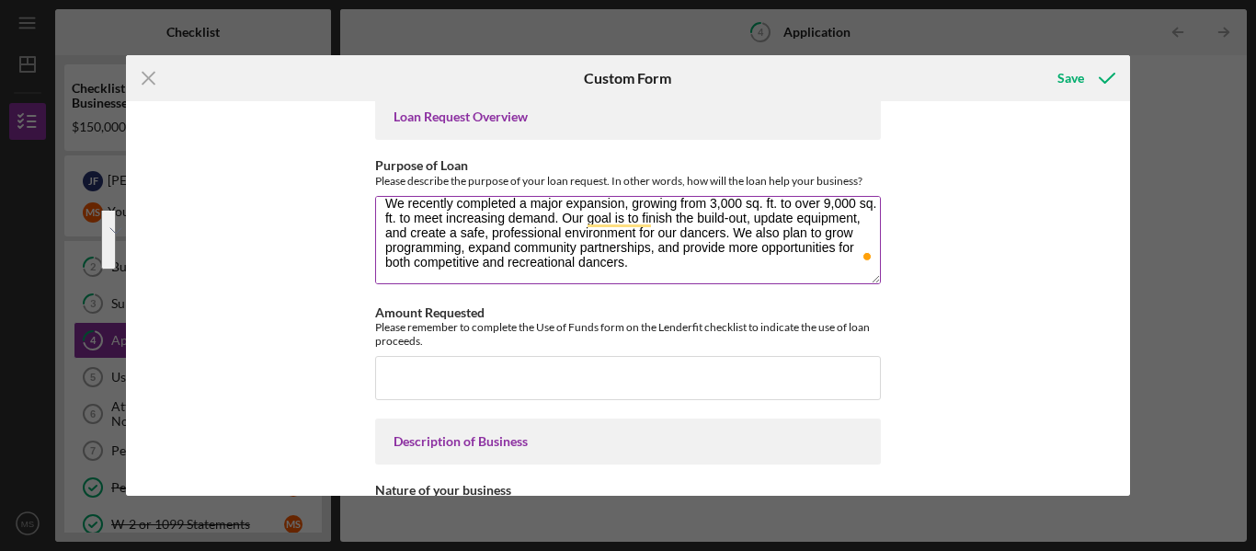
paste textarea "The purpose of this loan is to support the continued growth and long-term stabi…"
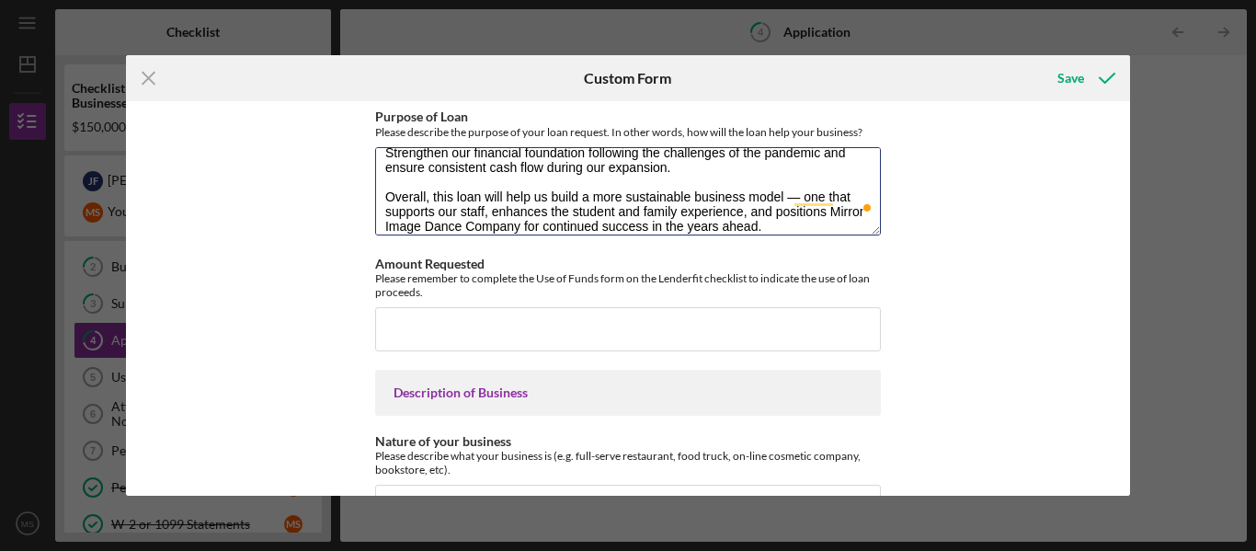
scroll to position [2105, 0]
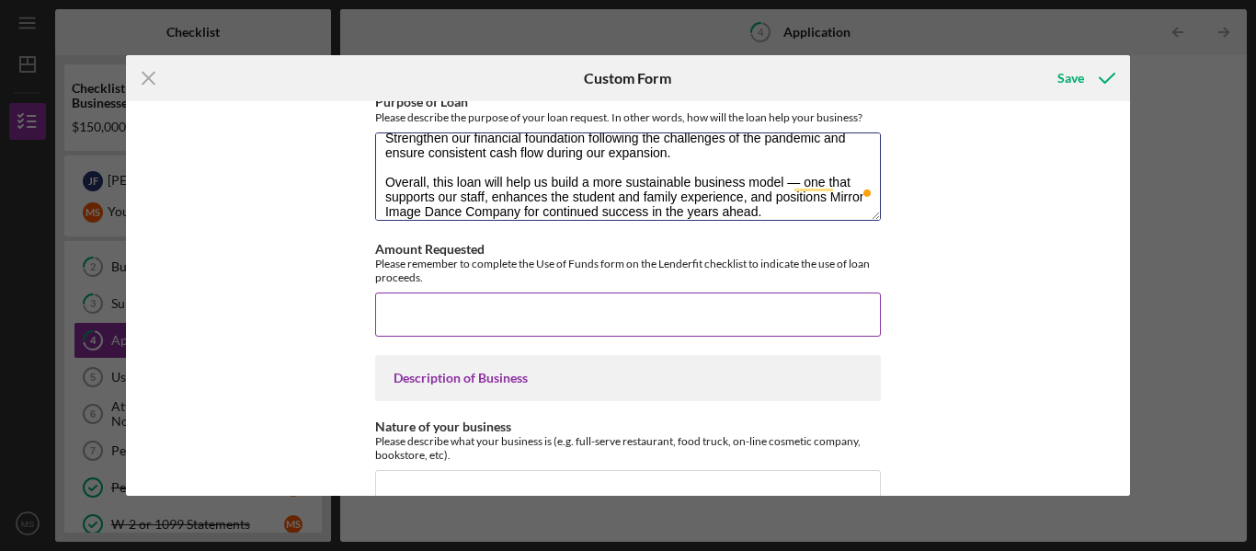
type textarea "The purpose of this loan is to support the continued growth and long-term stabi…"
click at [516, 320] on input "Amount Requested" at bounding box center [628, 314] width 506 height 44
type input "$150,000"
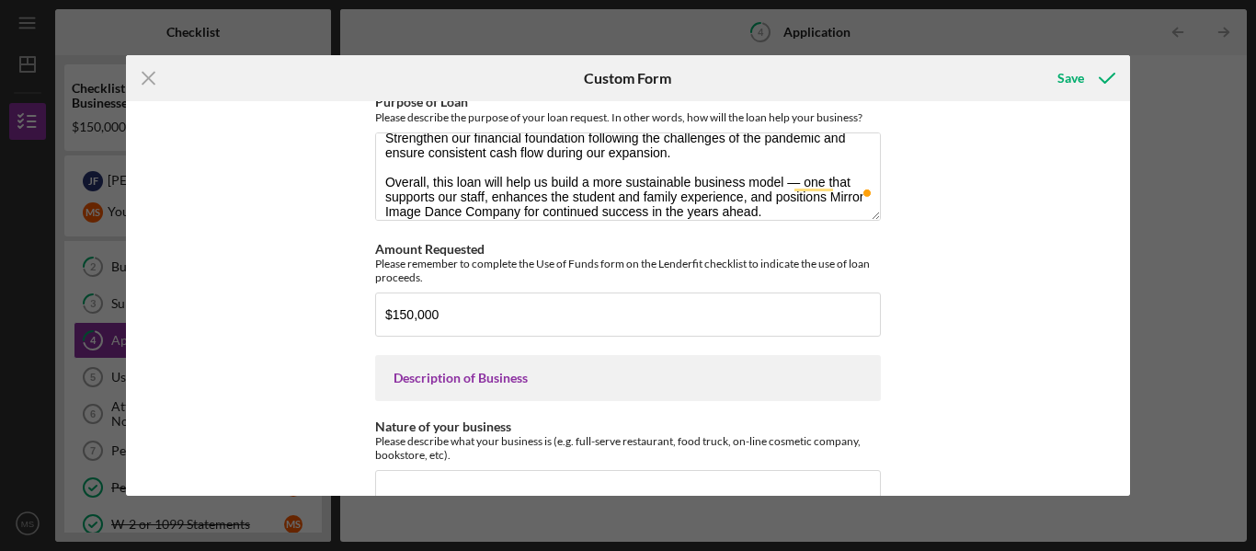
click at [318, 362] on div "[US_STATE] Capital Loan Application Mailing Address Please provide the mailing …" at bounding box center [628, 298] width 1005 height 395
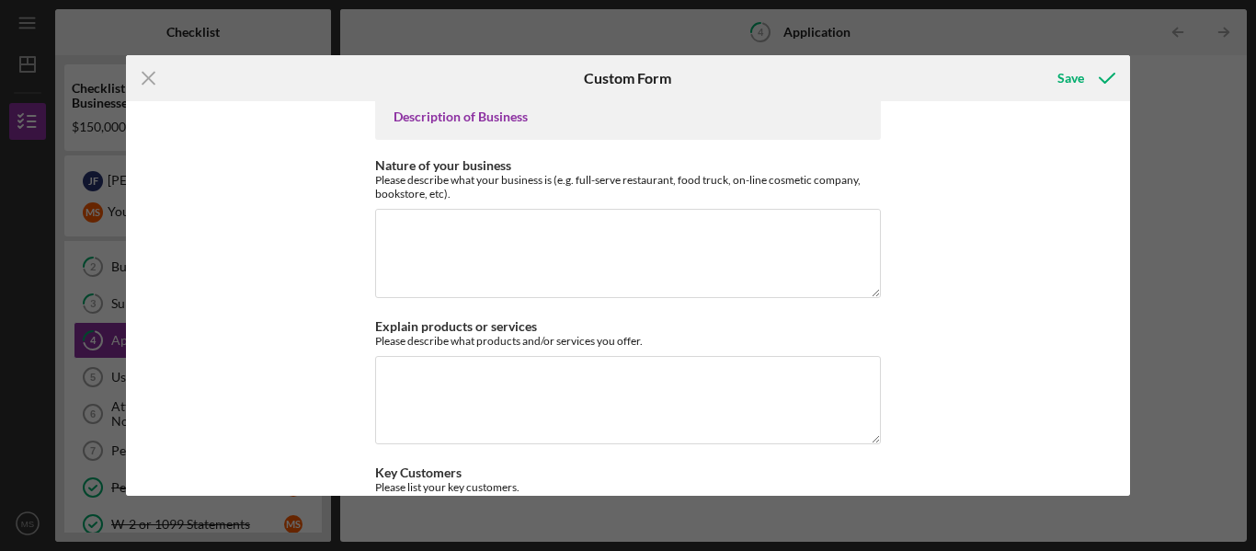
scroll to position [2376, 0]
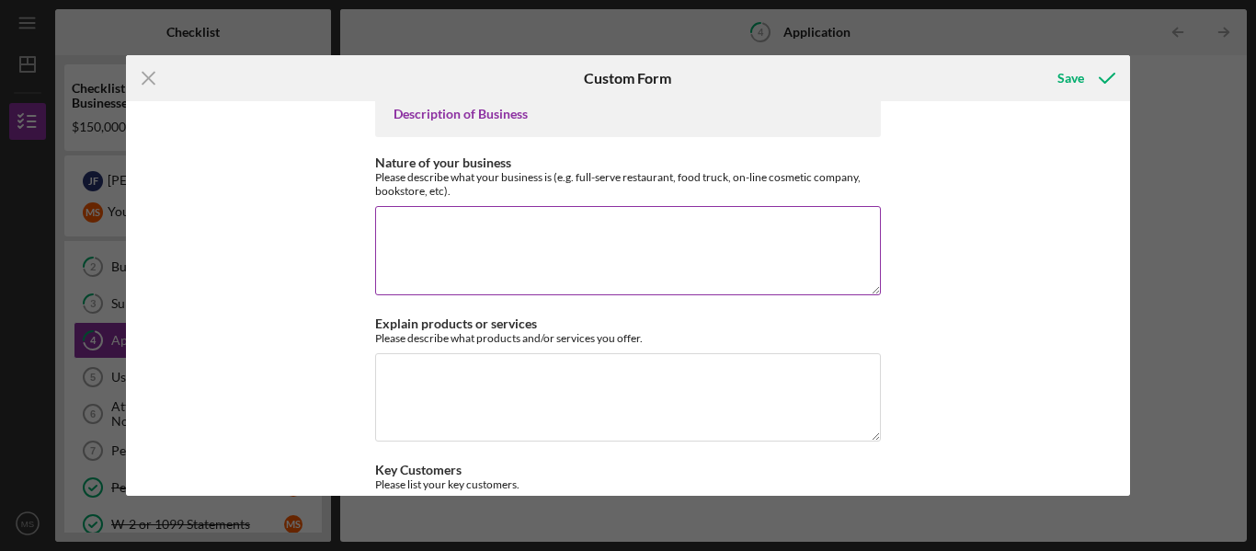
click at [441, 249] on textarea "Nature of your business" at bounding box center [628, 250] width 506 height 88
paste textarea "Mirror Image Dance Company (MIDC) is a women-owned dance studio in [GEOGRAPHIC_…"
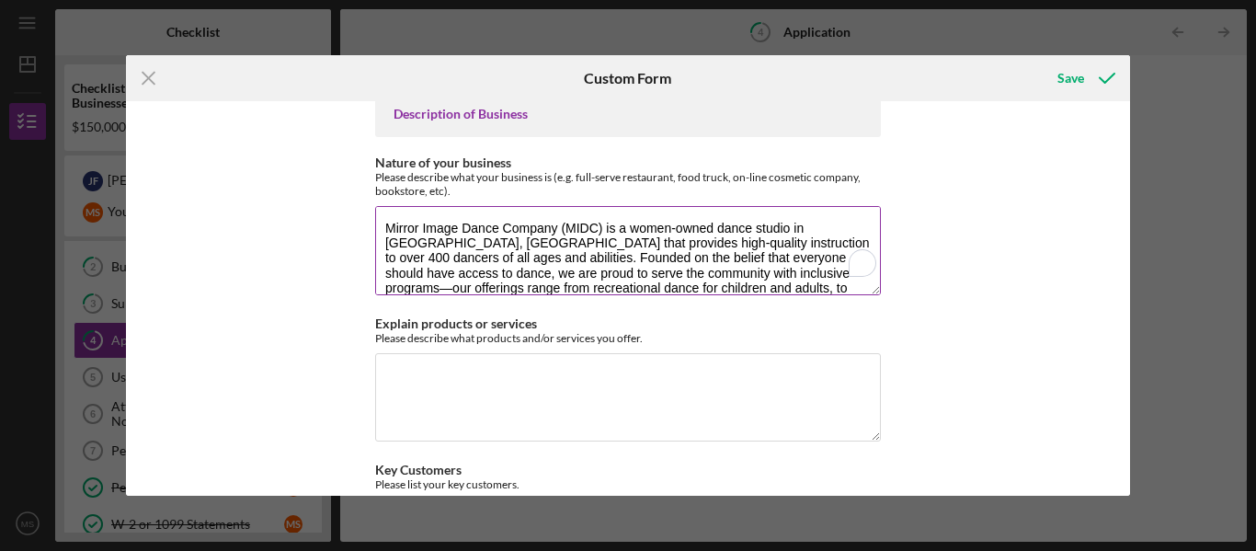
scroll to position [30, 0]
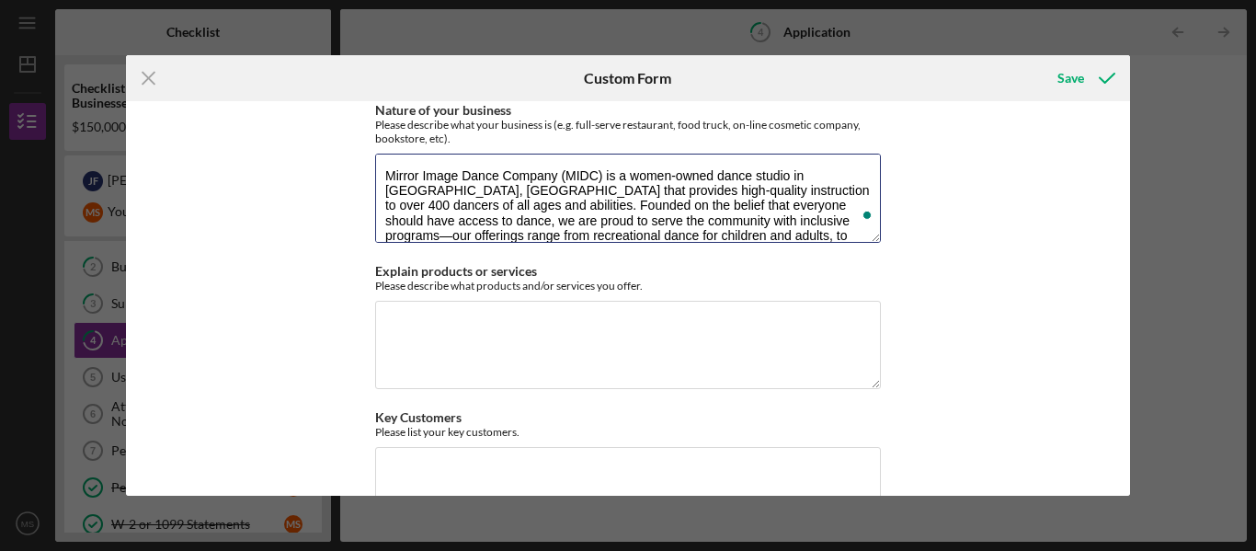
type textarea "Mirror Image Dance Company (MIDC) is a women-owned dance studio in [GEOGRAPHIC_…"
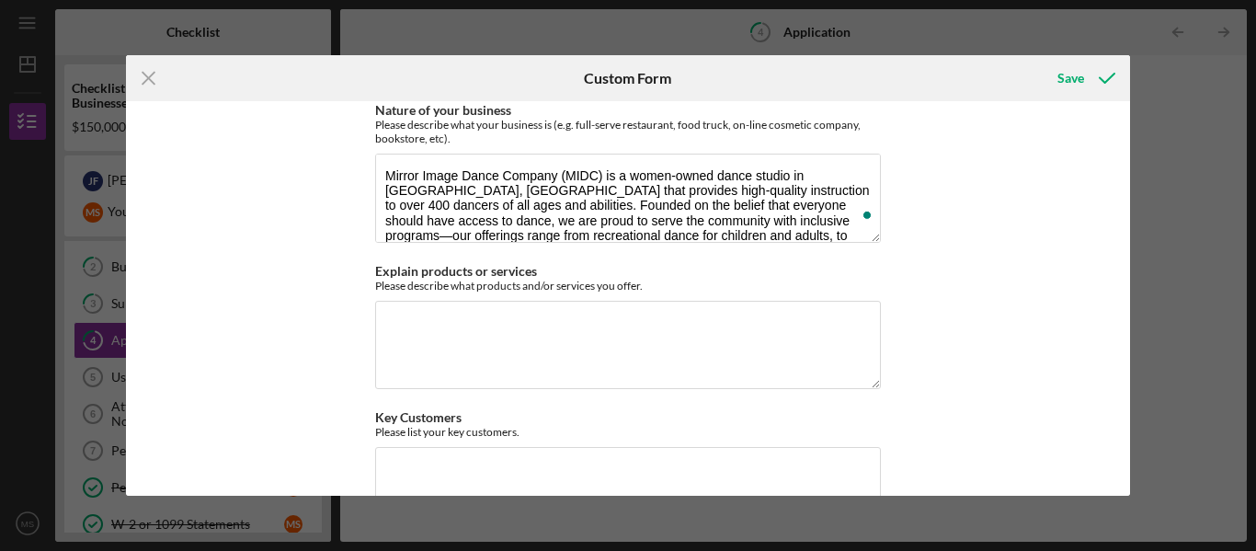
click at [363, 281] on div "[US_STATE] Capital Loan Application Mailing Address Please provide the mailing …" at bounding box center [628, 298] width 1005 height 395
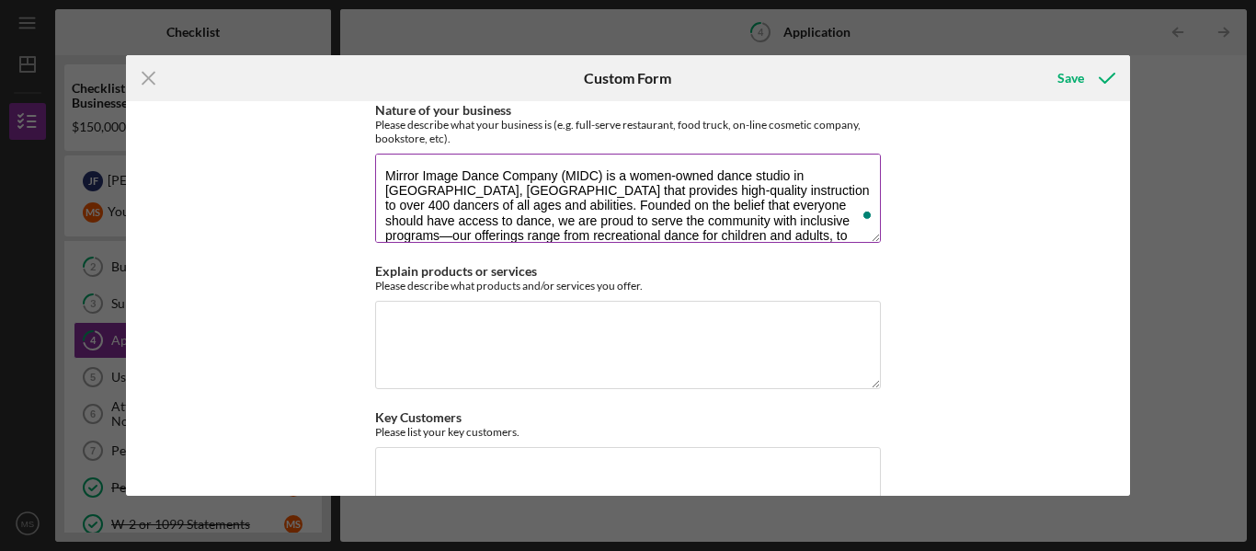
click at [396, 224] on textarea "Mirror Image Dance Company (MIDC) is a women-owned dance studio in [GEOGRAPHIC_…" at bounding box center [628, 198] width 506 height 88
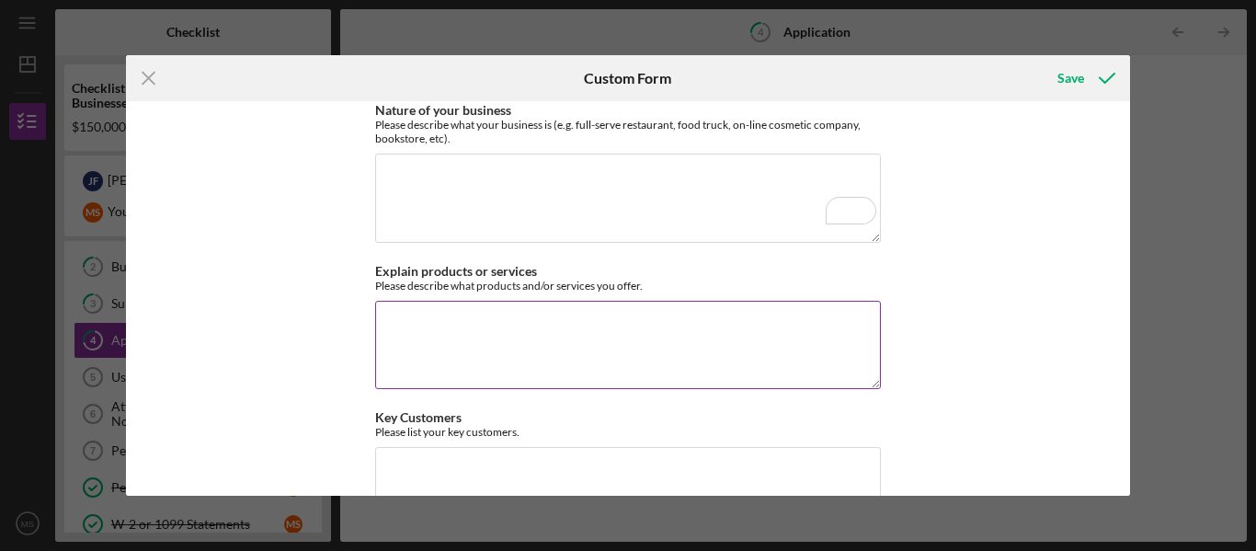
click at [434, 343] on textarea "Explain products or services" at bounding box center [628, 345] width 506 height 88
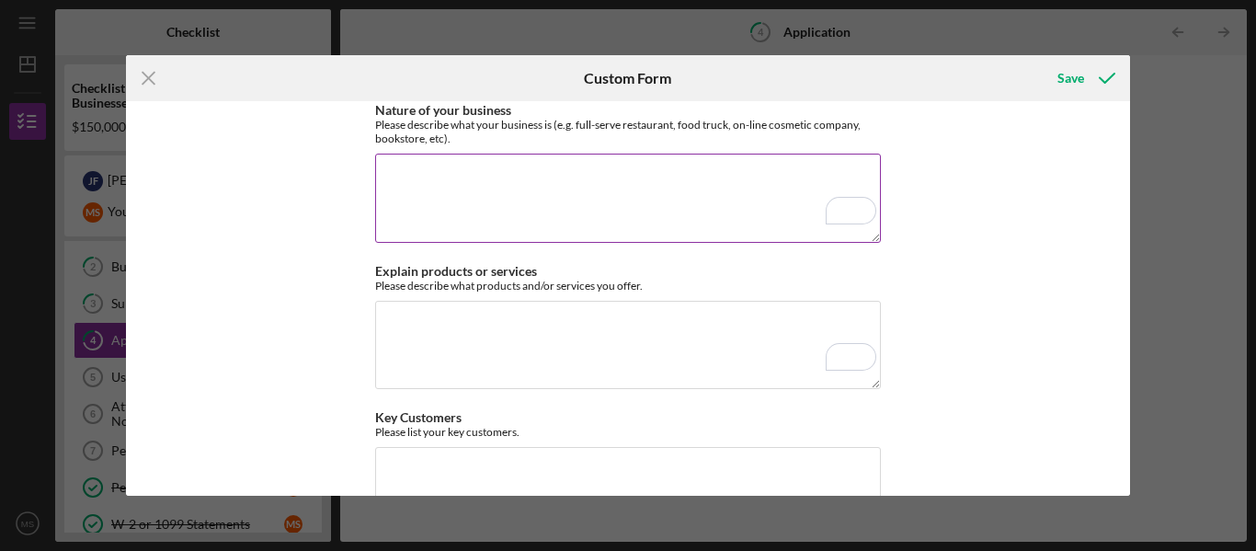
click at [427, 209] on textarea "Nature of your business" at bounding box center [628, 198] width 506 height 88
paste textarea "Mirror Image Dance Company (MIDC) is a women-owned dance studio in [GEOGRAPHIC_…"
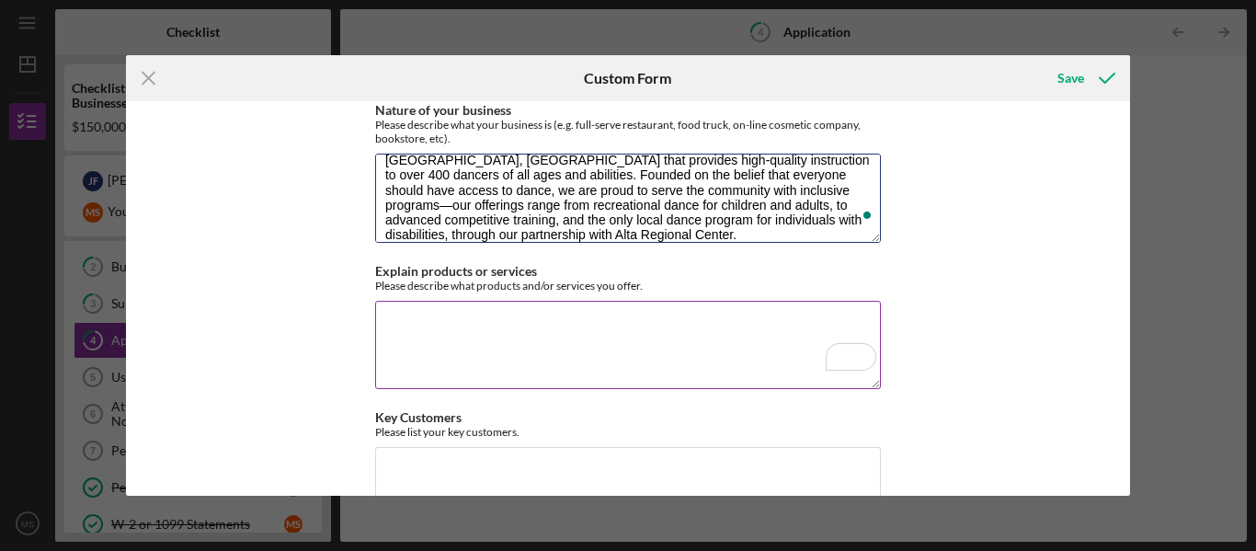
type textarea "Mirror Image Dance Company (MIDC) is a women-owned dance studio in [GEOGRAPHIC_…"
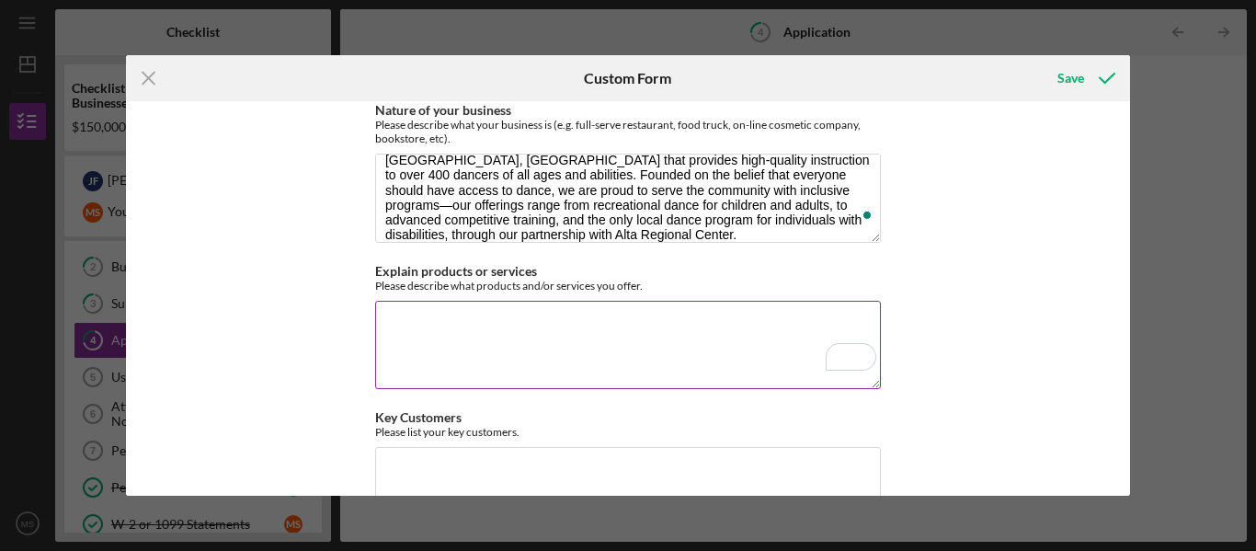
click at [467, 339] on textarea "Explain products or services" at bounding box center [628, 345] width 506 height 88
drag, startPoint x: 375, startPoint y: 301, endPoint x: 592, endPoint y: 295, distance: 217.1
click at [592, 292] on div "Please describe what products and/or services you offer." at bounding box center [628, 286] width 506 height 14
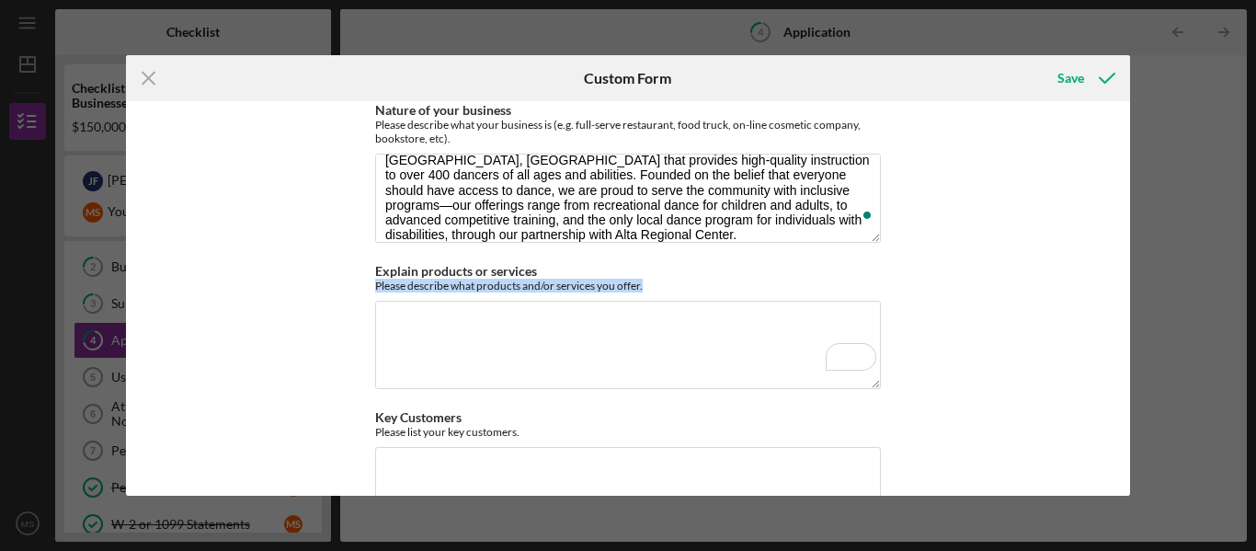
drag, startPoint x: 646, startPoint y: 301, endPoint x: 359, endPoint y: 299, distance: 287.0
click at [359, 299] on div "[US_STATE] Capital Loan Application Mailing Address Please provide the mailing …" at bounding box center [628, 298] width 1005 height 395
copy div "Please describe what products and/or services you offer."
click at [439, 367] on textarea "Explain products or services" at bounding box center [628, 345] width 506 height 88
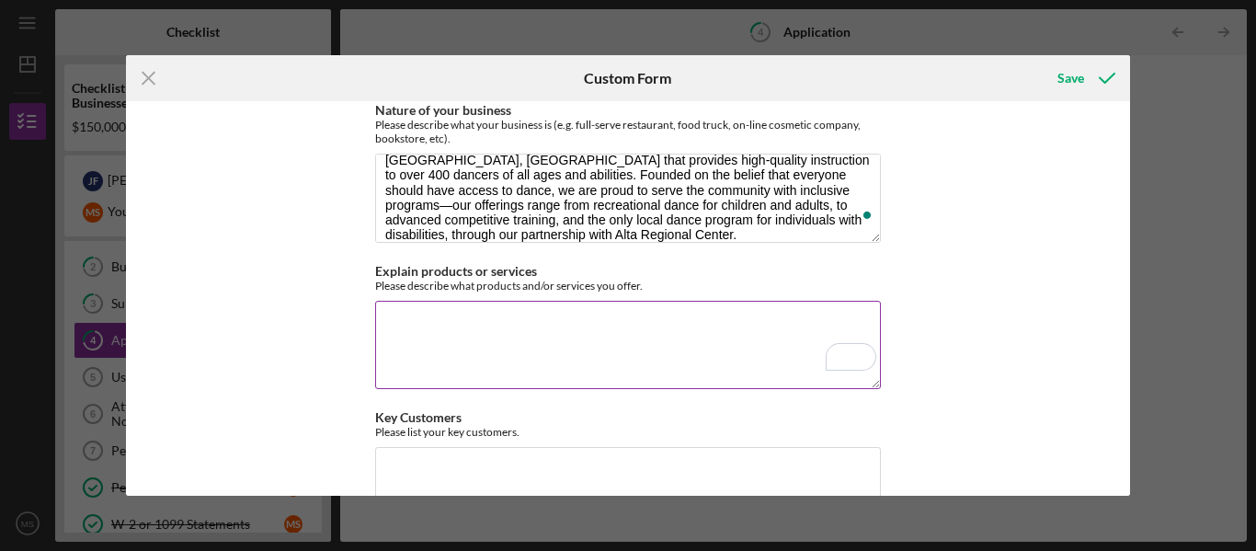
paste textarea "Mirror Image Dance Company offers high-quality dance education and performance …"
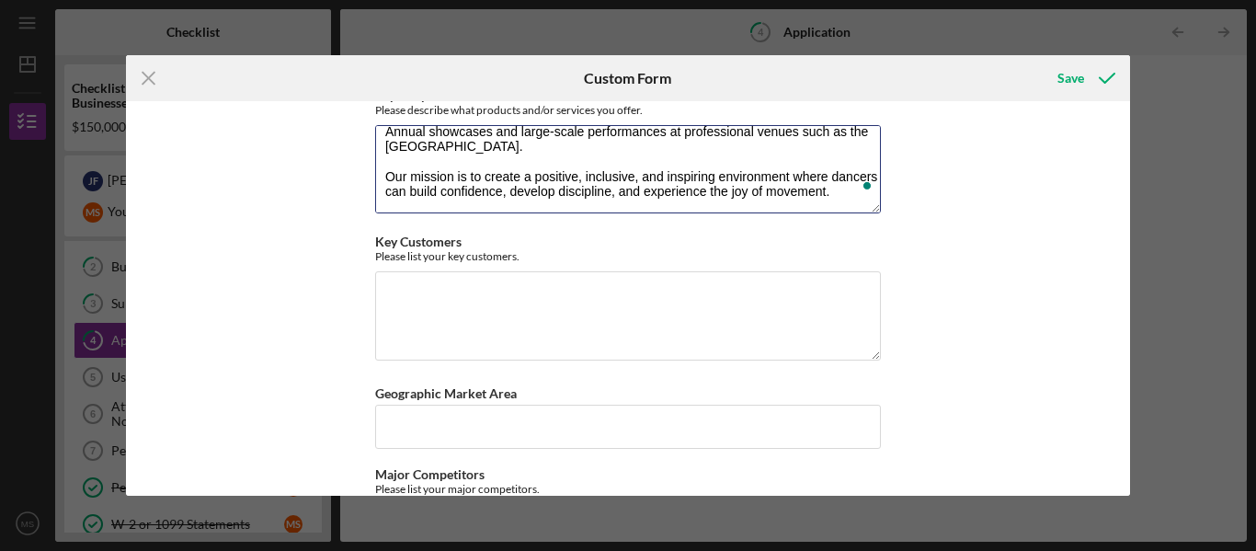
scroll to position [2654, 0]
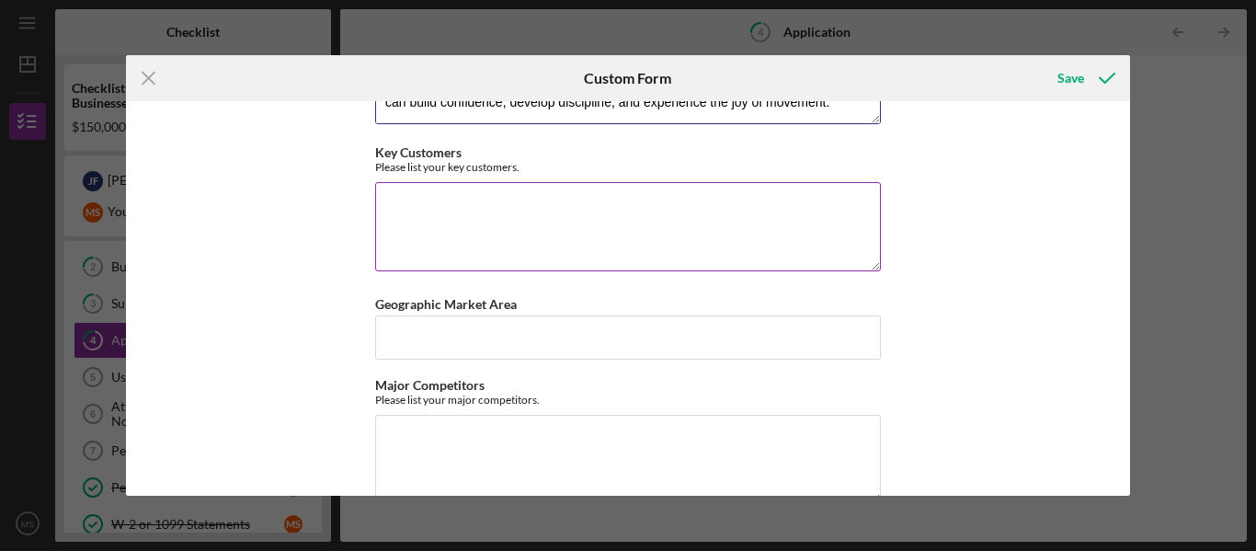
type textarea "Mirror Image Dance Company offers high-quality dance education and performance …"
click at [412, 237] on textarea "Key Customers" at bounding box center [628, 226] width 506 height 88
paste textarea "Our key customers are families and individuals in the [GEOGRAPHIC_DATA], [GEOGR…"
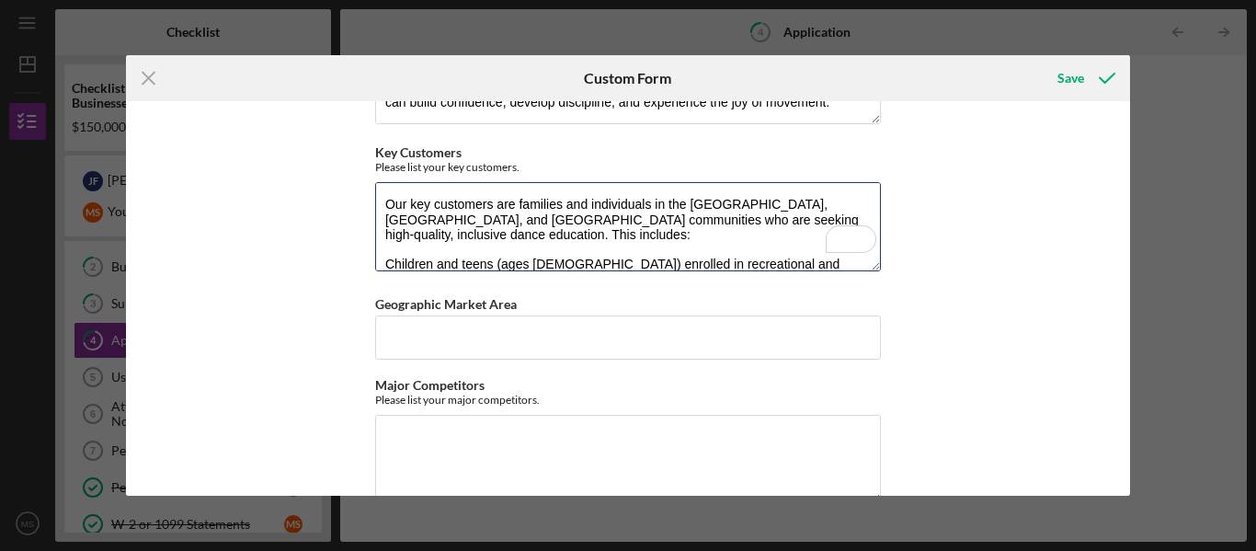
scroll to position [193, 0]
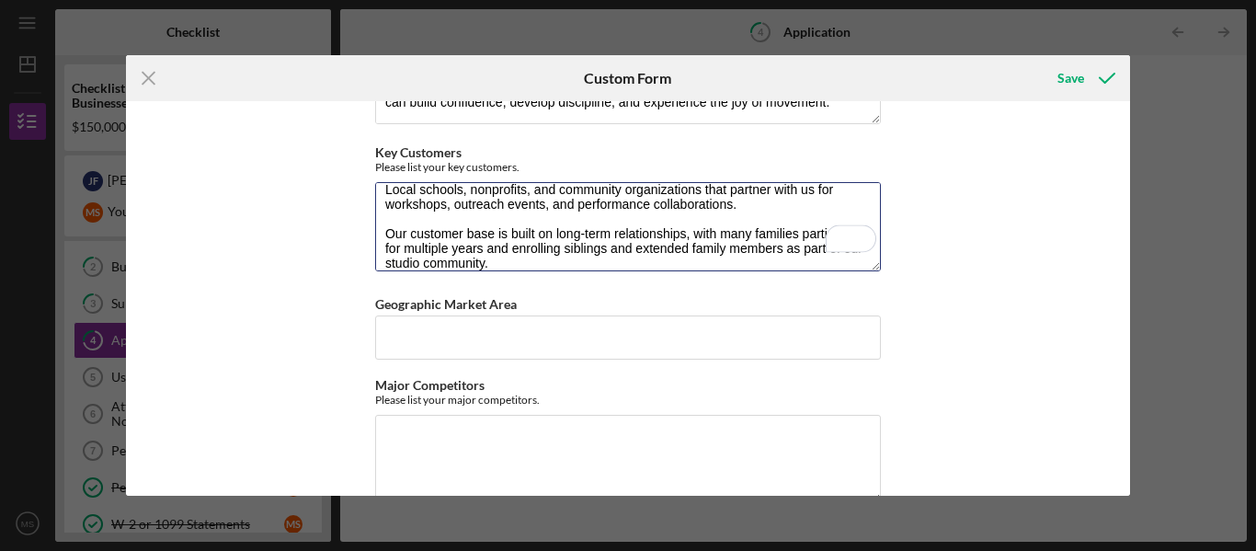
type textarea "Our key customers are families and individuals in the [GEOGRAPHIC_DATA], [GEOGR…"
click at [346, 264] on div "[US_STATE] Capital Loan Application Mailing Address Please provide the mailing …" at bounding box center [628, 298] width 1005 height 395
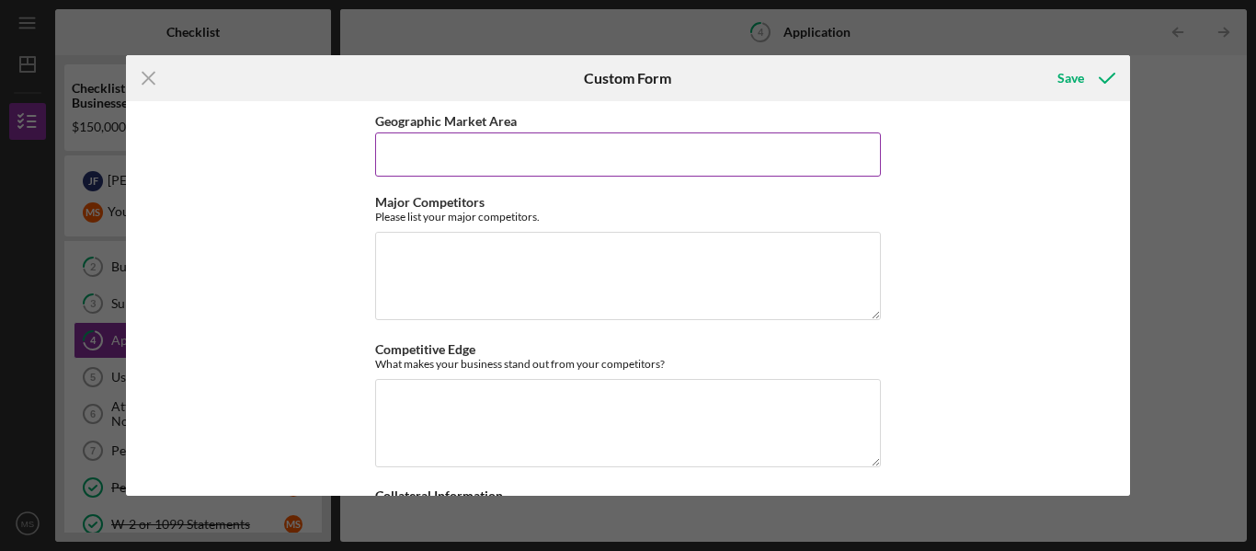
click at [426, 174] on input "Geographic Market Area" at bounding box center [628, 154] width 506 height 44
paste input "Mirror Image Dance Company primarily serves the [GEOGRAPHIC_DATA] and [GEOGRAPH…"
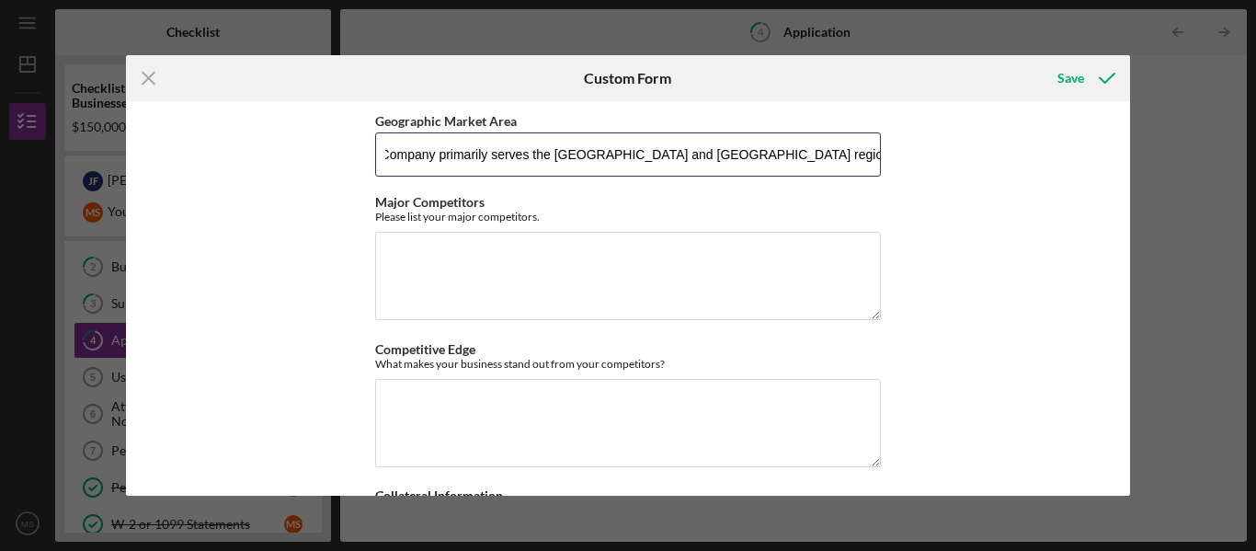
type input "Mirror Image Dance Company primarily serves the [GEOGRAPHIC_DATA] and [GEOGRAPH…"
click at [331, 251] on div "[US_STATE] Capital Loan Application Mailing Address Please provide the mailing …" at bounding box center [628, 298] width 1005 height 395
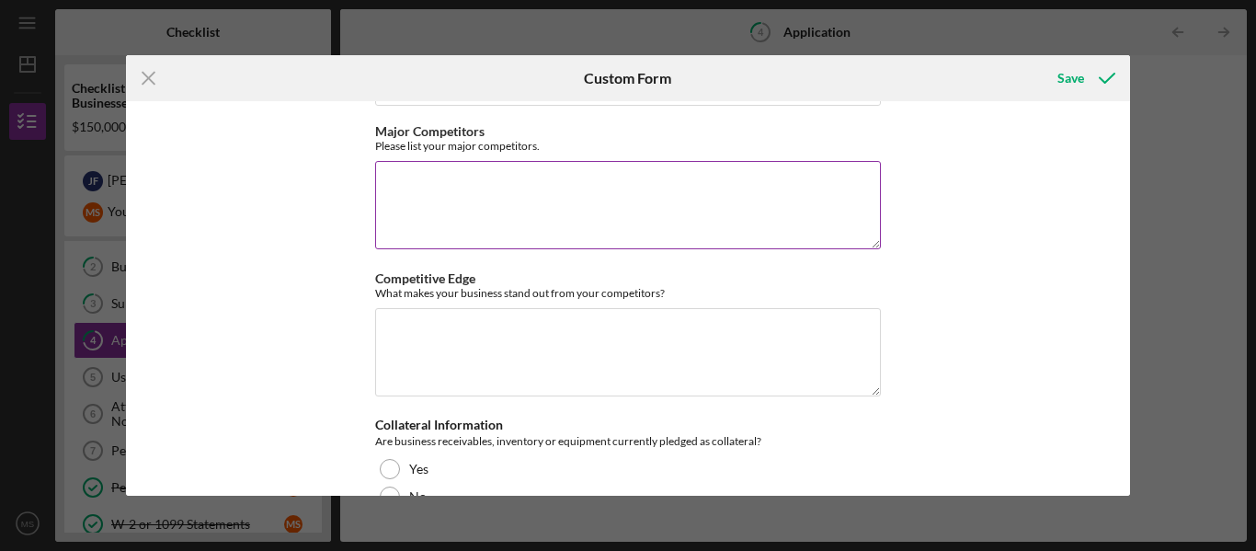
click at [431, 213] on textarea "Major Competitors" at bounding box center [628, 205] width 506 height 88
paste textarea "Mirror Image Dance Company operates in a competitive regional market that inclu…"
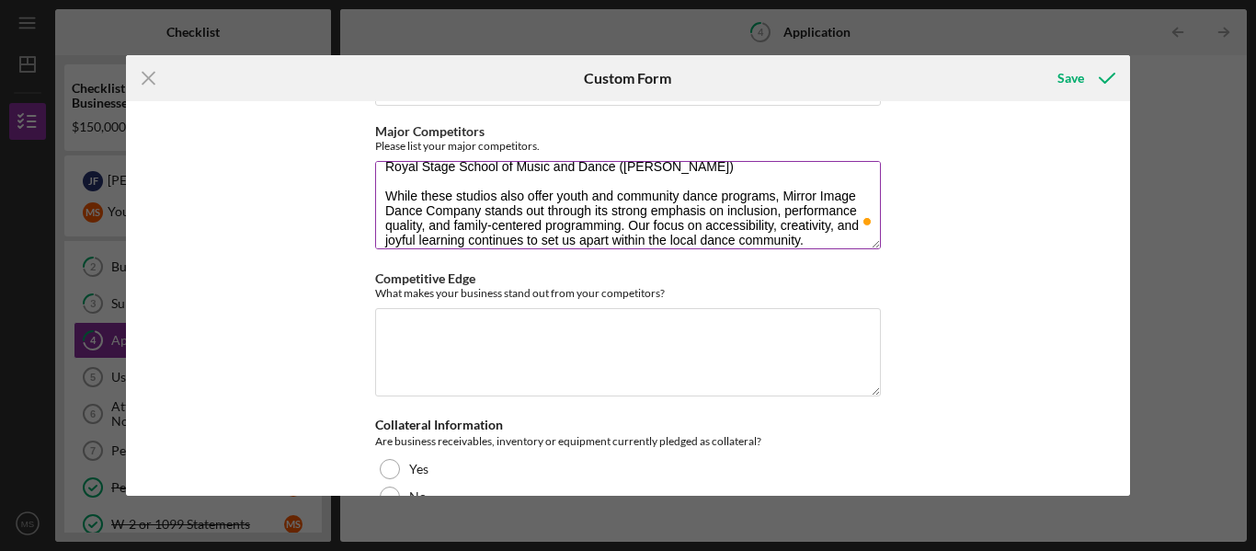
scroll to position [76, 0]
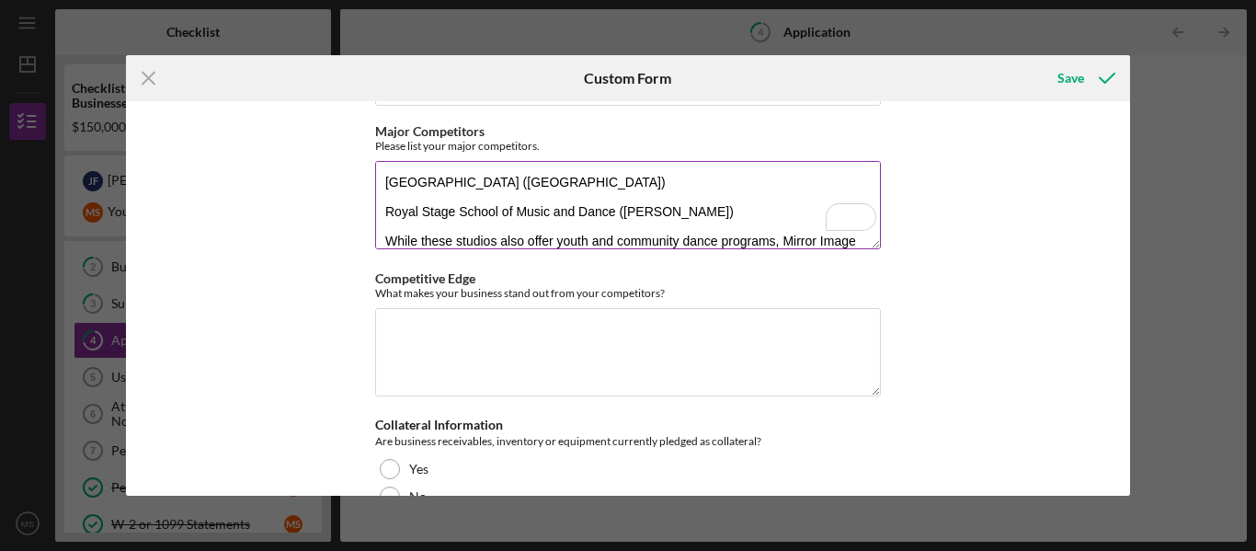
drag, startPoint x: 675, startPoint y: 223, endPoint x: 379, endPoint y: 223, distance: 296.2
click at [379, 223] on textarea "Mirror Image Dance Company operates in a competitive regional market that inclu…" at bounding box center [628, 205] width 506 height 88
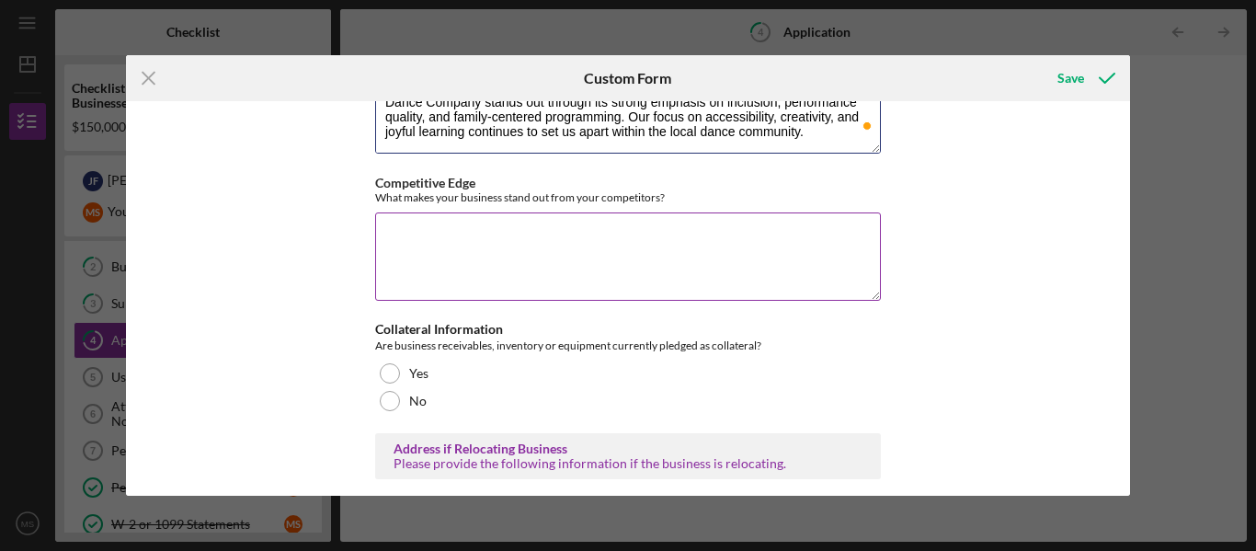
type textarea "Mirror Image Dance Company operates in a competitive regional market that inclu…"
click at [498, 242] on textarea "Competitive Edge" at bounding box center [628, 256] width 506 height 88
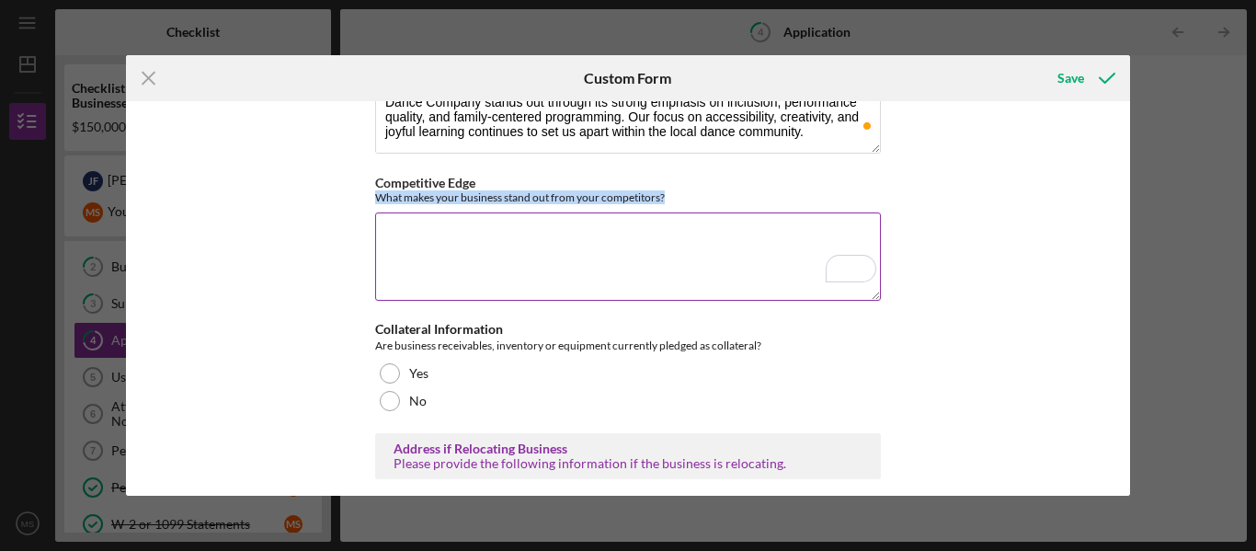
drag, startPoint x: 376, startPoint y: 209, endPoint x: 677, endPoint y: 213, distance: 300.8
click at [677, 204] on div "What makes your business stand out from your competitors?" at bounding box center [628, 197] width 506 height 14
copy div "What makes your business stand out from your competitors?"
click at [417, 249] on textarea "Competitive Edge" at bounding box center [628, 256] width 506 height 88
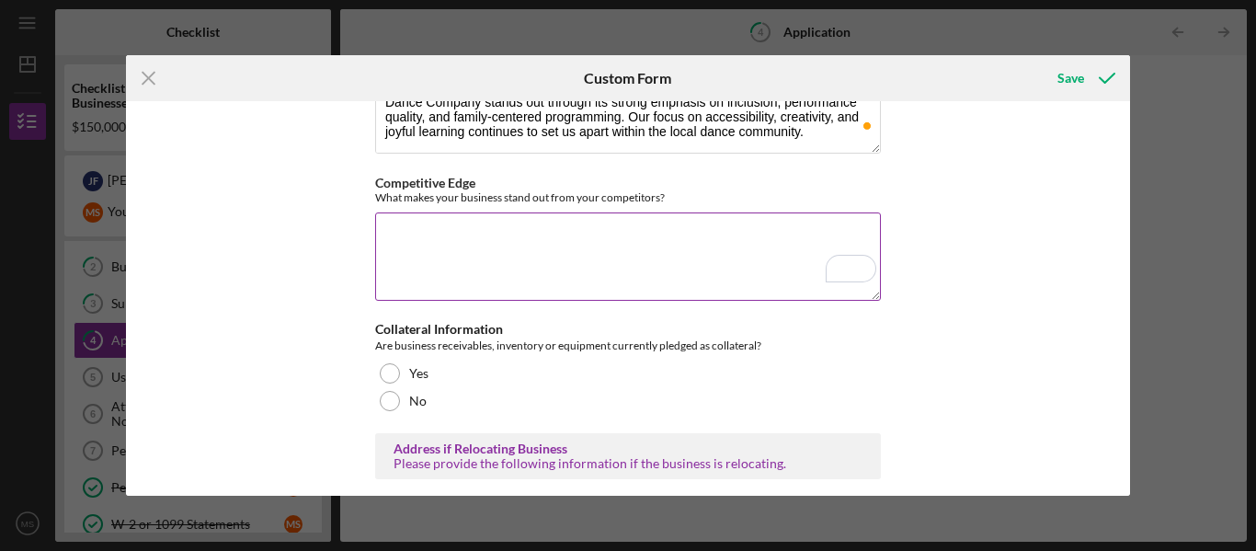
paste textarea "Mirror Image Dance Company stands out for its inclusive and community-centered …"
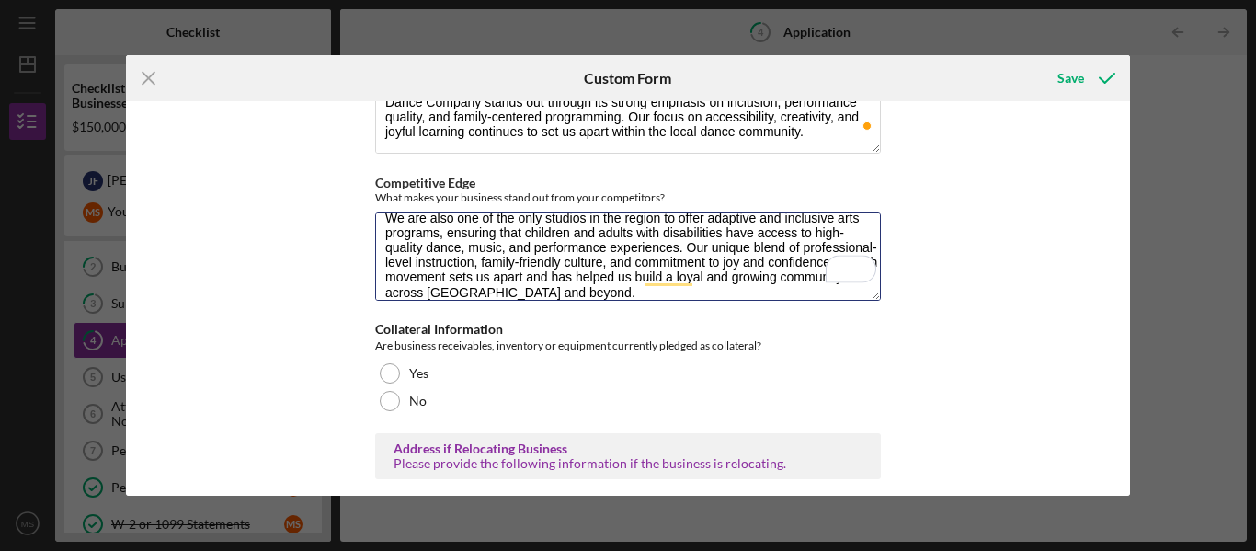
type textarea "Mirror Image Dance Company stands out for its inclusive and community-centered …"
click at [308, 298] on div "[US_STATE] Capital Loan Application Mailing Address Please provide the mailing …" at bounding box center [628, 298] width 1005 height 395
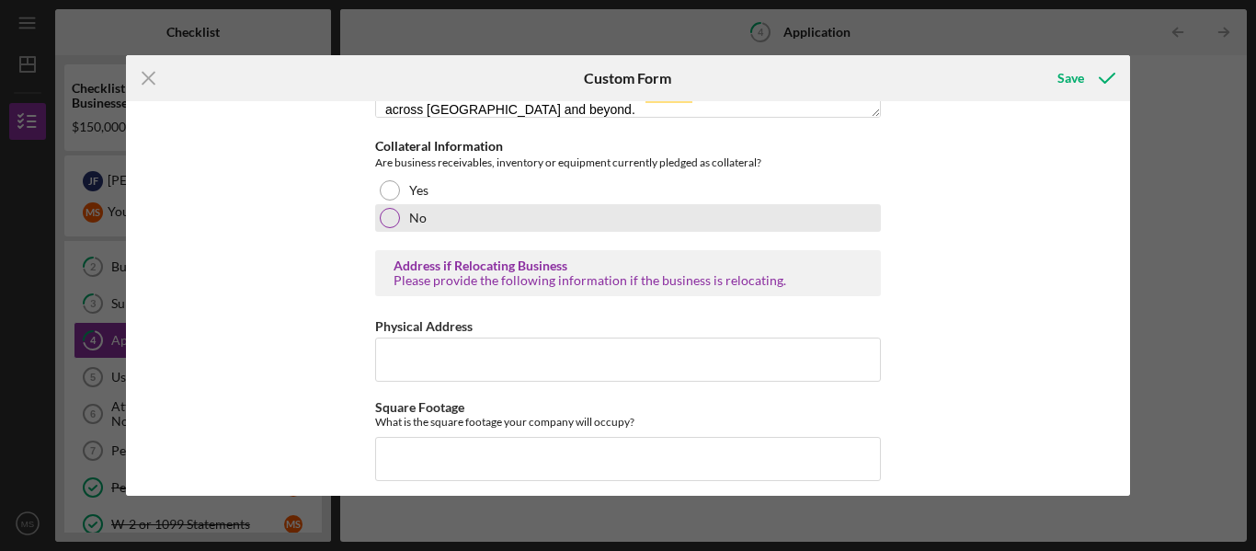
click at [382, 228] on div at bounding box center [390, 218] width 20 height 20
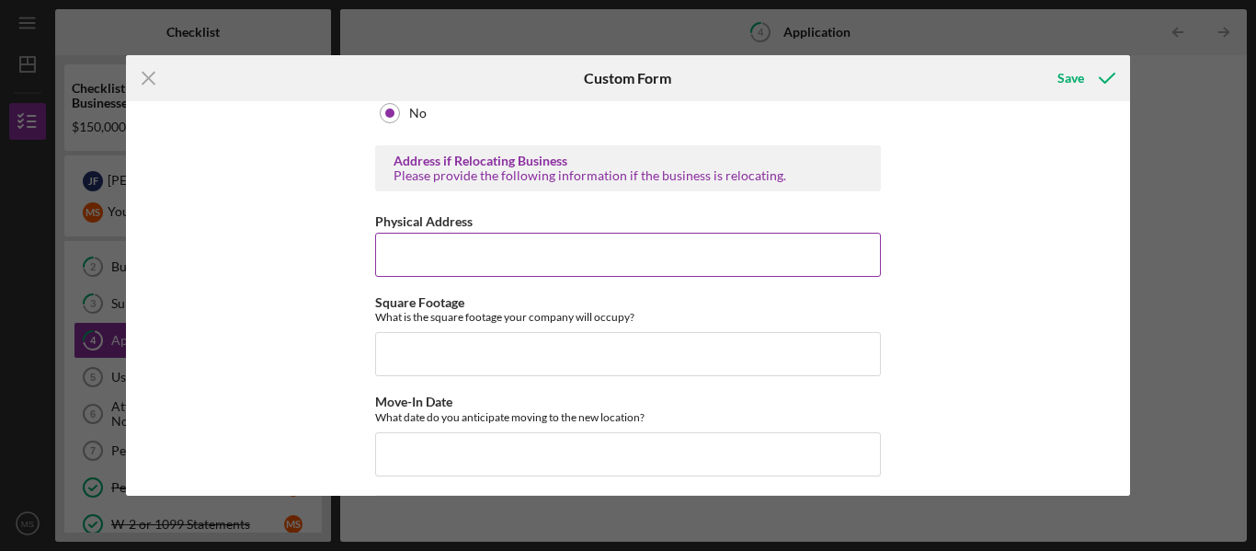
click at [382, 269] on input "Physical Address" at bounding box center [628, 255] width 506 height 44
type input "2121 2nd. St."
type input "Mirror Image Dance Company"
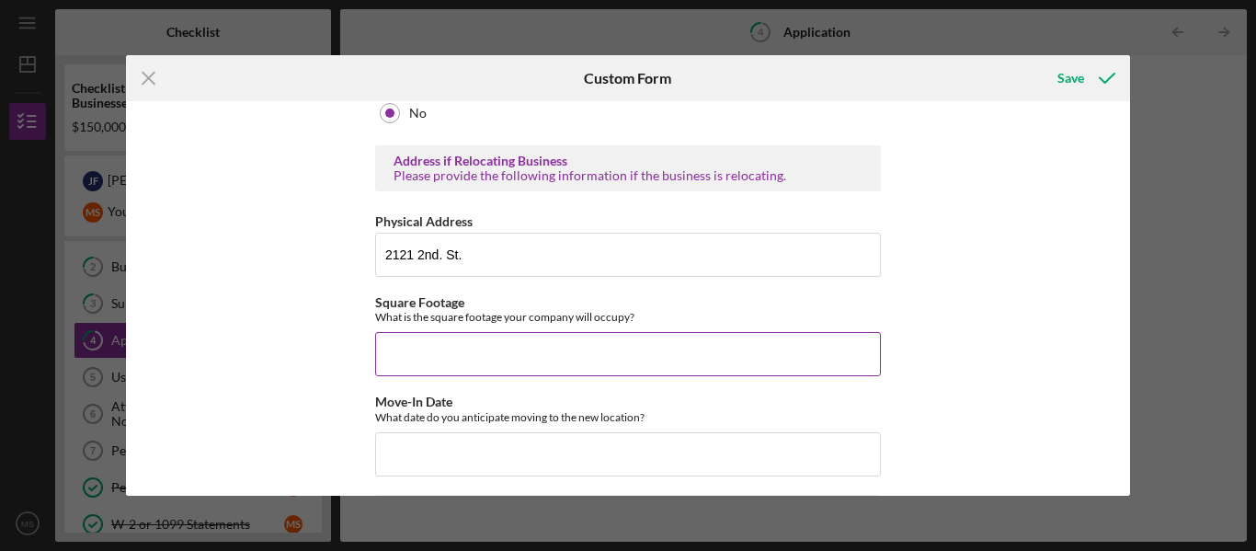
click at [511, 365] on input "Square Footage" at bounding box center [628, 354] width 506 height 44
type input "9,300"
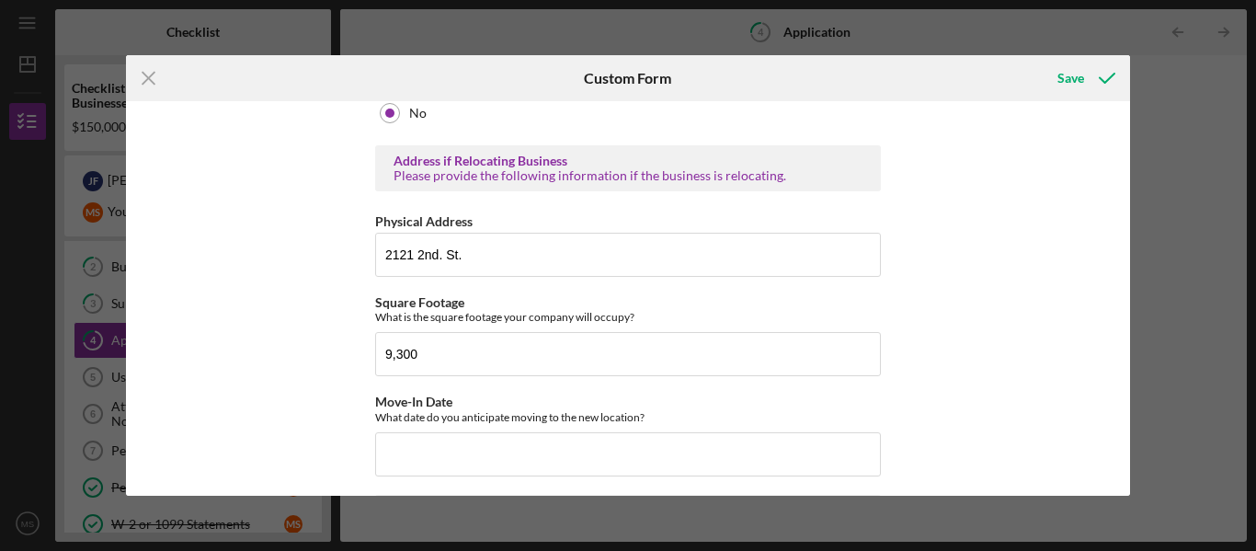
click at [314, 415] on div "[US_STATE] Capital Loan Application Mailing Address Please provide the mailing …" at bounding box center [628, 298] width 1005 height 395
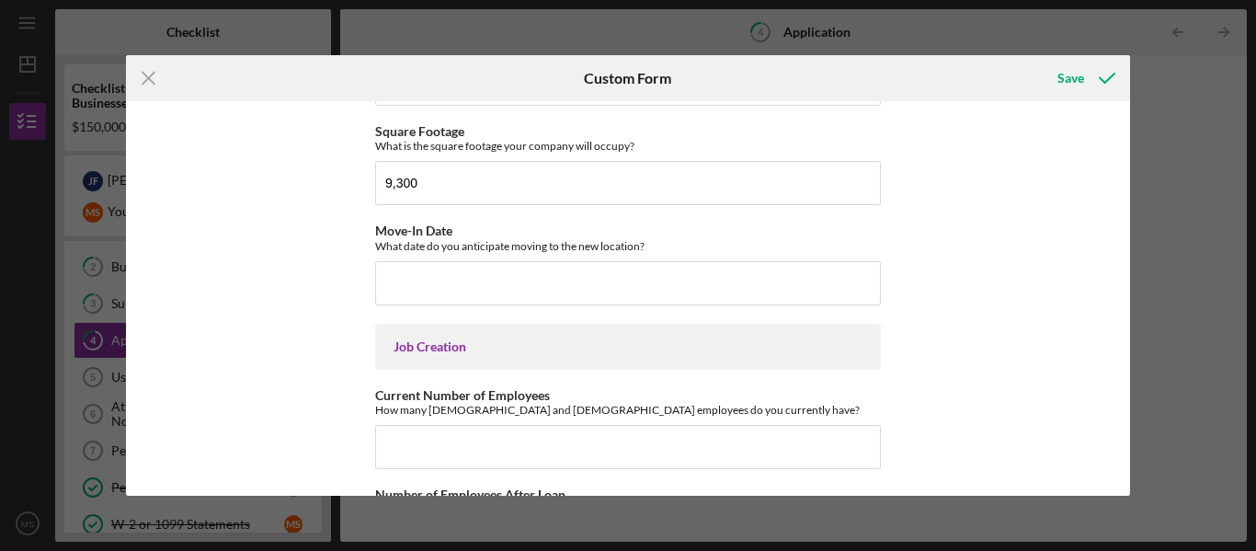
scroll to position [3529, 0]
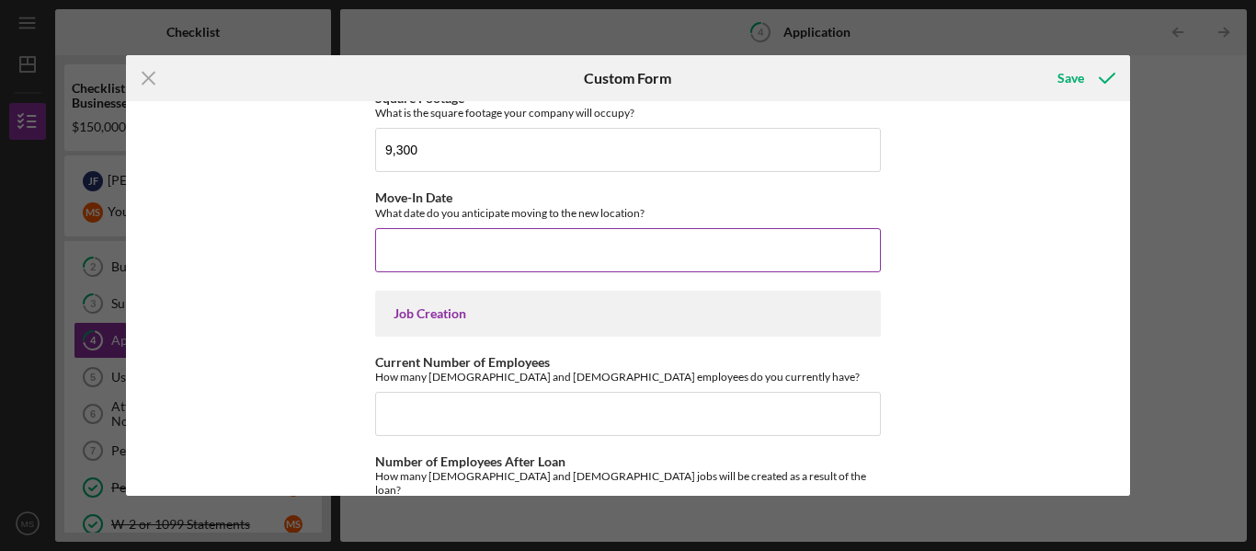
click at [408, 272] on input "Move-In Date" at bounding box center [628, 250] width 506 height 44
type input "02/2023"
click at [361, 288] on div "[US_STATE] Capital Loan Application Mailing Address Please provide the mailing …" at bounding box center [628, 298] width 1005 height 395
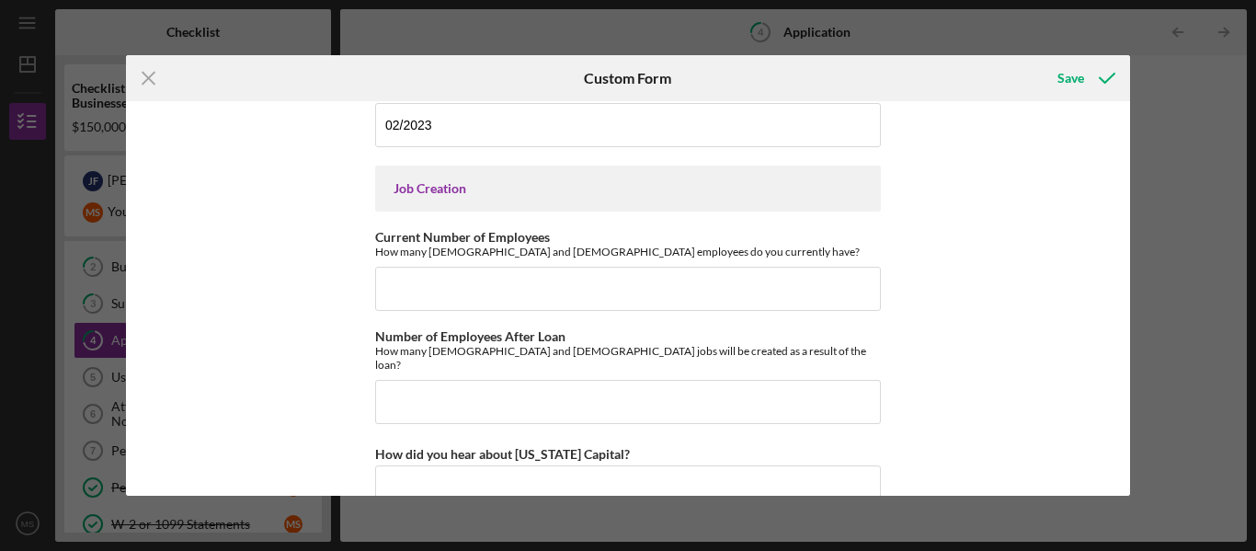
scroll to position [3660, 0]
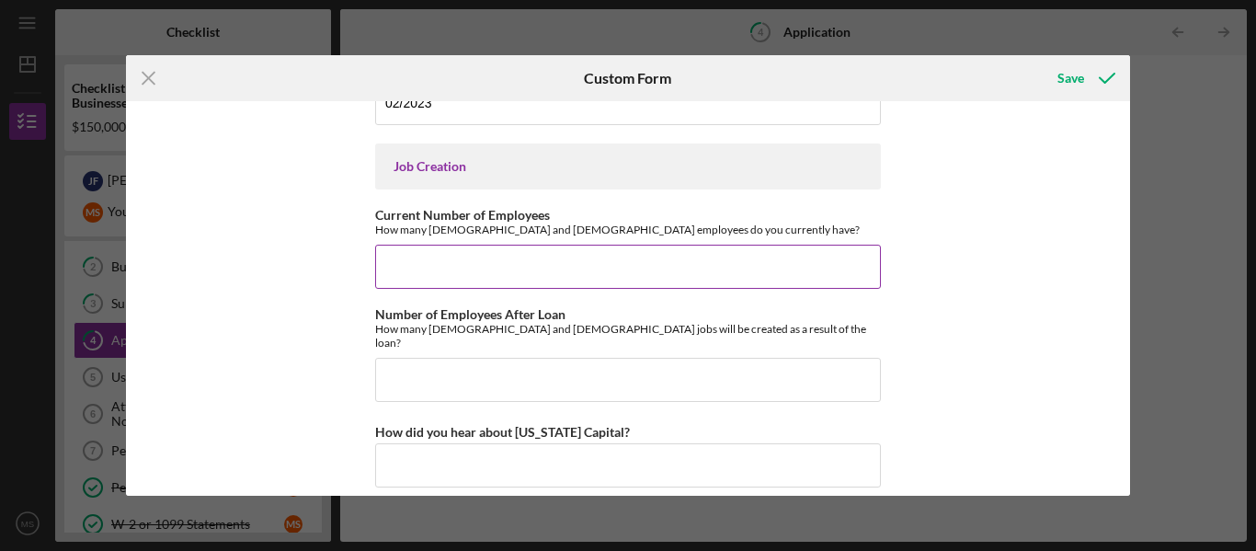
click at [391, 279] on input "Current Number of Employees" at bounding box center [628, 267] width 506 height 44
click at [356, 302] on div "[US_STATE] Capital Loan Application Mailing Address Please provide the mailing …" at bounding box center [628, 298] width 1005 height 395
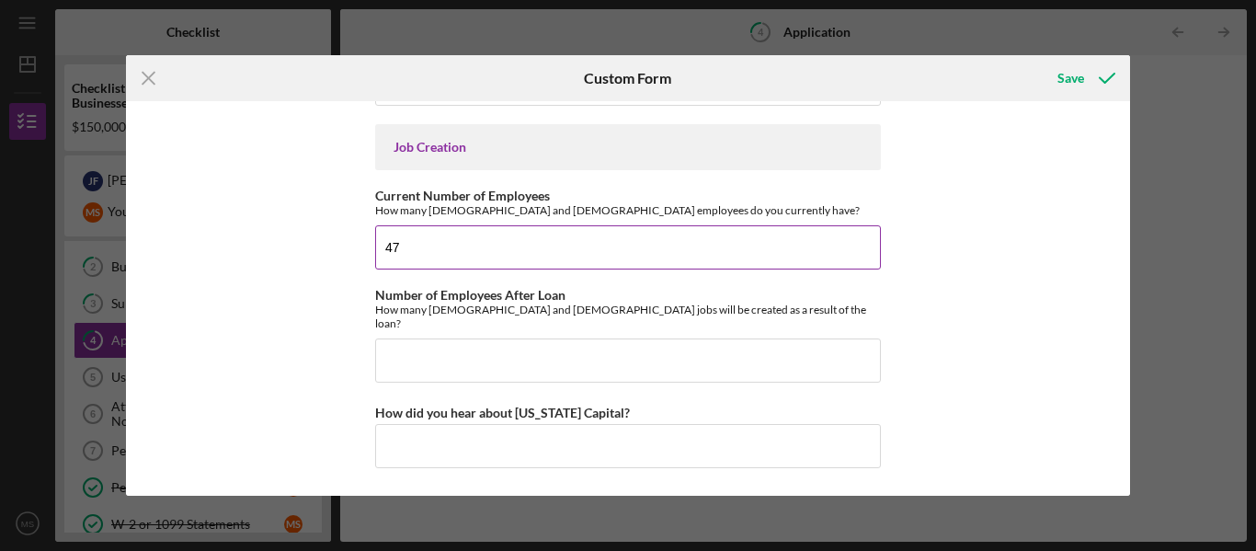
drag, startPoint x: 415, startPoint y: 264, endPoint x: 372, endPoint y: 265, distance: 42.3
click at [375, 265] on input "47" at bounding box center [628, 247] width 506 height 44
drag, startPoint x: 533, startPoint y: 269, endPoint x: 382, endPoint y: 272, distance: 151.8
click at [382, 269] on input "3 full time, 45 part time" at bounding box center [628, 247] width 506 height 44
type input "3 full time, 45 part time"
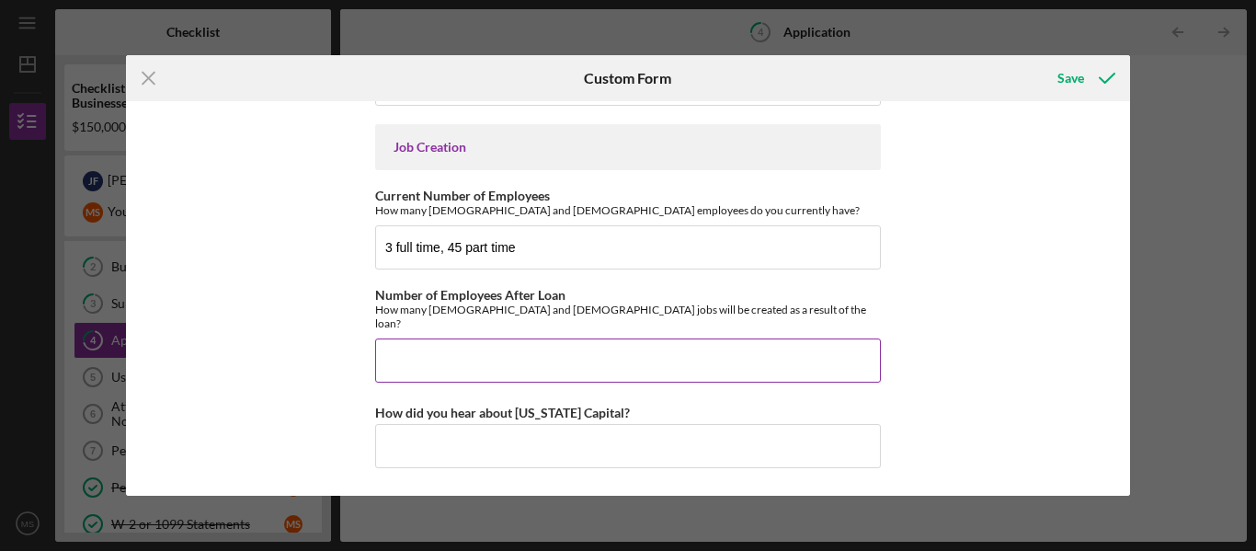
click at [405, 357] on input "Number of Employees After Loan" at bounding box center [628, 360] width 506 height 44
paste input "3 full time, 45 part time"
click at [457, 361] on input "3 full time, 45 part time" at bounding box center [628, 360] width 506 height 44
type input "3 full time, 49 part time"
click at [305, 382] on div "[US_STATE] Capital Loan Application Mailing Address Please provide the mailing …" at bounding box center [628, 298] width 1005 height 395
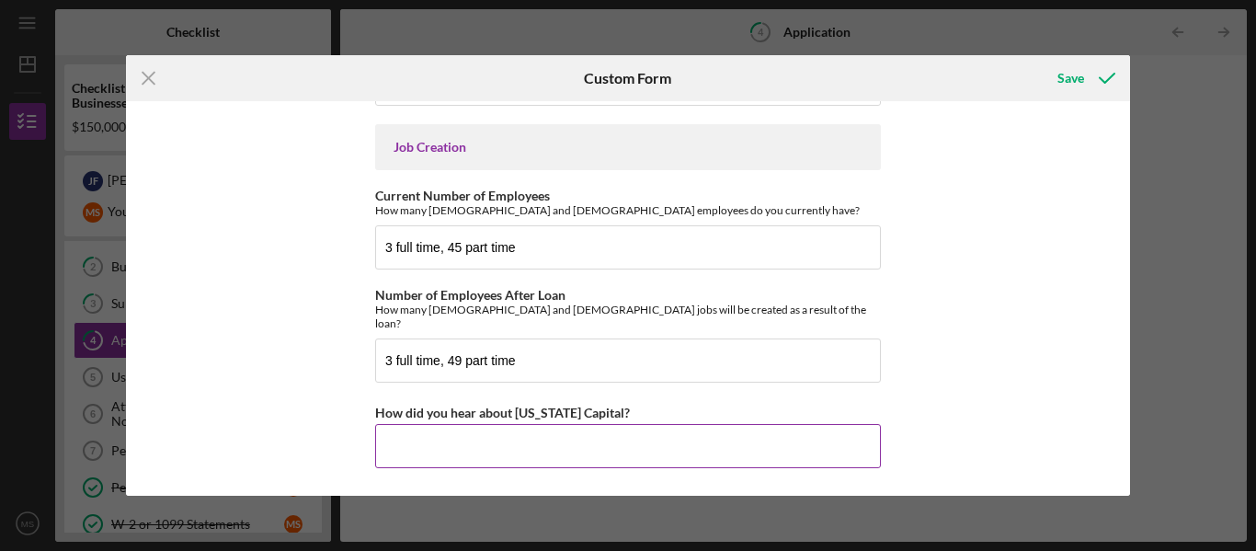
click at [410, 441] on input "How did you hear about [US_STATE] Capital?" at bounding box center [628, 446] width 506 height 44
type input "Bank of America, Kib Rosas"
click at [425, 401] on div "How did you hear about [US_STATE] Capital?" at bounding box center [628, 412] width 506 height 23
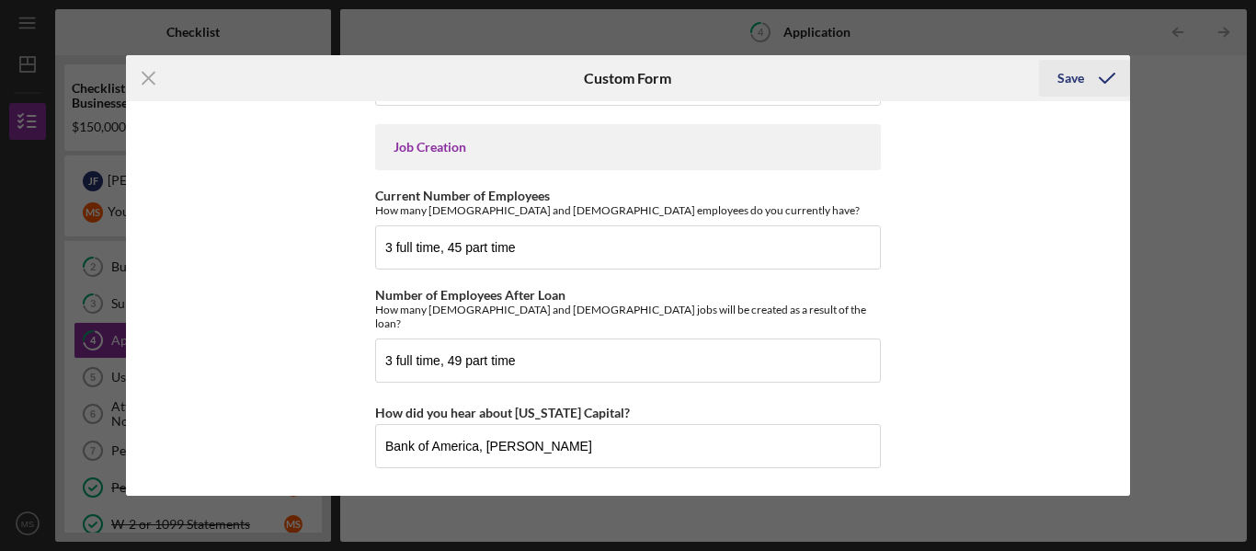
click at [1074, 86] on div "Save" at bounding box center [1071, 78] width 27 height 37
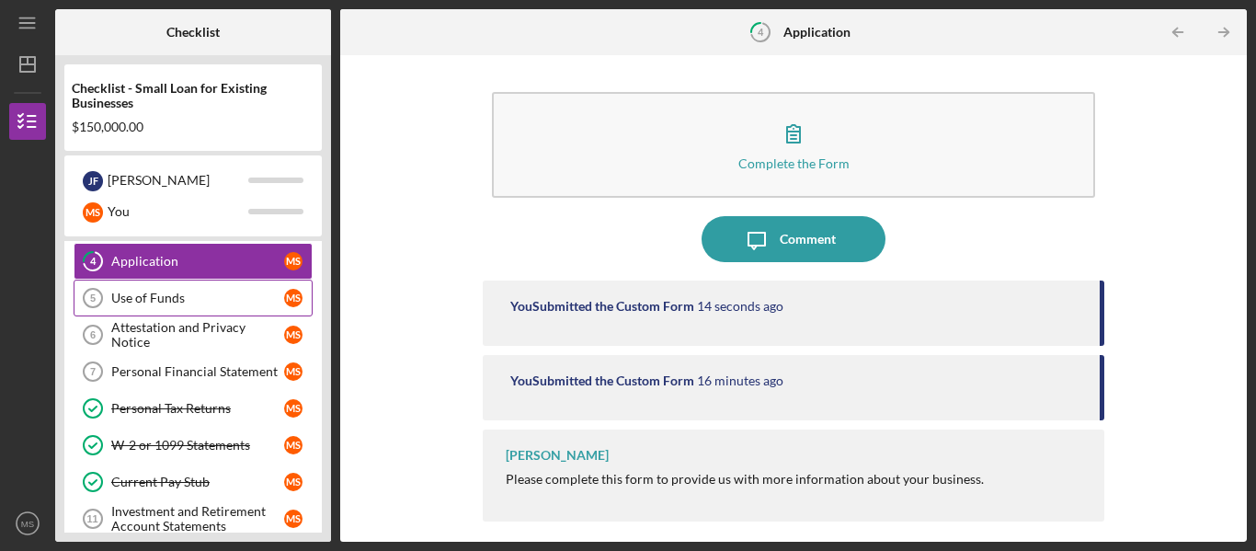
scroll to position [152, 0]
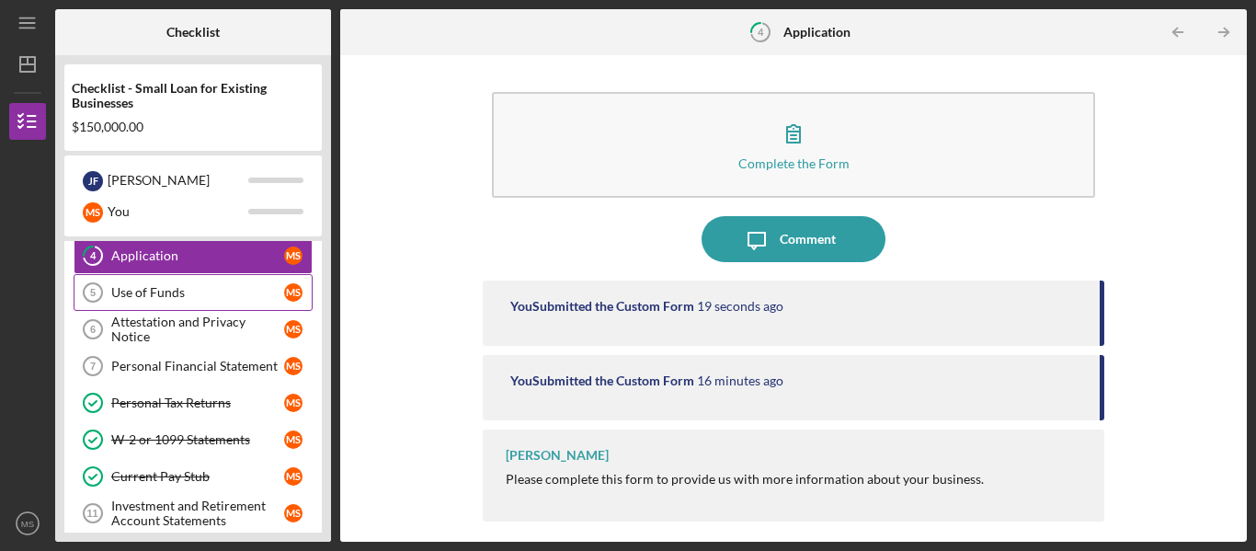
click at [151, 295] on div "Use of Funds" at bounding box center [197, 292] width 173 height 15
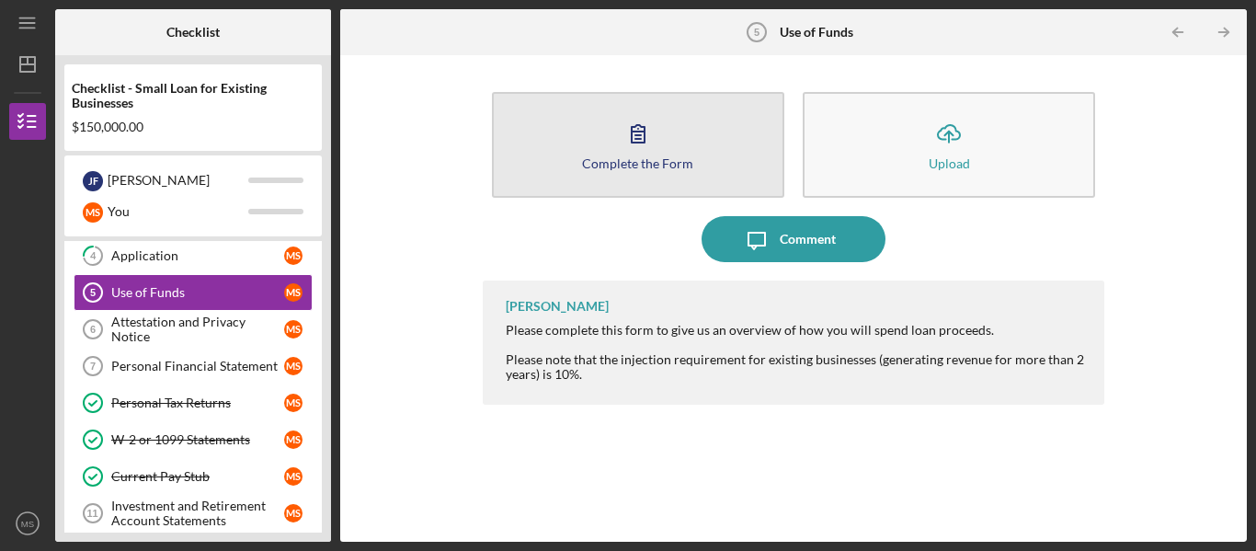
click at [560, 147] on button "Complete the Form Form" at bounding box center [638, 145] width 292 height 106
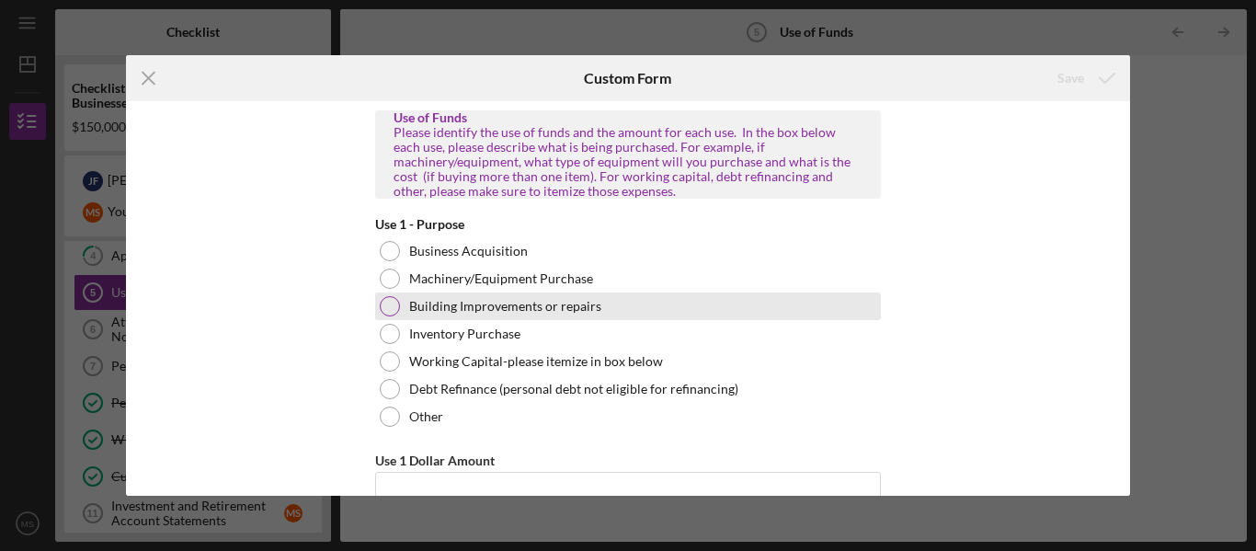
click at [576, 303] on label "Building Improvements or repairs" at bounding box center [505, 306] width 192 height 15
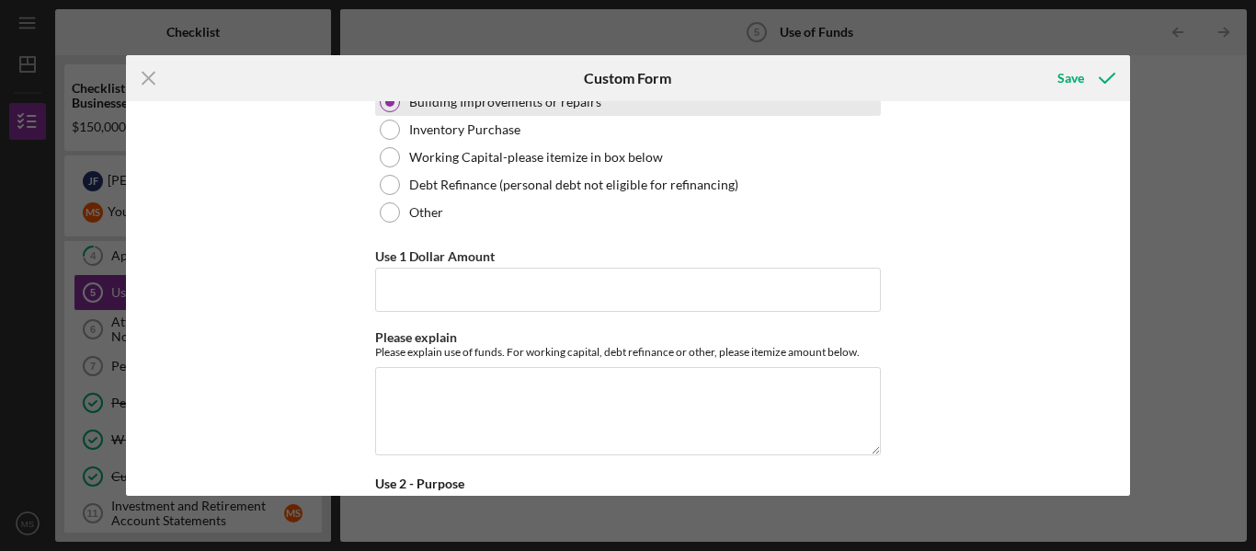
scroll to position [206, 0]
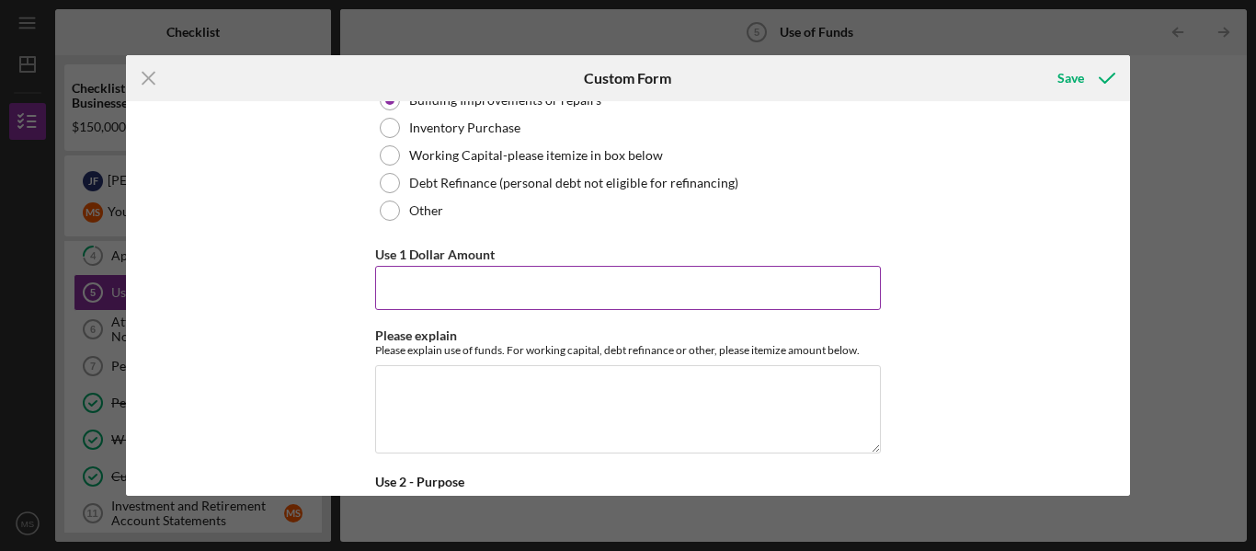
click at [548, 292] on input "Use 1 Dollar Amount" at bounding box center [628, 288] width 506 height 44
type input "$150,000"
click at [357, 366] on div "Use of Funds Please identify the use of funds and the amount for each use. In t…" at bounding box center [628, 298] width 1005 height 395
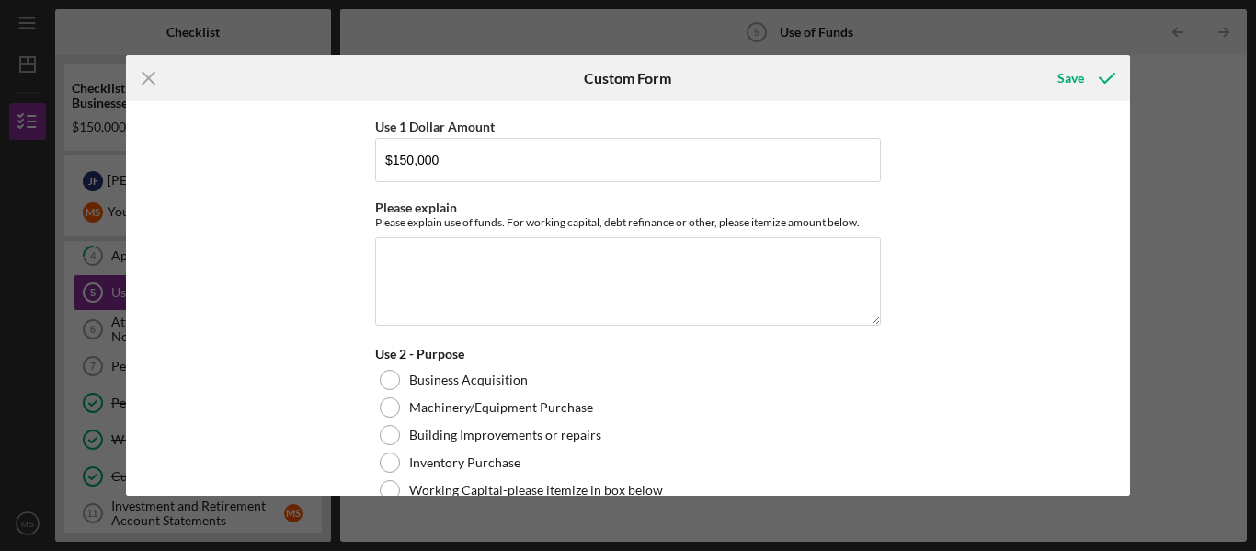
scroll to position [335, 0]
click at [427, 263] on textarea "Please explain" at bounding box center [628, 280] width 506 height 88
paste textarea "Funds from this loan will be used to strengthen and expand Mirror Image Dance C…"
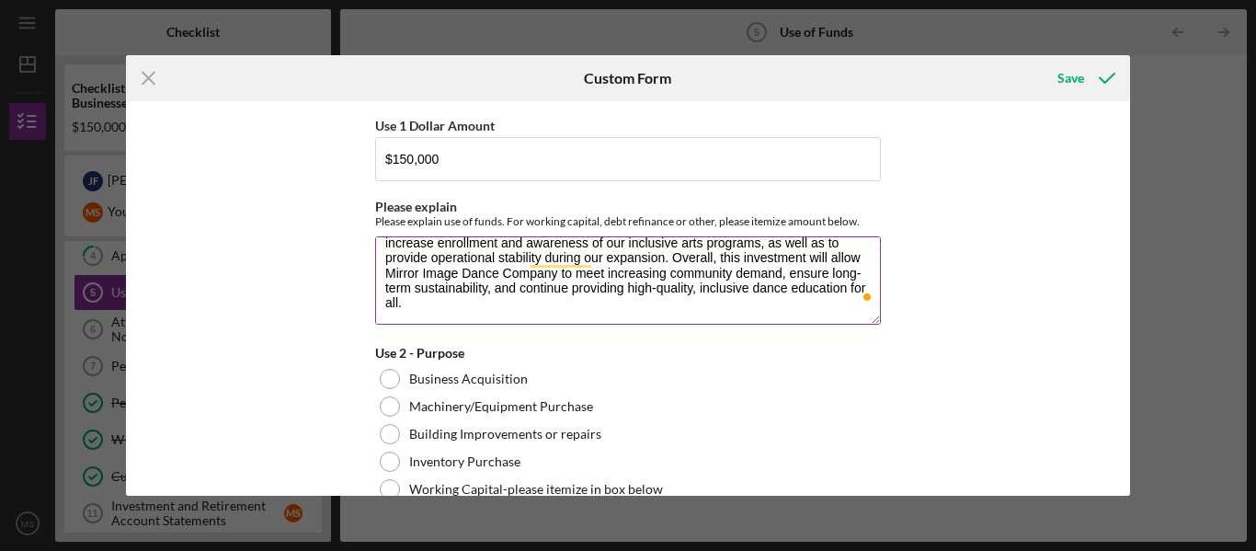
scroll to position [104, 0]
type textarea "Funds from this loan will be used to strengthen and expand Mirror Image Dance C…"
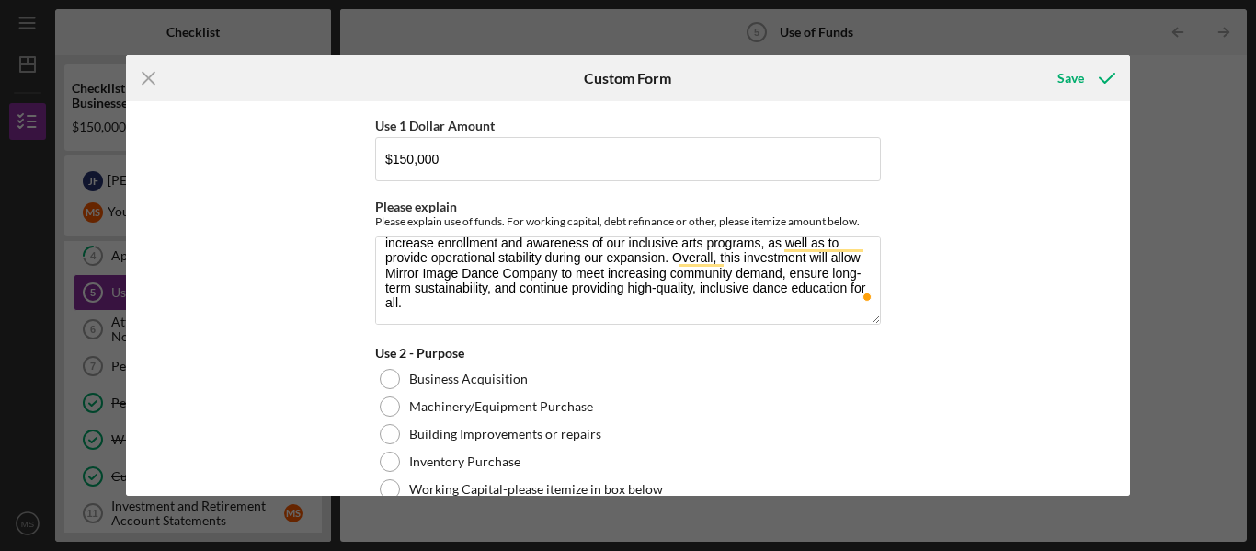
click at [353, 304] on div "Use of Funds Please identify the use of funds and the amount for each use. In t…" at bounding box center [628, 298] width 1005 height 395
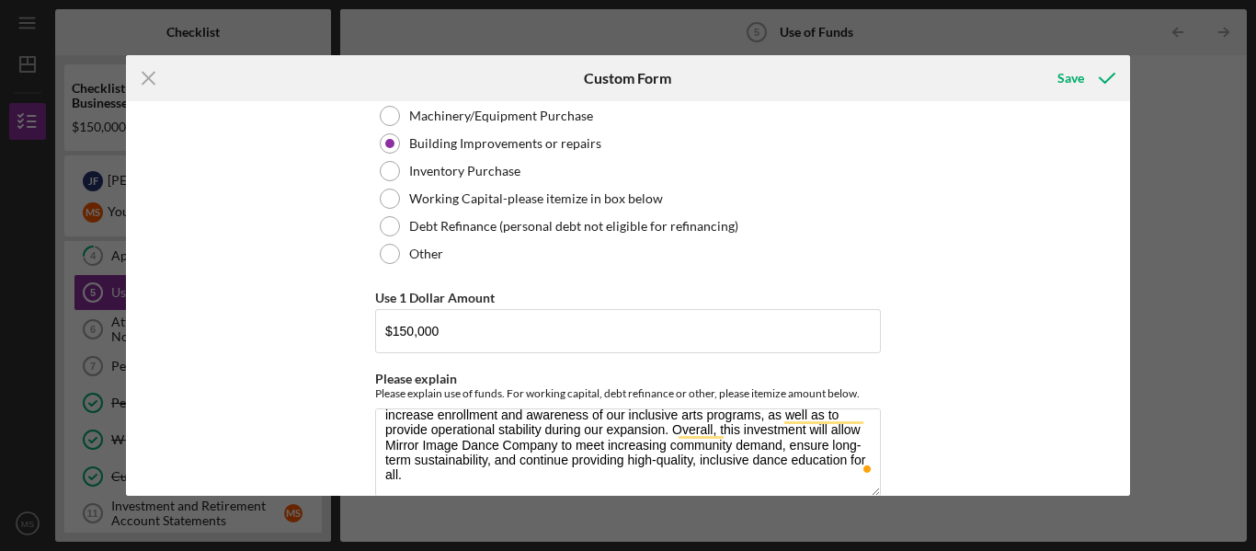
scroll to position [163, 0]
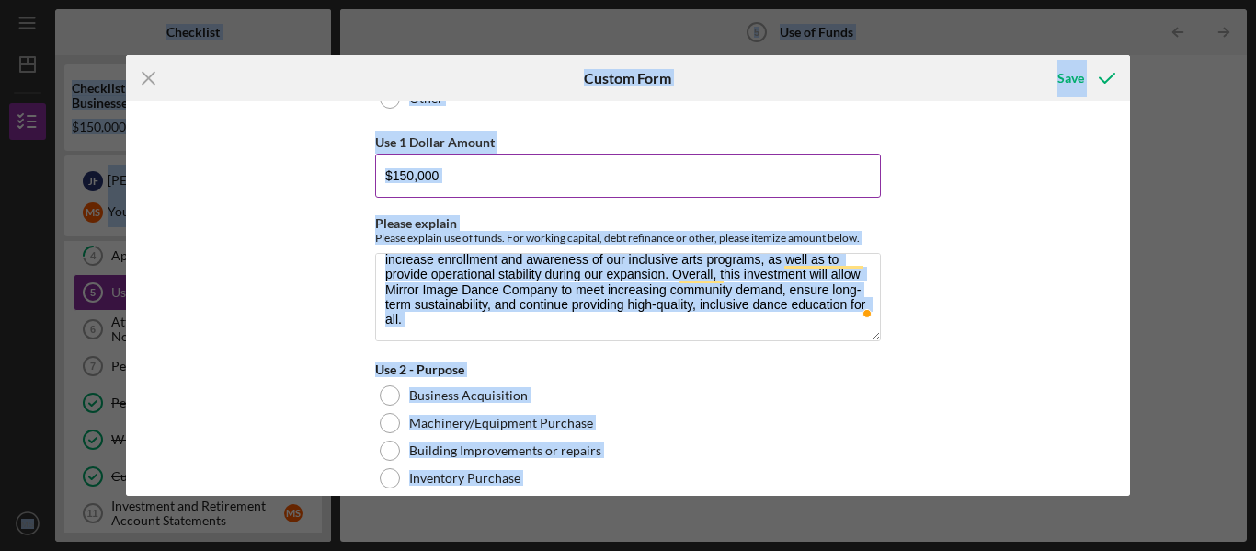
click at [409, 179] on input "$150,000" at bounding box center [628, 176] width 506 height 44
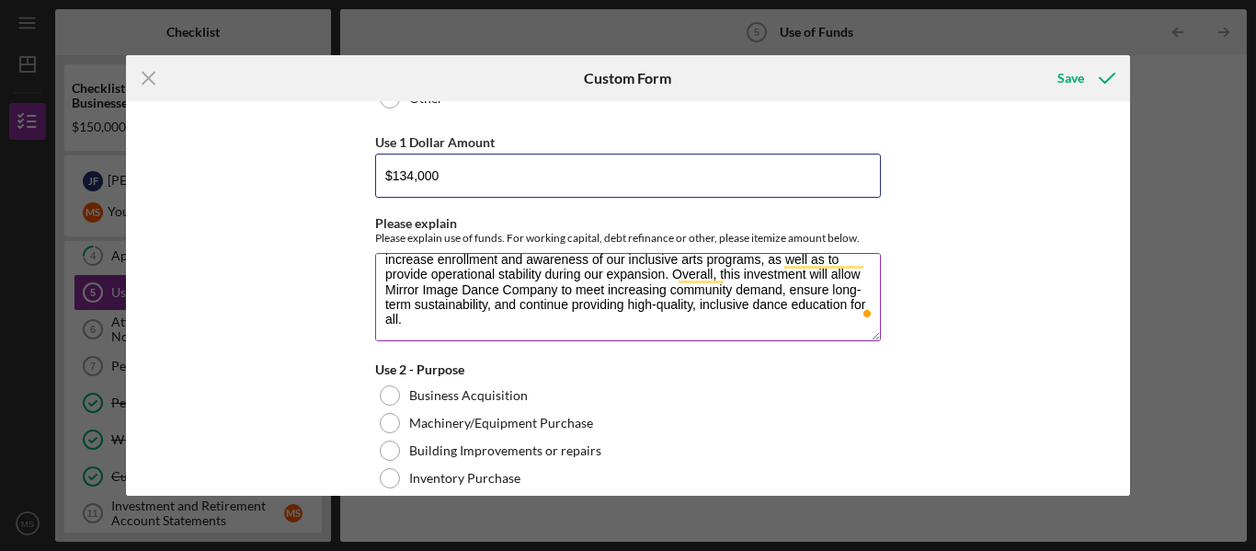
type input "$134,000"
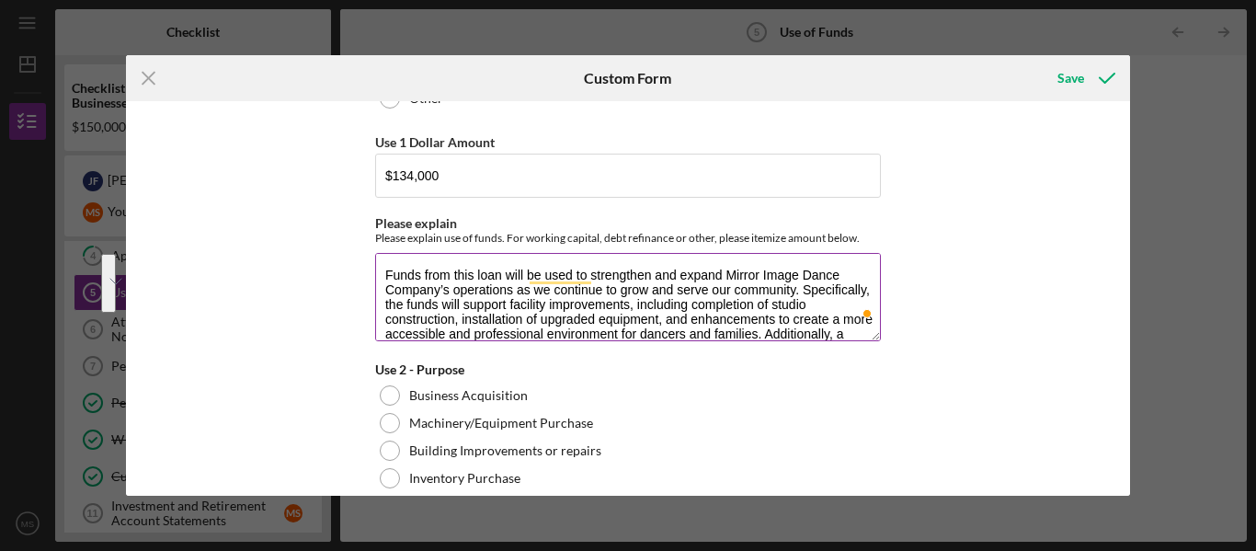
drag, startPoint x: 418, startPoint y: 323, endPoint x: 801, endPoint y: 263, distance: 387.2
click at [801, 263] on textarea "Funds from this loan will be used to strengthen and expand Mirror Image Dance C…" at bounding box center [628, 297] width 506 height 88
click at [804, 319] on textarea "Funds from this loan will be used to strengthen and expand Mirror Image Dance C…" at bounding box center [628, 297] width 506 height 88
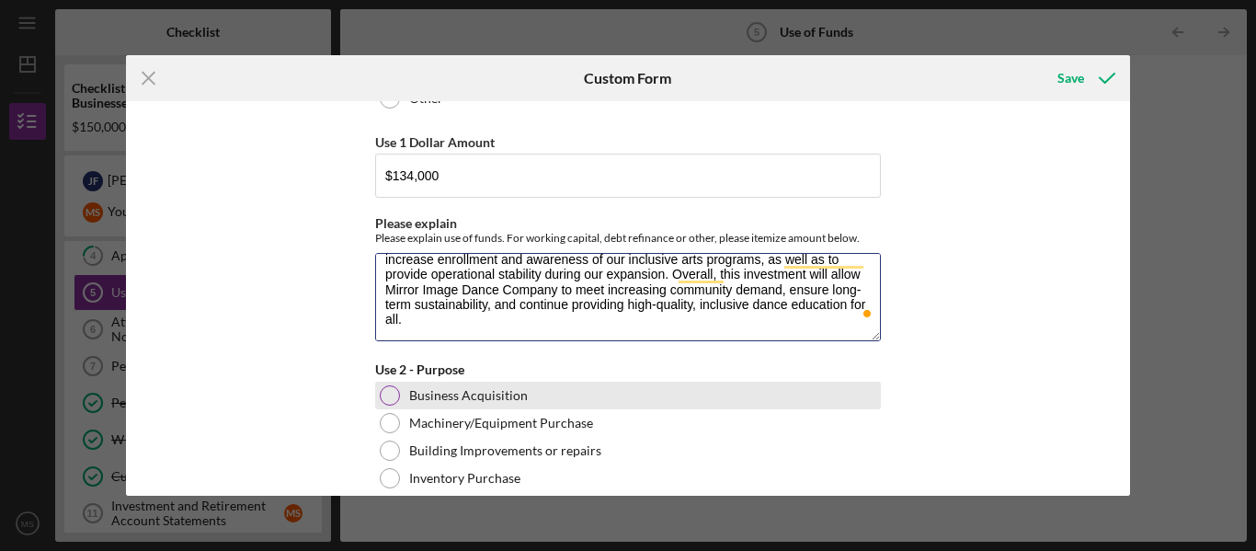
drag, startPoint x: 804, startPoint y: 331, endPoint x: 836, endPoint y: 388, distance: 65.5
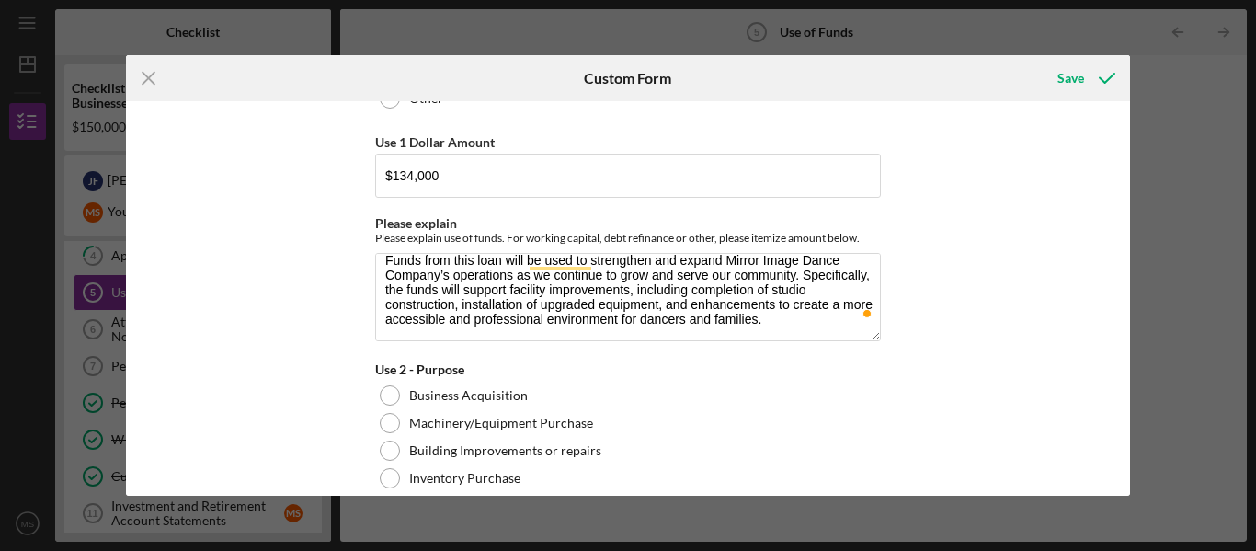
click at [281, 264] on div "Use of Funds Please identify the use of funds and the amount for each use. In t…" at bounding box center [628, 298] width 1005 height 395
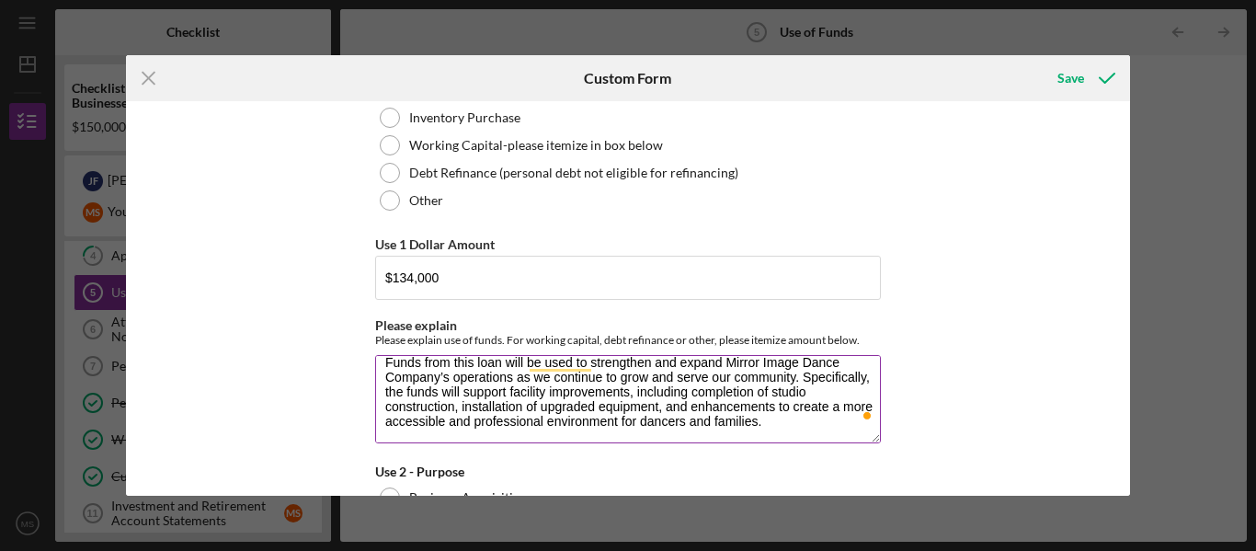
click at [533, 416] on textarea "Funds from this loan will be used to strengthen and expand Mirror Image Dance C…" at bounding box center [628, 399] width 506 height 88
paste textarea "Additionally, a portion of the funds will be allocated toward marketing and pro…"
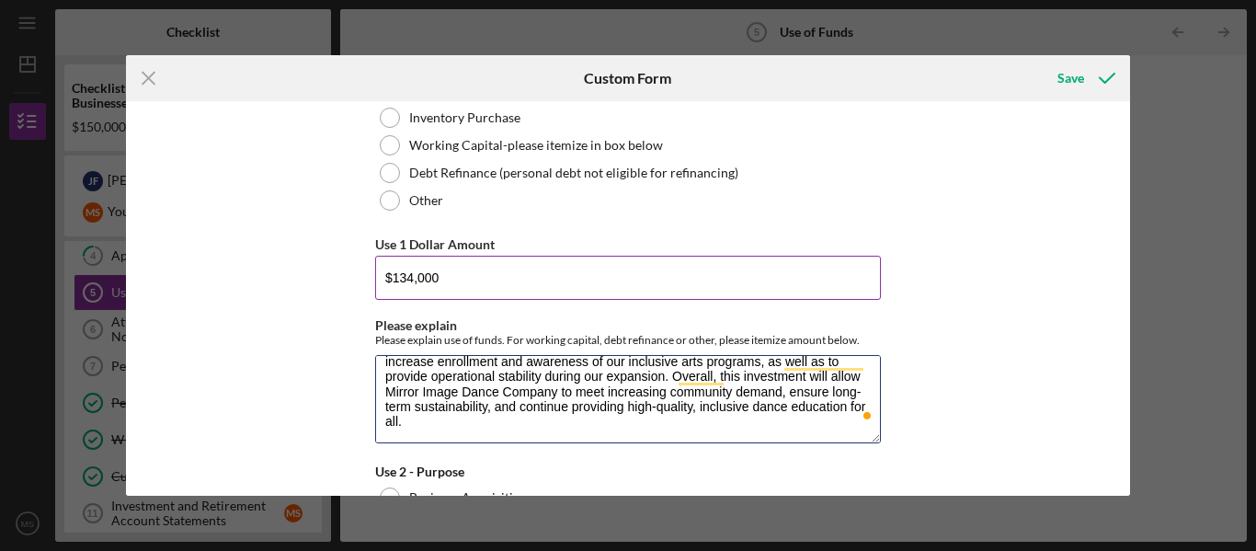
type textarea "Funds from this loan will be used to strengthen and expand Mirror Image Dance C…"
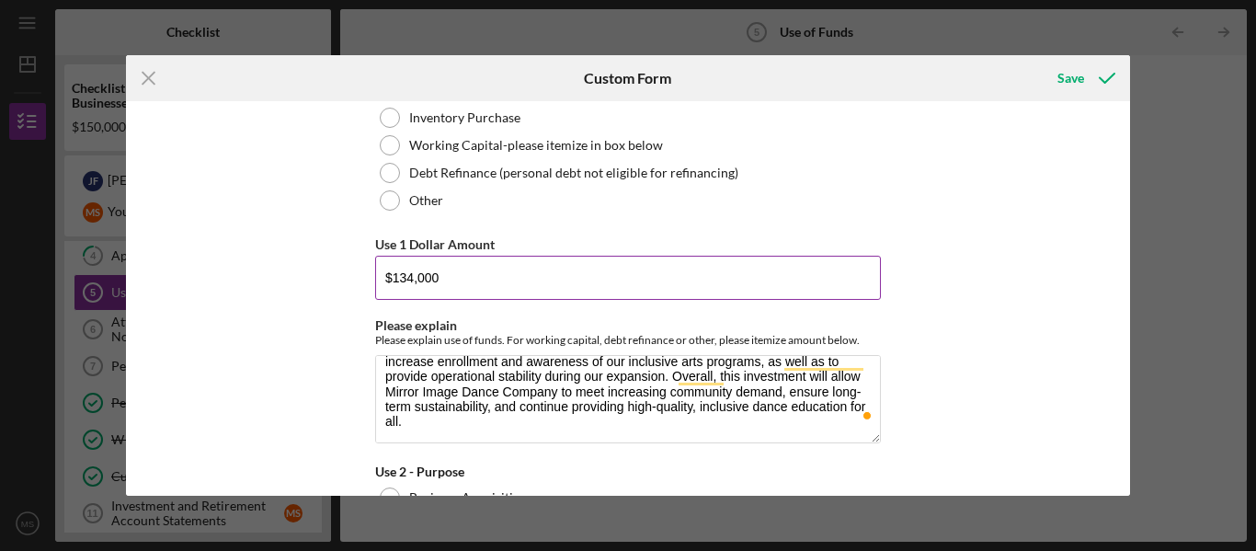
click at [410, 273] on input "$134,000" at bounding box center [628, 278] width 506 height 44
type input "$150,000"
click at [305, 293] on div "Use of Funds Please identify the use of funds and the amount for each use. In t…" at bounding box center [628, 298] width 1005 height 395
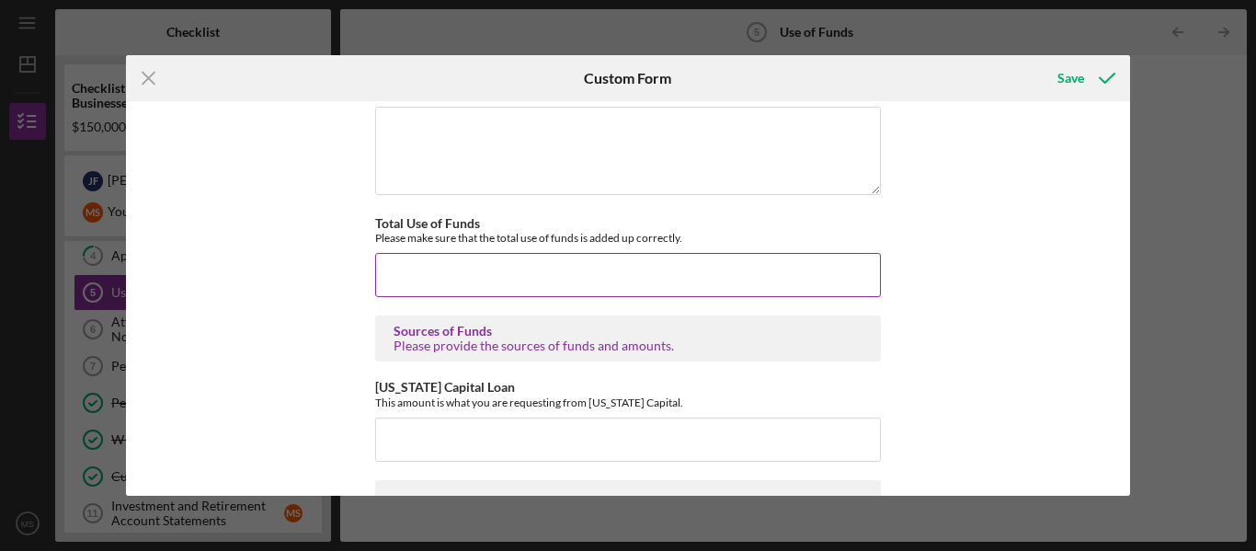
click at [387, 270] on input "Total Use of Funds" at bounding box center [628, 275] width 506 height 44
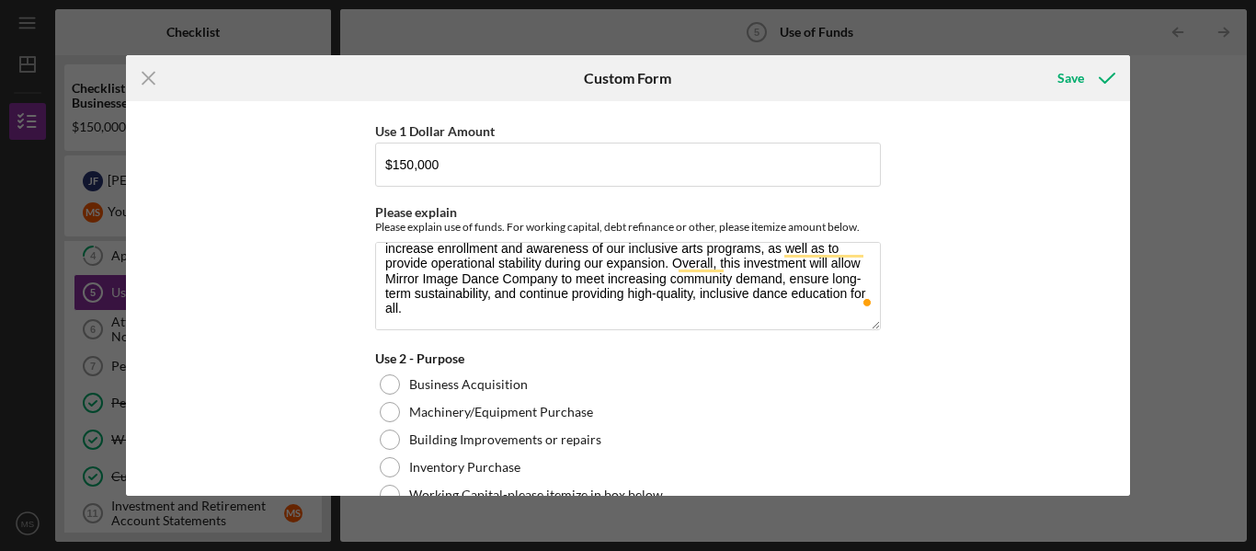
type input "$150,000"
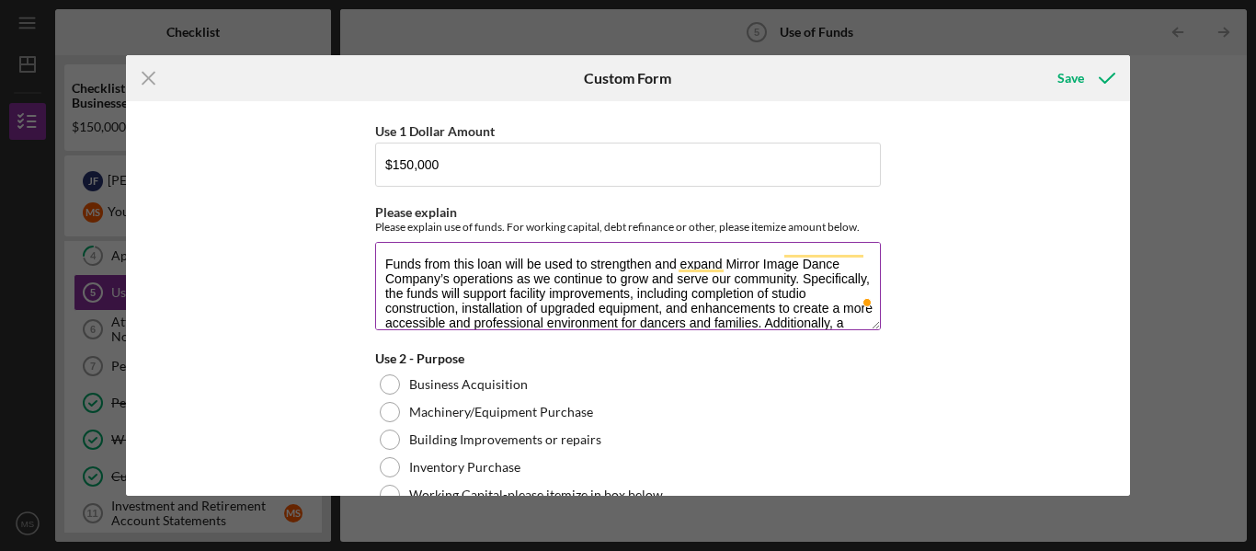
scroll to position [0, 0]
click at [463, 281] on textarea "Funds from this loan will be used to strengthen and expand Mirror Image Dance C…" at bounding box center [628, 286] width 506 height 88
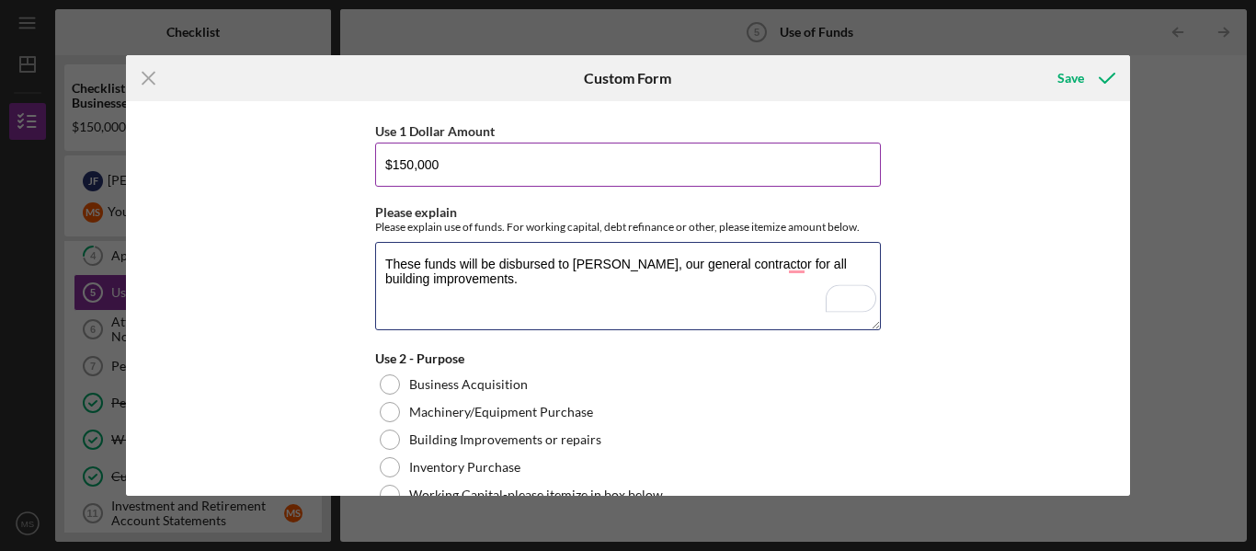
type textarea "These funds will be disbursed to Mark Garcia, our general contractor for all bu…"
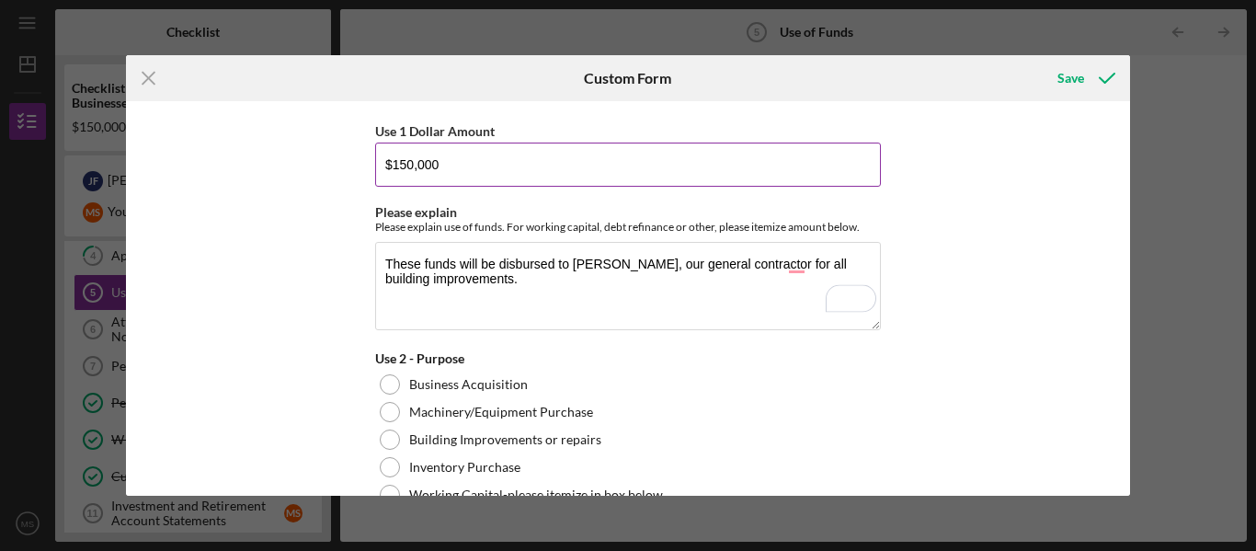
drag, startPoint x: 441, startPoint y: 167, endPoint x: 378, endPoint y: 163, distance: 62.7
click at [378, 163] on input "$150,000" at bounding box center [628, 165] width 506 height 44
type input "$134,000"
click at [275, 170] on div "Use of Funds Please identify the use of funds and the amount for each use. In t…" at bounding box center [628, 298] width 1005 height 395
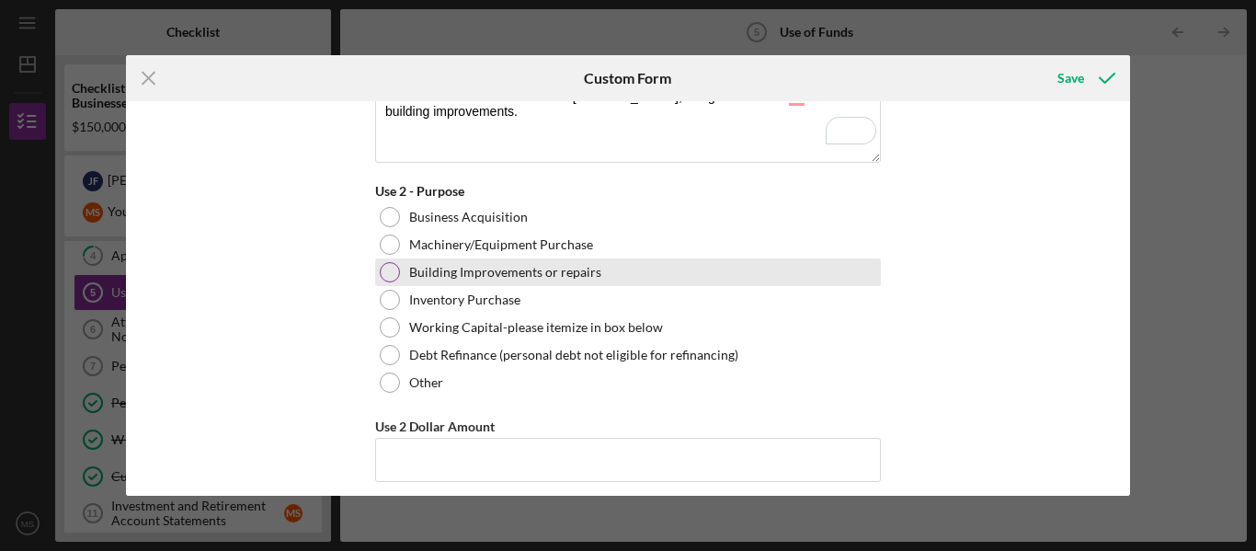
scroll to position [499, 0]
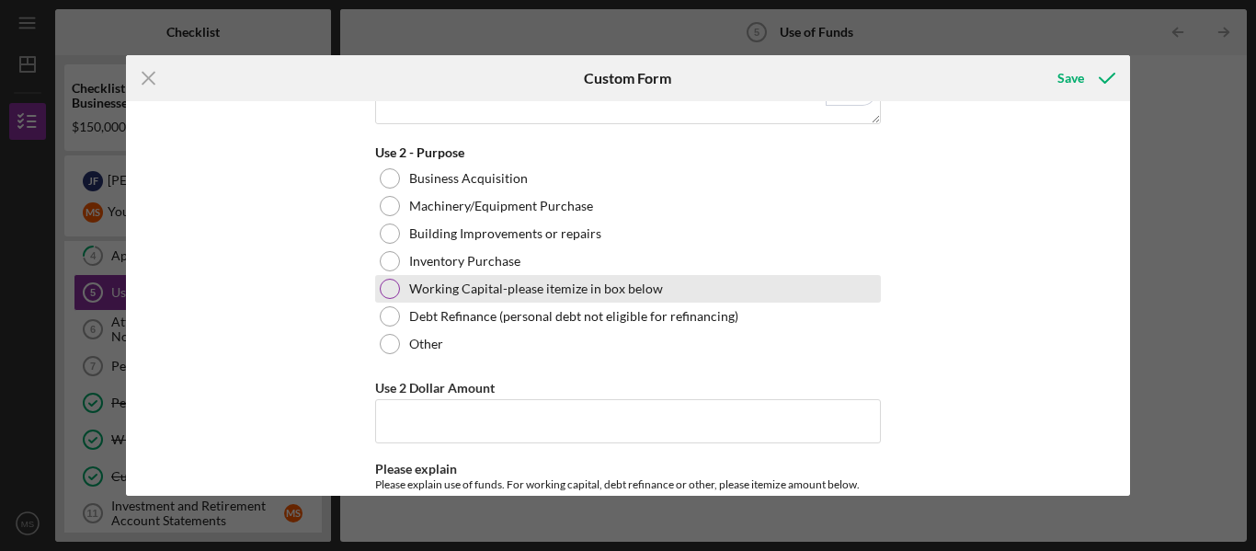
click at [384, 284] on div at bounding box center [390, 289] width 20 height 20
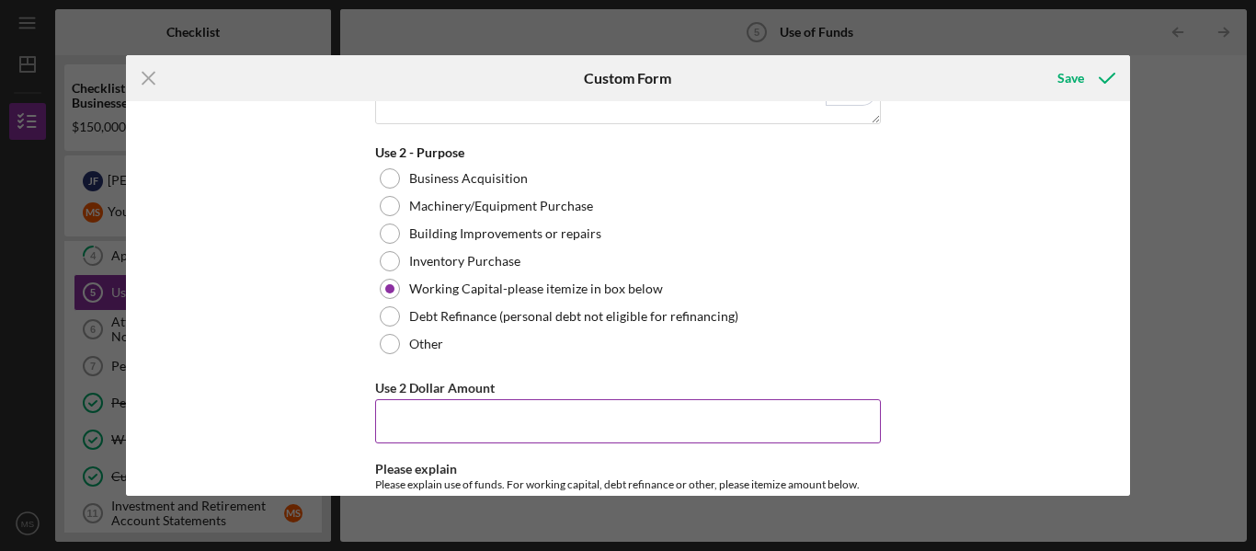
click at [429, 418] on input "Use 2 Dollar Amount" at bounding box center [628, 421] width 506 height 44
type input "$1"
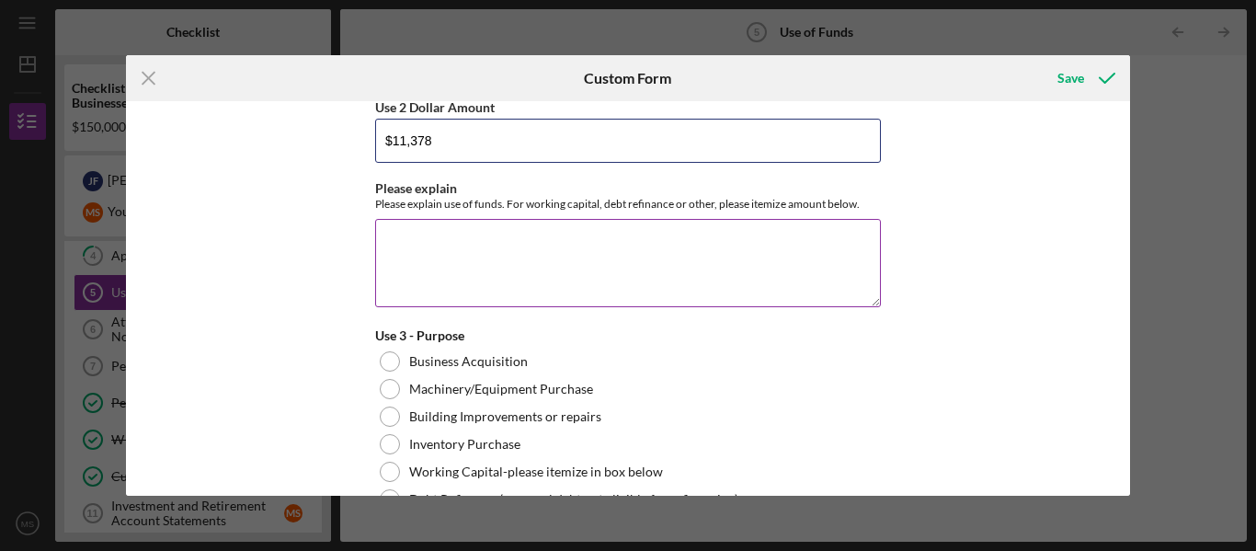
type input "$11,378"
click at [390, 249] on textarea "Please explain" at bounding box center [628, 263] width 506 height 88
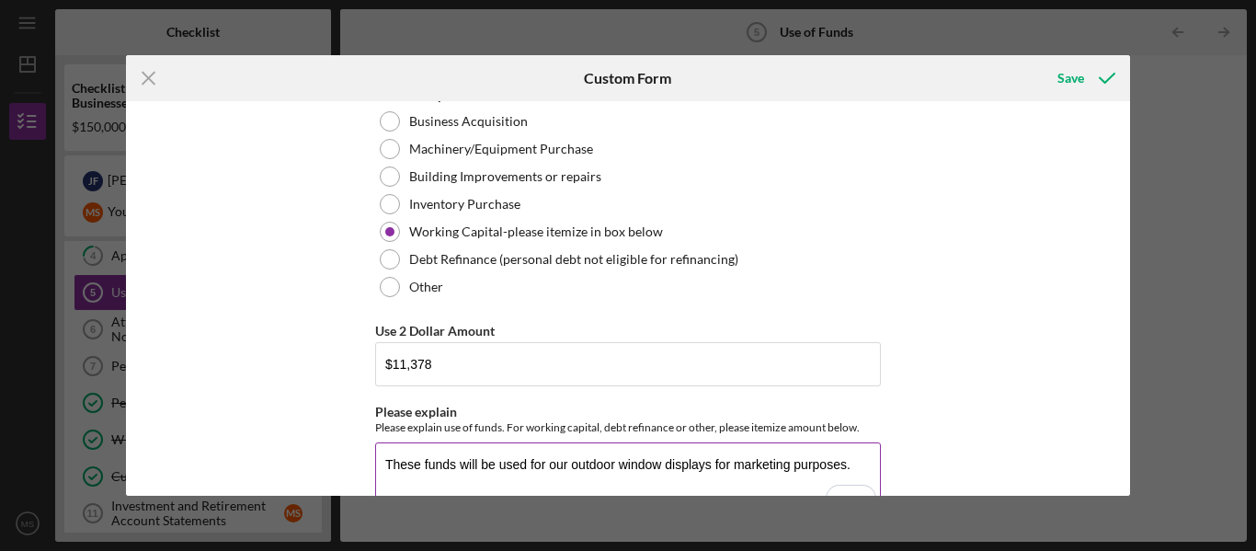
scroll to position [510, 0]
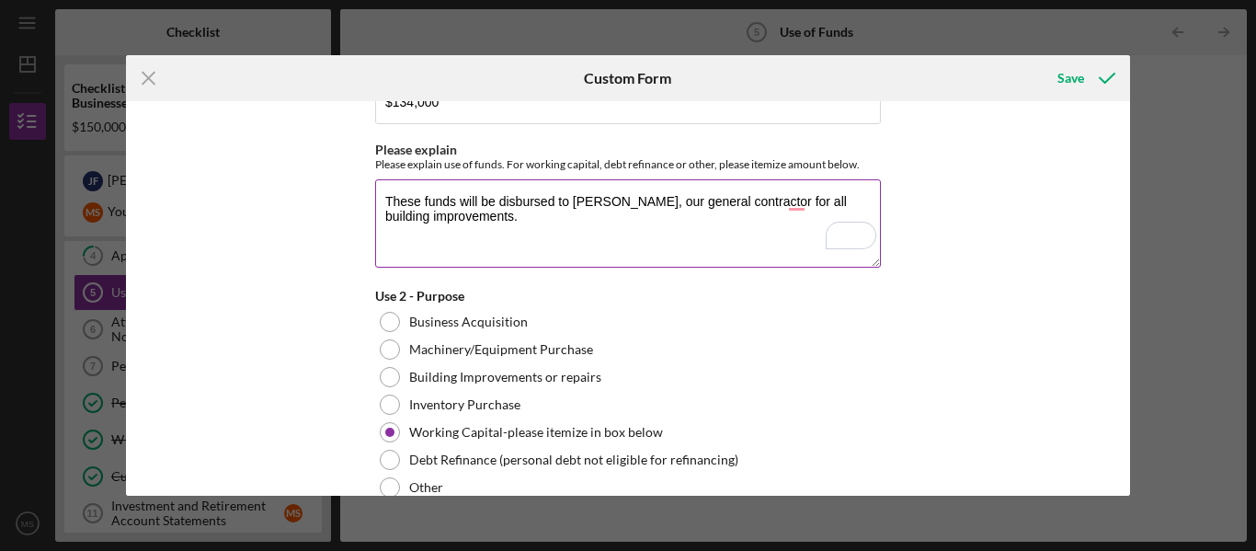
type textarea "These funds will be used for our outdoor window displays for marketing purposes."
drag, startPoint x: 475, startPoint y: 224, endPoint x: 381, endPoint y: 198, distance: 98.4
click at [381, 198] on textarea "These funds will be disbursed to Mark Garcia, our general contractor for all bu…" at bounding box center [628, 223] width 506 height 88
click at [478, 222] on textarea "These funds will be disbursed to Mark Garcia, our general contractor for all bu…" at bounding box center [628, 223] width 506 height 88
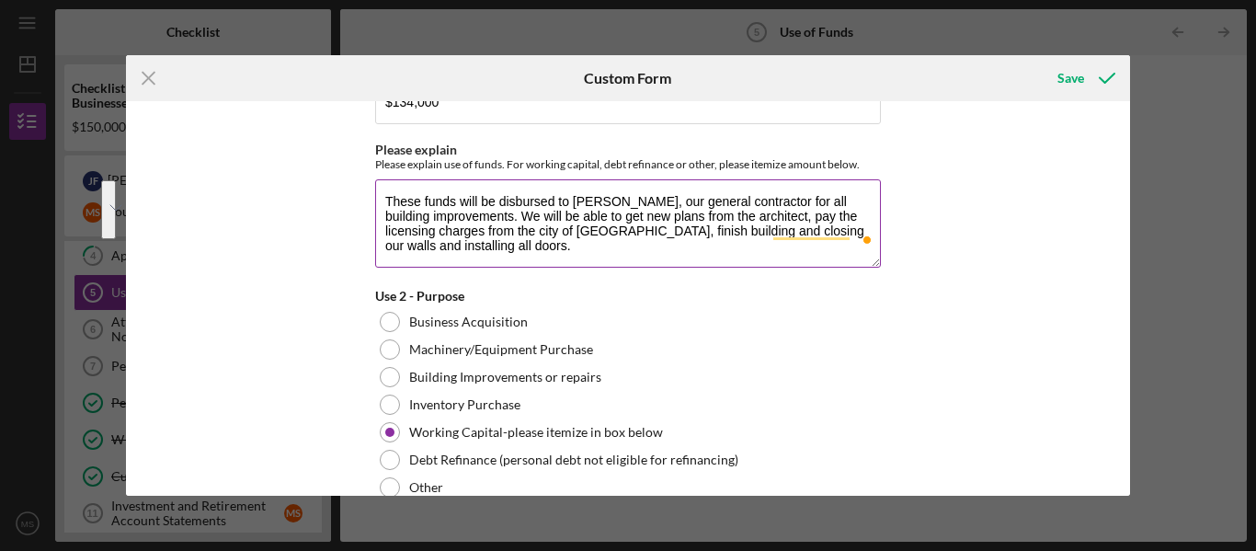
paste textarea "directly to Mark Garcia, our general contractor, to complete all remaining buil…"
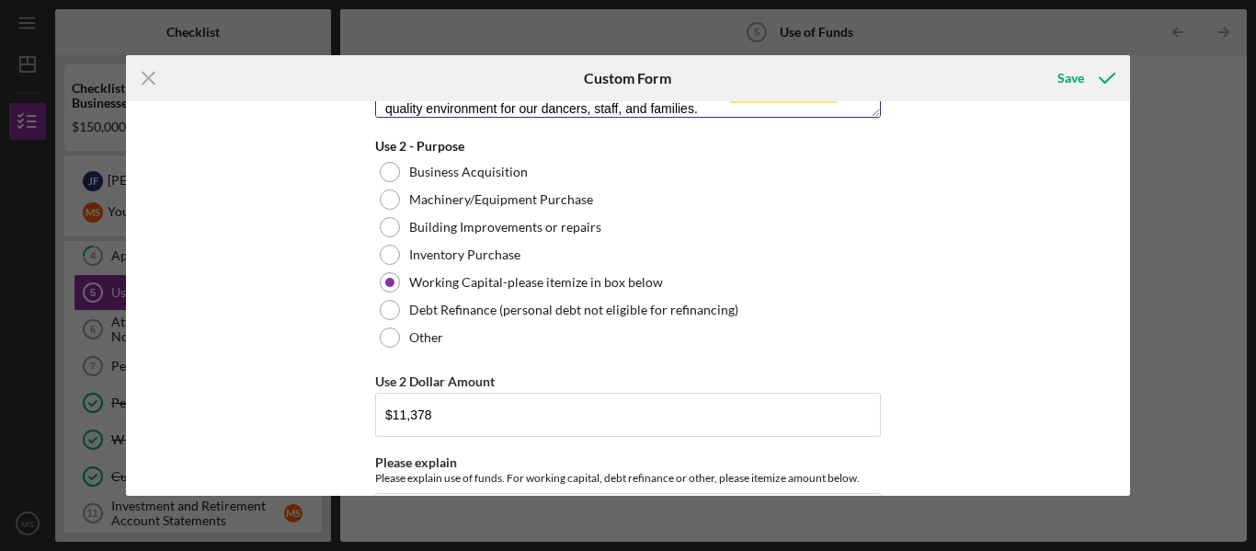
scroll to position [584, 0]
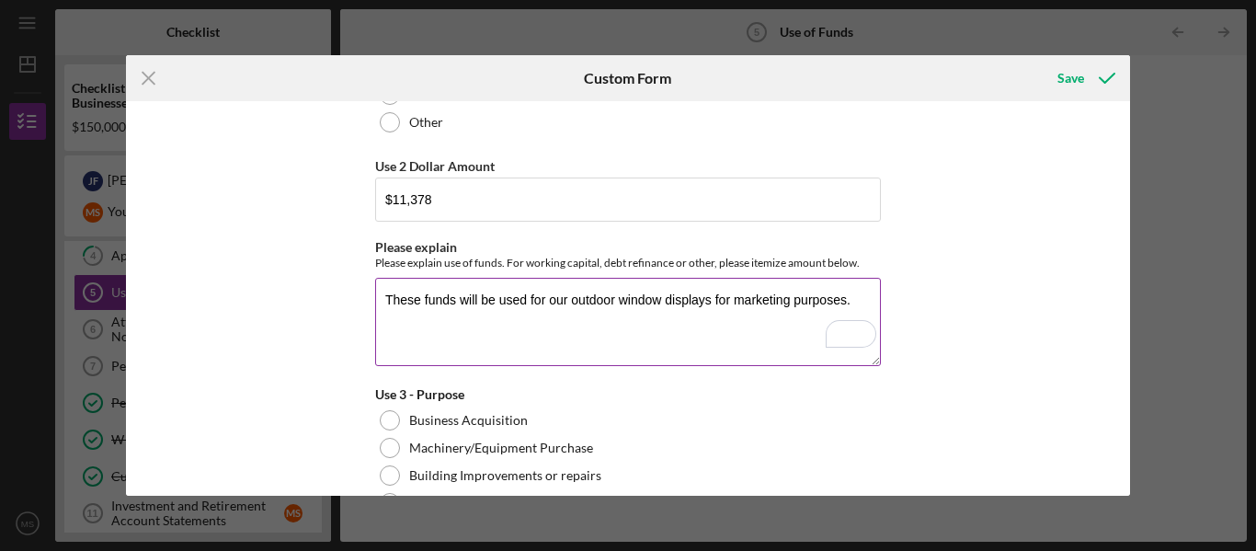
type textarea "These funds will be disbursed directly to Mark Garcia, our general contractor, …"
click at [403, 296] on textarea "These funds will be used for our outdoor window displays for marketing purposes." at bounding box center [628, 322] width 506 height 88
paste textarea "to design and install outdoor window decals and displays at Mirror Image Dance …"
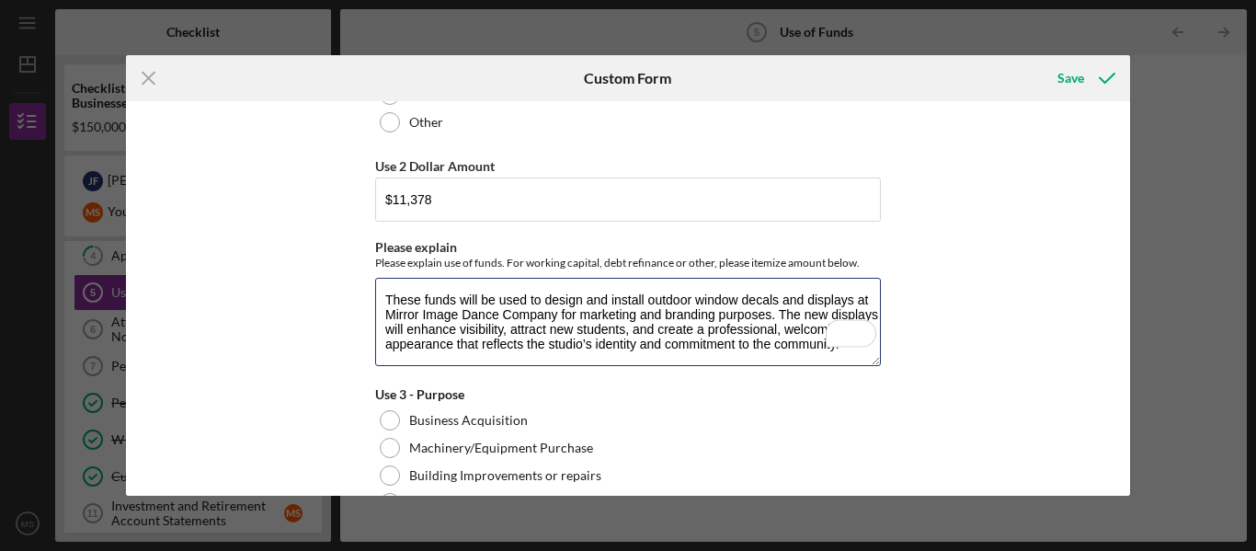
type textarea "These funds will be used to design and install outdoor window decals and displa…"
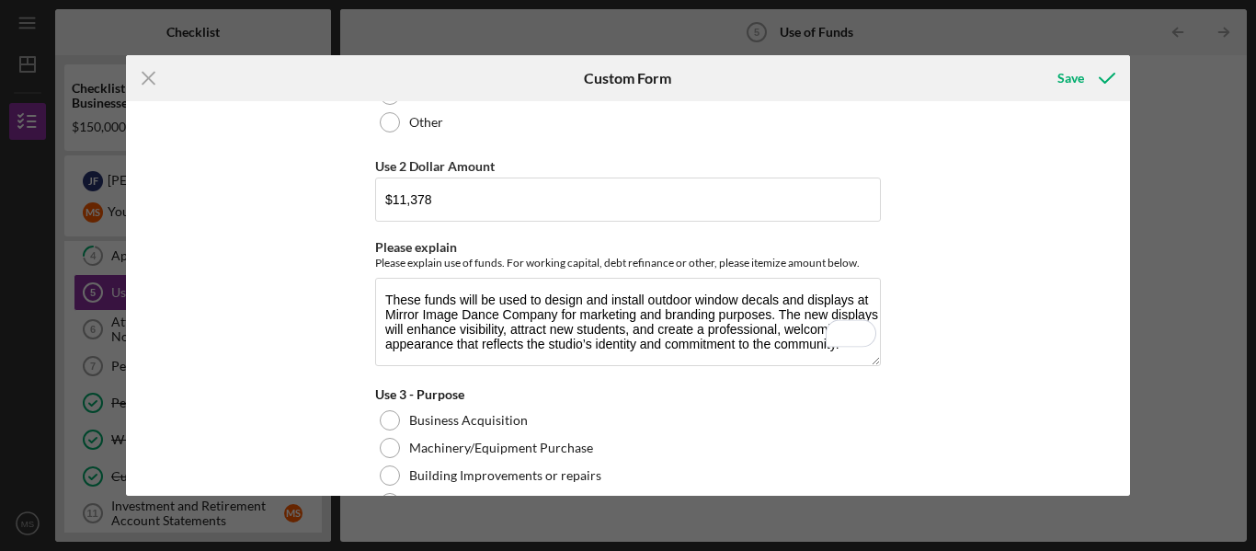
click at [316, 315] on div "Use of Funds Please identify the use of funds and the amount for each use. In t…" at bounding box center [628, 298] width 1005 height 395
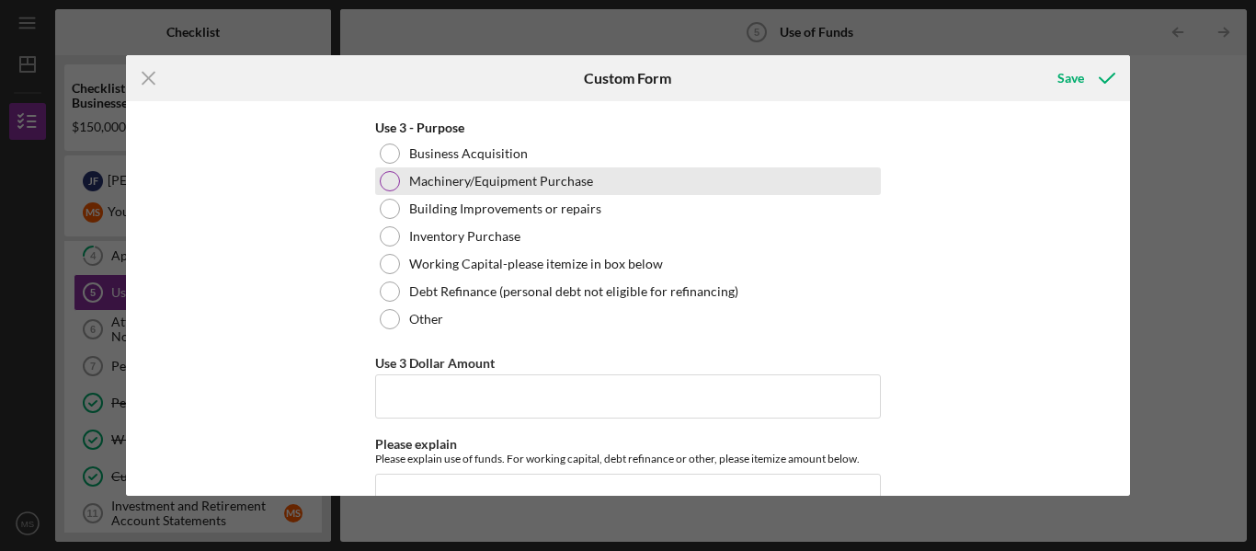
click at [387, 185] on div at bounding box center [390, 181] width 20 height 20
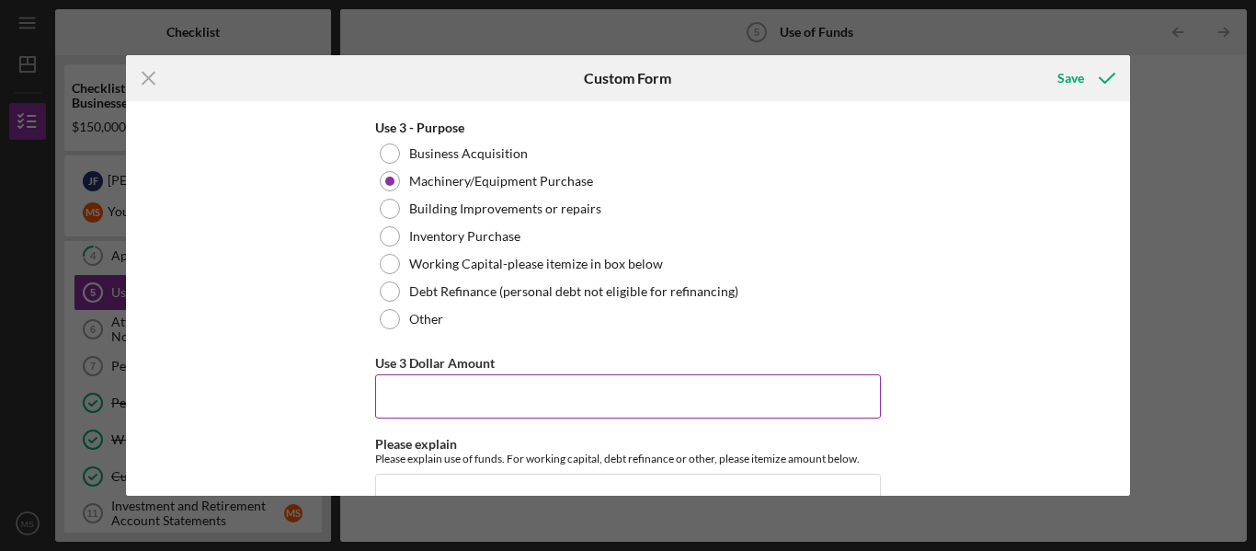
click at [442, 407] on input "Use 3 Dollar Amount" at bounding box center [628, 396] width 506 height 44
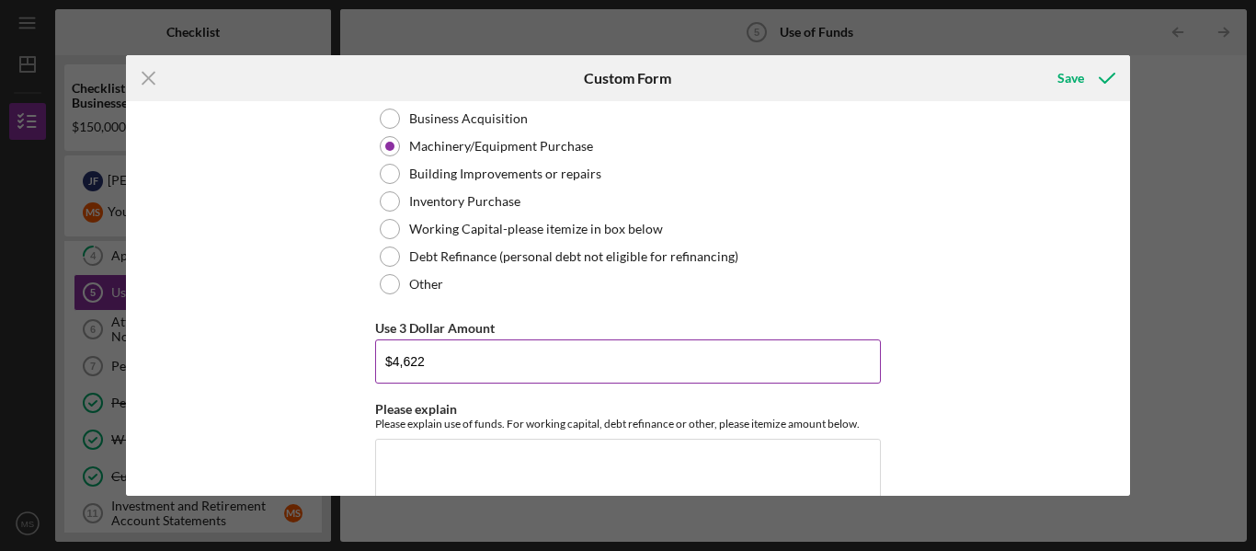
scroll to position [1092, 0]
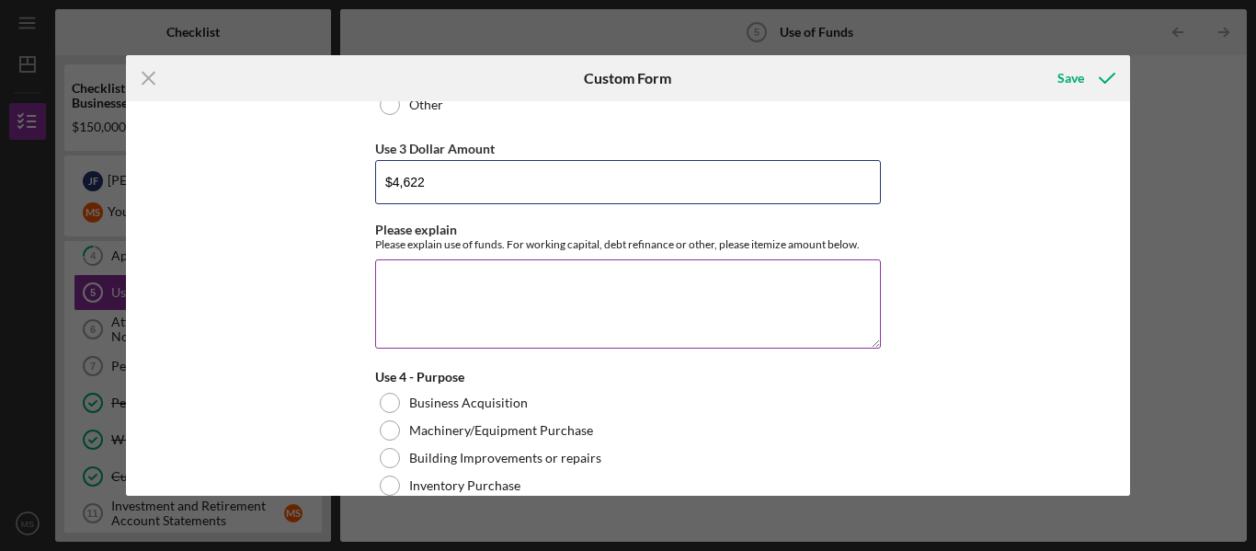
type input "$4,622"
click at [425, 296] on textarea "Please explain" at bounding box center [628, 303] width 506 height 88
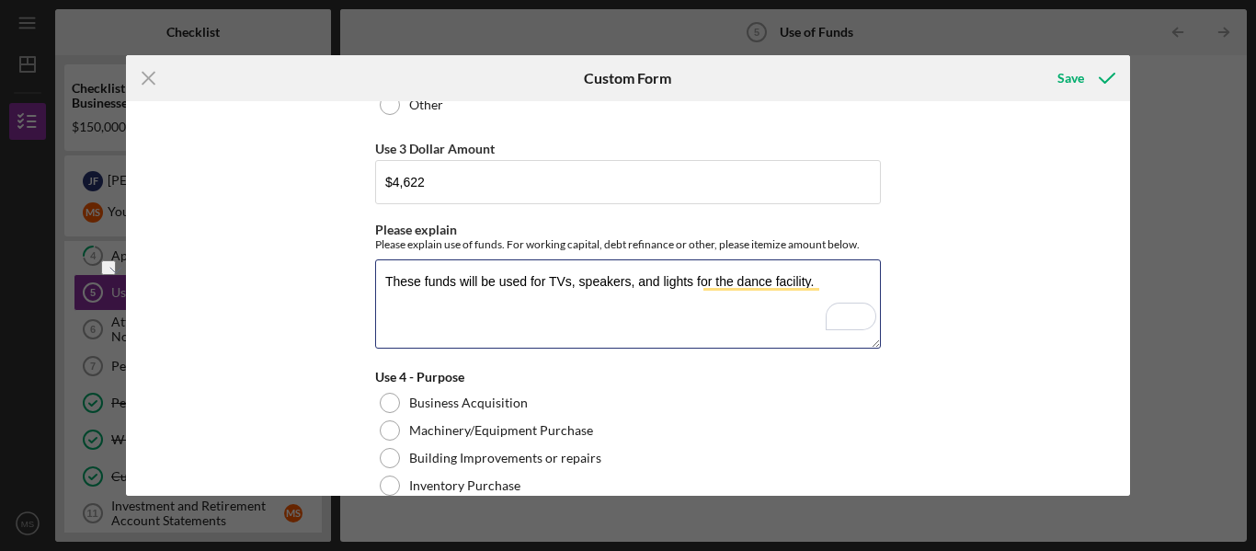
paste textarea "to purchase and install TVs, speakers, and lighting equipment for the Mirror Im…"
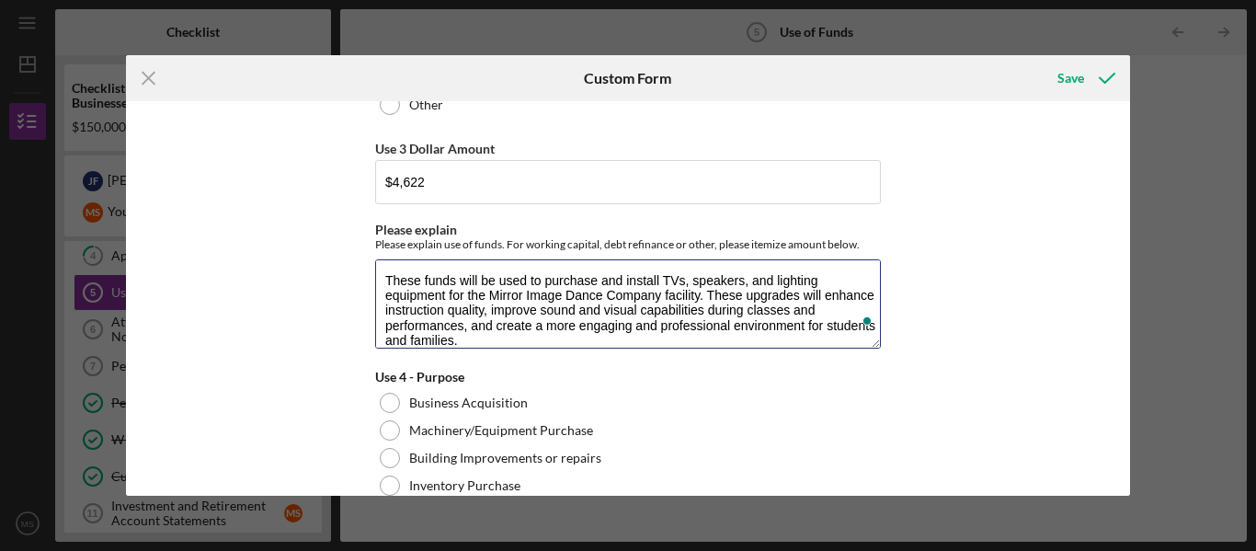
scroll to position [1285, 0]
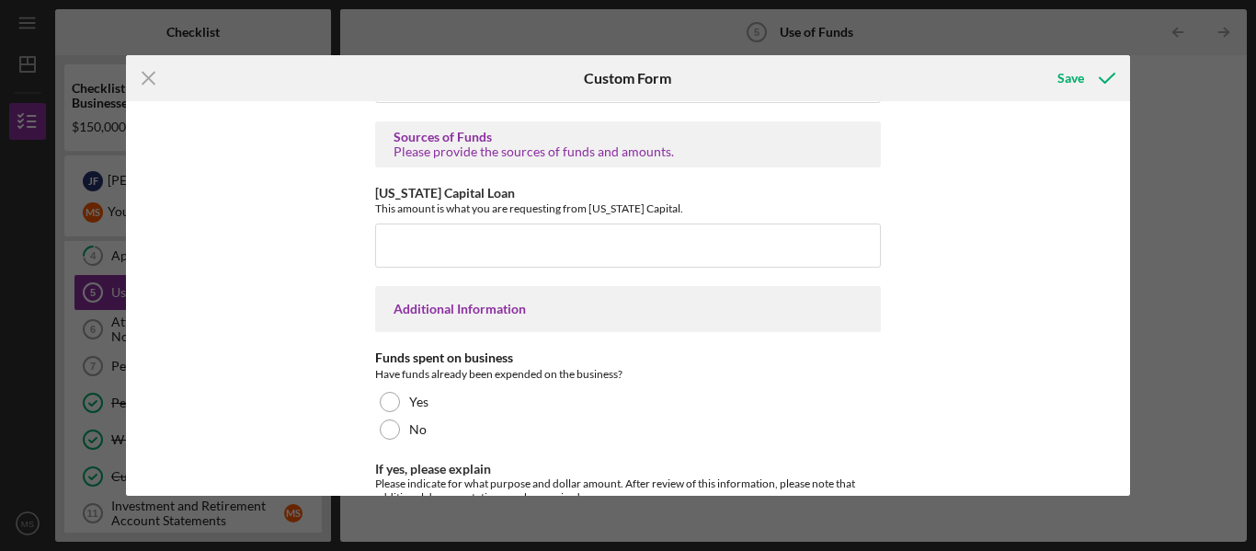
type textarea "These funds will be used to purchase and install TVs, speakers, and lighting eq…"
click at [406, 255] on input "California Capital Loan" at bounding box center [628, 245] width 506 height 44
type input "$150,000"
click at [330, 280] on div "Use of Funds Please identify the use of funds and the amount for each use. In t…" at bounding box center [628, 298] width 1005 height 395
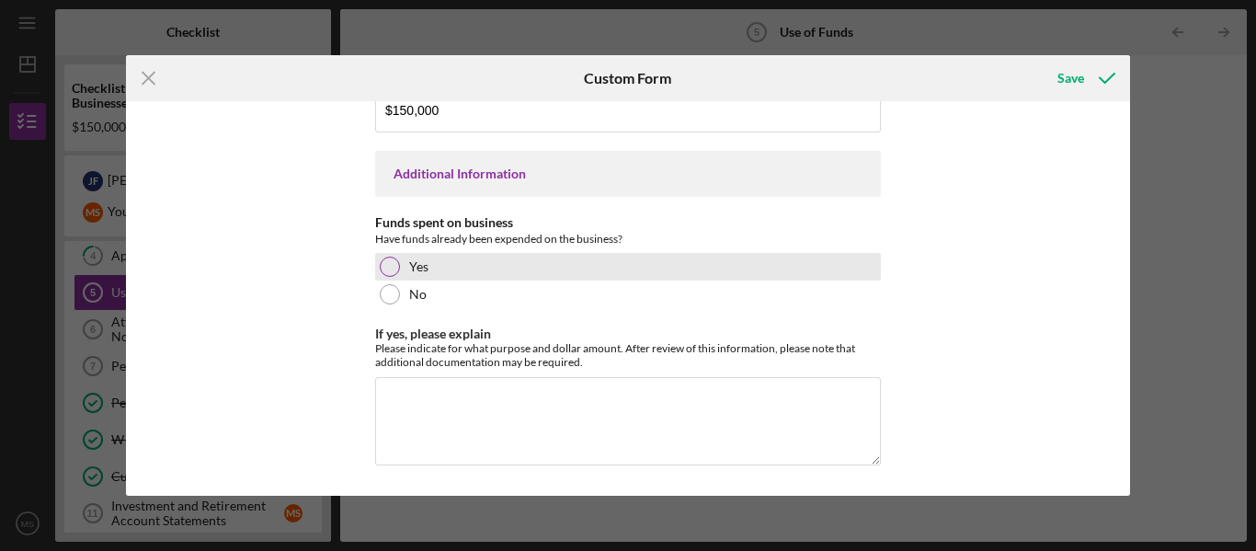
click at [388, 269] on div at bounding box center [390, 267] width 20 height 20
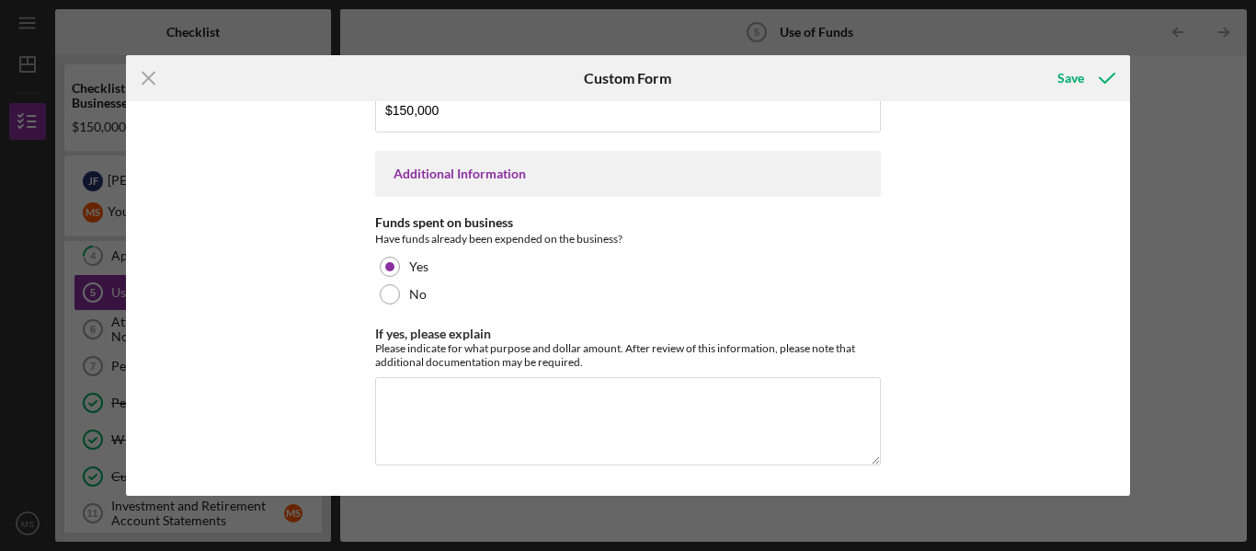
click at [355, 295] on div "Use of Funds Please identify the use of funds and the amount for each use. In t…" at bounding box center [628, 298] width 1005 height 395
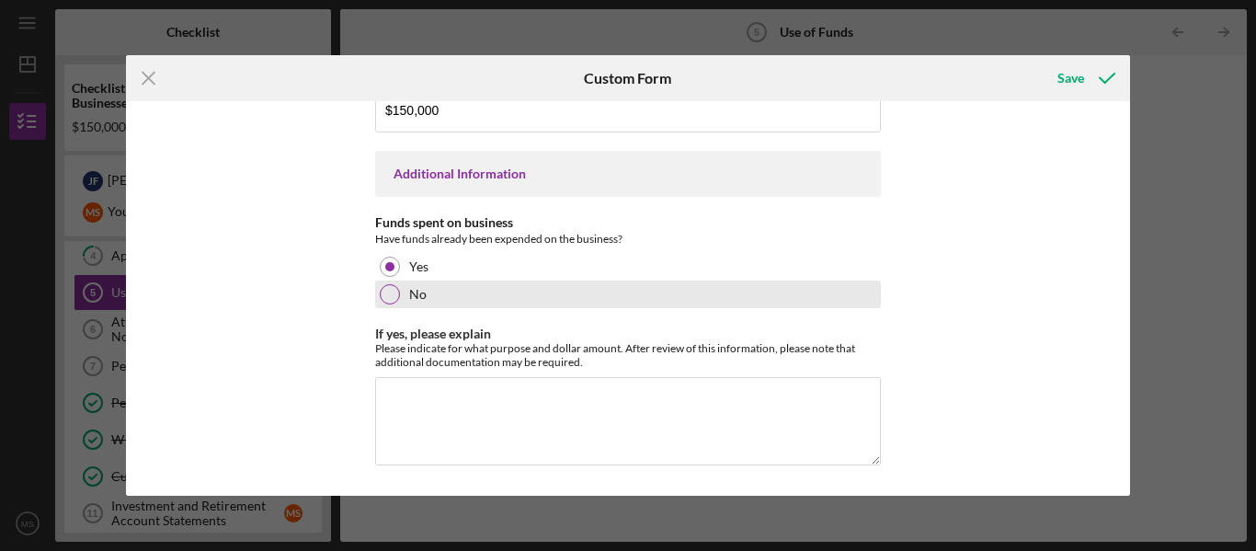
click at [380, 295] on div at bounding box center [390, 294] width 20 height 20
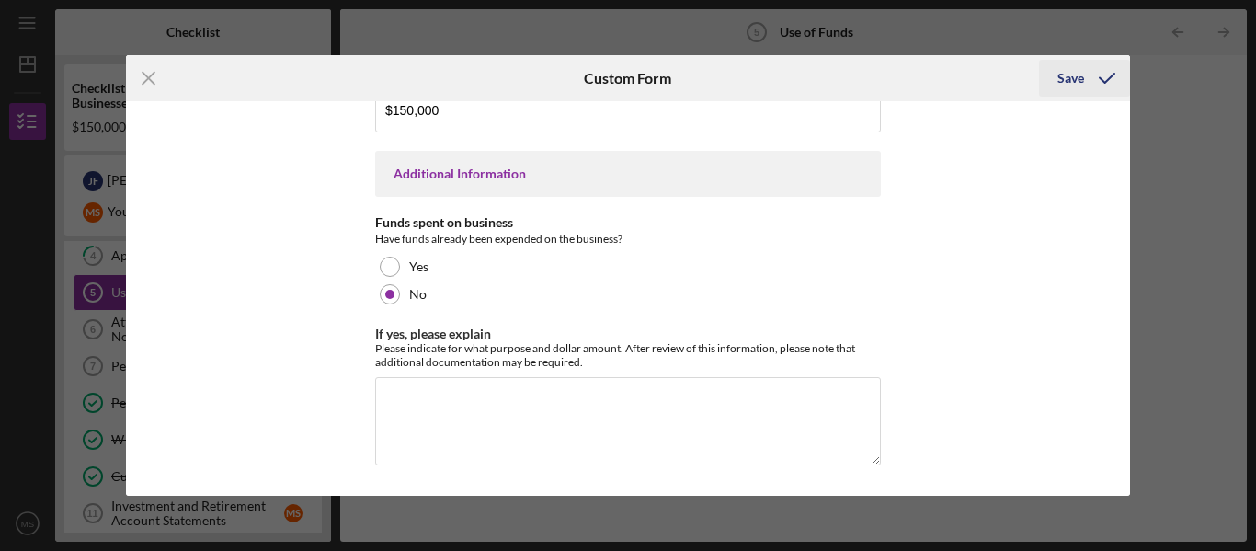
click at [1060, 84] on div "Save" at bounding box center [1071, 78] width 27 height 37
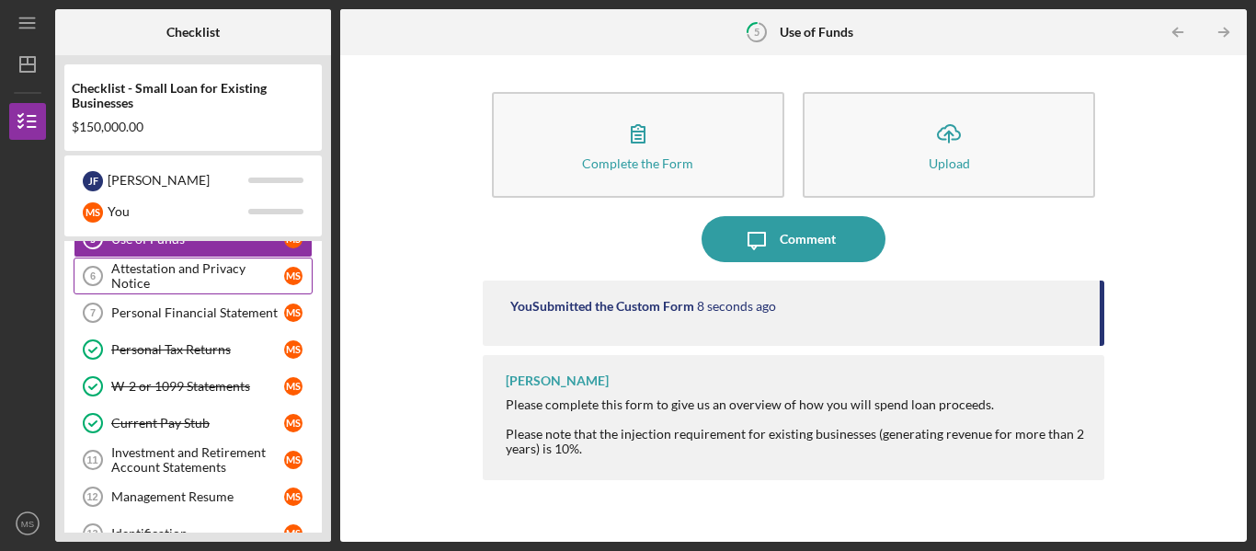
click at [160, 279] on div "Attestation and Privacy Notice" at bounding box center [197, 275] width 173 height 29
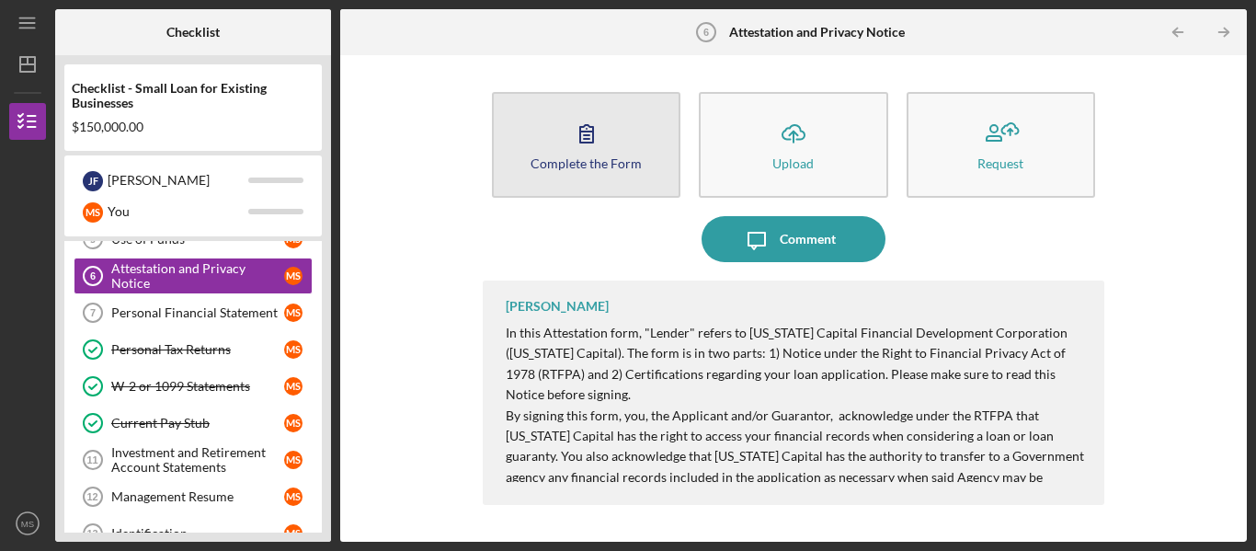
click at [541, 174] on button "Complete the Form Form" at bounding box center [586, 145] width 189 height 106
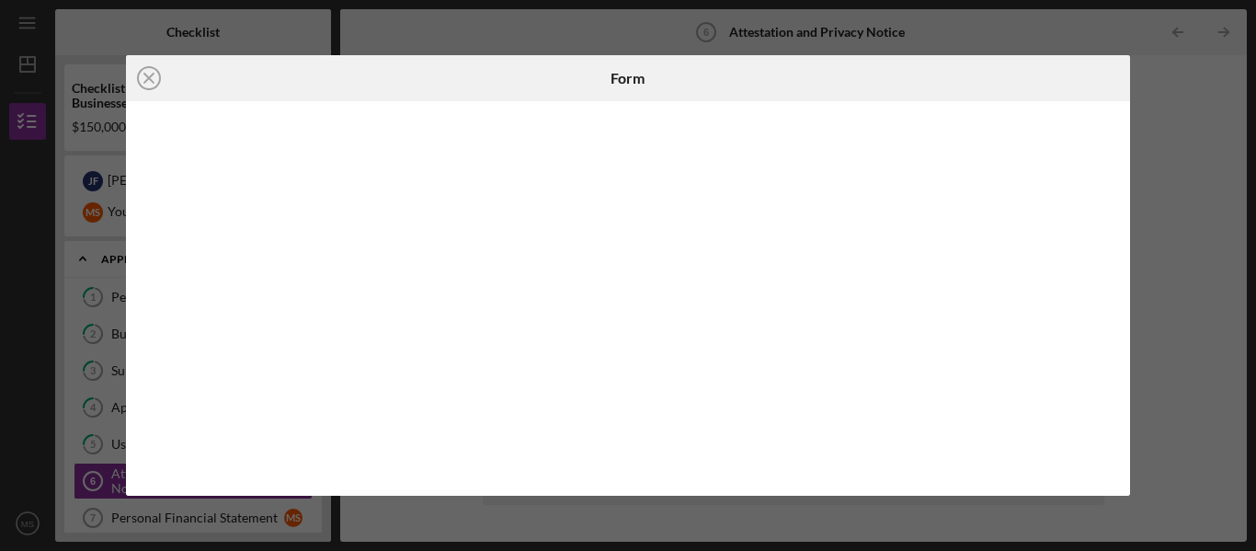
scroll to position [205, 0]
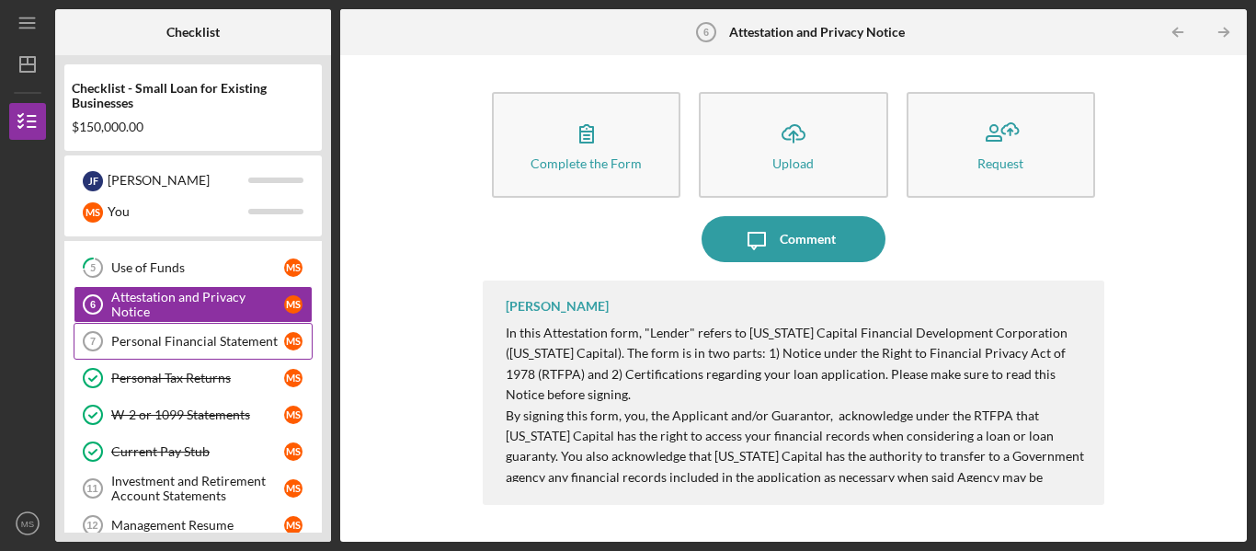
scroll to position [176, 0]
click at [235, 339] on div "Personal Financial Statement" at bounding box center [197, 342] width 173 height 15
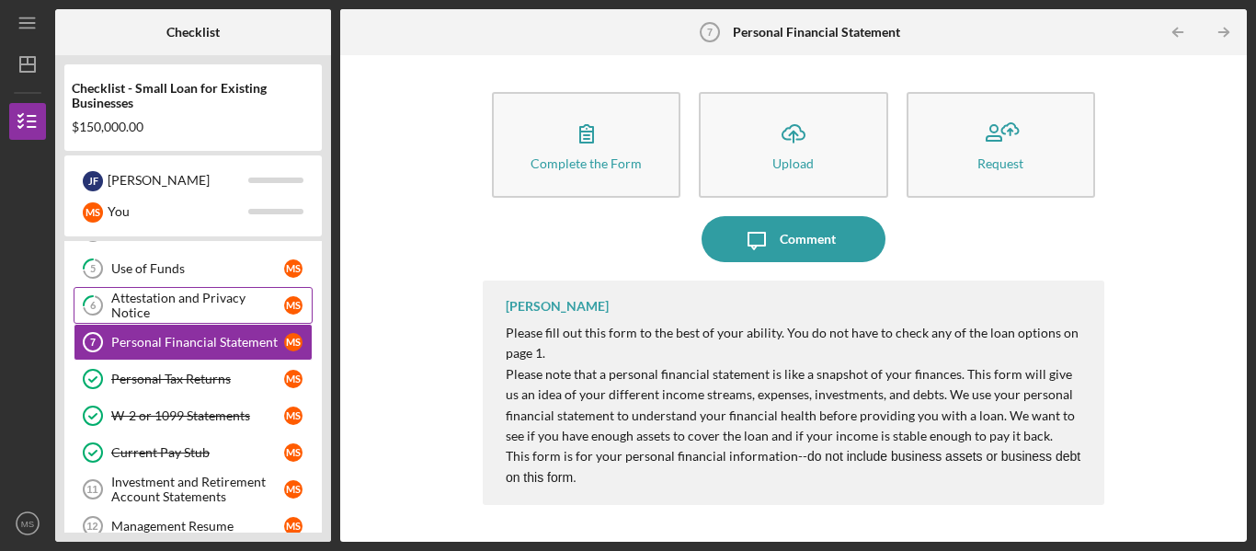
click at [202, 307] on div "Attestation and Privacy Notice" at bounding box center [197, 305] width 173 height 29
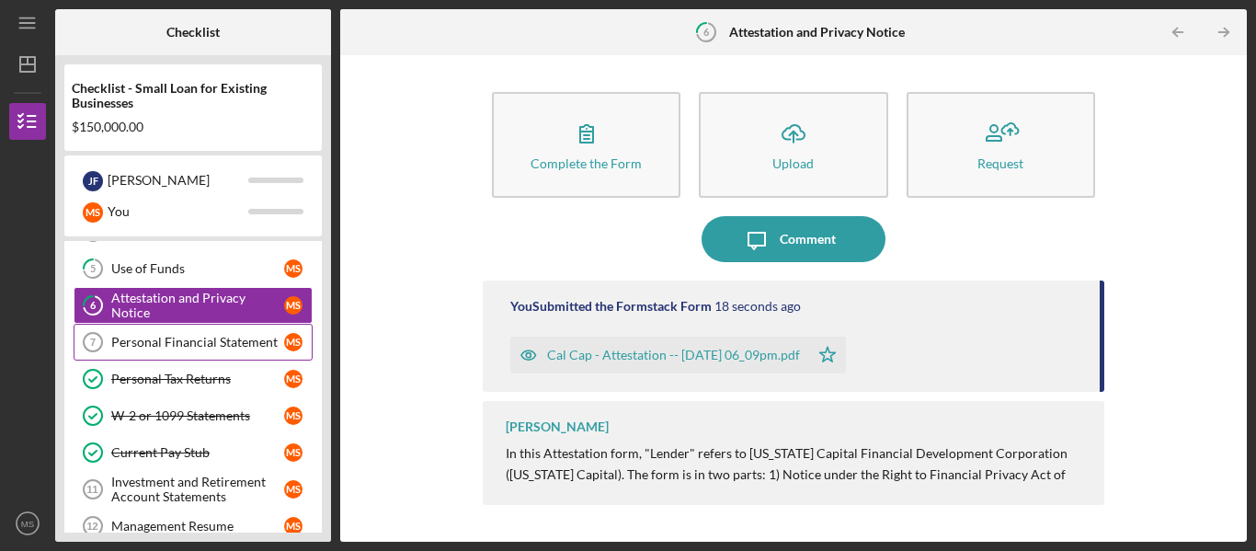
click at [207, 341] on div "Personal Financial Statement" at bounding box center [197, 342] width 173 height 15
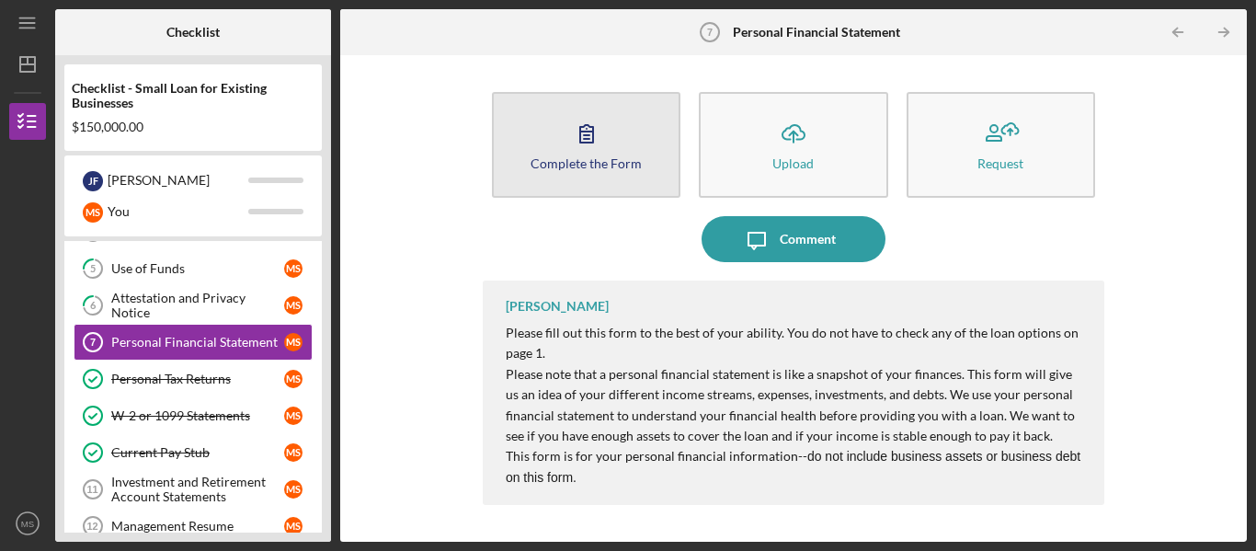
click at [544, 161] on div "Complete the Form" at bounding box center [586, 163] width 111 height 14
